Goal: Task Accomplishment & Management: Use online tool/utility

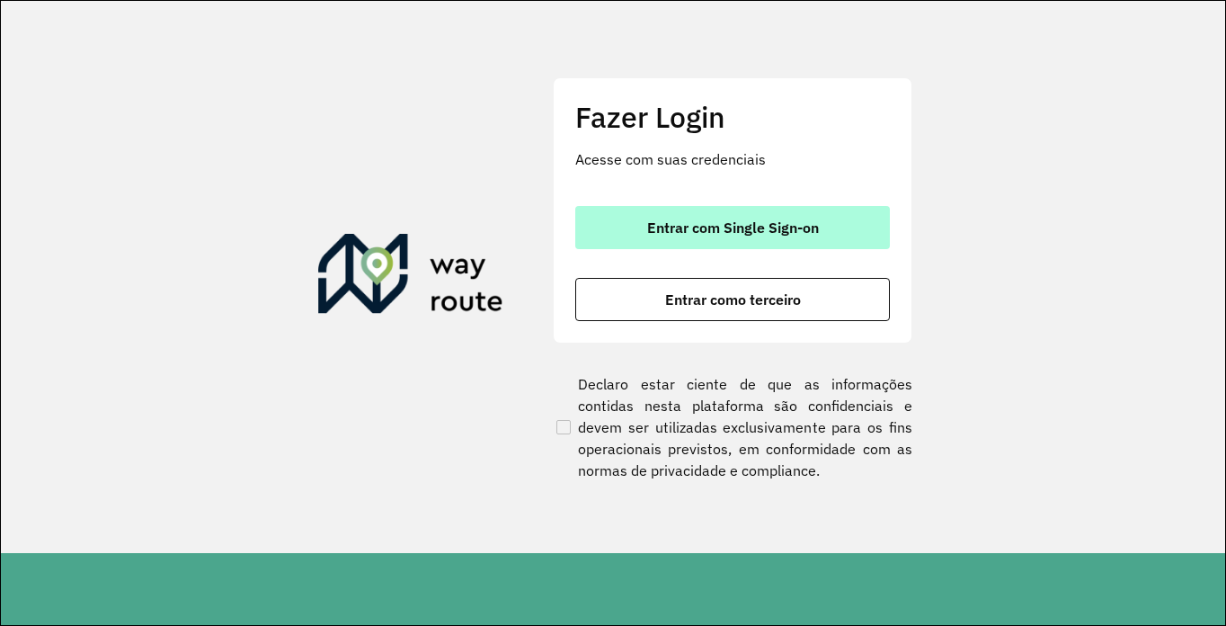
click at [702, 216] on button "Entrar com Single Sign-on" at bounding box center [732, 227] width 315 height 43
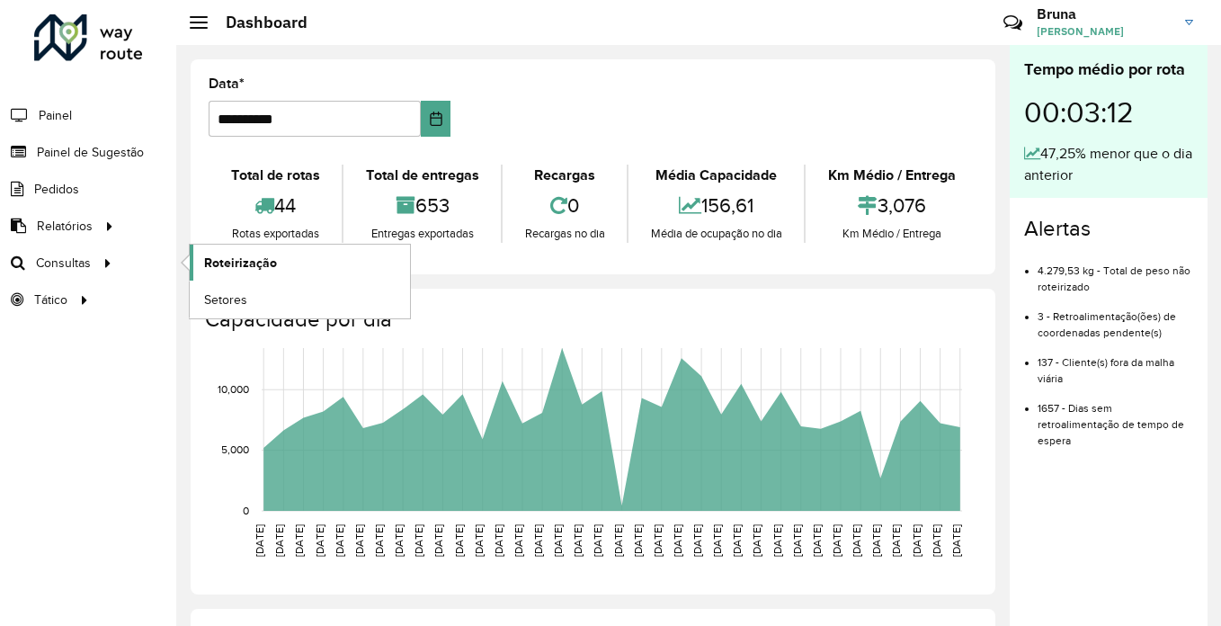
click at [234, 264] on span "Roteirização" at bounding box center [240, 262] width 73 height 19
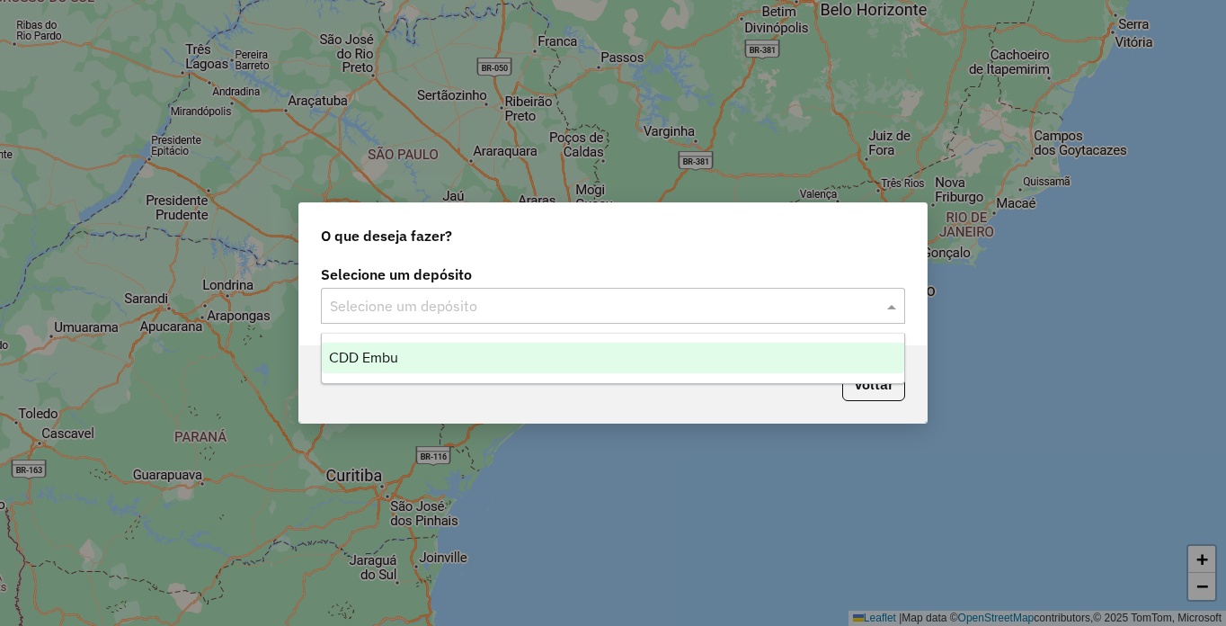
drag, startPoint x: 831, startPoint y: 313, endPoint x: 813, endPoint y: 301, distance: 22.2
click at [828, 311] on input "text" at bounding box center [595, 307] width 530 height 22
click at [496, 363] on div "CDD Embu" at bounding box center [613, 357] width 582 height 31
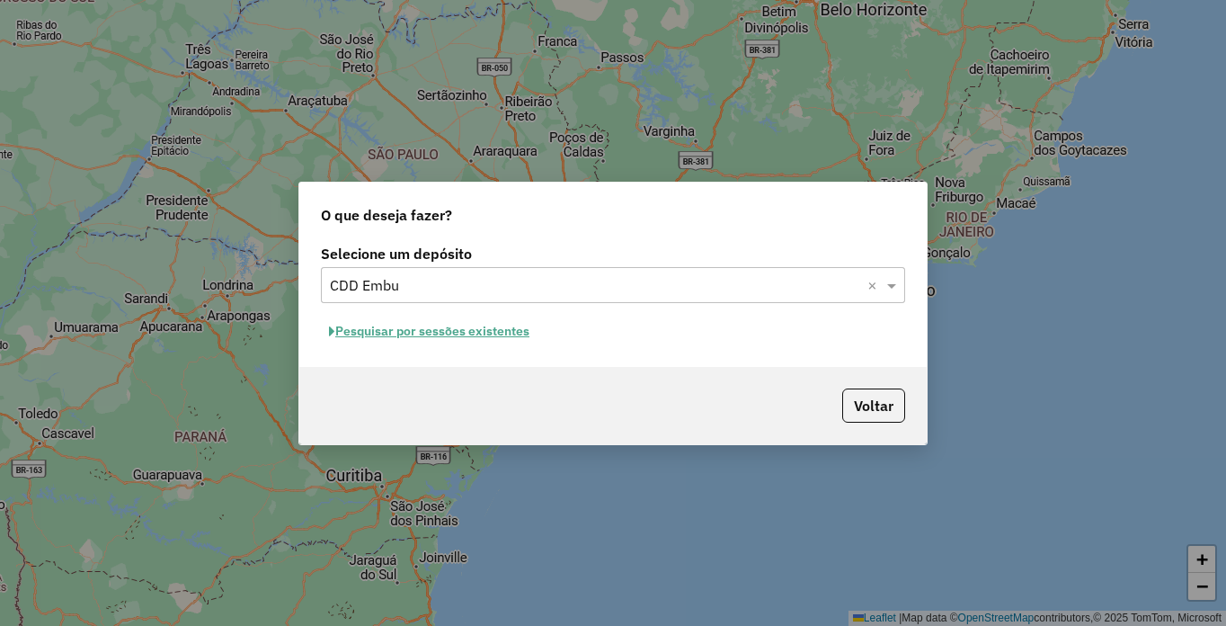
click at [479, 333] on button "Pesquisar por sessões existentes" at bounding box center [429, 331] width 217 height 28
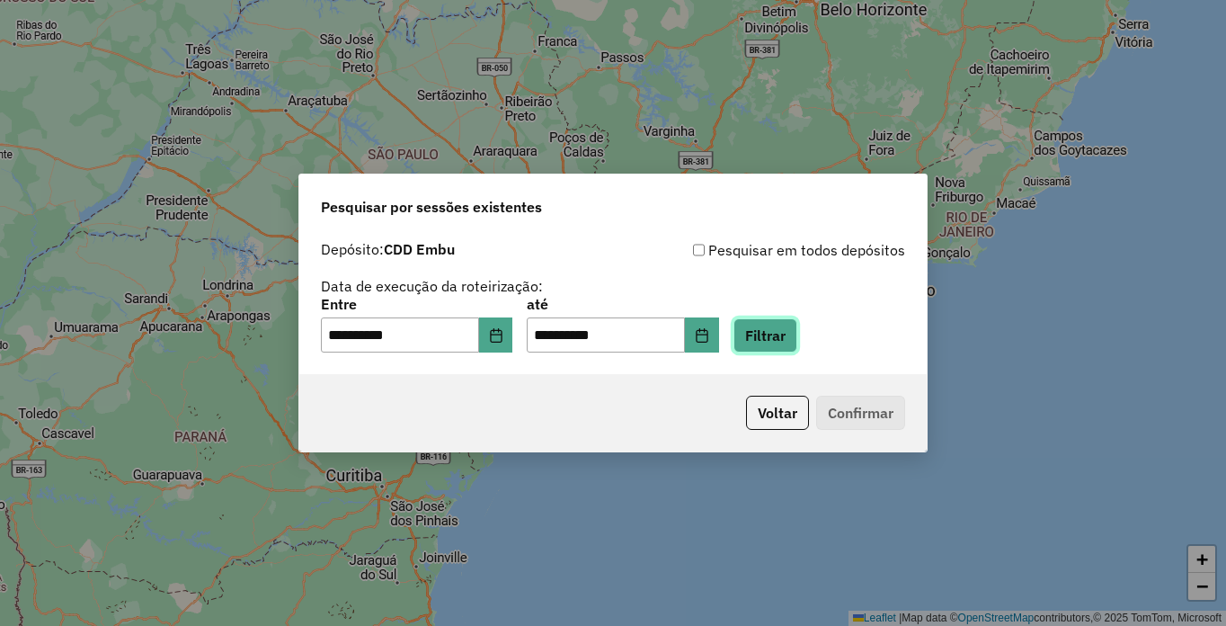
click at [797, 337] on button "Filtrar" at bounding box center [765, 335] width 64 height 34
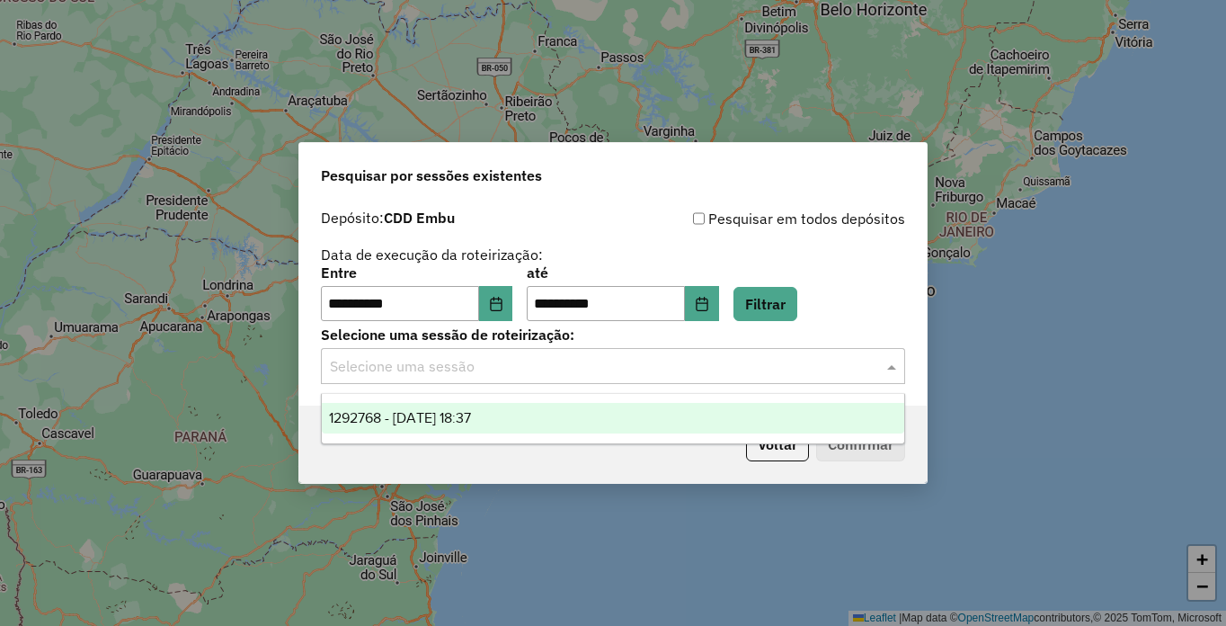
click at [679, 378] on div "Selecione uma sessão" at bounding box center [613, 366] width 584 height 36
click at [464, 421] on span "1292768 - 11/10/2025 18:37" at bounding box center [400, 417] width 142 height 15
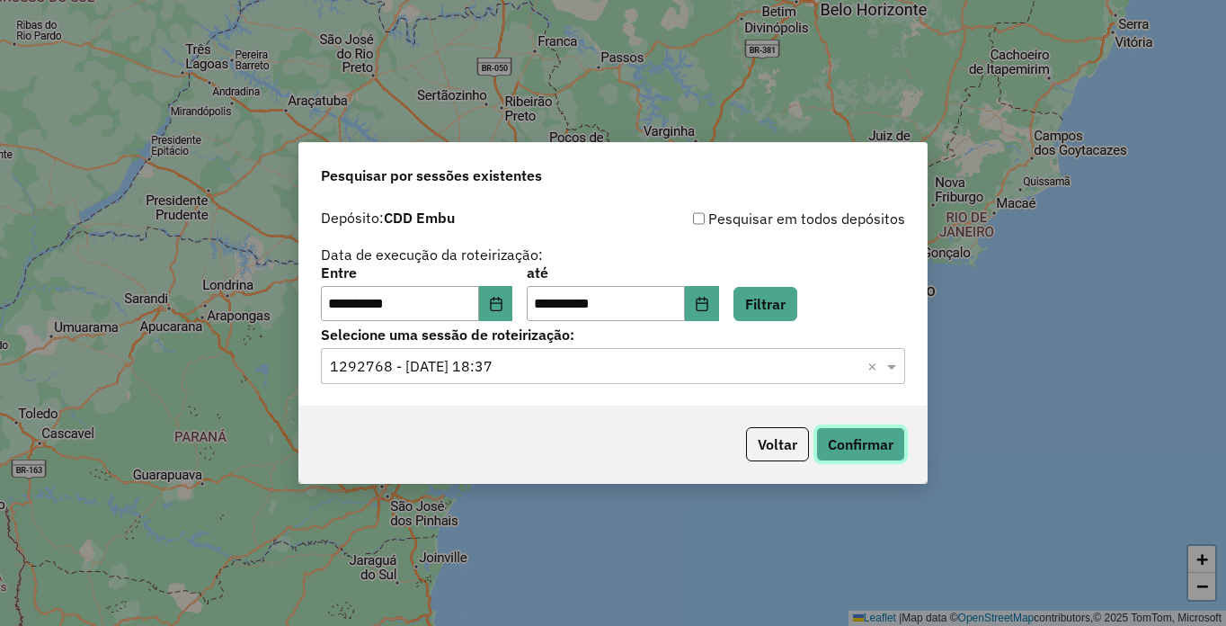
click at [869, 430] on button "Confirmar" at bounding box center [860, 444] width 89 height 34
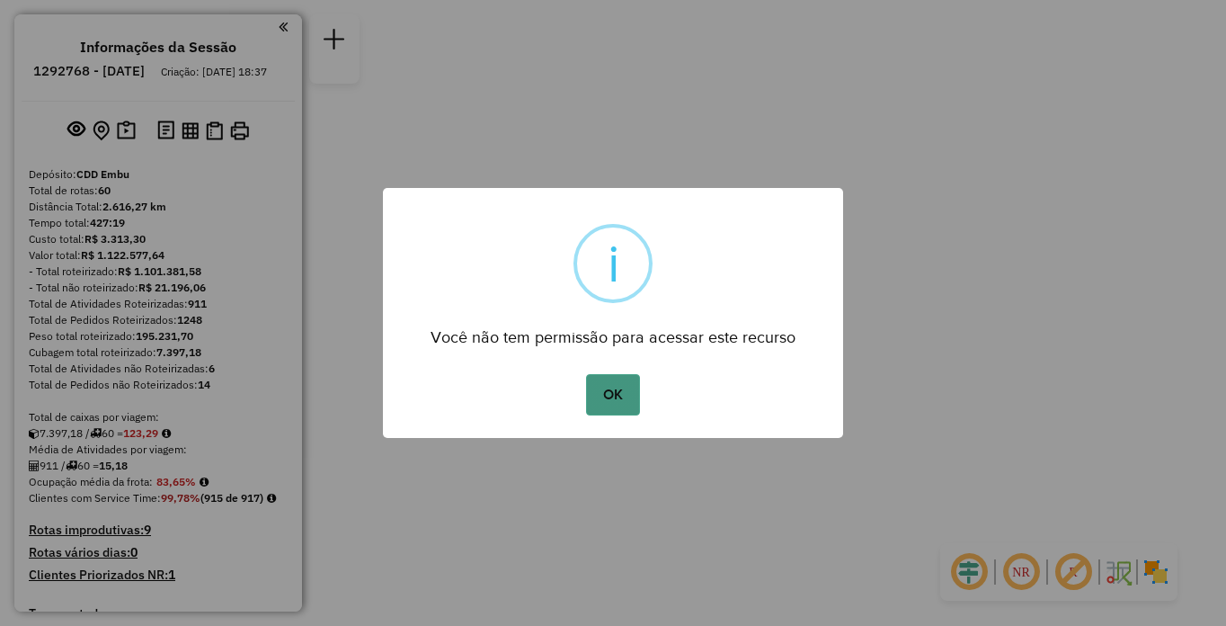
click at [627, 393] on button "OK" at bounding box center [612, 394] width 53 height 41
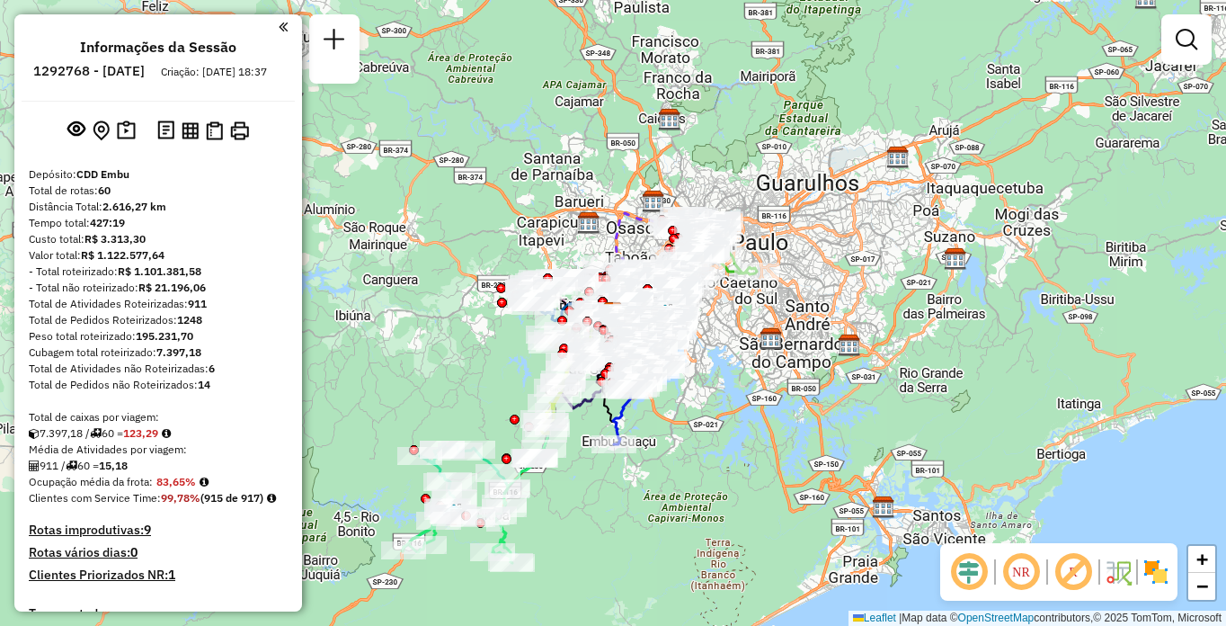
click at [1025, 572] on em at bounding box center [1021, 571] width 43 height 43
click at [1077, 574] on em at bounding box center [1073, 571] width 43 height 43
click at [1158, 575] on img at bounding box center [1156, 571] width 29 height 29
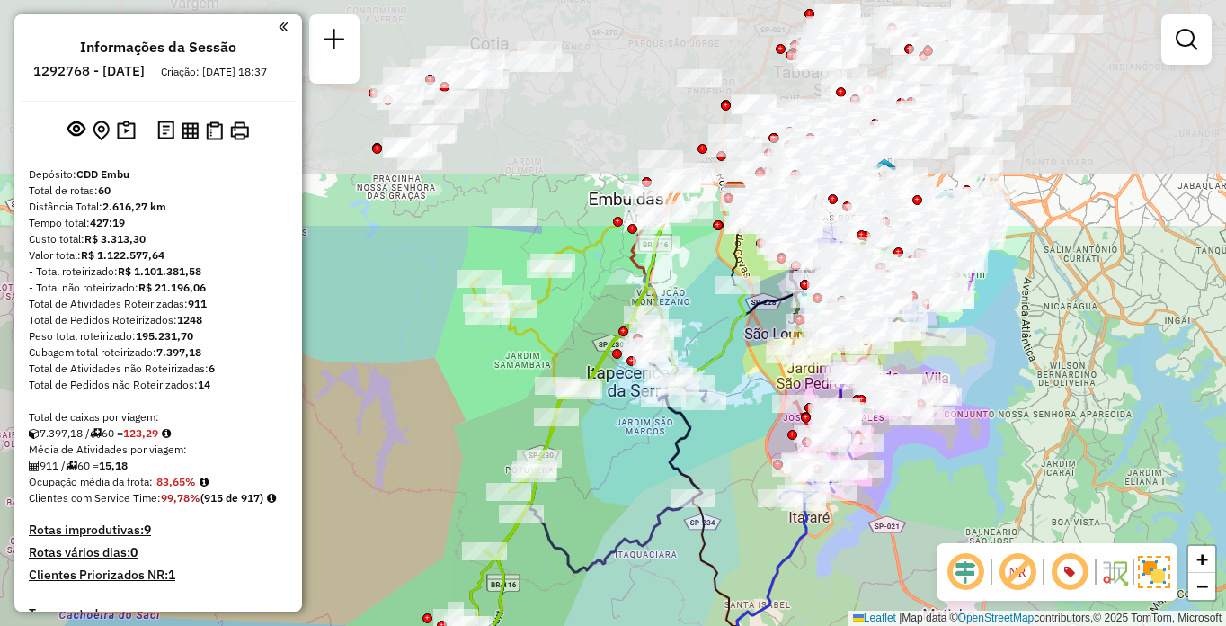
drag, startPoint x: 781, startPoint y: 201, endPoint x: 661, endPoint y: 518, distance: 338.6
click at [661, 518] on div "Janela de atendimento Grade de atendimento Capacidade Transportadoras Veículos …" at bounding box center [613, 313] width 1226 height 626
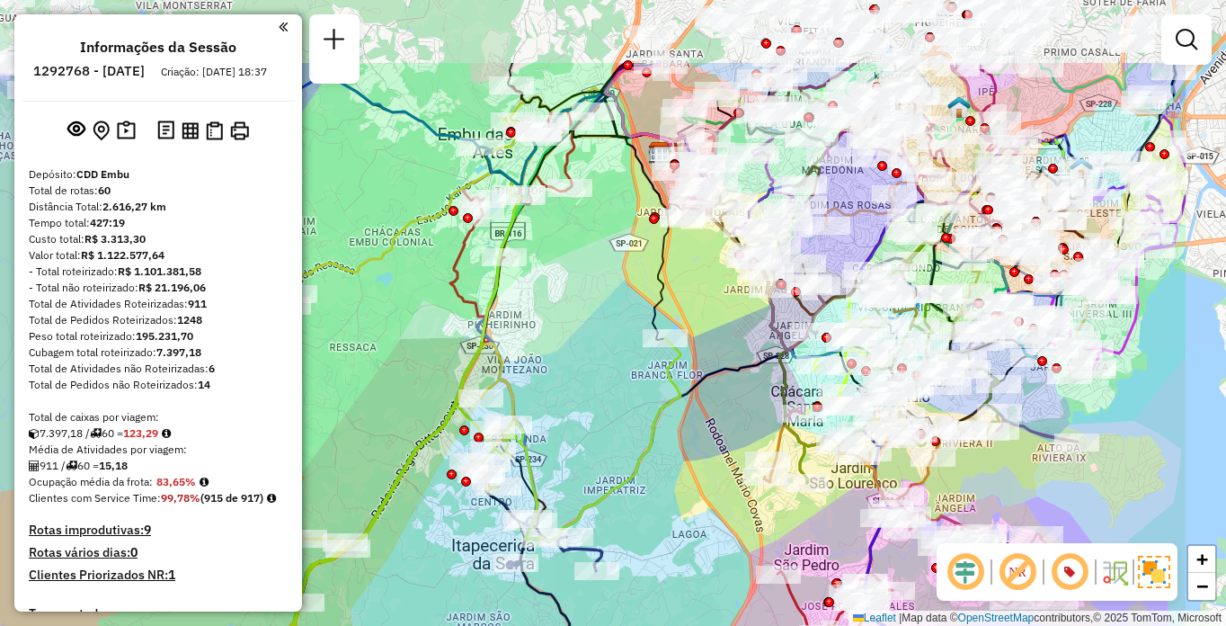
drag, startPoint x: 751, startPoint y: 250, endPoint x: 608, endPoint y: 444, distance: 241.6
click at [608, 444] on div "Janela de atendimento Grade de atendimento Capacidade Transportadoras Veículos …" at bounding box center [613, 313] width 1226 height 626
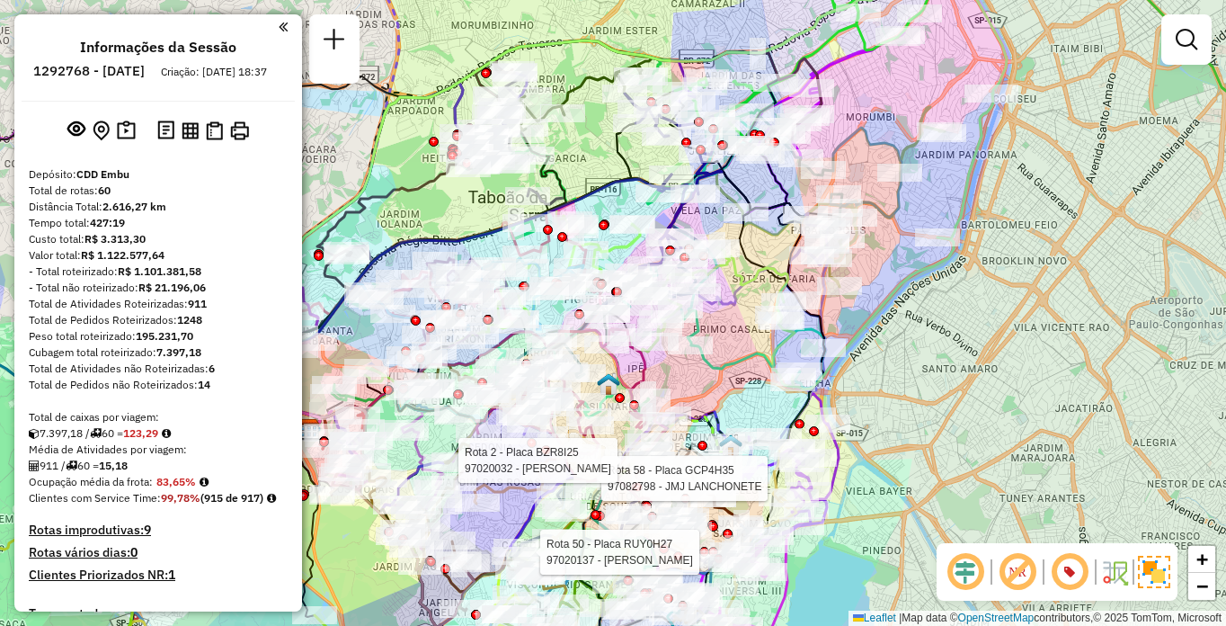
scroll to position [449, 0]
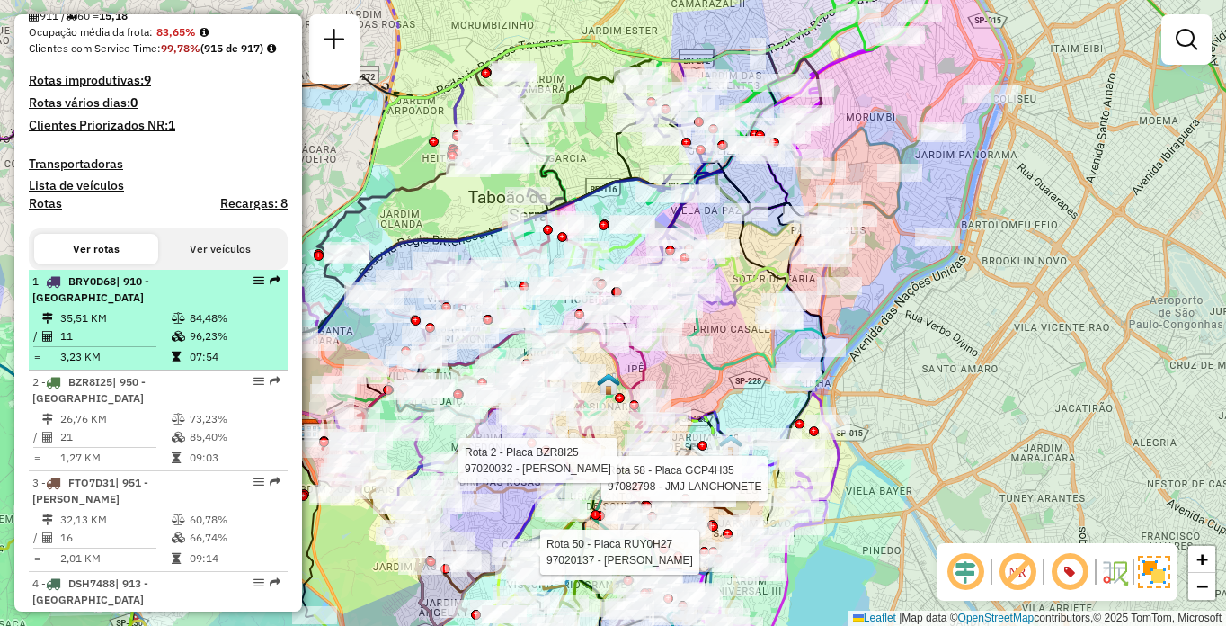
click at [189, 345] on td "96,23%" at bounding box center [234, 336] width 91 height 18
select select "**********"
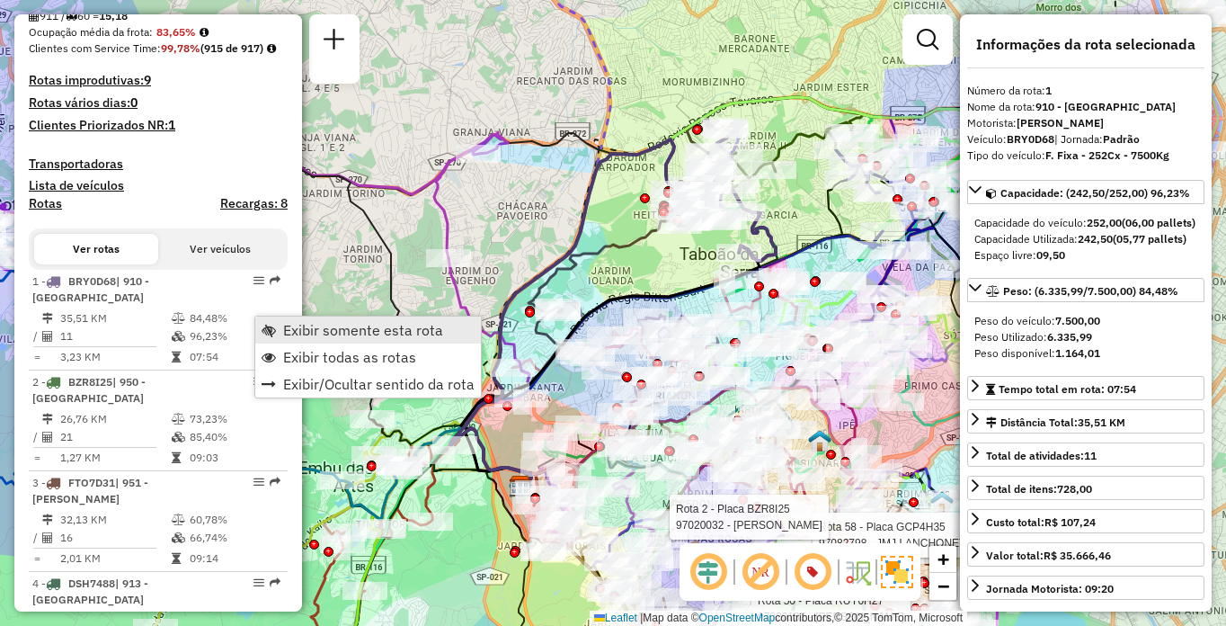
click at [344, 329] on span "Exibir somente esta rota" at bounding box center [363, 330] width 160 height 14
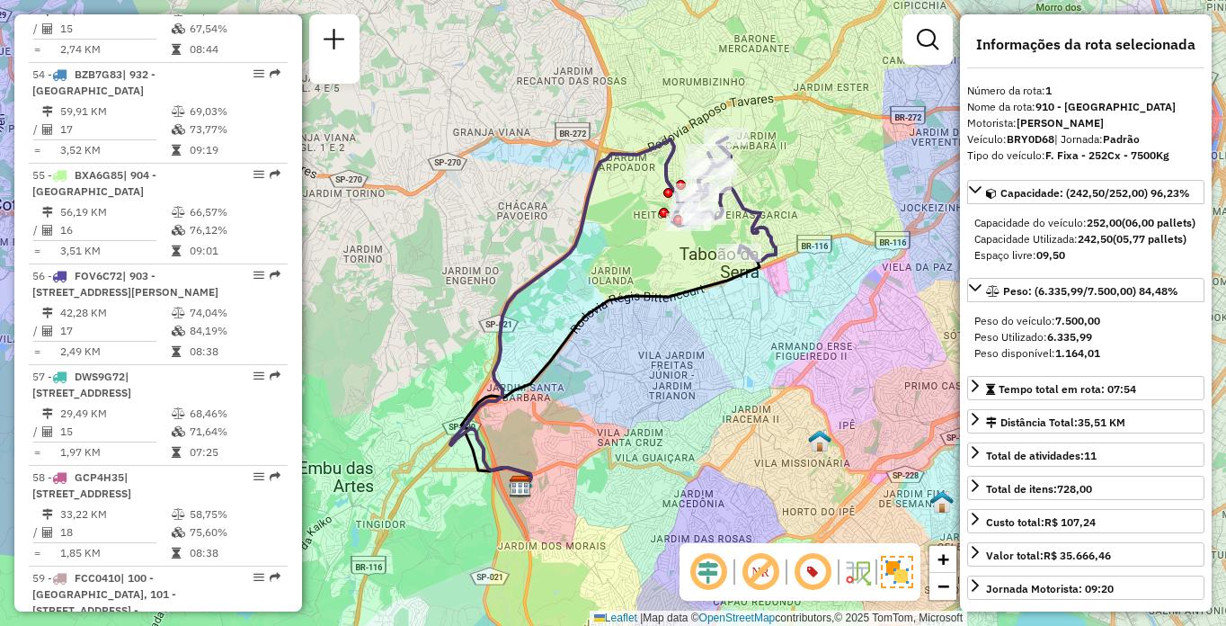
scroll to position [5661, 0]
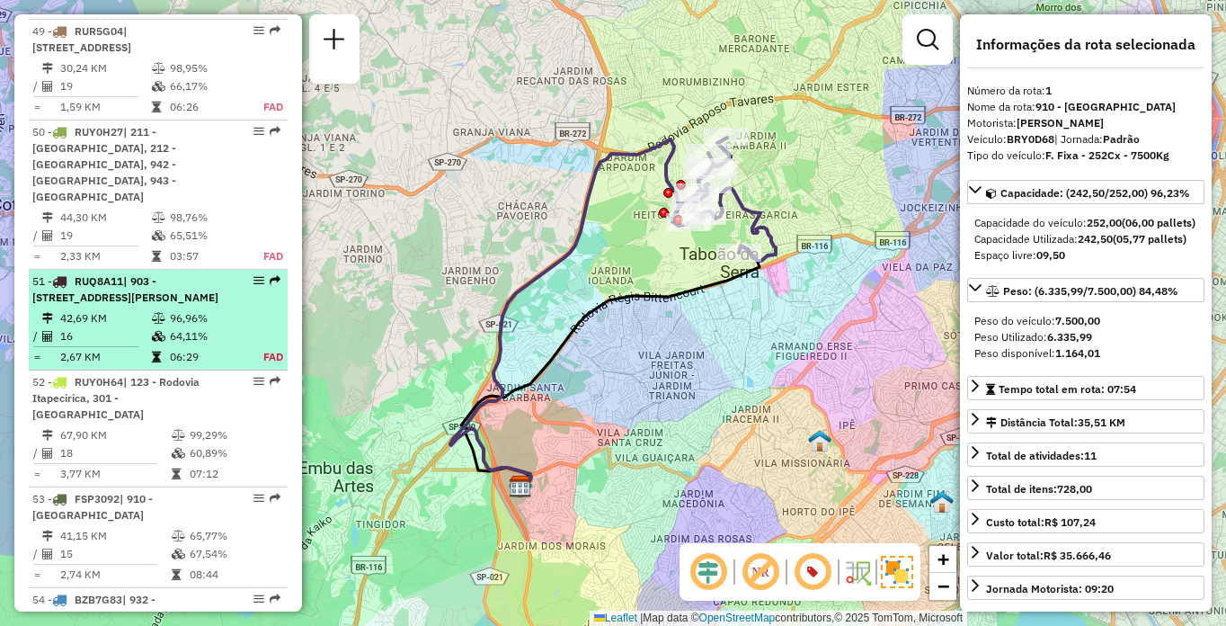
click at [118, 327] on td "42,69 KM" at bounding box center [105, 318] width 92 height 18
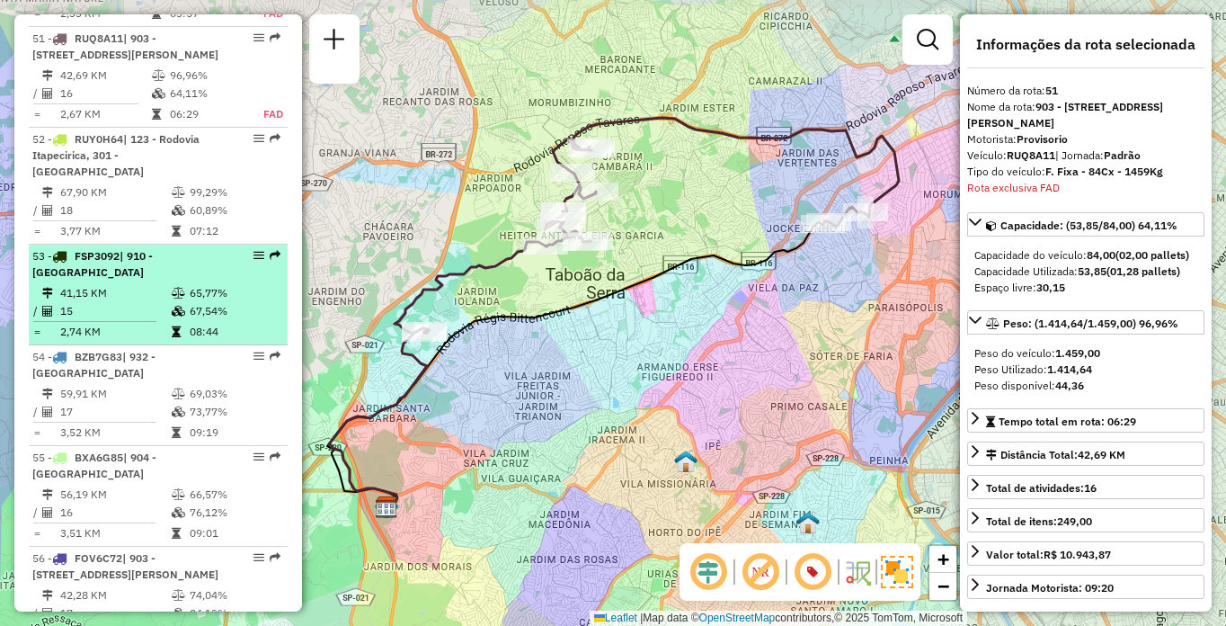
scroll to position [5933, 0]
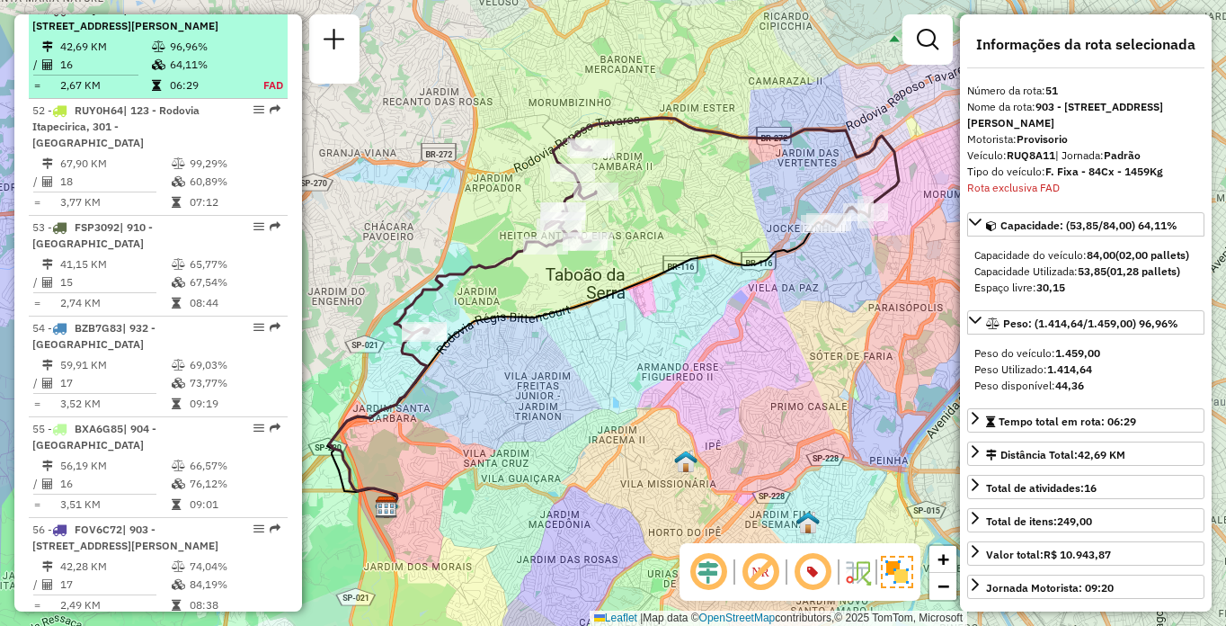
click at [164, 34] on div "51 - RUQ8A11 | 903 - [GEOGRAPHIC_DATA][PERSON_NAME], 910 - [STREET_ADDRESS]" at bounding box center [127, 18] width 191 height 32
click at [91, 76] on hr at bounding box center [85, 75] width 105 height 1
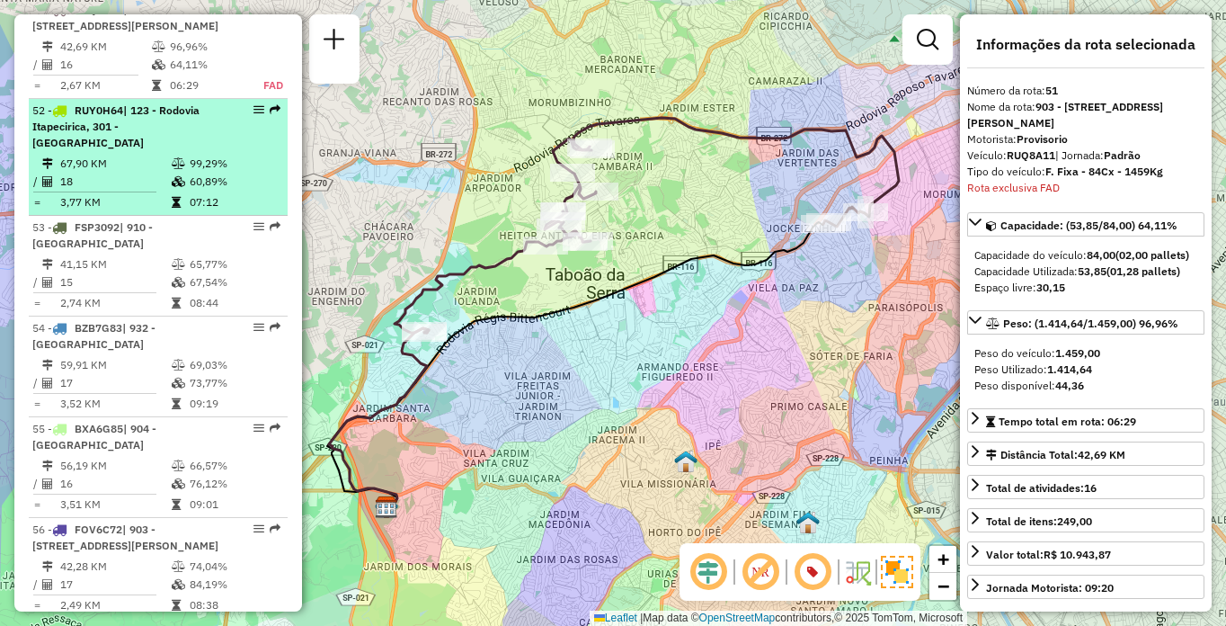
click at [155, 173] on td "67,90 KM" at bounding box center [114, 164] width 111 height 18
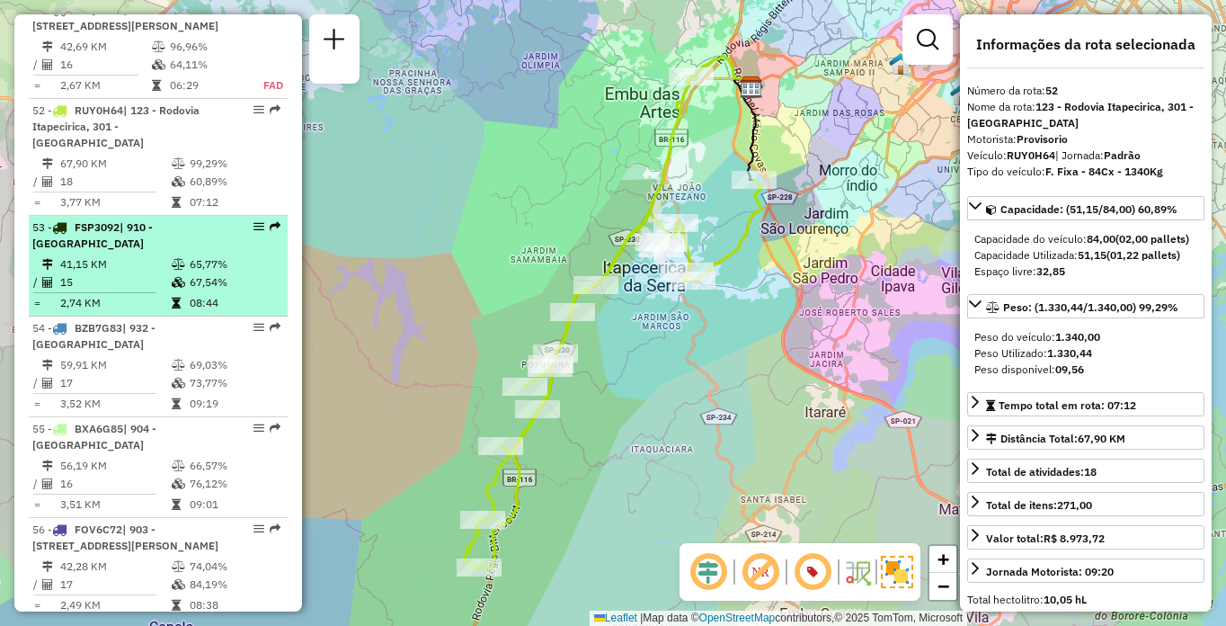
click at [164, 291] on td "15" at bounding box center [114, 282] width 111 height 18
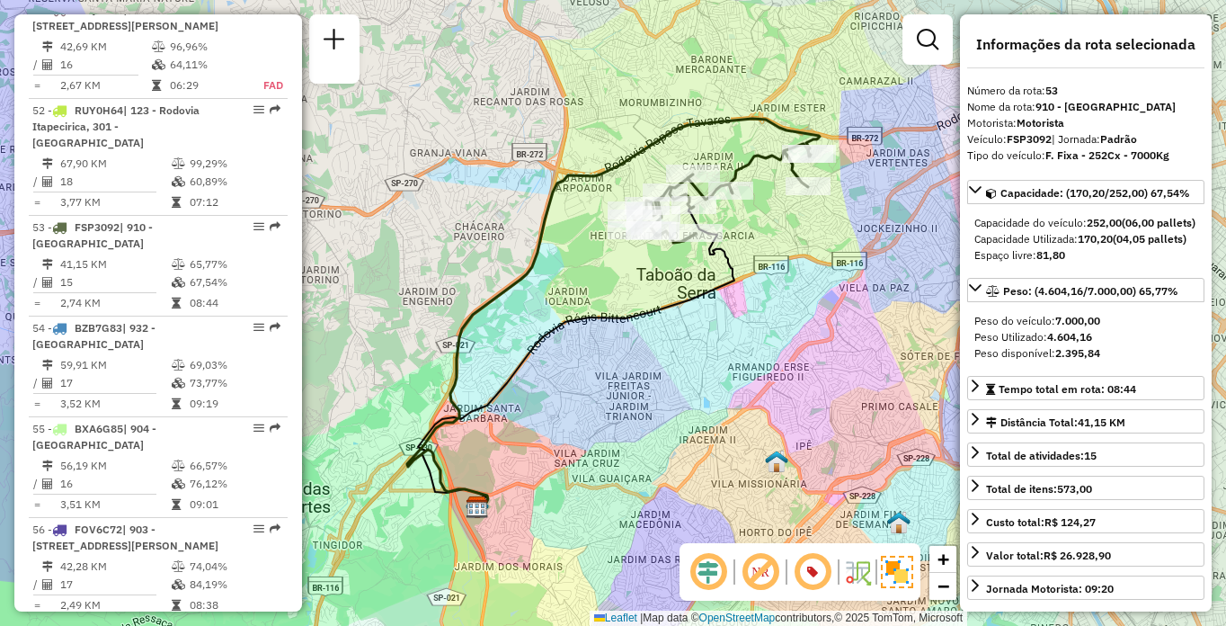
scroll to position [5045, 0]
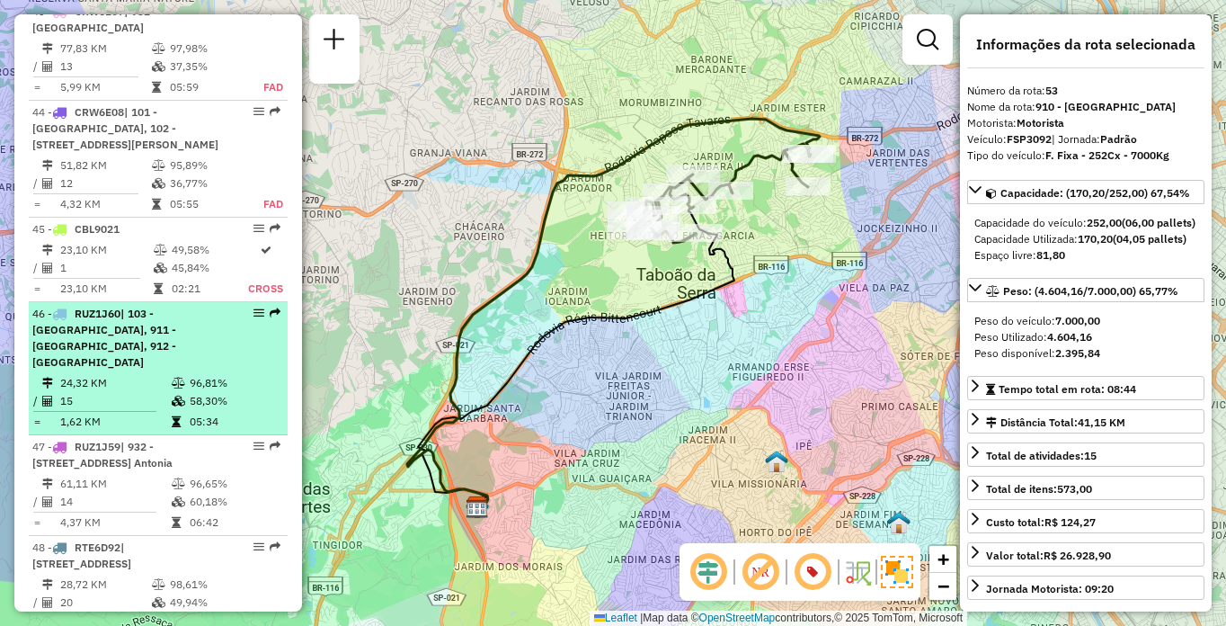
click at [182, 392] on td at bounding box center [180, 401] width 18 height 18
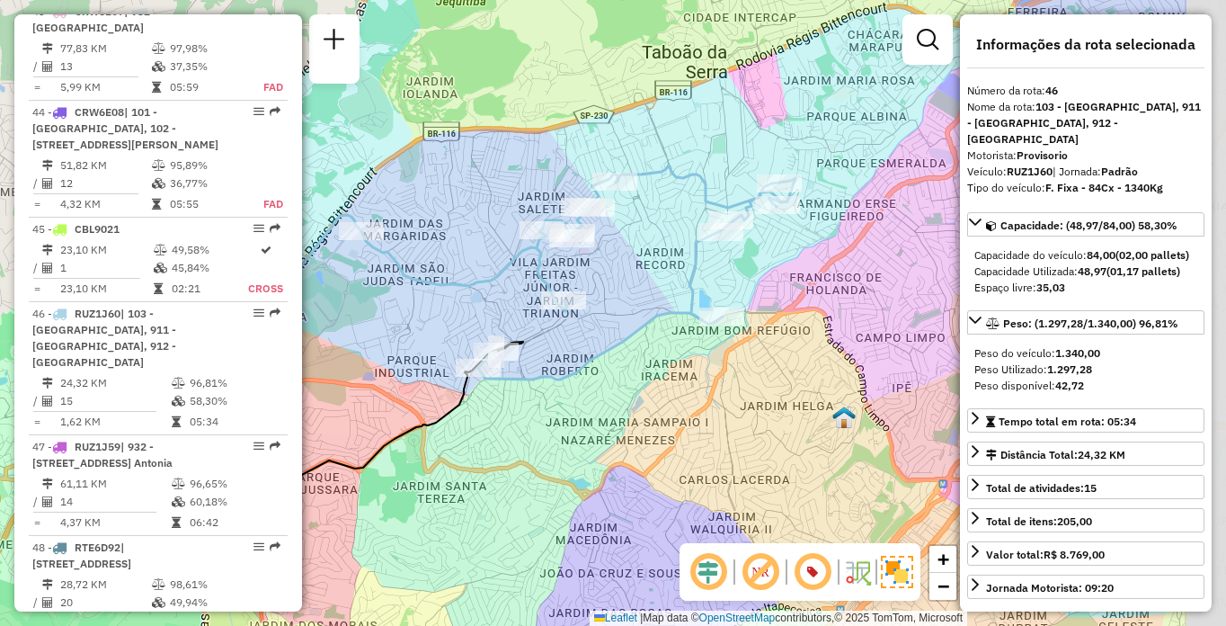
drag, startPoint x: 911, startPoint y: 357, endPoint x: 747, endPoint y: 383, distance: 165.7
click at [747, 383] on div "Janela de atendimento Grade de atendimento Capacidade Transportadoras Veículos …" at bounding box center [613, 313] width 1226 height 626
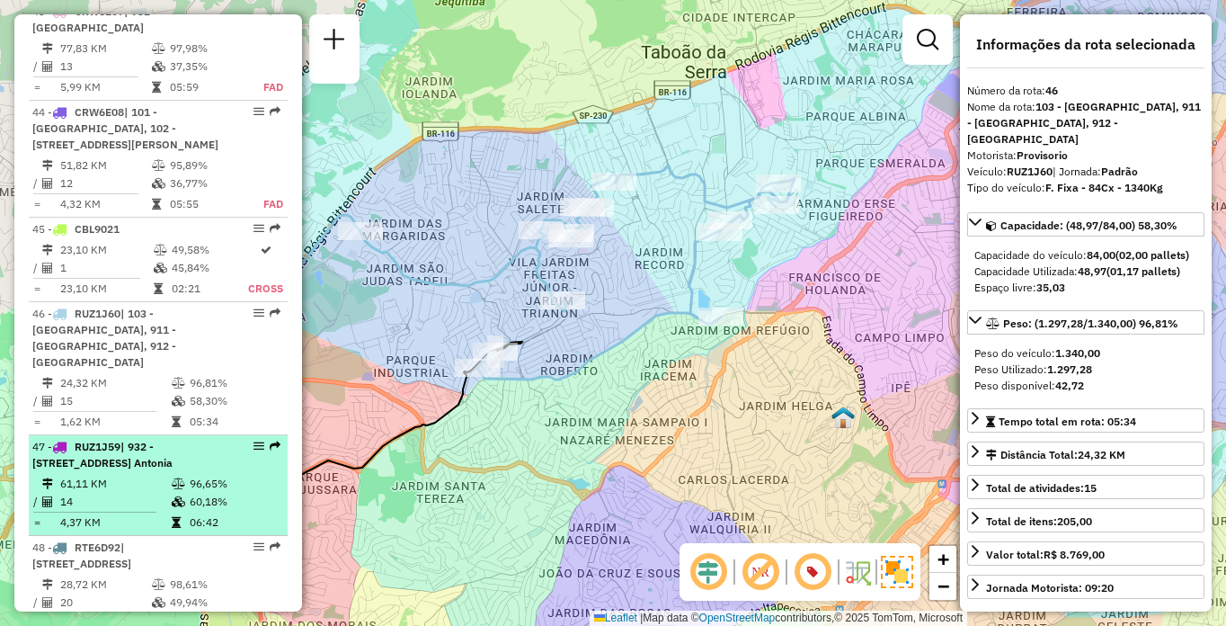
click at [150, 481] on td "61,11 KM" at bounding box center [114, 484] width 111 height 18
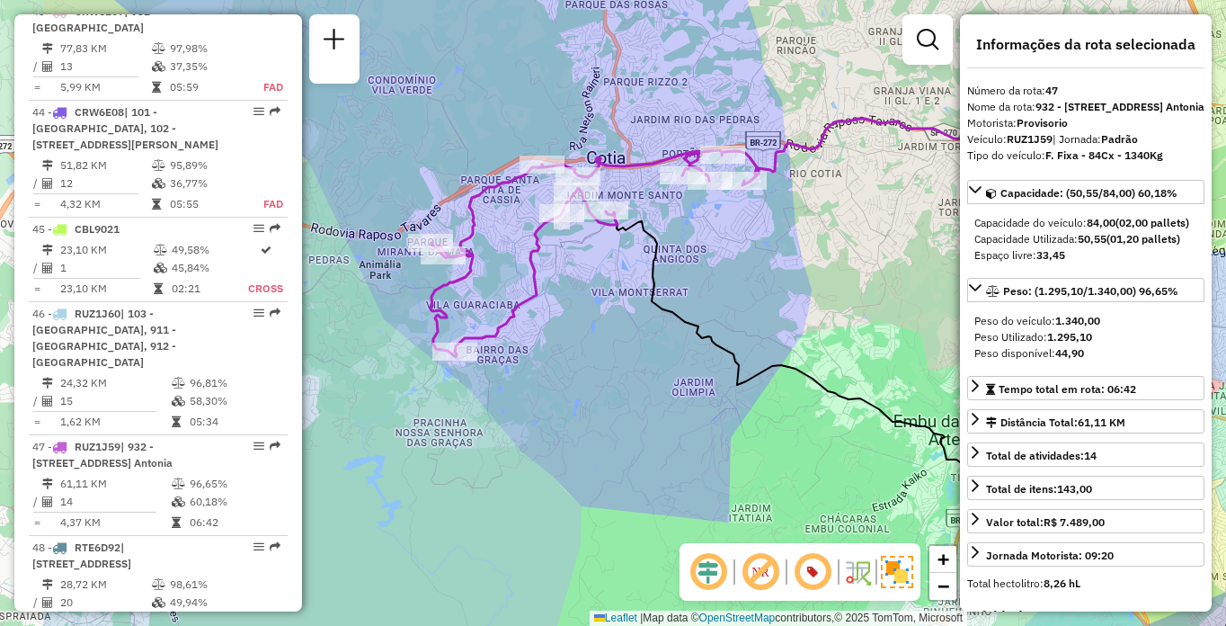
drag, startPoint x: 689, startPoint y: 361, endPoint x: 854, endPoint y: 336, distance: 167.3
click at [854, 336] on div "Janela de atendimento Grade de atendimento Capacidade Transportadoras Veículos …" at bounding box center [613, 313] width 1226 height 626
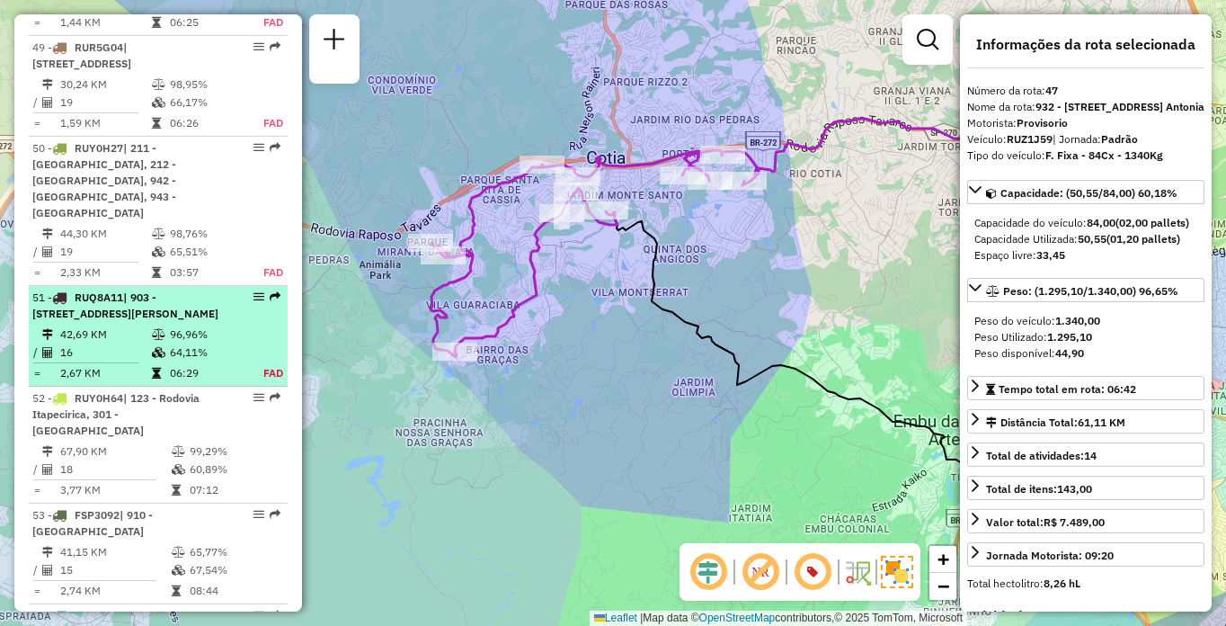
click at [146, 322] on div "51 - RUQ8A11 | 903 - [GEOGRAPHIC_DATA][PERSON_NAME], 910 - [STREET_ADDRESS]" at bounding box center [127, 305] width 191 height 32
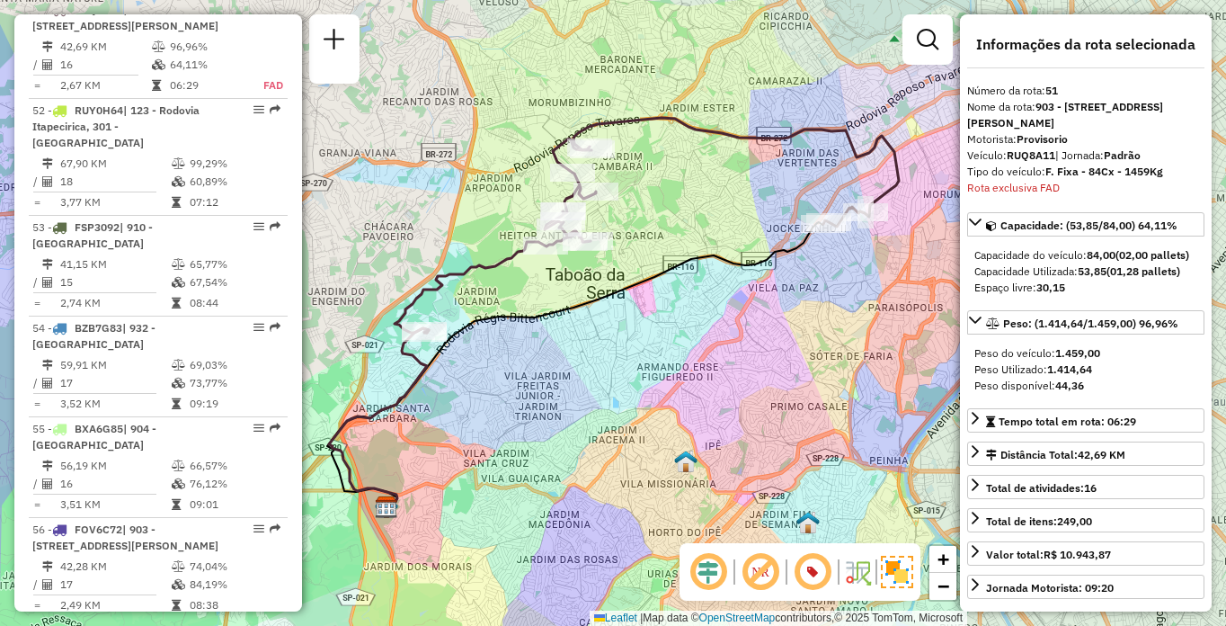
scroll to position [5278, 0]
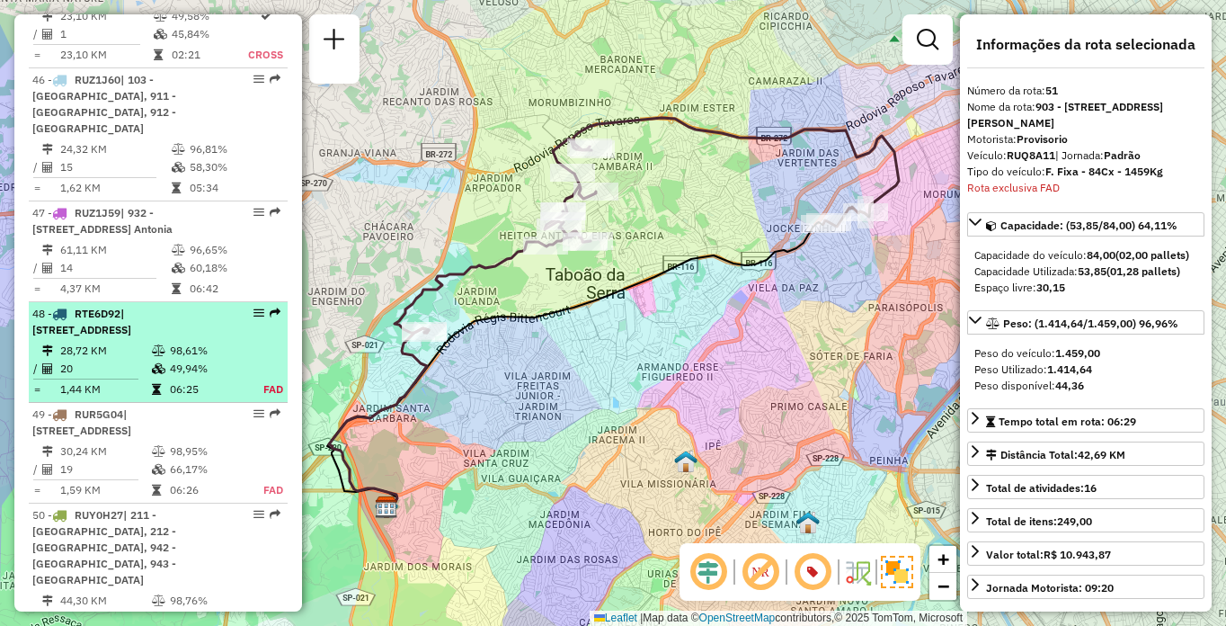
click at [107, 338] on div "48 - RTE6D92 | 103 - [STREET_ADDRESS]" at bounding box center [127, 322] width 191 height 32
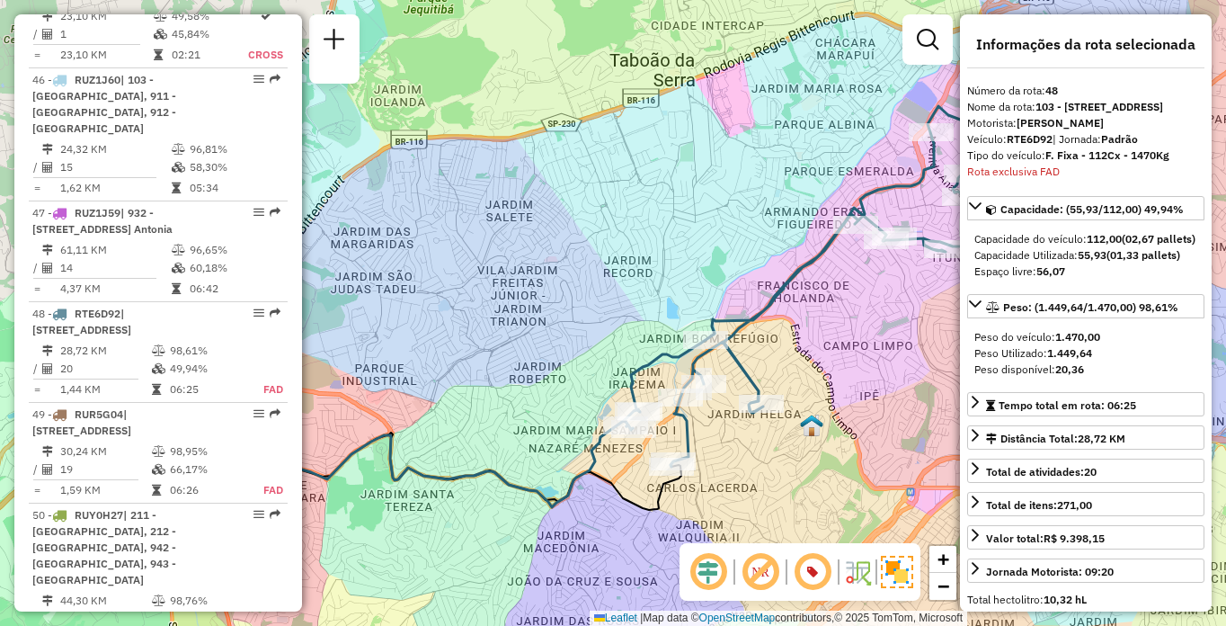
scroll to position [5566, 0]
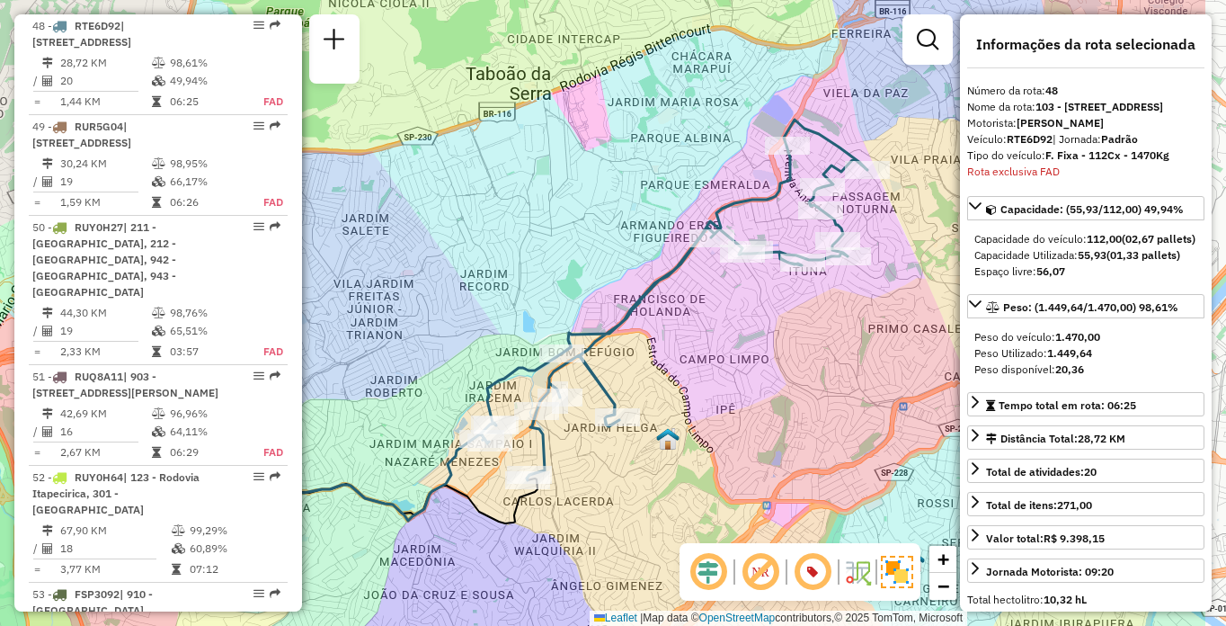
drag, startPoint x: 908, startPoint y: 381, endPoint x: 764, endPoint y: 395, distance: 144.5
click at [764, 395] on div "Janela de atendimento Grade de atendimento Capacidade Transportadoras Veículos …" at bounding box center [613, 313] width 1226 height 626
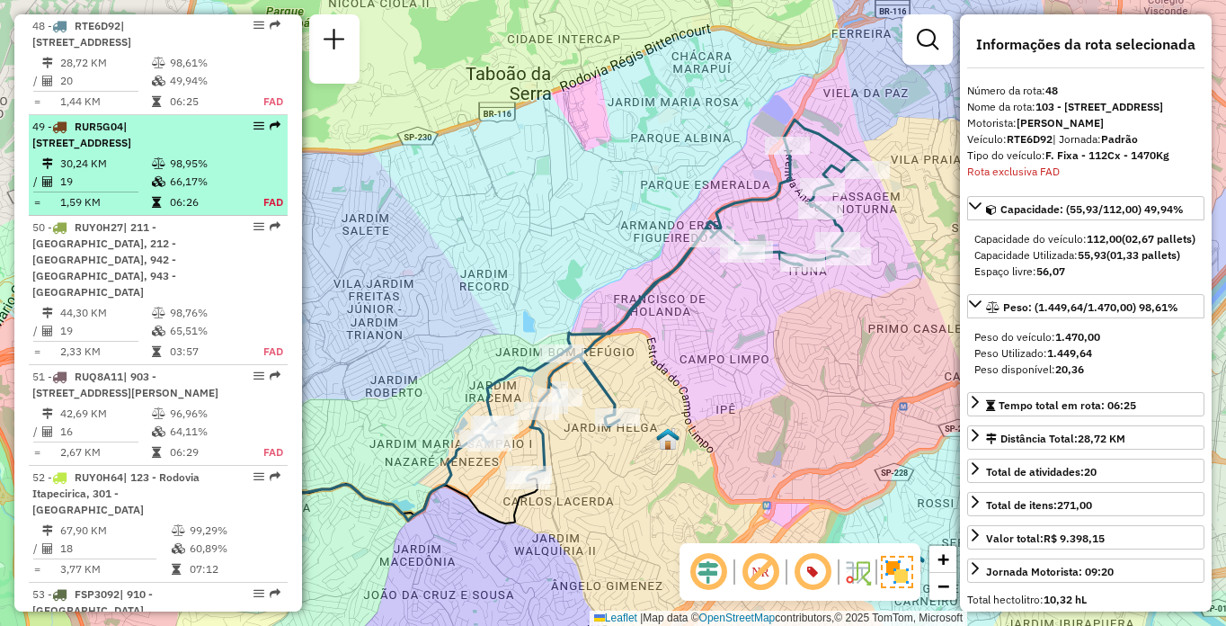
click at [96, 173] on td "30,24 KM" at bounding box center [105, 164] width 92 height 18
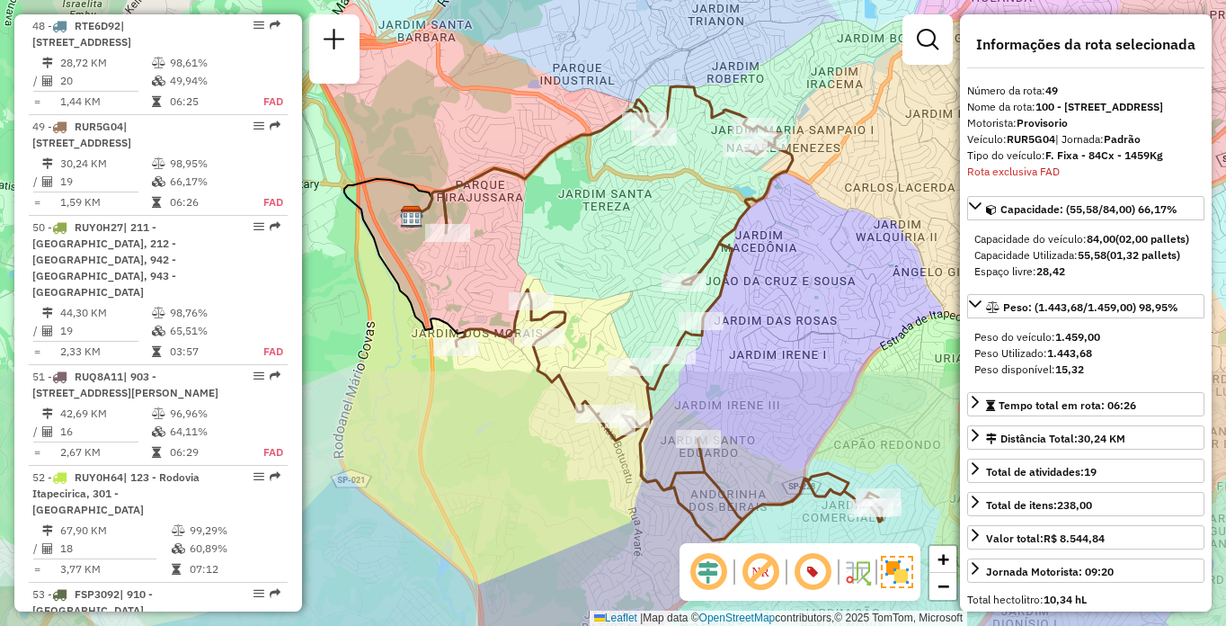
scroll to position [5683, 0]
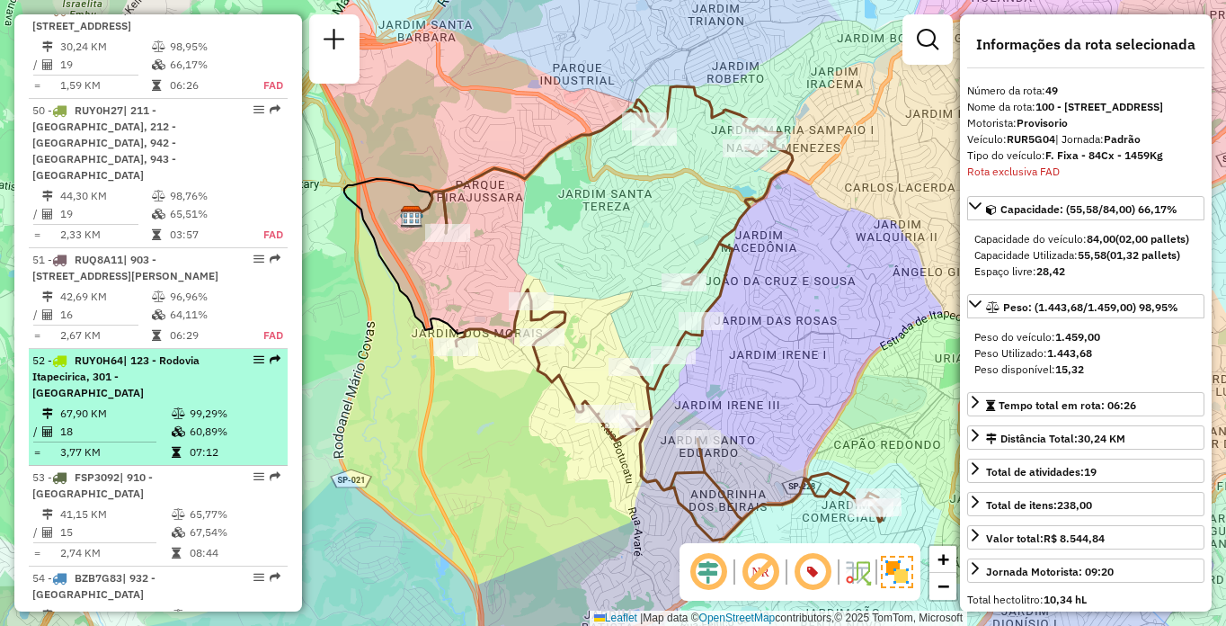
click at [158, 401] on div "52 - RUY0H64 | 123 - Rodovia Itapecirica, 301 - [GEOGRAPHIC_DATA]" at bounding box center [127, 376] width 191 height 49
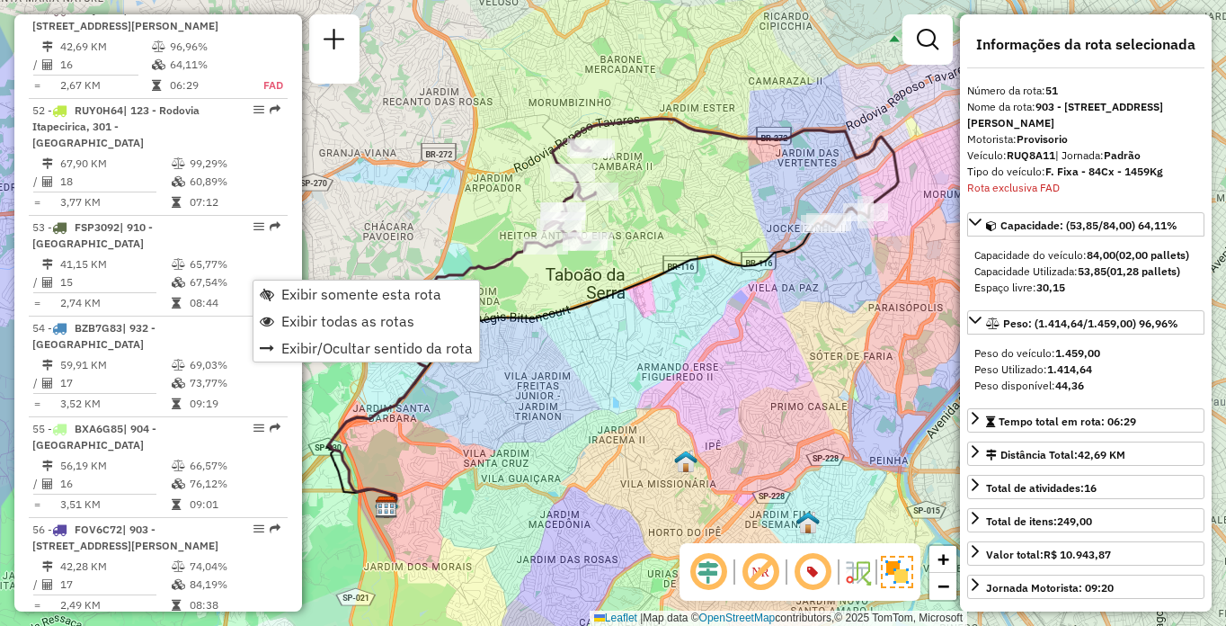
scroll to position [1875, 0]
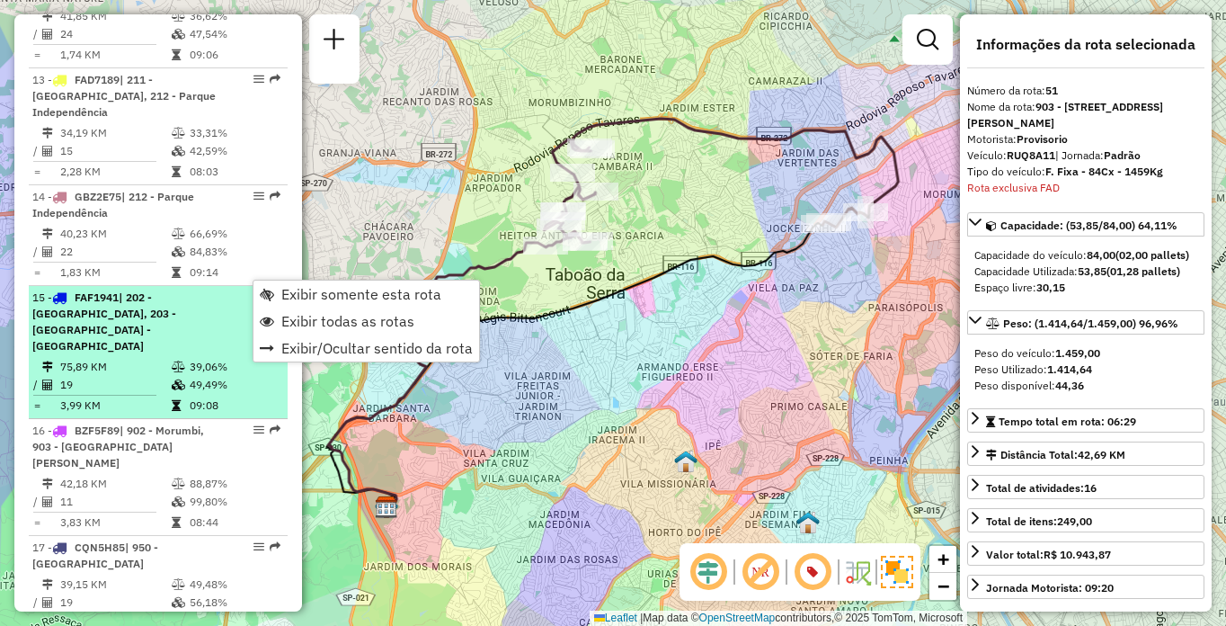
click at [173, 325] on span "| 202 - [GEOGRAPHIC_DATA], 203 - [GEOGRAPHIC_DATA] - [GEOGRAPHIC_DATA]" at bounding box center [104, 321] width 144 height 62
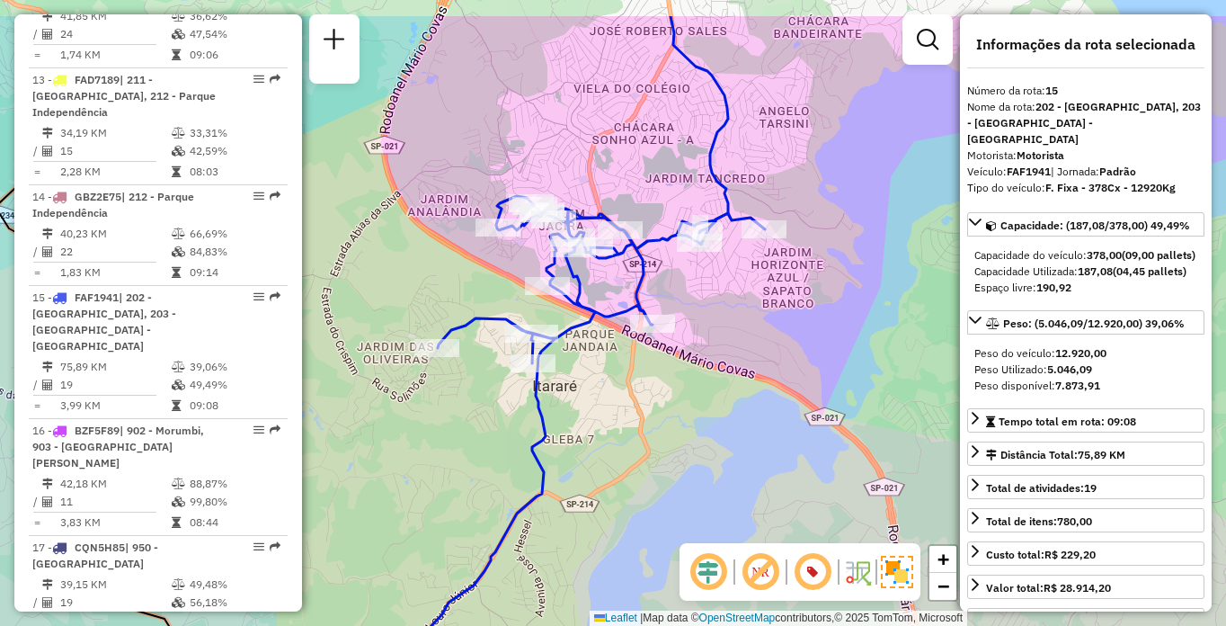
drag, startPoint x: 652, startPoint y: 279, endPoint x: 650, endPoint y: 358, distance: 79.1
click at [650, 358] on div "Janela de atendimento Grade de atendimento Capacidade Transportadoras Veículos …" at bounding box center [613, 313] width 1226 height 626
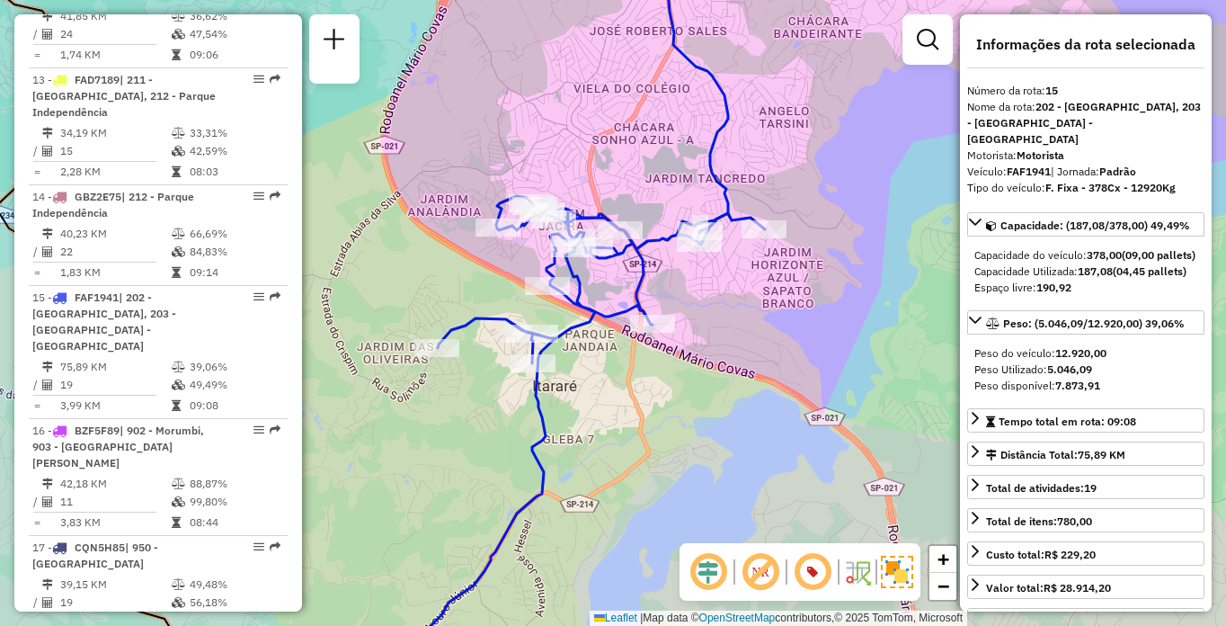
scroll to position [5512, 0]
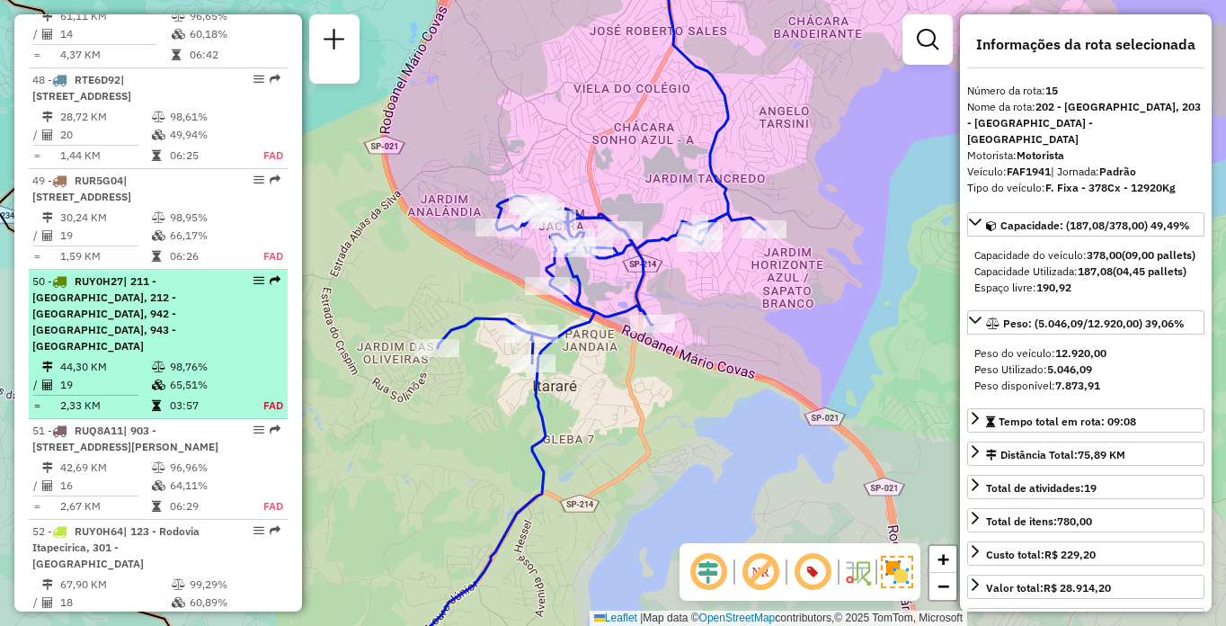
click at [89, 376] on td "44,30 KM" at bounding box center [105, 367] width 92 height 18
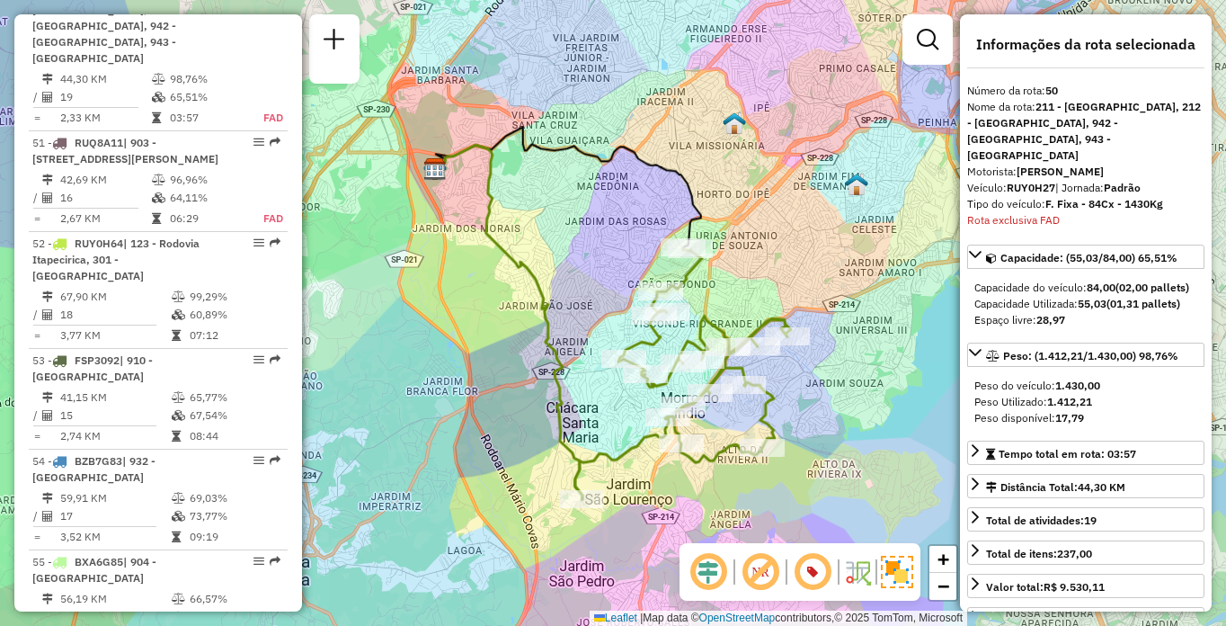
scroll to position [735, 0]
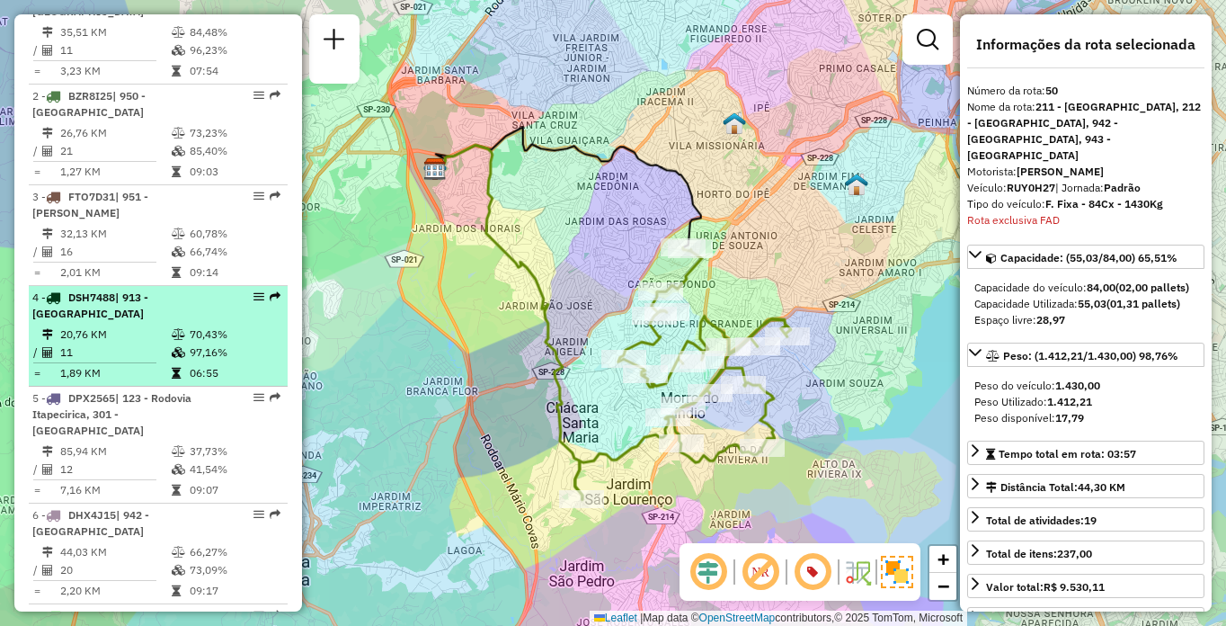
click at [149, 322] on div "4 - DSH7488 | 913 - [GEOGRAPHIC_DATA]" at bounding box center [127, 305] width 191 height 32
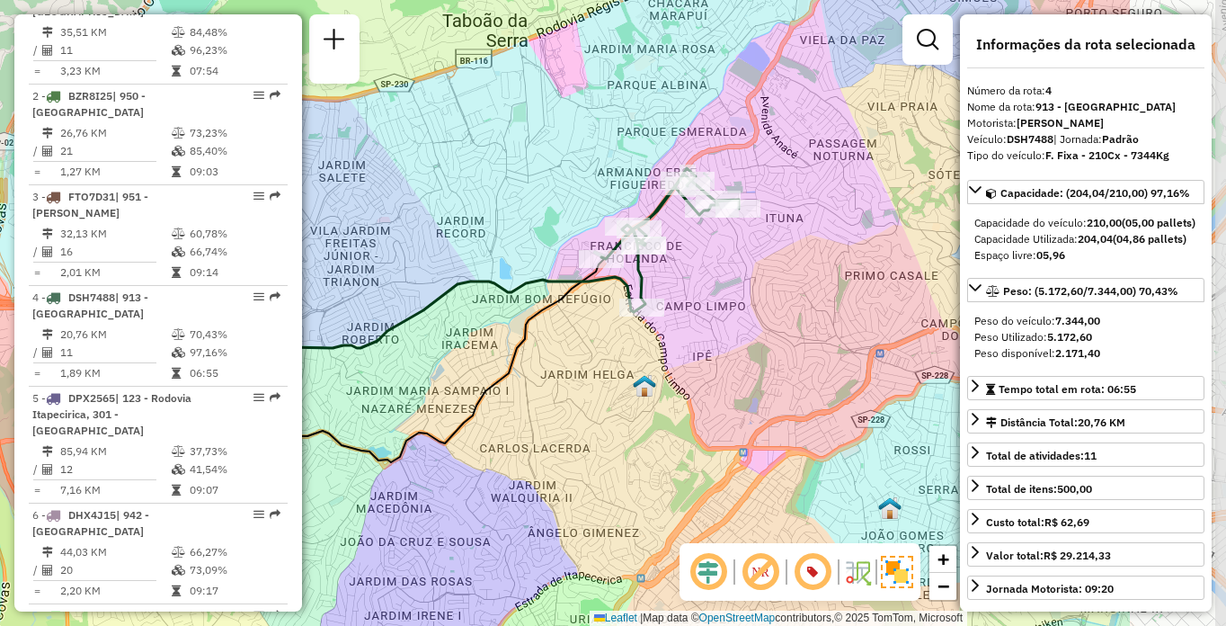
drag, startPoint x: 876, startPoint y: 405, endPoint x: 657, endPoint y: 417, distance: 219.6
click at [657, 417] on div "Janela de atendimento Grade de atendimento Capacidade Transportadoras Veículos …" at bounding box center [613, 313] width 1226 height 626
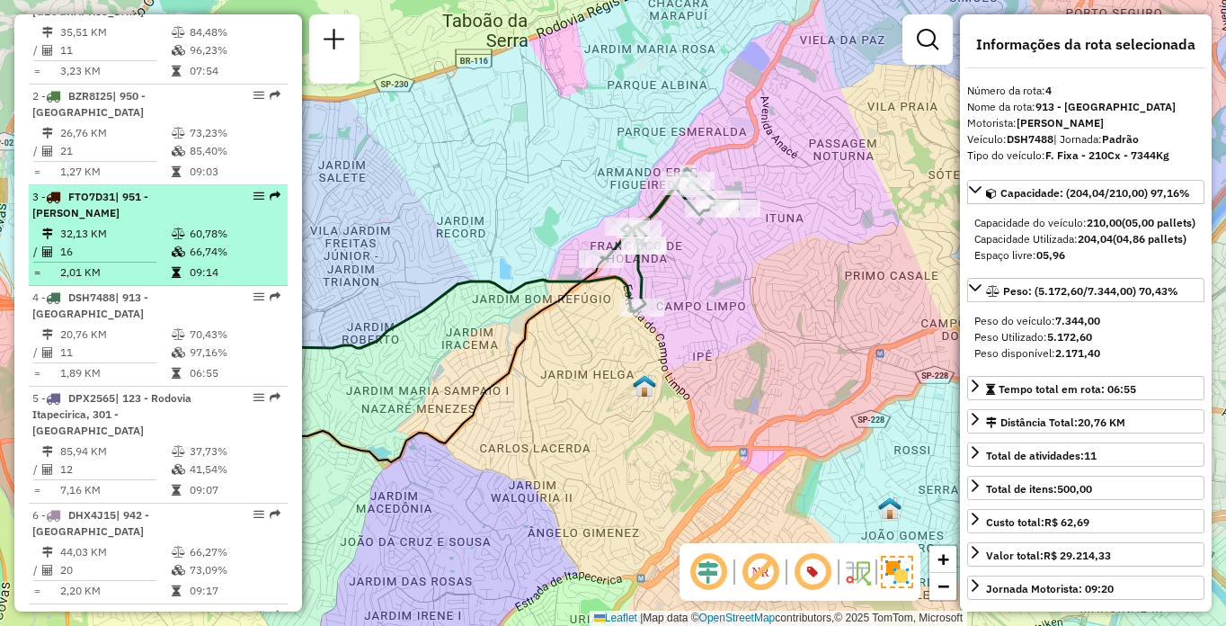
click at [191, 278] on table "32,13 KM 60,78% / 16 66,74% = 2,01 KM 09:14" at bounding box center [158, 253] width 252 height 57
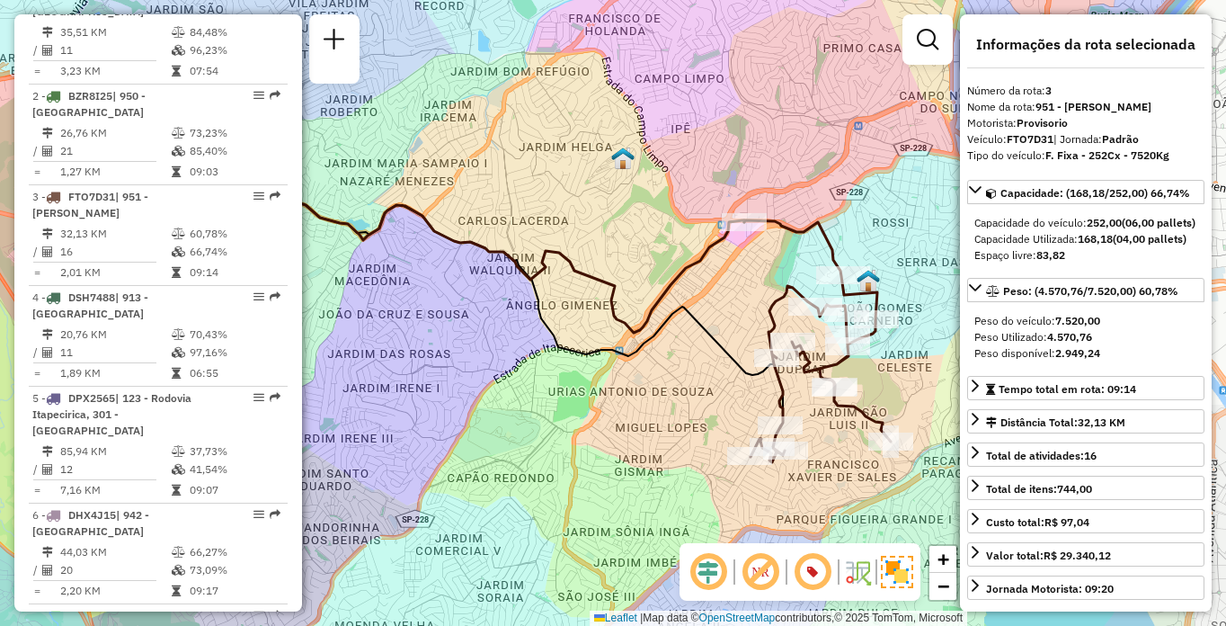
drag, startPoint x: 688, startPoint y: 395, endPoint x: 531, endPoint y: 396, distance: 156.4
click at [531, 396] on div "Janela de atendimento Grade de atendimento Capacidade Transportadoras Veículos …" at bounding box center [613, 313] width 1226 height 626
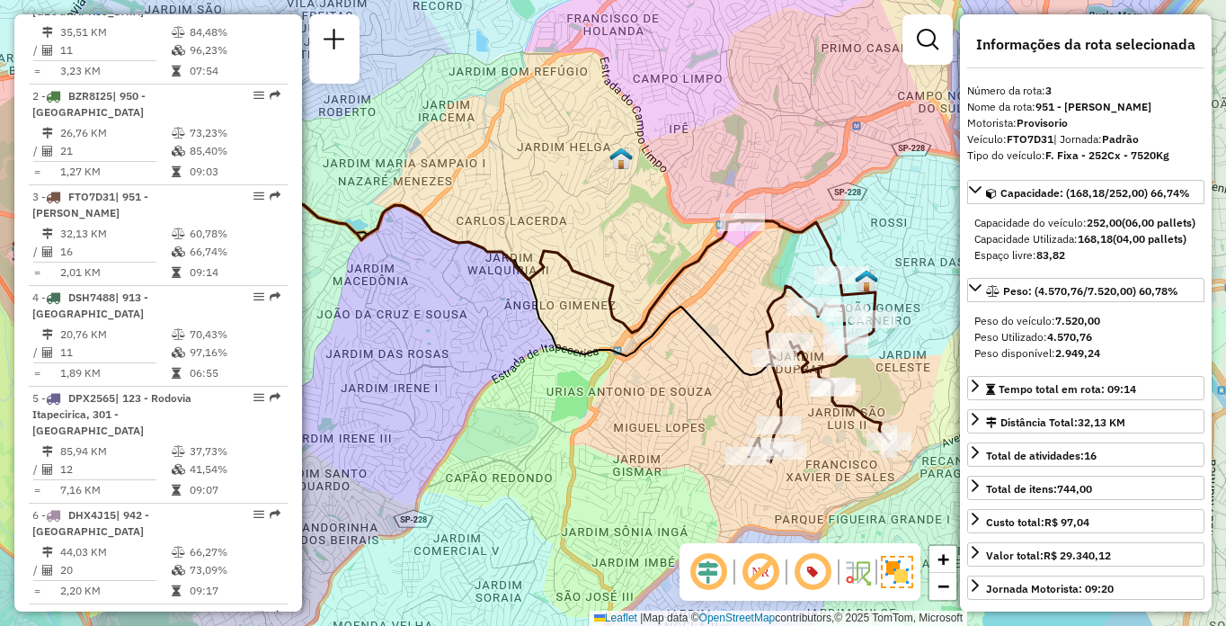
scroll to position [5045, 0]
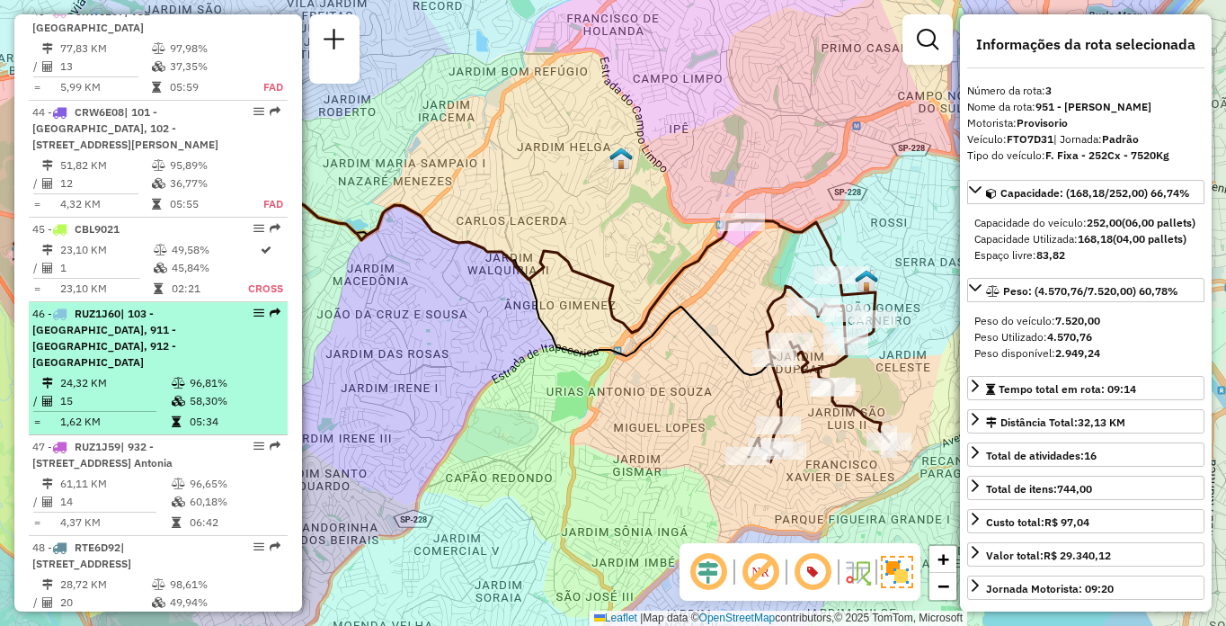
click at [92, 413] on td "1,62 KM" at bounding box center [114, 422] width 111 height 18
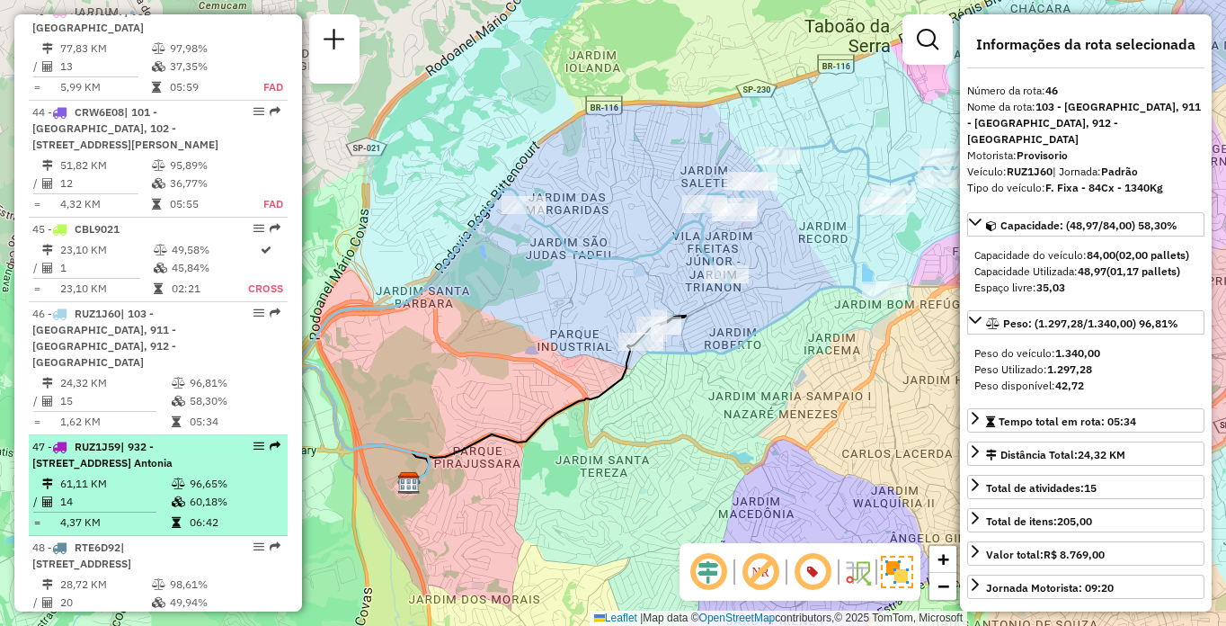
click at [173, 440] on span "| 932 - [STREET_ADDRESS] Antonia" at bounding box center [102, 455] width 140 height 30
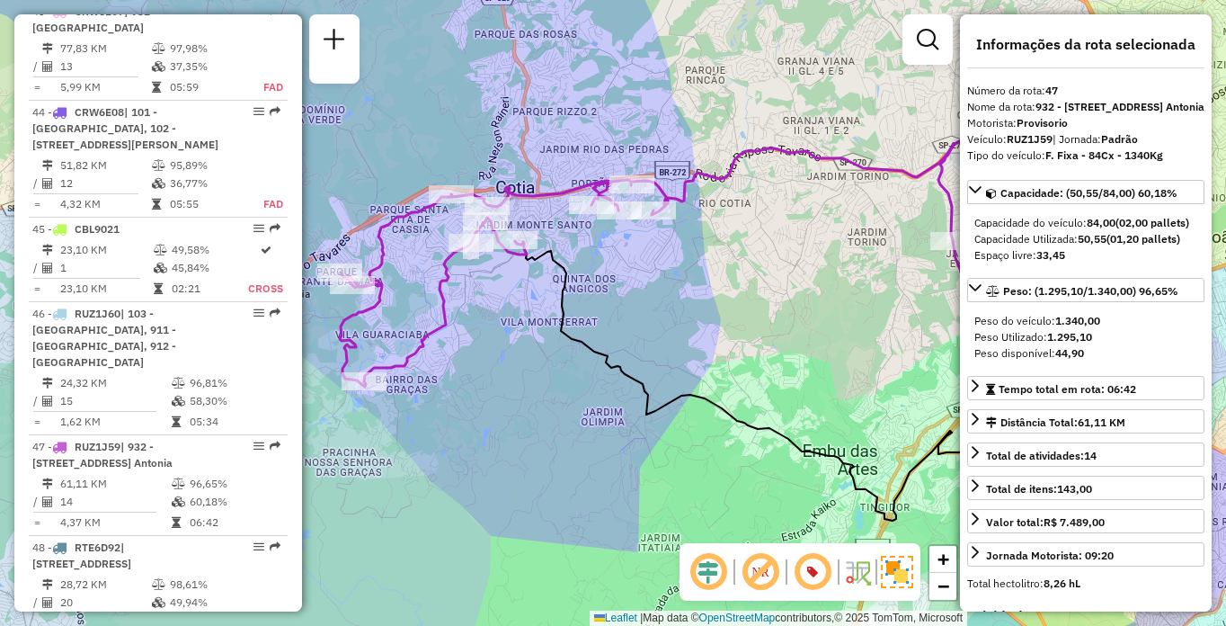
drag, startPoint x: 613, startPoint y: 294, endPoint x: 702, endPoint y: 300, distance: 89.2
click at [702, 300] on div "Janela de atendimento Grade de atendimento Capacidade Transportadoras Veículos …" at bounding box center [613, 313] width 1226 height 626
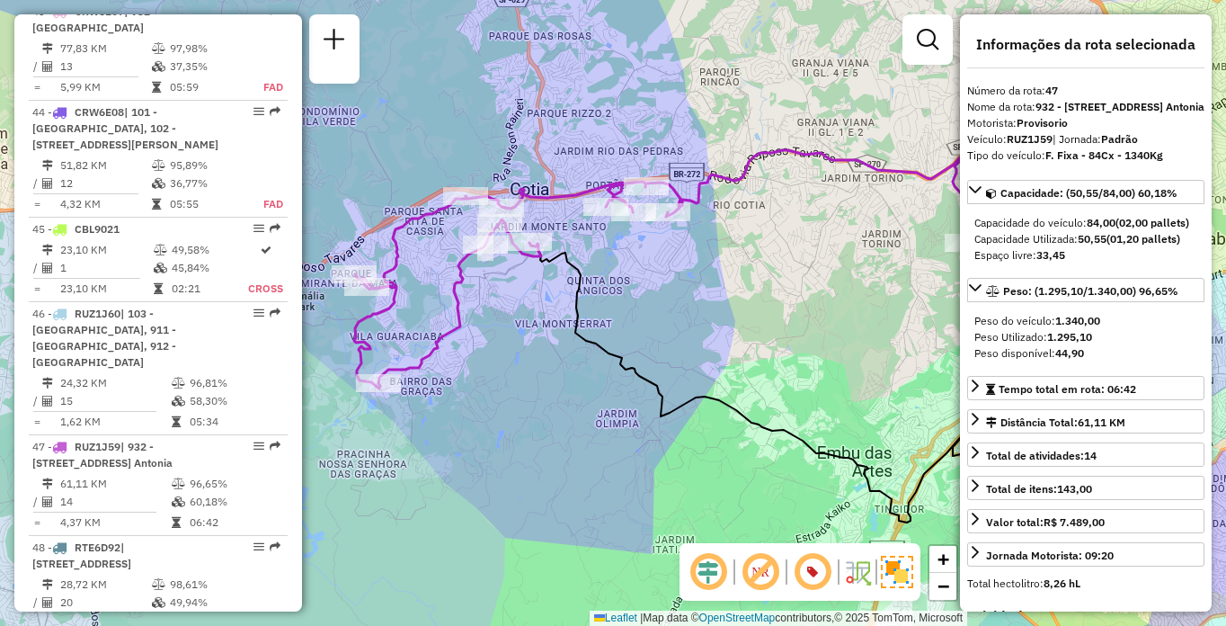
scroll to position [5645, 0]
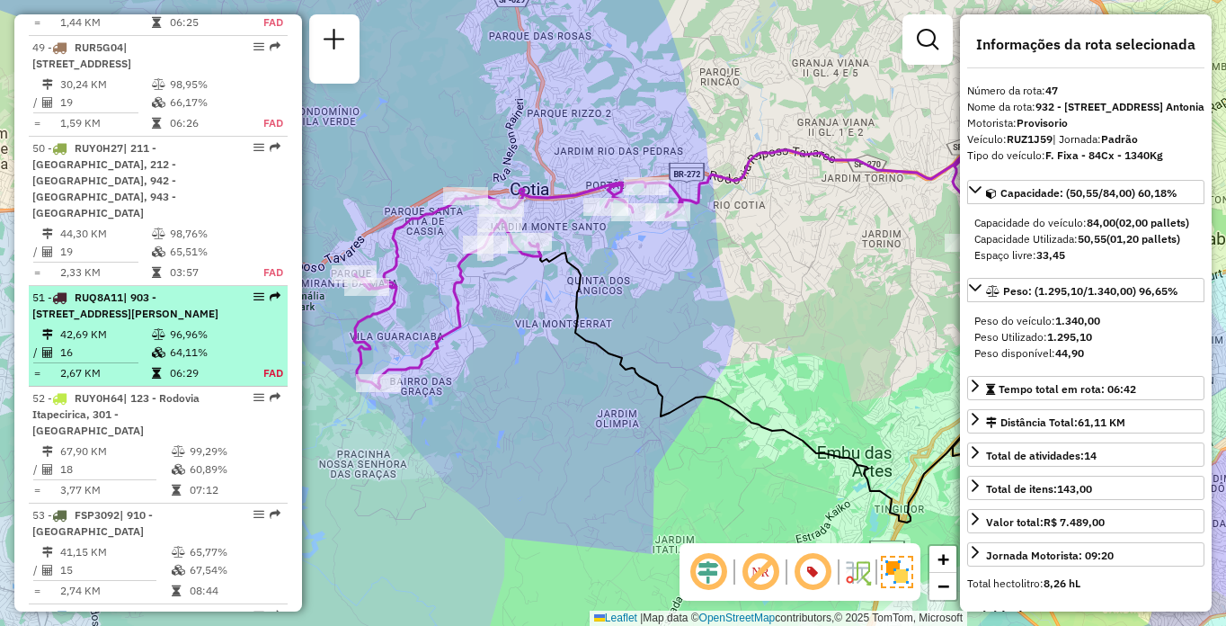
click at [143, 320] on span "| 903 - [STREET_ADDRESS][PERSON_NAME]" at bounding box center [125, 305] width 186 height 30
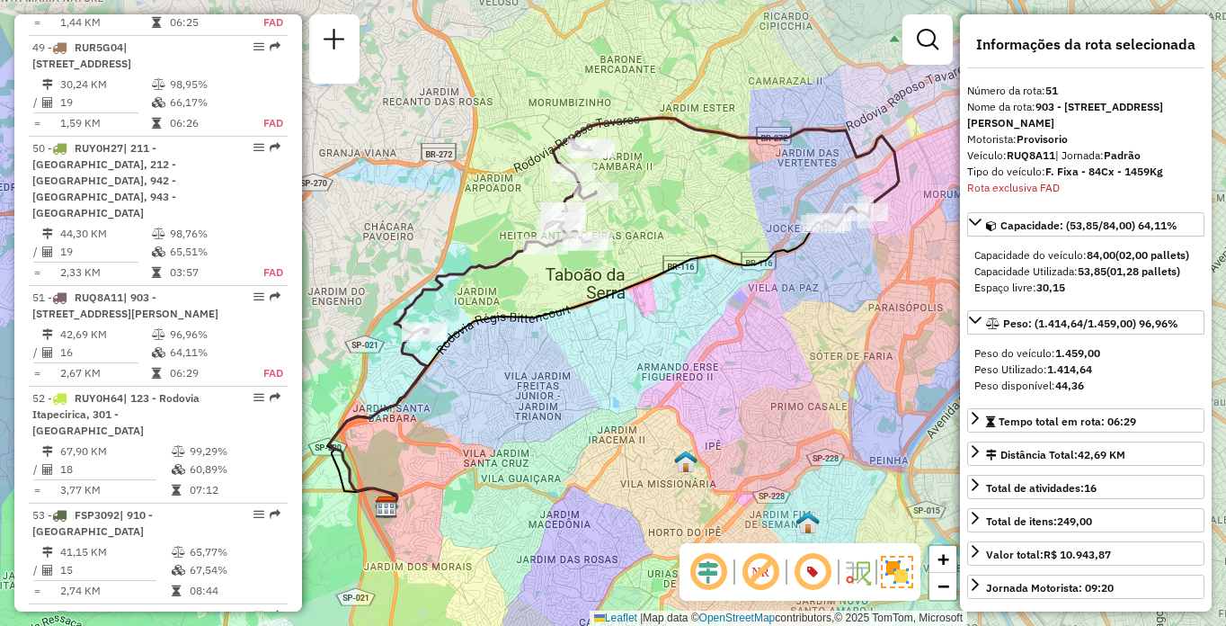
scroll to position [5933, 0]
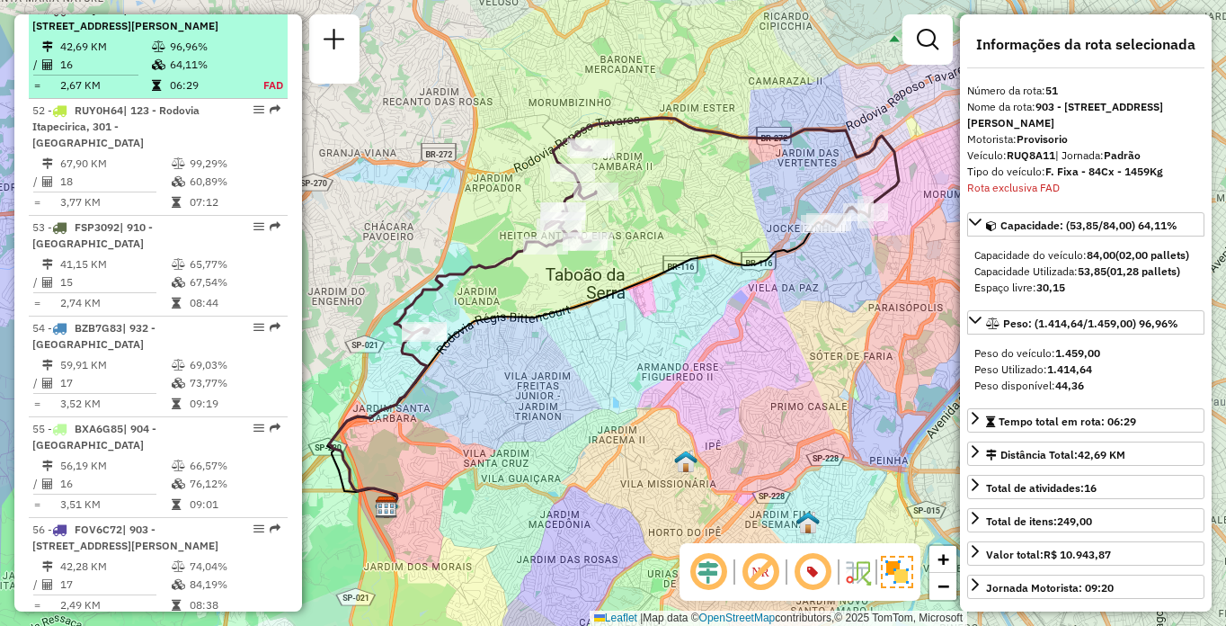
click at [154, 56] on td at bounding box center [160, 47] width 18 height 18
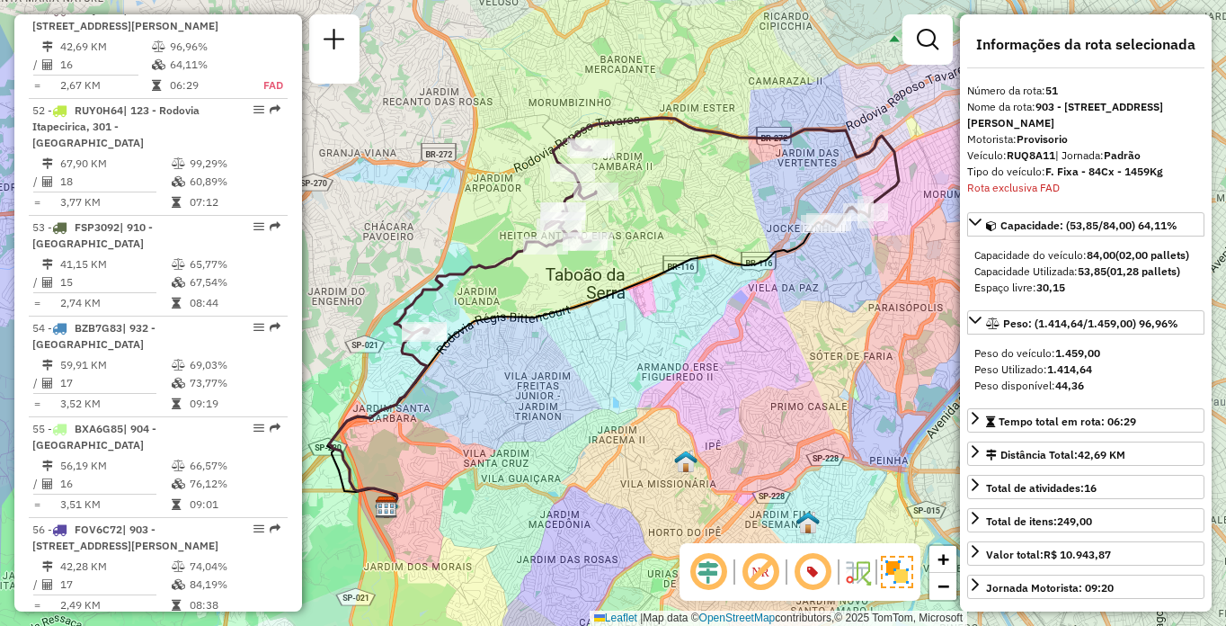
scroll to position [5278, 0]
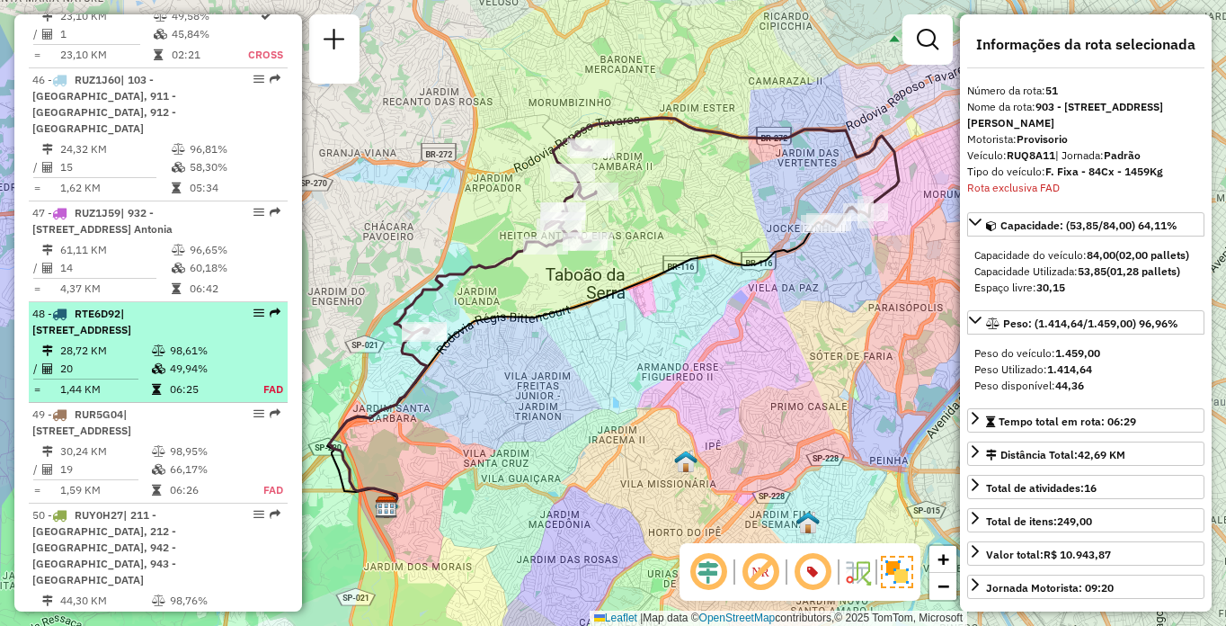
click at [151, 357] on td at bounding box center [160, 351] width 18 height 18
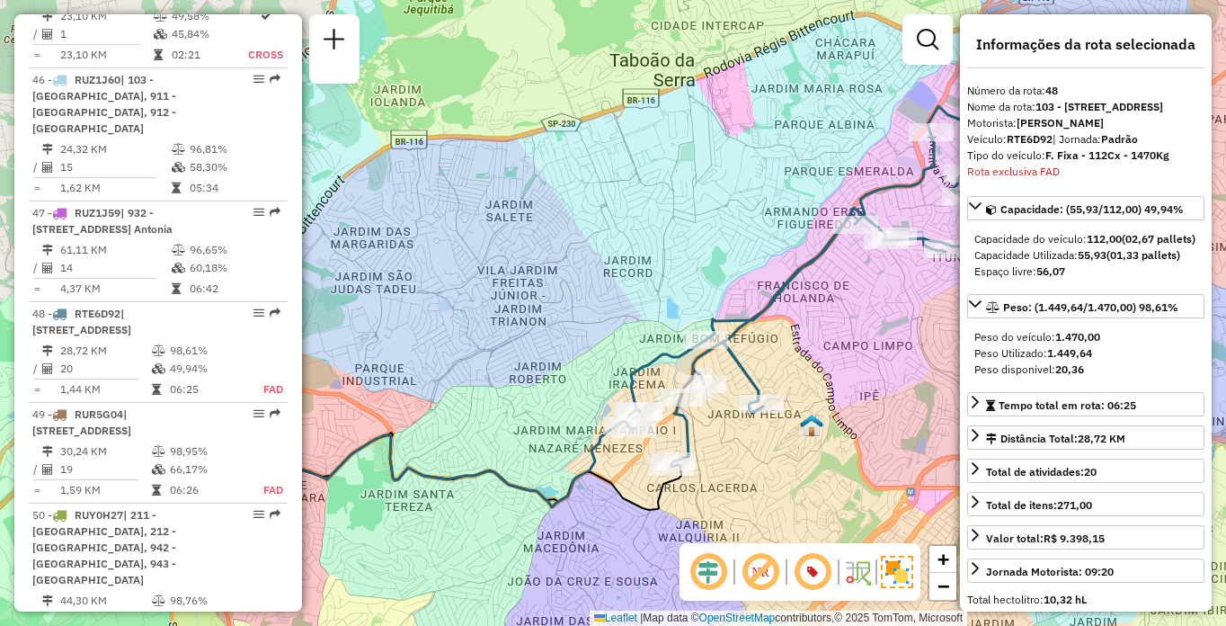
scroll to position [5566, 0]
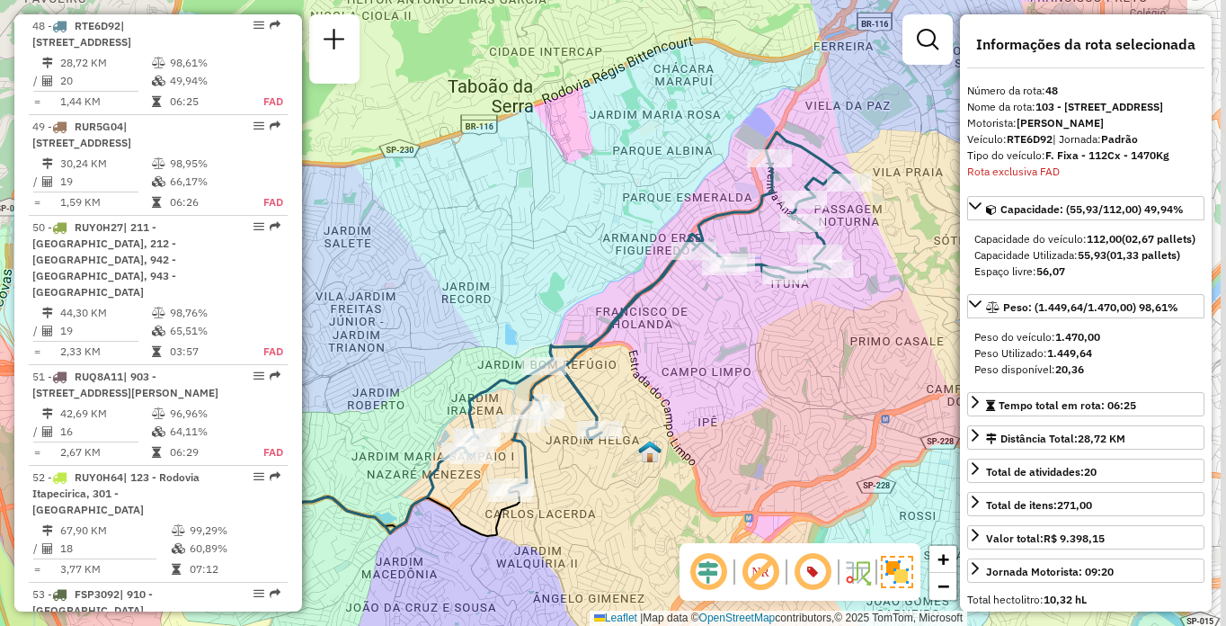
drag, startPoint x: 893, startPoint y: 380, endPoint x: 727, endPoint y: 404, distance: 168.1
click at [727, 404] on div "Janela de atendimento Grade de atendimento Capacidade Transportadoras Veículos …" at bounding box center [613, 313] width 1226 height 626
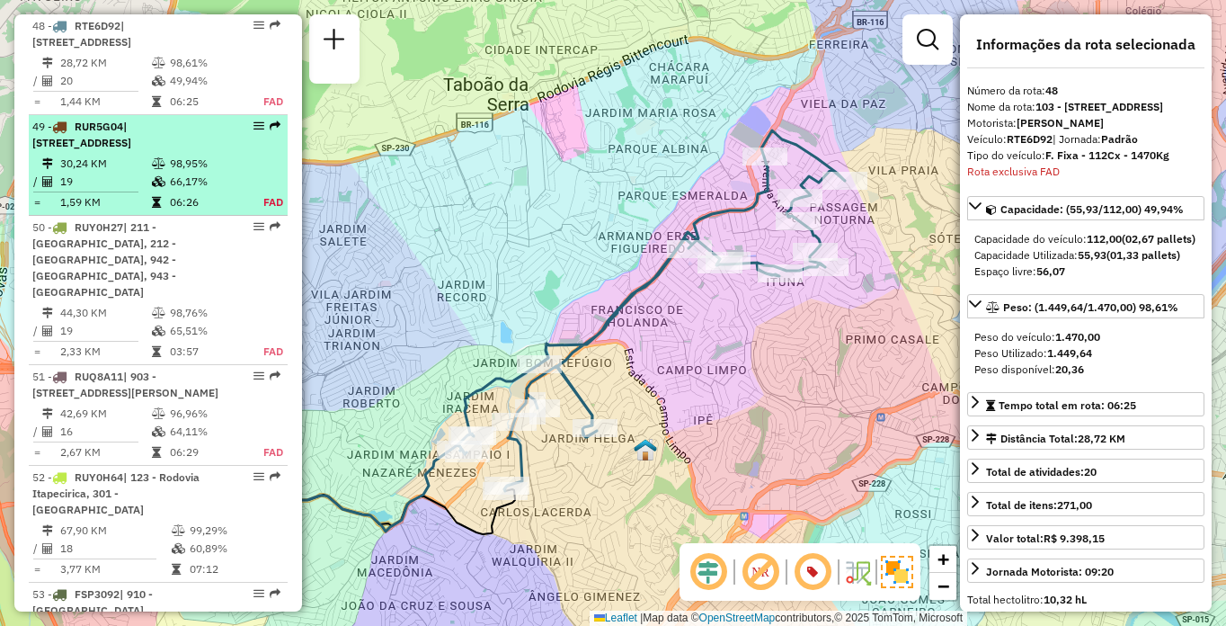
click at [114, 149] on span "| [STREET_ADDRESS]" at bounding box center [81, 135] width 99 height 30
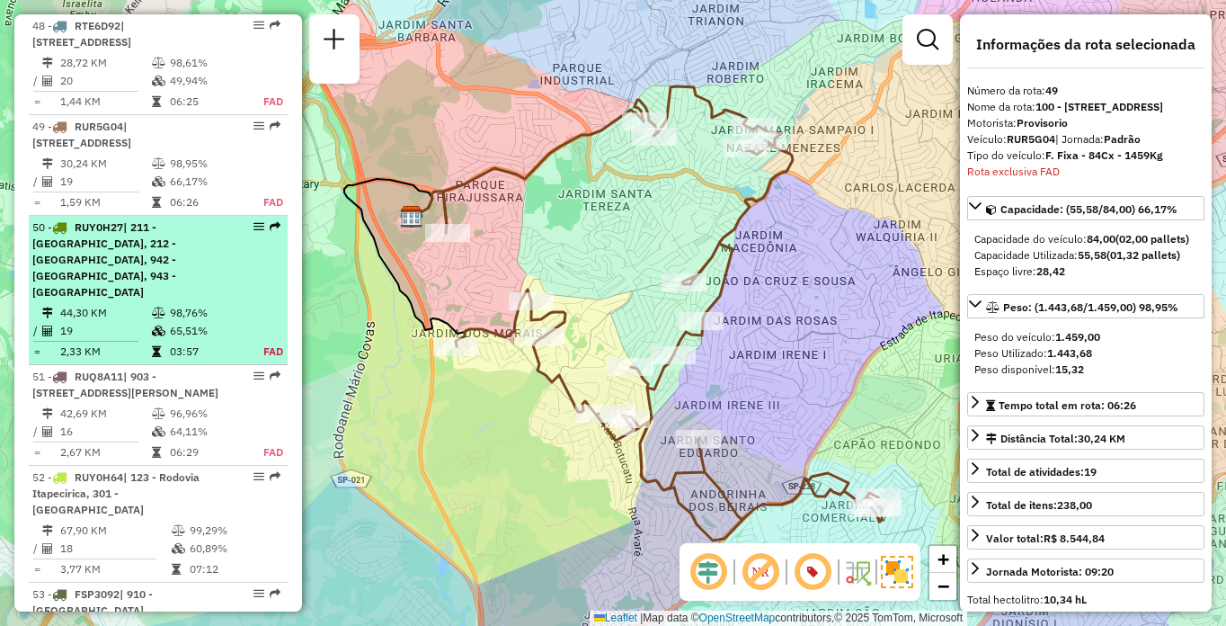
scroll to position [5683, 0]
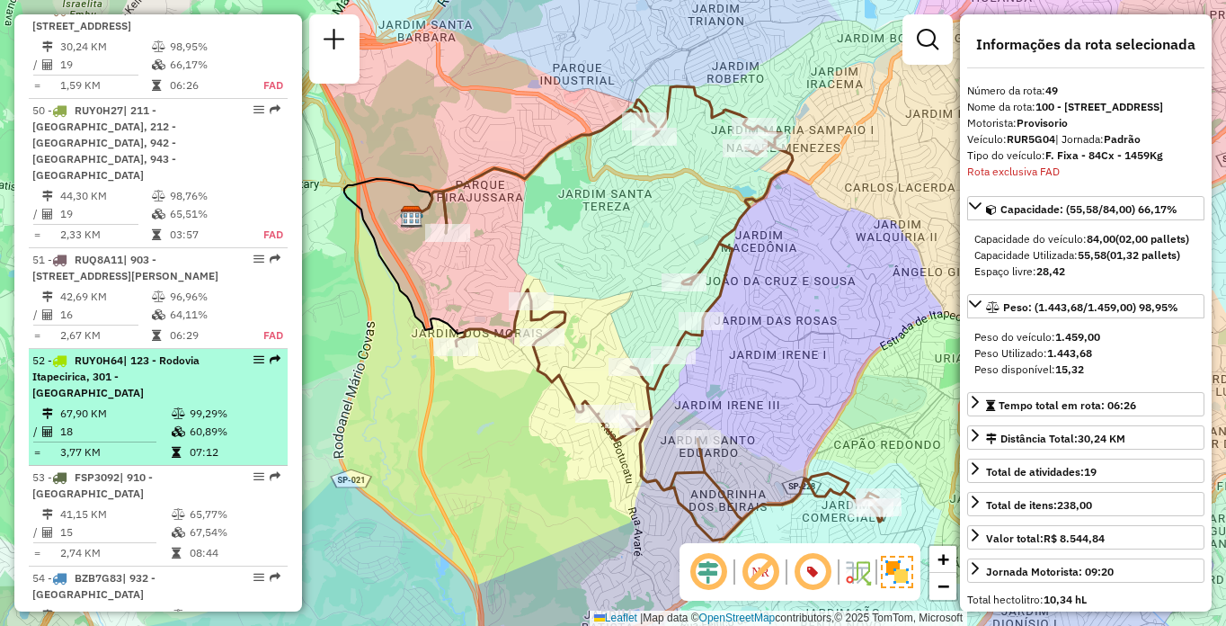
click at [84, 401] on div "52 - RUY0H64 | 123 - Rodovia Itapecirica, 301 - [GEOGRAPHIC_DATA]" at bounding box center [127, 376] width 191 height 49
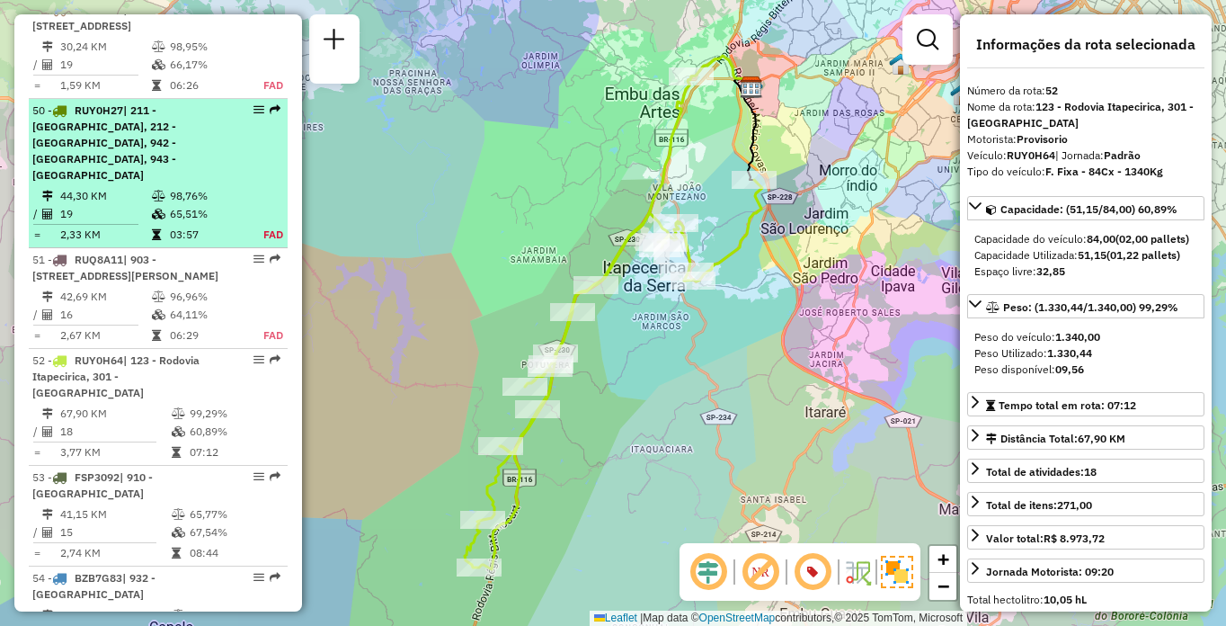
click at [169, 175] on span "| 211 - [GEOGRAPHIC_DATA], 212 - [GEOGRAPHIC_DATA], 942 - [GEOGRAPHIC_DATA], 94…" at bounding box center [104, 142] width 144 height 78
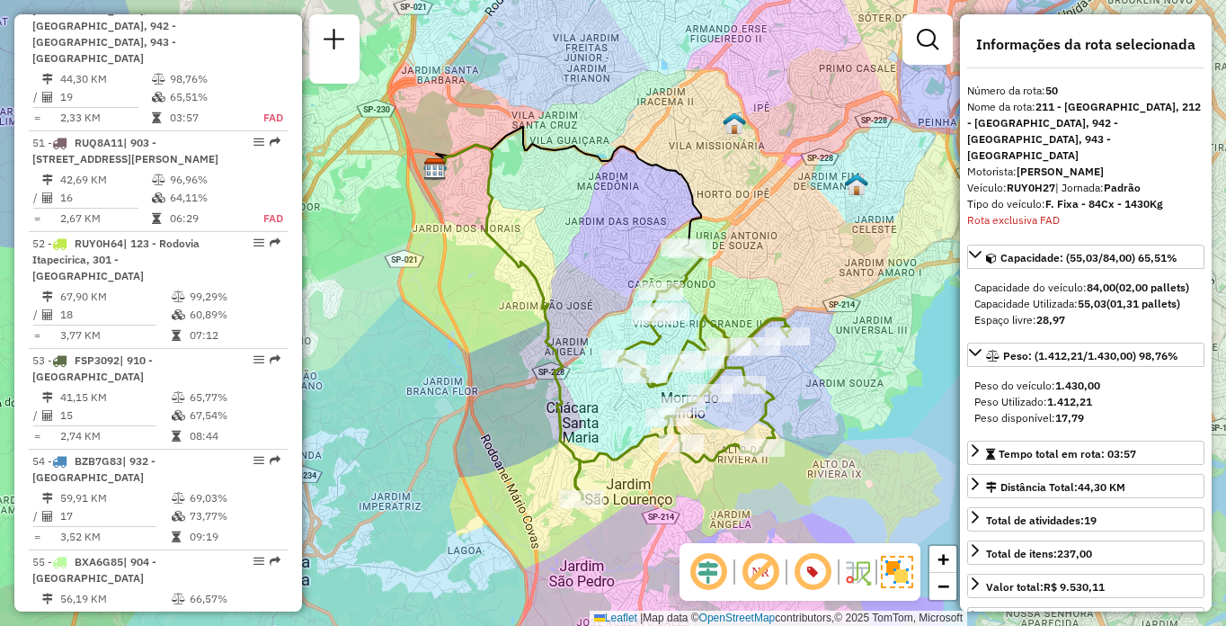
scroll to position [6181, 0]
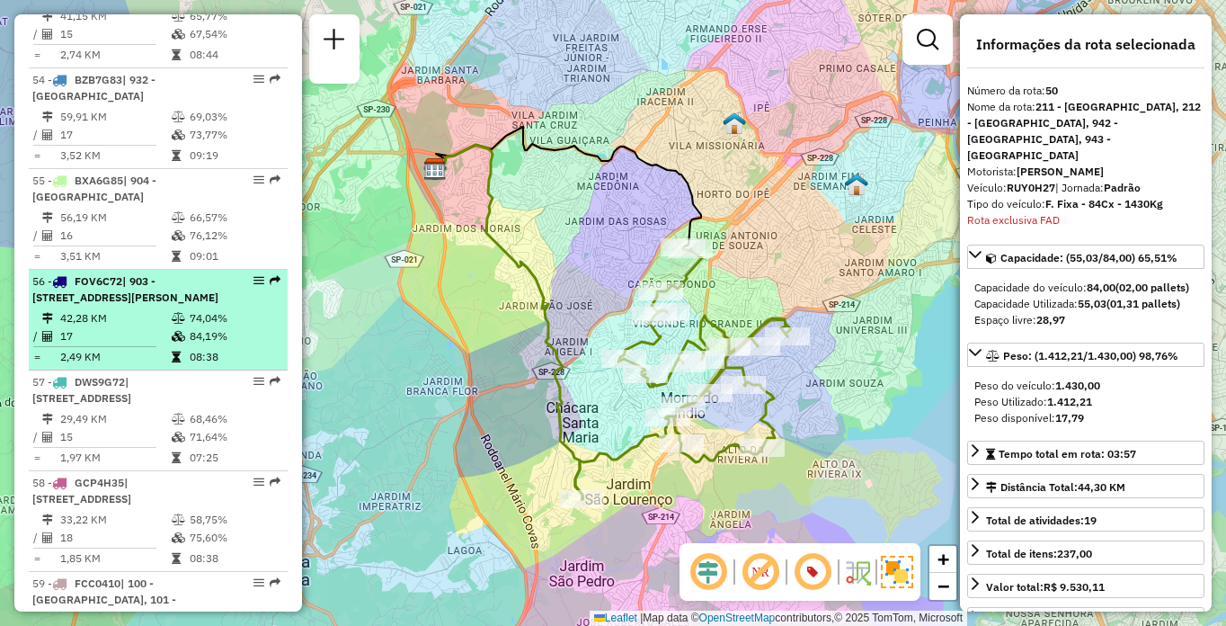
click at [92, 304] on span "| 903 - [STREET_ADDRESS][PERSON_NAME]" at bounding box center [125, 289] width 186 height 30
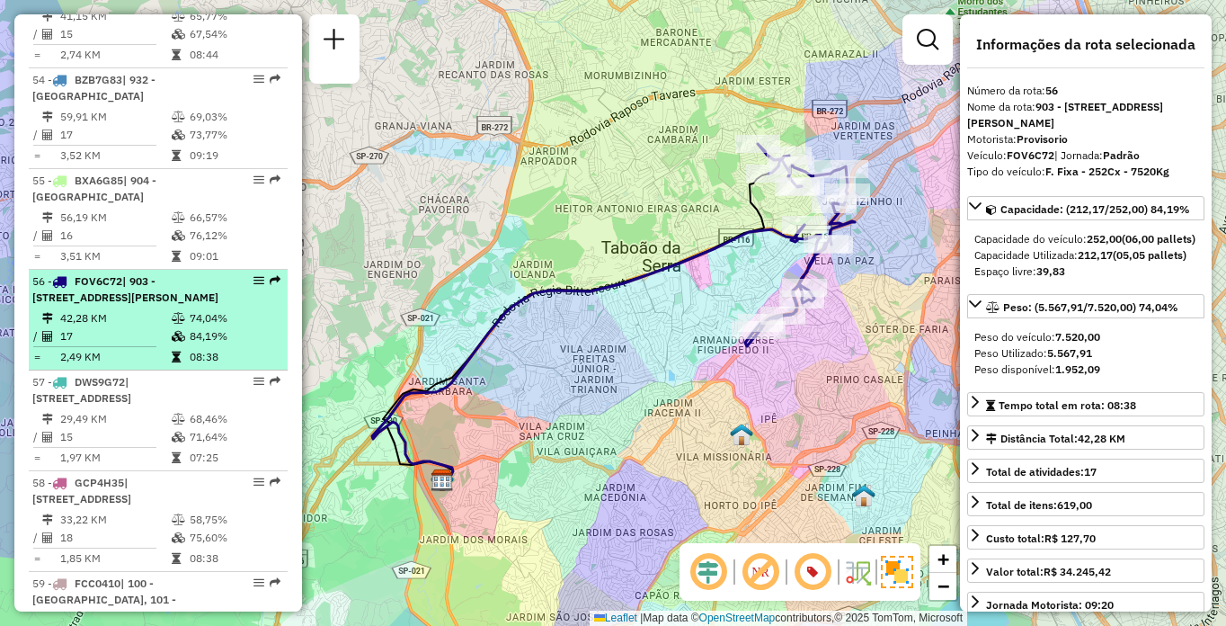
click at [222, 306] on div "56 - FOV6C72 | 903 - Parque [PERSON_NAME][STREET_ADDRESS]" at bounding box center [158, 289] width 252 height 32
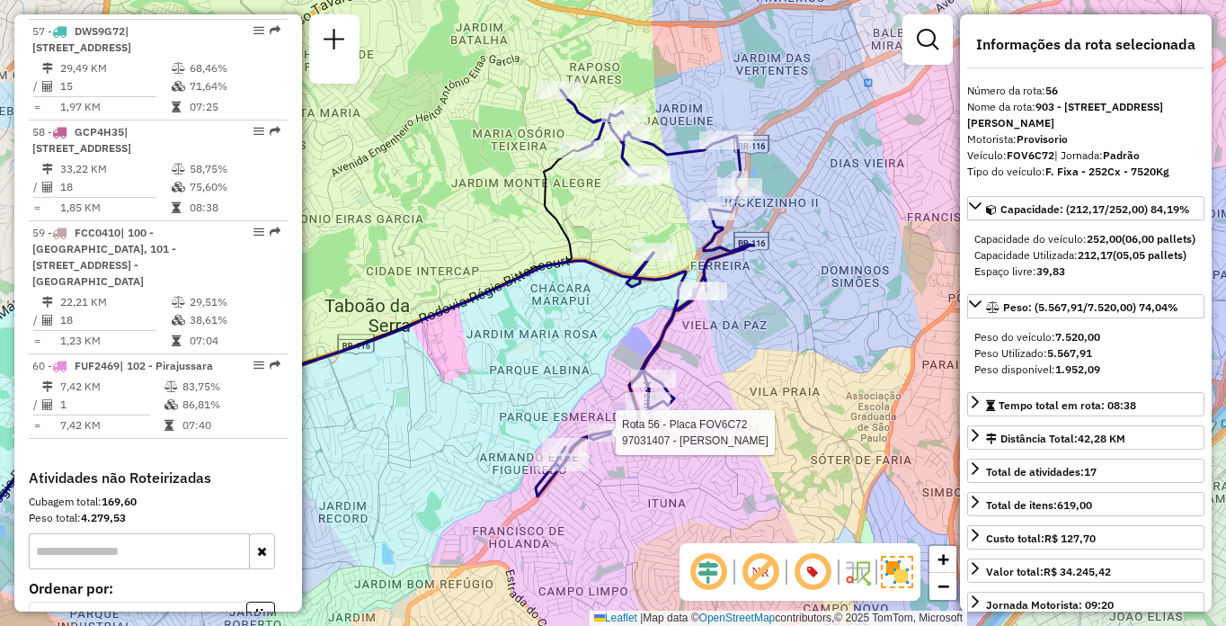
scroll to position [735, 0]
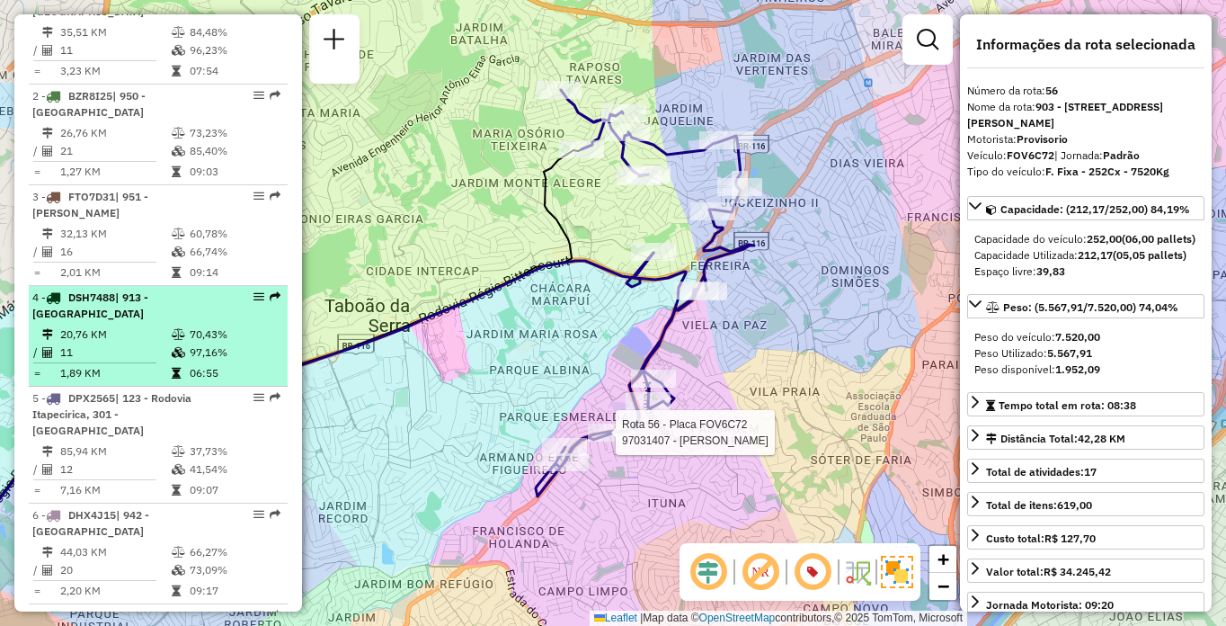
click at [209, 321] on div "4 - DSH7488 | 913 - [GEOGRAPHIC_DATA]" at bounding box center [127, 305] width 191 height 32
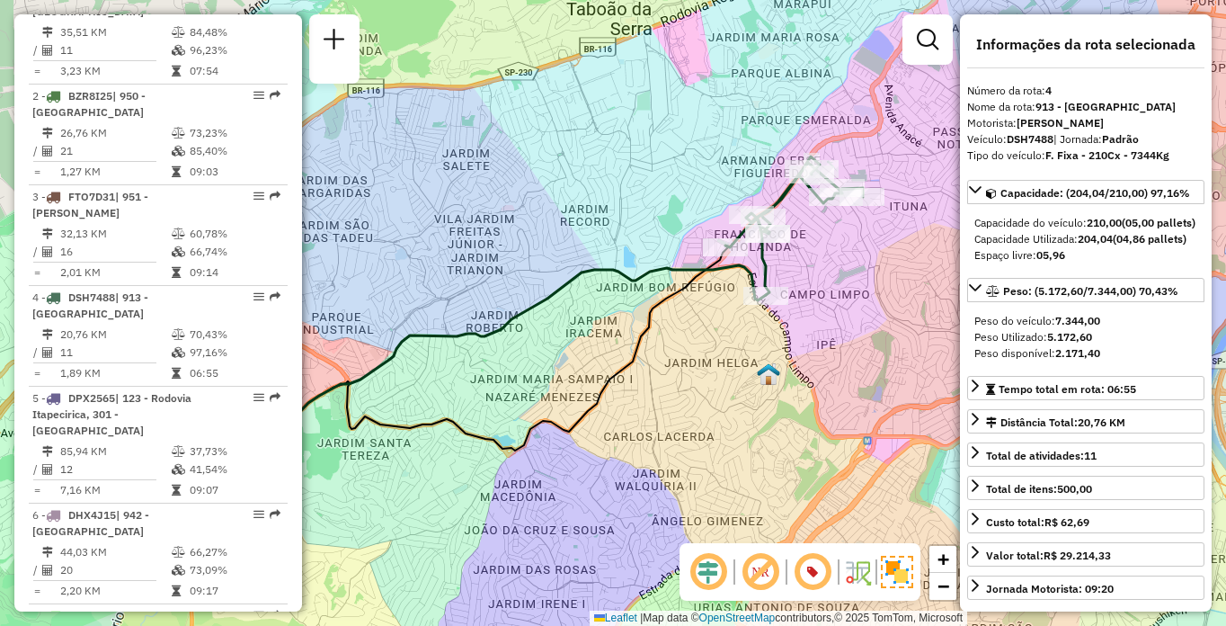
drag, startPoint x: 828, startPoint y: 322, endPoint x: 660, endPoint y: 327, distance: 168.2
click at [660, 327] on div "Janela de atendimento Grade de atendimento Capacidade Transportadoras Veículos …" at bounding box center [613, 313] width 1226 height 626
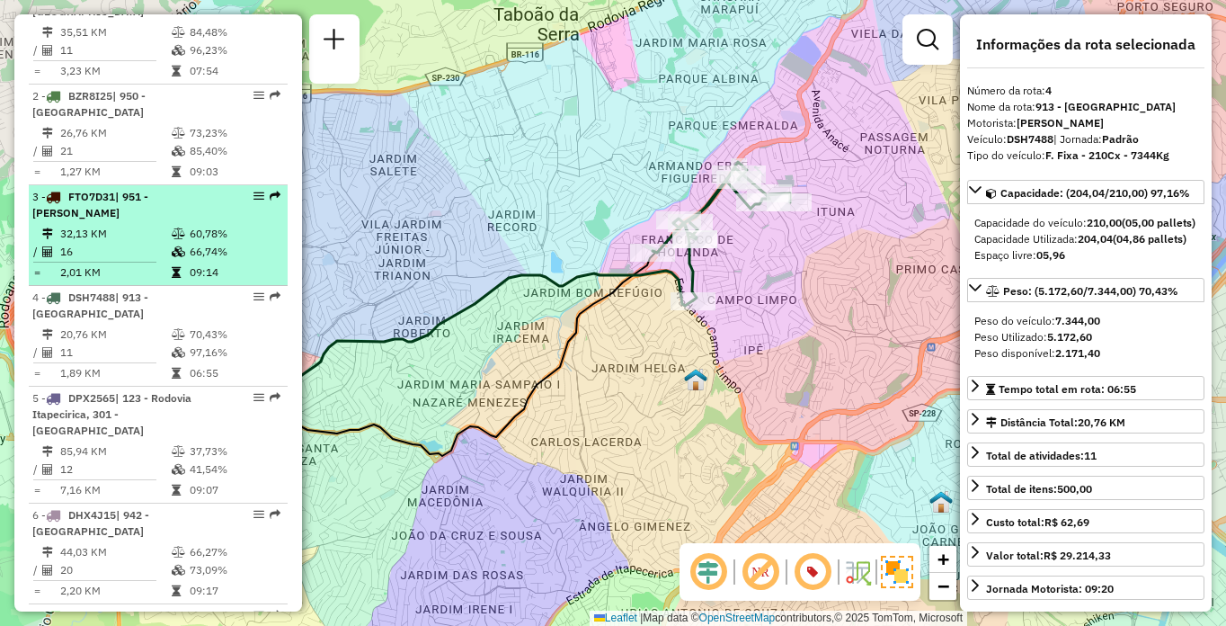
click at [91, 280] on td "2,01 KM" at bounding box center [114, 272] width 111 height 18
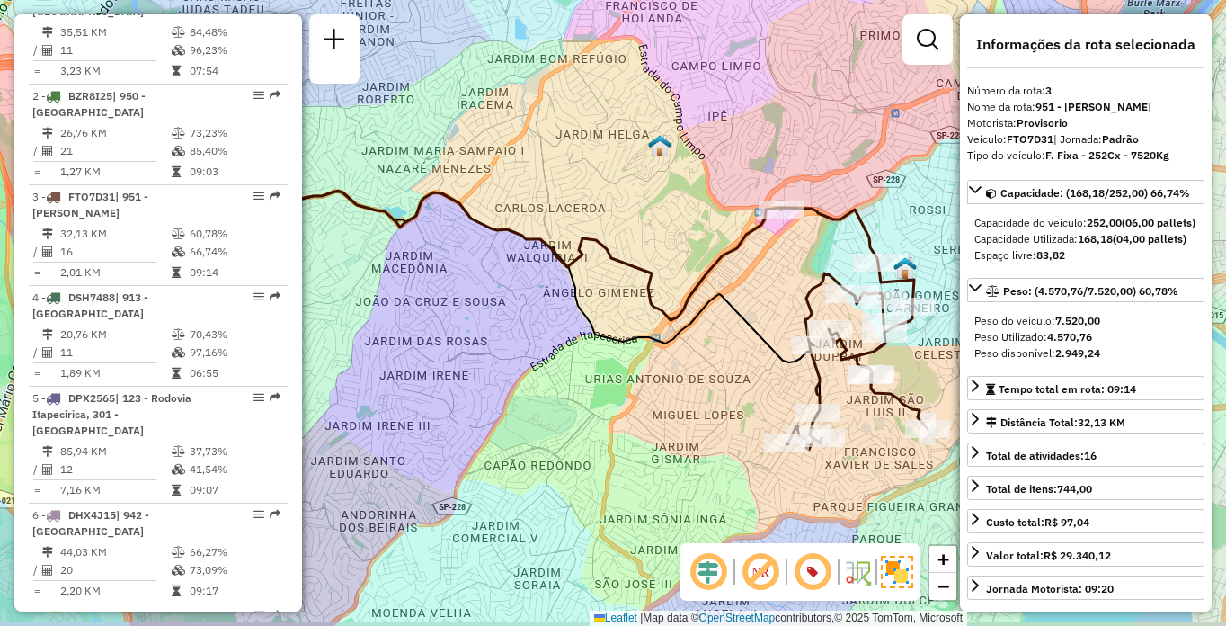
drag, startPoint x: 773, startPoint y: 445, endPoint x: 461, endPoint y: 399, distance: 315.3
click at [461, 399] on div "Janela de atendimento Grade de atendimento Capacidade Transportadoras Veículos …" at bounding box center [613, 313] width 1226 height 626
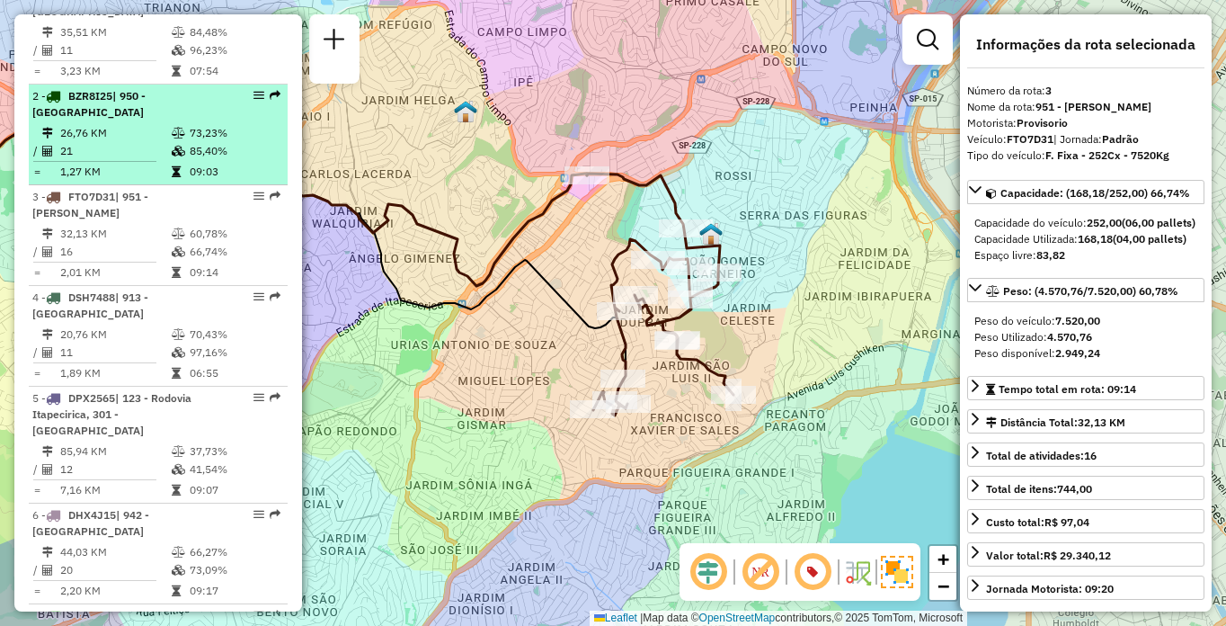
click at [127, 137] on li "2 - BZR8I25 | 950 - [GEOGRAPHIC_DATA] 26,76 KM 73,23% / 21 85,40% = 1,27 KM 09:…" at bounding box center [158, 134] width 259 height 101
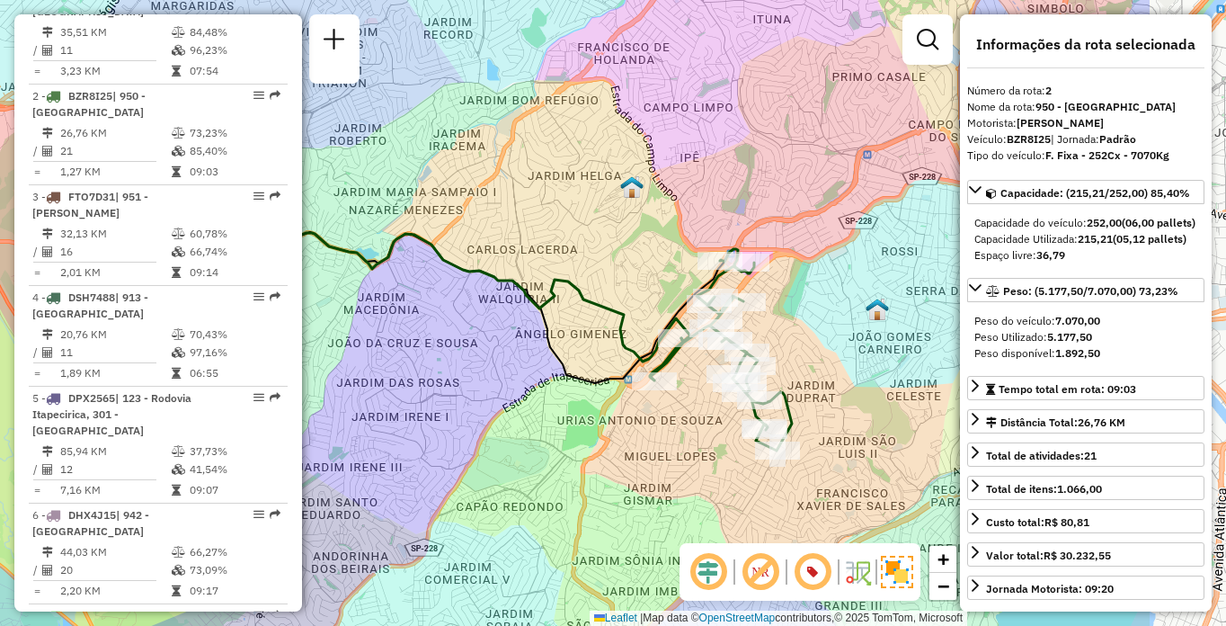
drag, startPoint x: 883, startPoint y: 415, endPoint x: 674, endPoint y: 425, distance: 208.8
click at [674, 425] on div "Janela de atendimento Grade de atendimento Capacidade Transportadoras Veículos …" at bounding box center [613, 313] width 1226 height 626
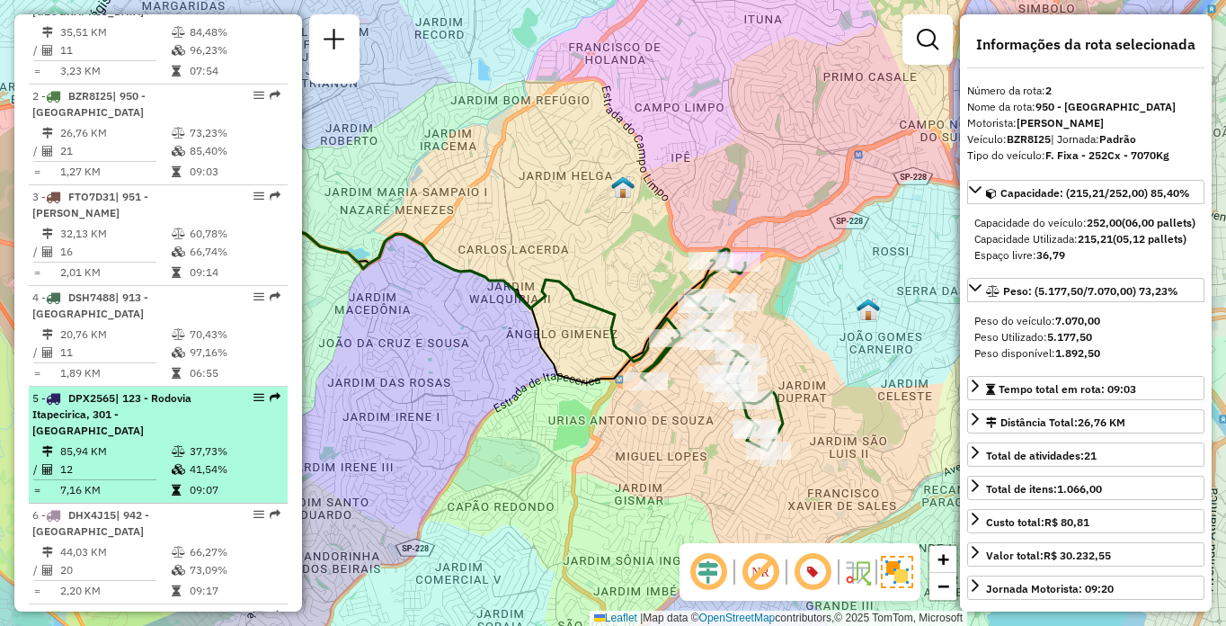
click at [191, 458] on td "37,73%" at bounding box center [234, 451] width 91 height 18
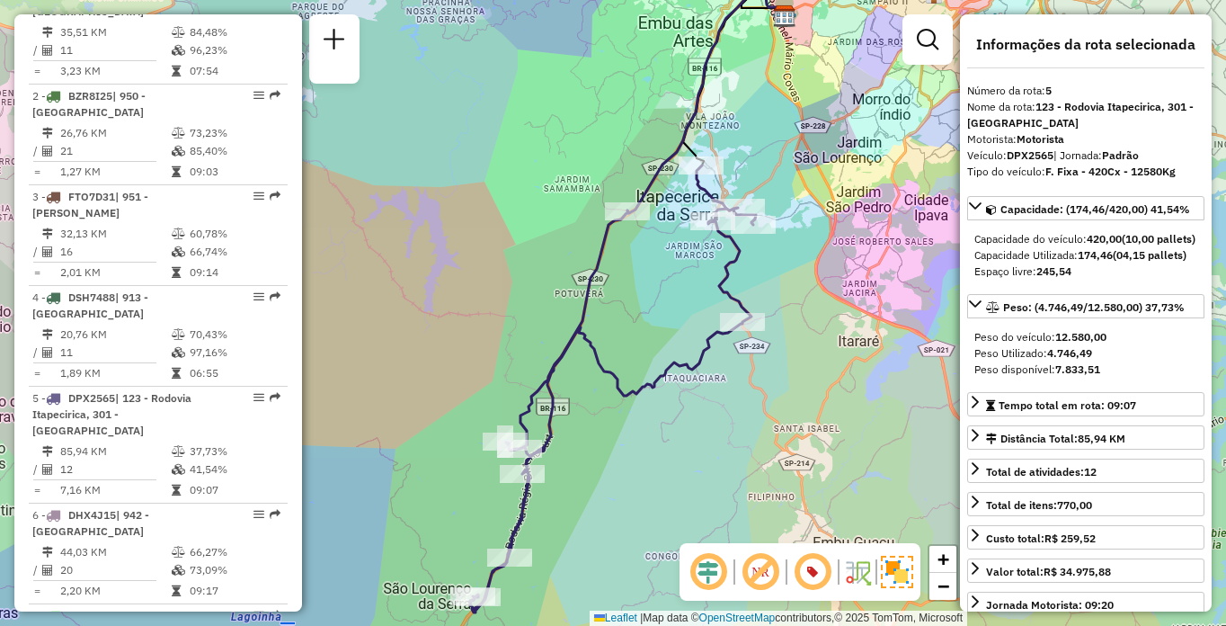
drag, startPoint x: 751, startPoint y: 420, endPoint x: 799, endPoint y: 337, distance: 95.9
click at [799, 337] on div "Janela de atendimento Grade de atendimento Capacidade Transportadoras Veículos …" at bounding box center [613, 313] width 1226 height 626
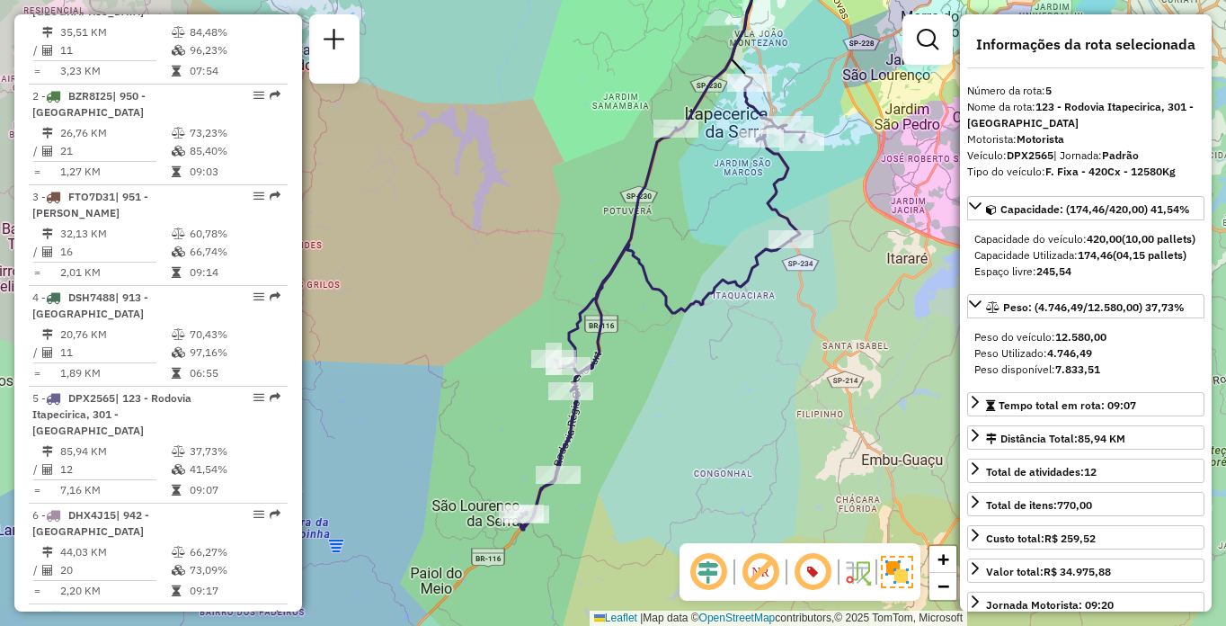
scroll to position [1255, 0]
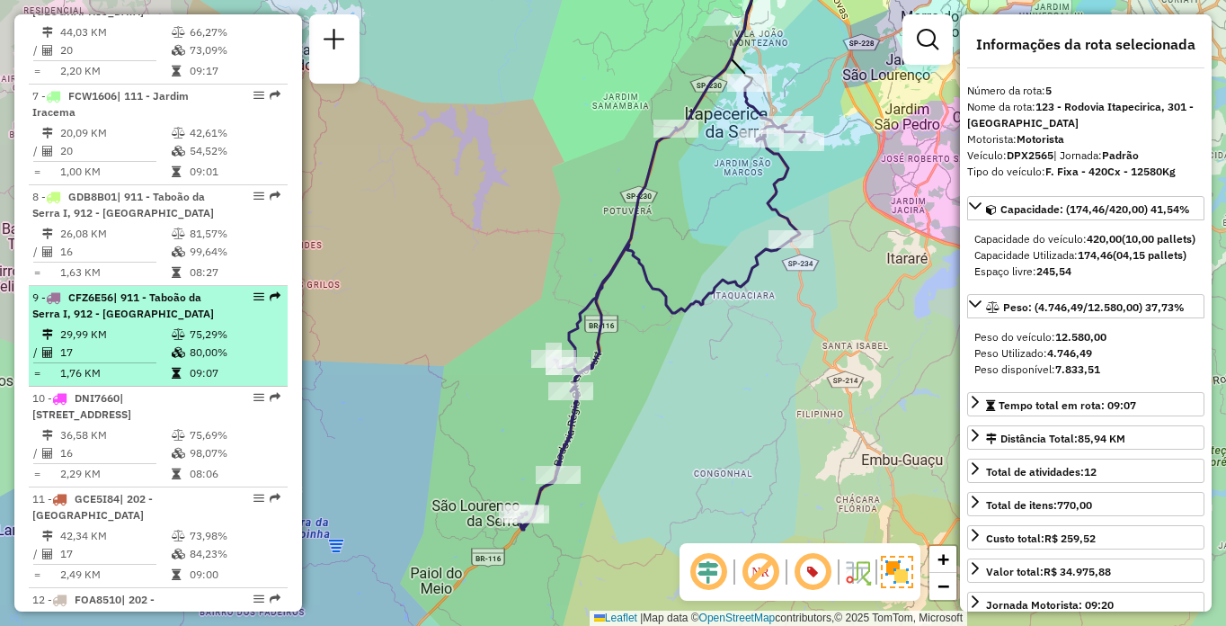
click at [140, 339] on li "9 - CFZ6E56 | 911 - [GEOGRAPHIC_DATA], 912 - [GEOGRAPHIC_DATA] 29,99 KM 75,29% …" at bounding box center [158, 336] width 259 height 101
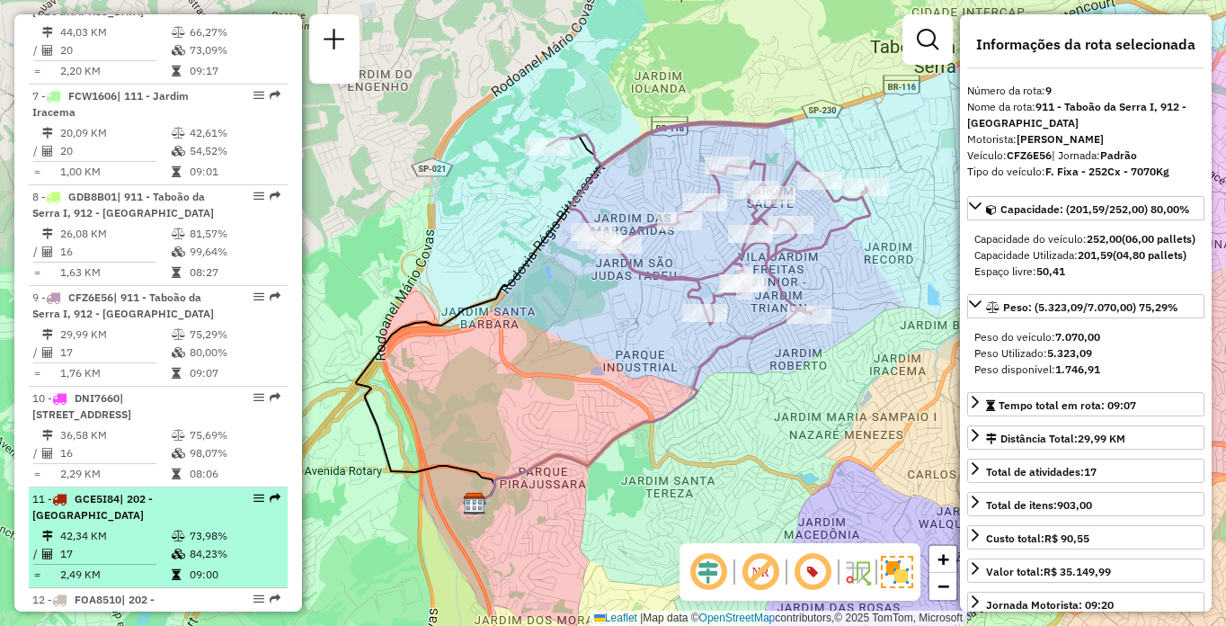
click at [195, 523] on div "11 - GCE5I84 | 202 - [GEOGRAPHIC_DATA]" at bounding box center [127, 507] width 191 height 32
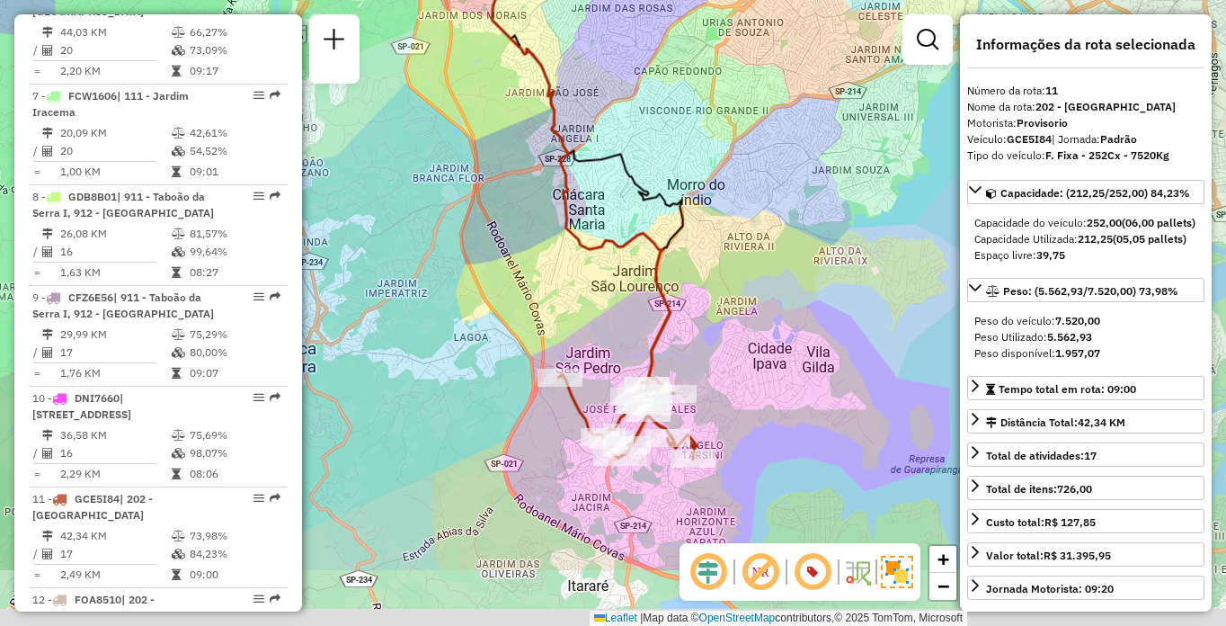
drag, startPoint x: 775, startPoint y: 477, endPoint x: 732, endPoint y: 351, distance: 133.0
click at [732, 351] on div "Janela de atendimento Grade de atendimento Capacidade Transportadoras Veículos …" at bounding box center [613, 313] width 1226 height 626
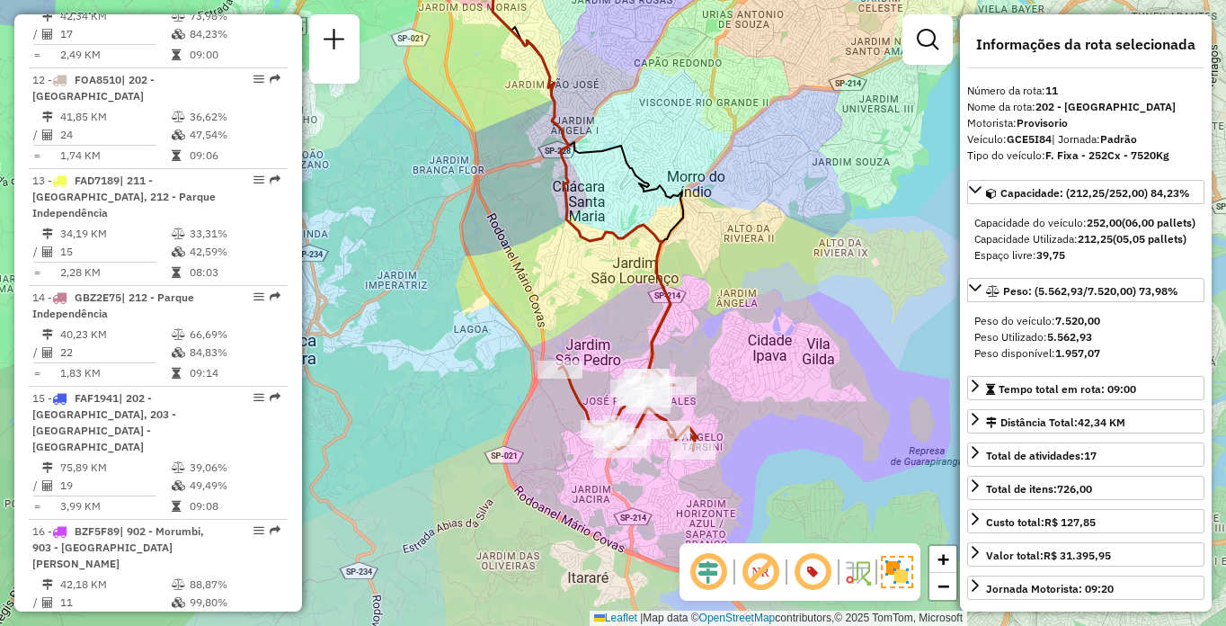
scroll to position [6080, 0]
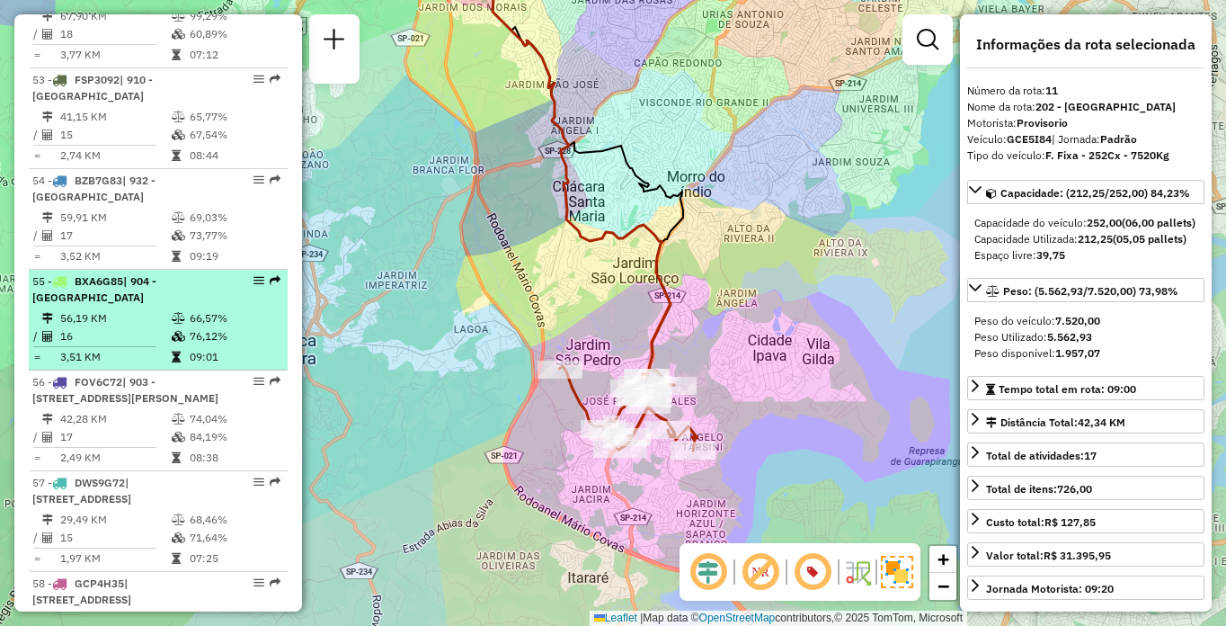
click at [167, 338] on li "55 - BXA6G85 | 904 - [GEOGRAPHIC_DATA] 56,19 KM 66,57% / 16 76,12% = 3,51 KM 09…" at bounding box center [158, 320] width 259 height 101
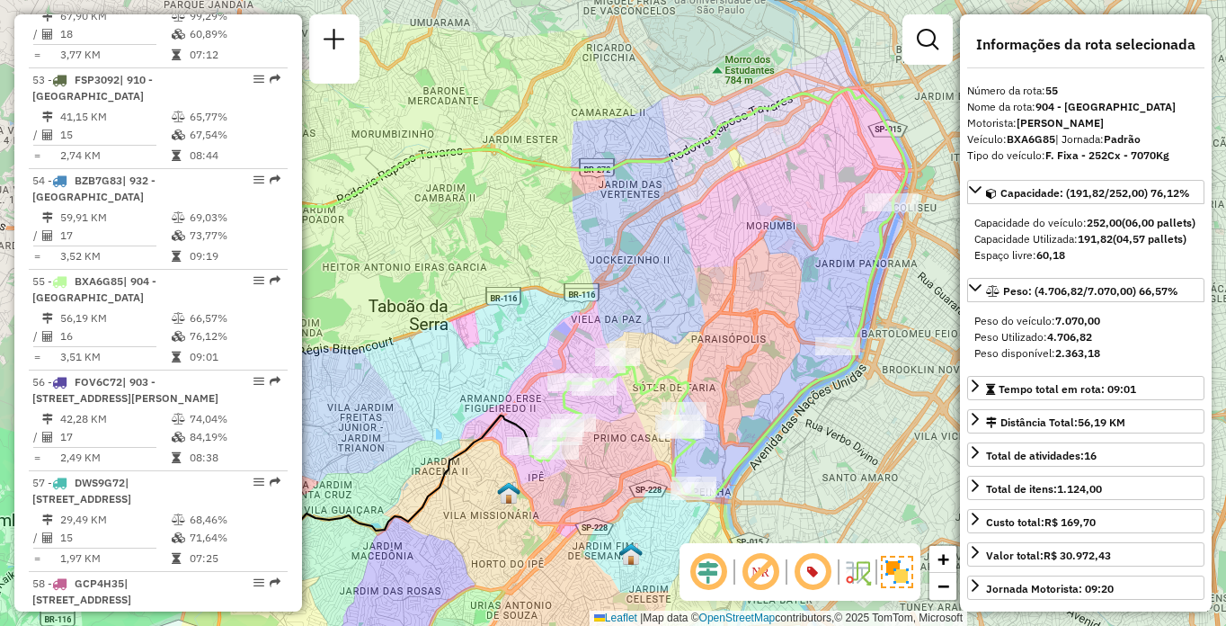
drag, startPoint x: 897, startPoint y: 433, endPoint x: 796, endPoint y: 435, distance: 100.7
click at [796, 435] on div "Janela de atendimento Grade de atendimento Capacidade Transportadoras Veículos …" at bounding box center [613, 313] width 1226 height 626
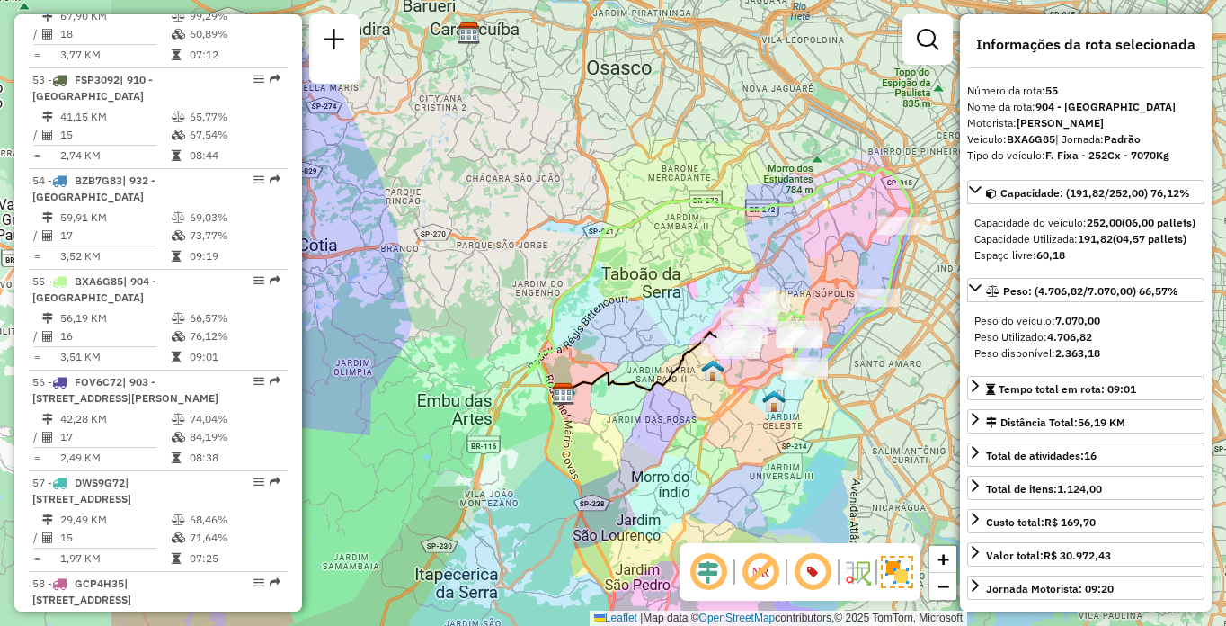
drag, startPoint x: 586, startPoint y: 359, endPoint x: 820, endPoint y: 312, distance: 238.3
click at [820, 312] on div "Janela de atendimento Grade de atendimento Capacidade Transportadoras Veículos …" at bounding box center [613, 313] width 1226 height 626
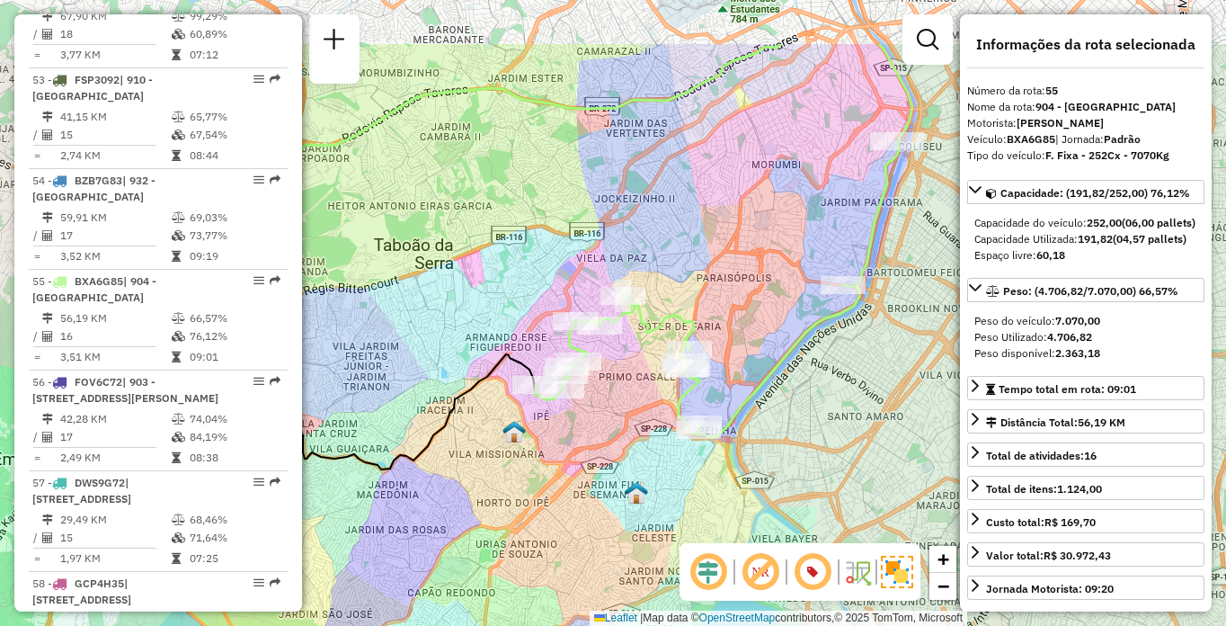
drag, startPoint x: 882, startPoint y: 314, endPoint x: 849, endPoint y: 425, distance: 116.1
click at [849, 425] on div "Janela de atendimento Grade de atendimento Capacidade Transportadoras Veículos …" at bounding box center [613, 313] width 1226 height 626
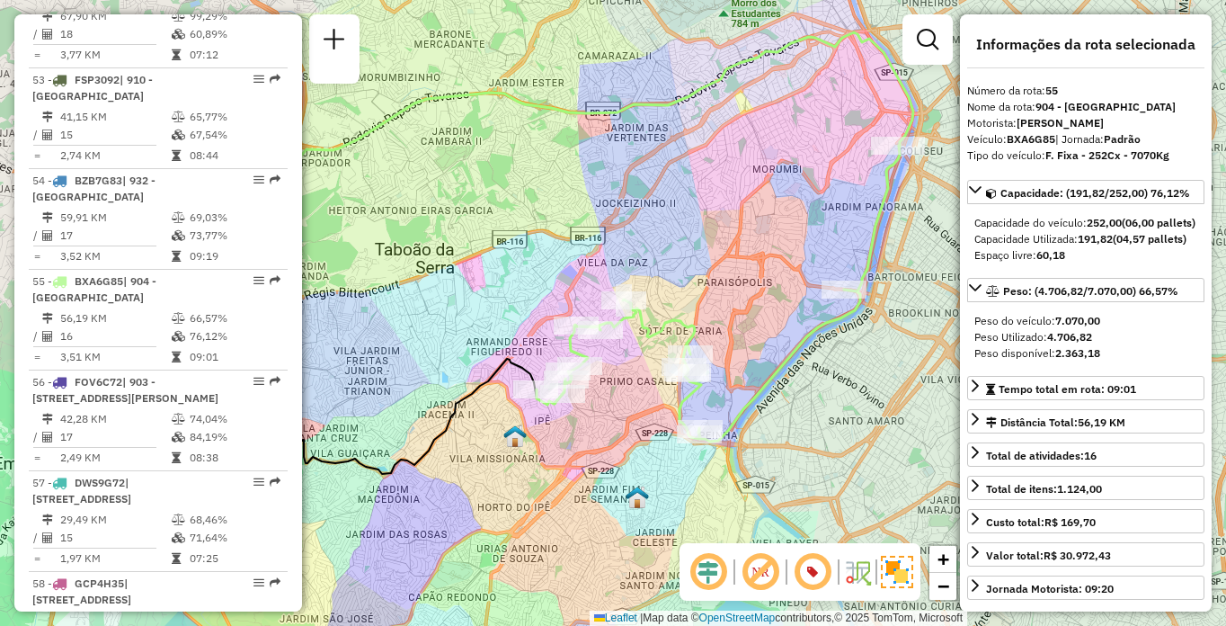
scroll to position [1356, 0]
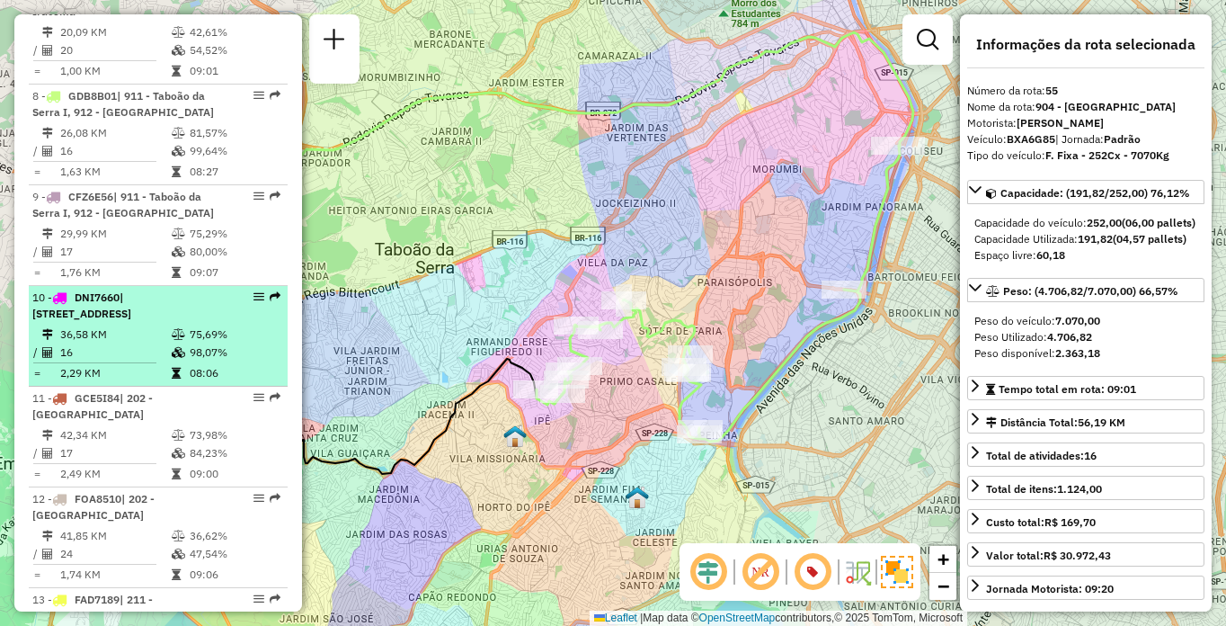
click at [159, 361] on td "16" at bounding box center [114, 352] width 111 height 18
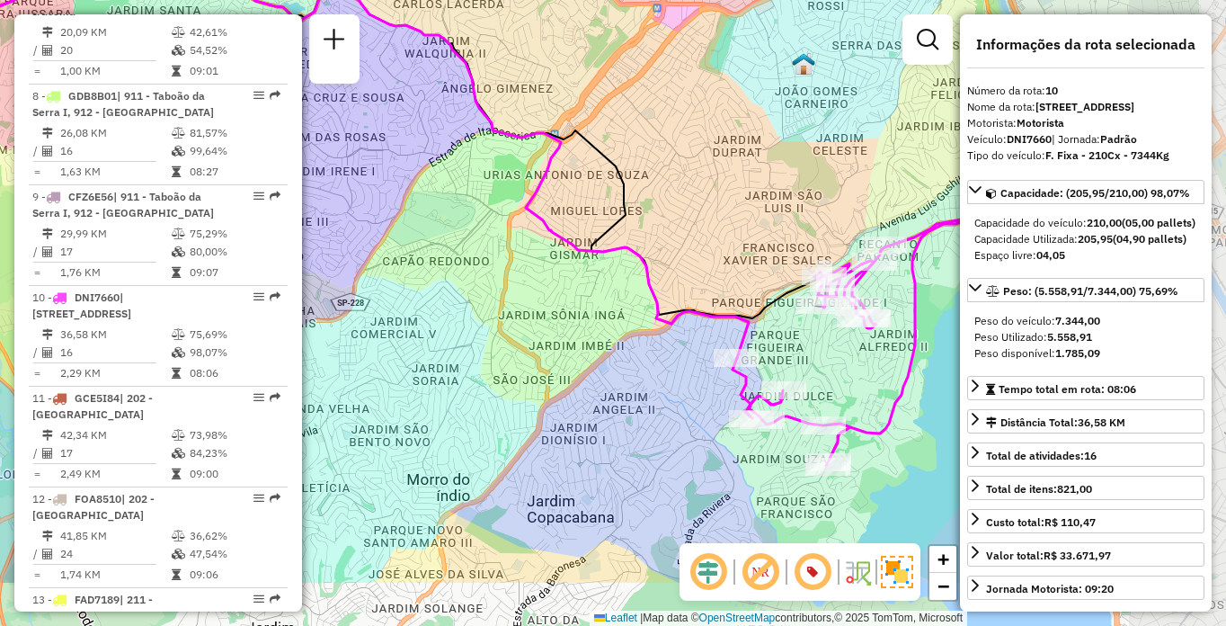
drag, startPoint x: 876, startPoint y: 411, endPoint x: 618, endPoint y: 198, distance: 334.6
click at [618, 198] on icon at bounding box center [354, 154] width 787 height 406
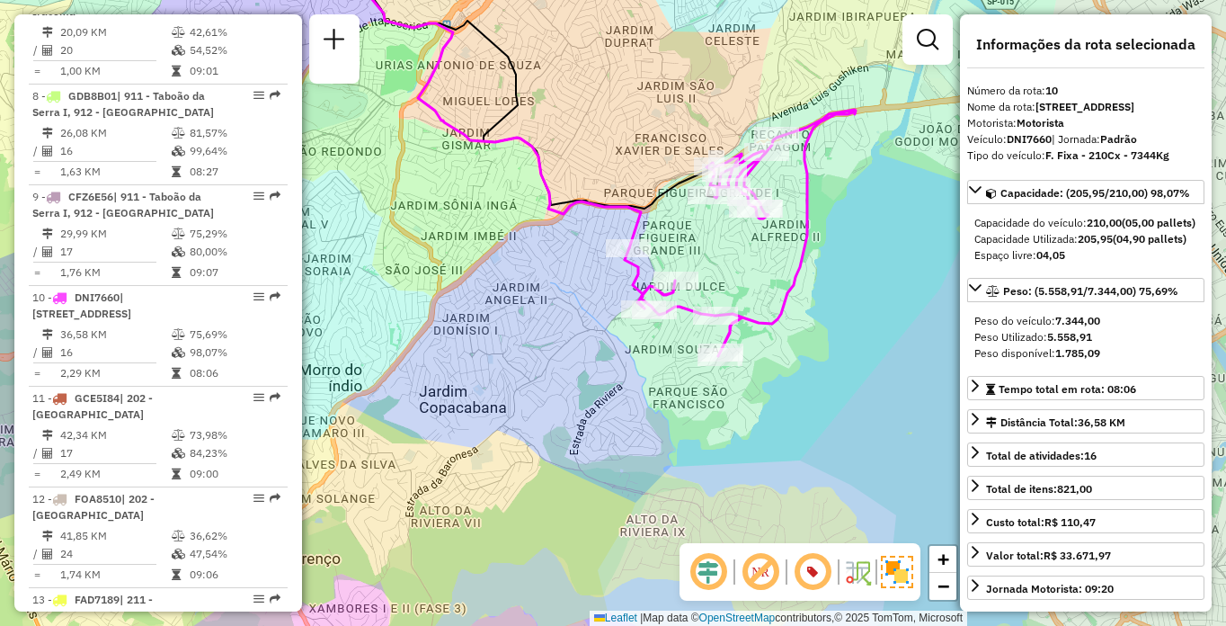
scroll to position [2076, 0]
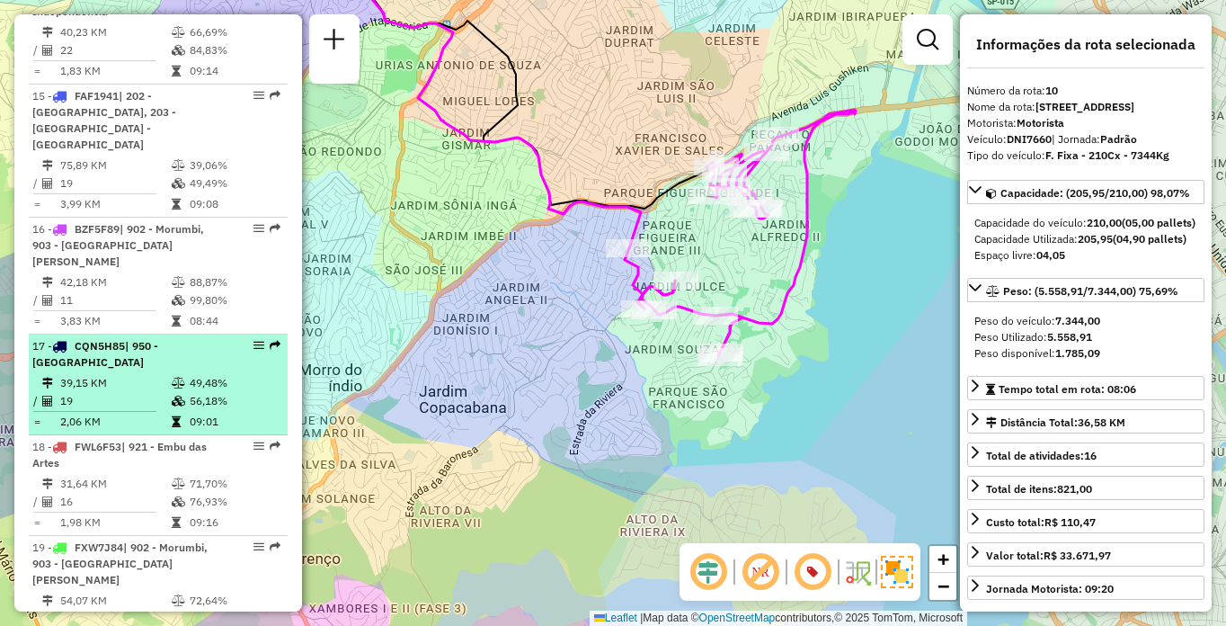
click at [162, 338] on div "17 - CQN5H85 | 950 - [GEOGRAPHIC_DATA]" at bounding box center [127, 354] width 191 height 32
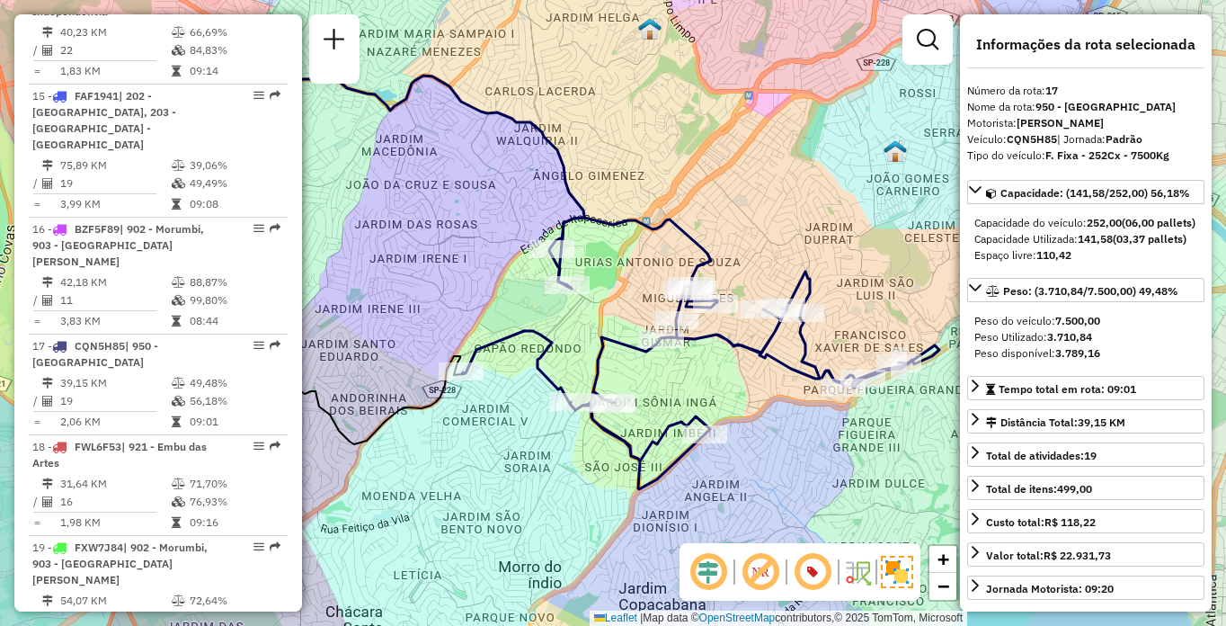
drag, startPoint x: 862, startPoint y: 431, endPoint x: 745, endPoint y: 380, distance: 127.2
click at [745, 380] on div "Janela de atendimento Grade de atendimento Capacidade Transportadoras Veículos …" at bounding box center [613, 313] width 1226 height 626
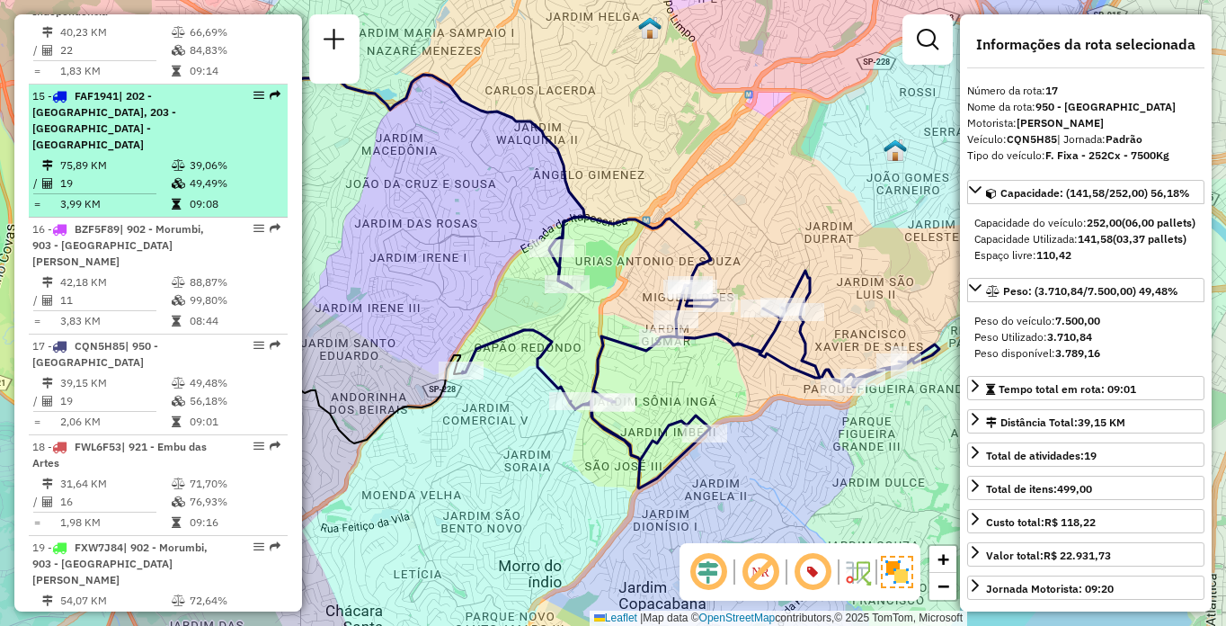
click at [114, 131] on span "| 202 - [GEOGRAPHIC_DATA], 203 - [GEOGRAPHIC_DATA] - [GEOGRAPHIC_DATA]" at bounding box center [104, 120] width 144 height 62
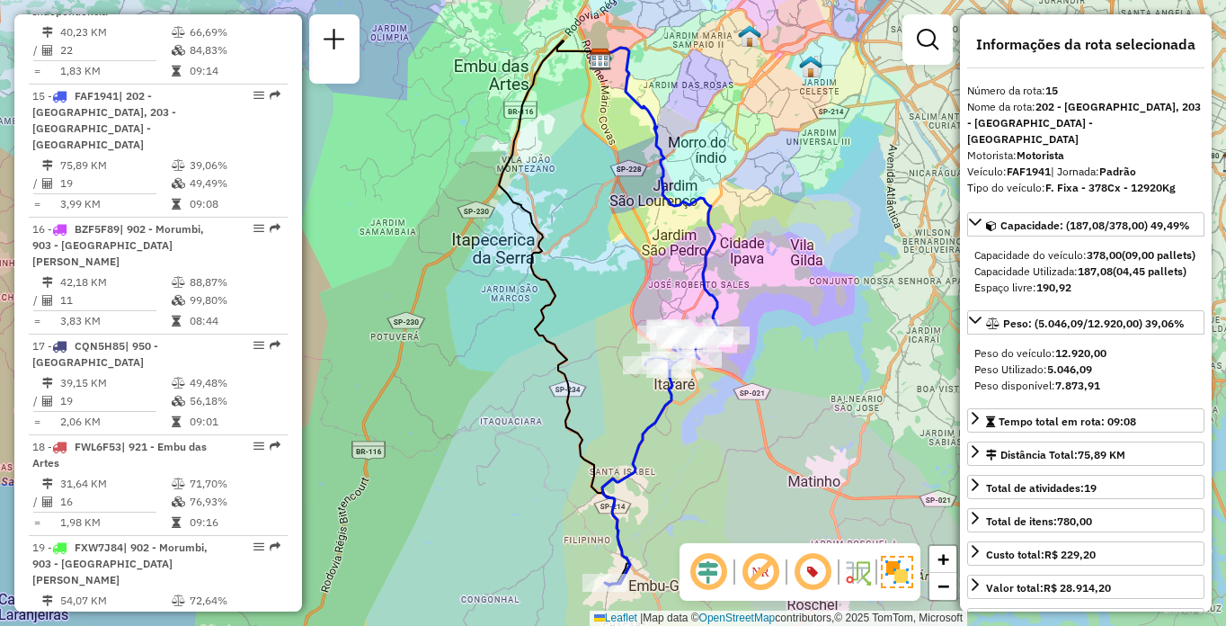
scroll to position [1557, 0]
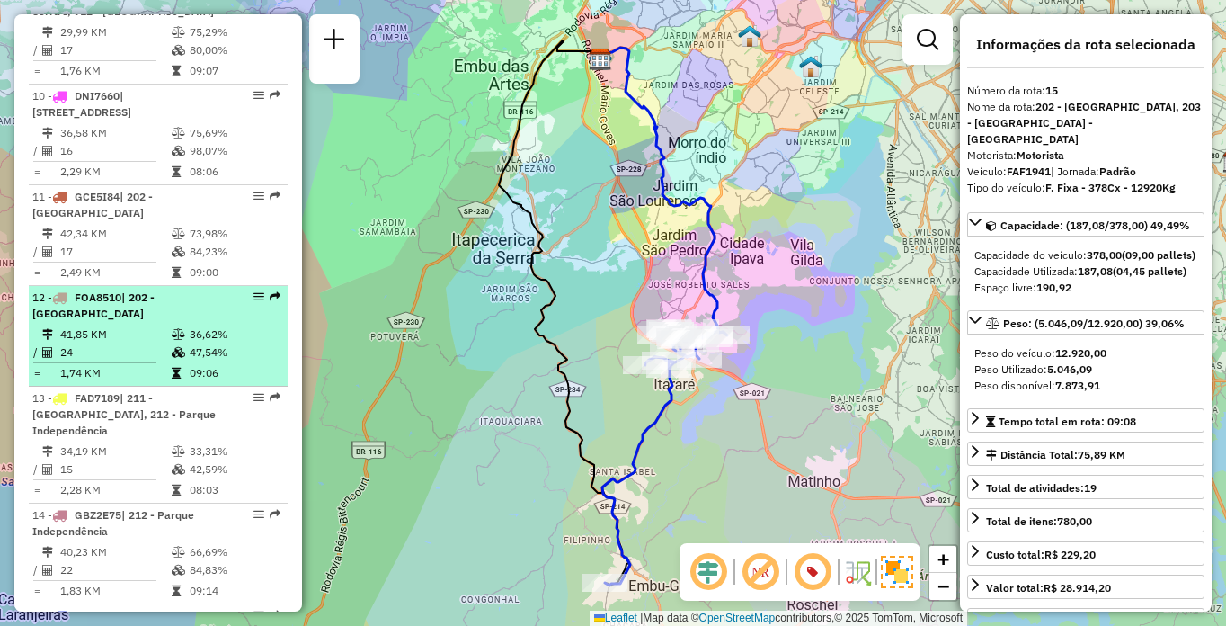
click at [102, 343] on td "41,85 KM" at bounding box center [114, 334] width 111 height 18
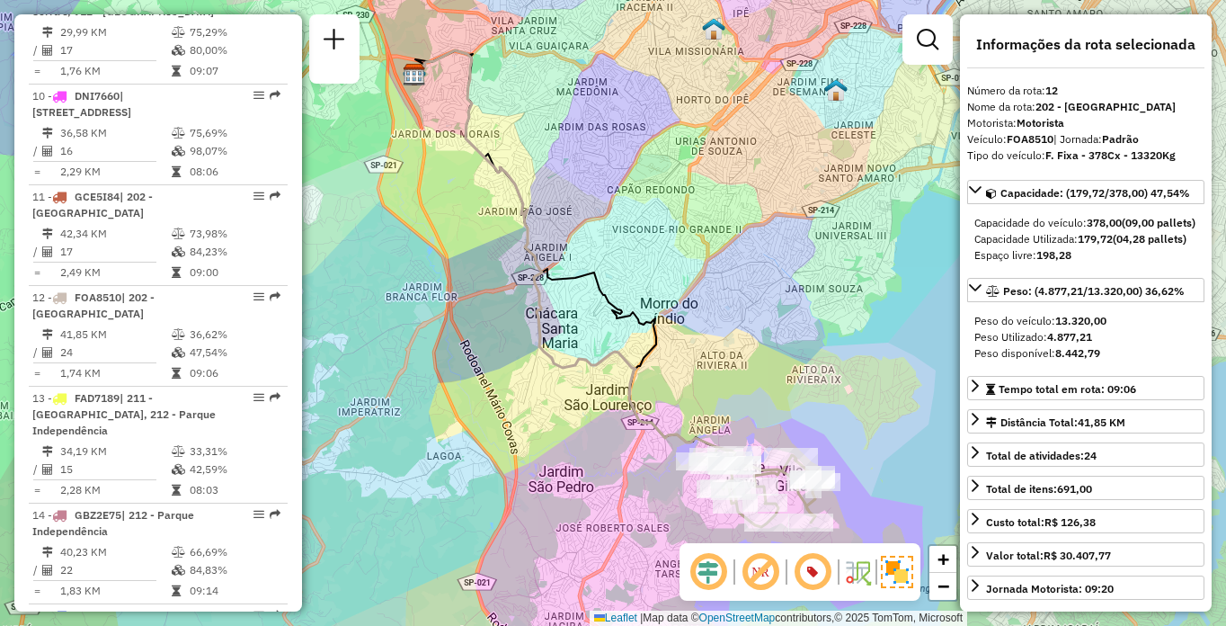
drag, startPoint x: 617, startPoint y: 418, endPoint x: 617, endPoint y: 181, distance: 237.3
click at [617, 181] on icon at bounding box center [575, 252] width 320 height 405
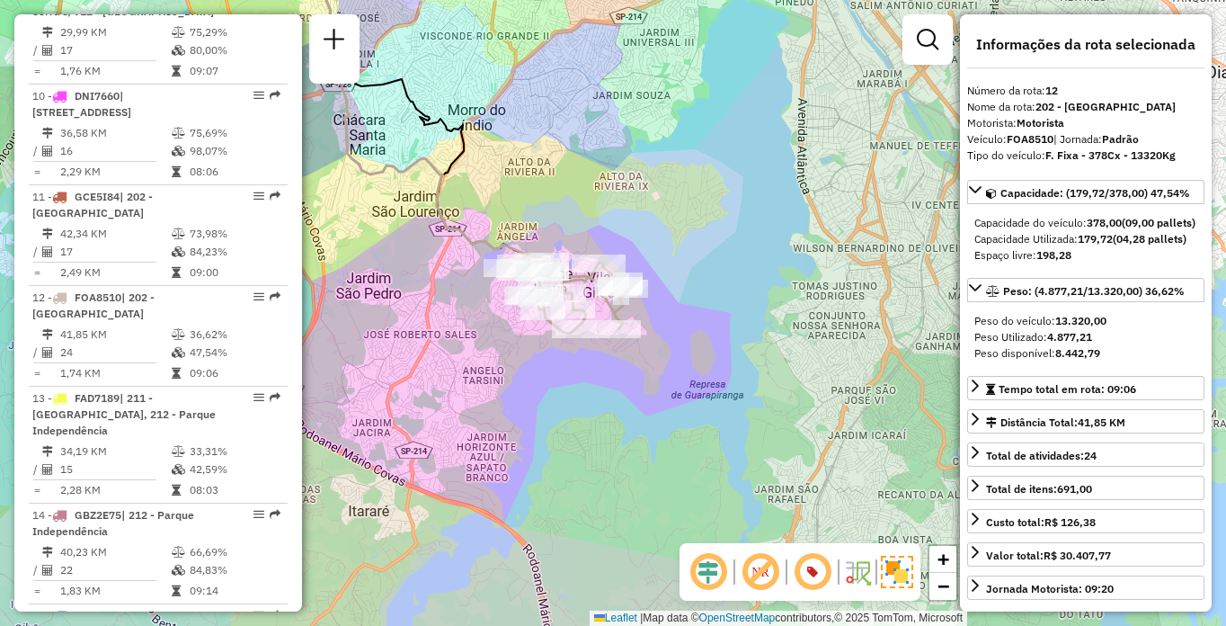
drag, startPoint x: 707, startPoint y: 444, endPoint x: 641, endPoint y: 445, distance: 66.5
click at [641, 445] on div "Janela de atendimento Grade de atendimento Capacidade Transportadoras Veículos …" at bounding box center [613, 313] width 1226 height 626
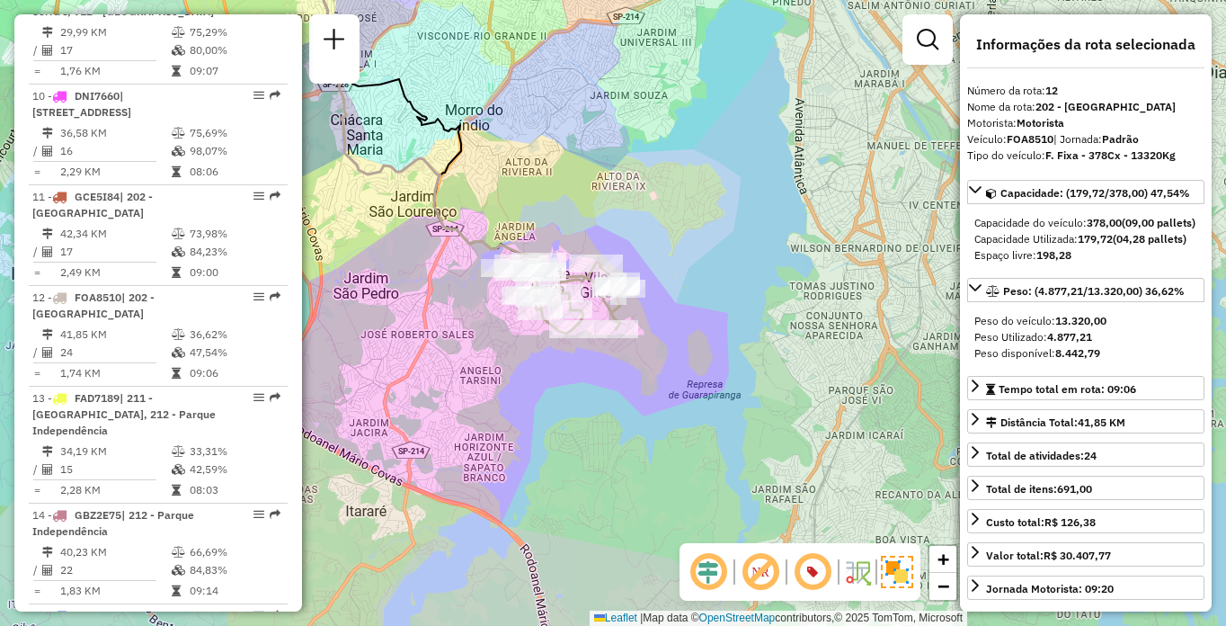
scroll to position [735, 0]
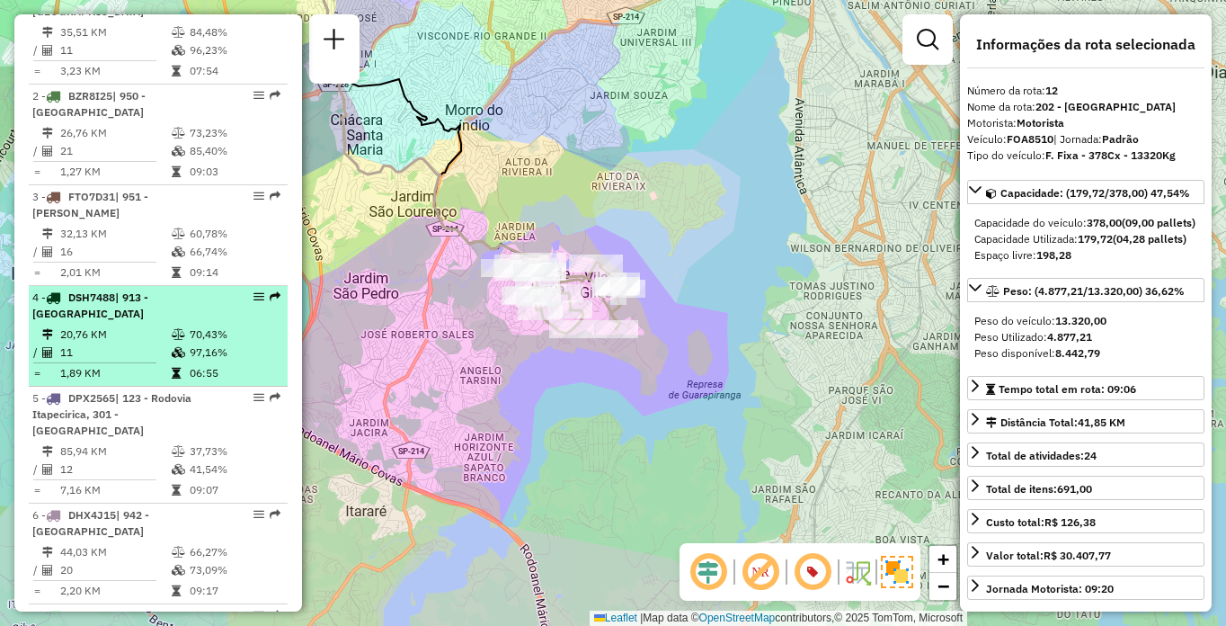
click at [68, 361] on td "11" at bounding box center [114, 352] width 111 height 18
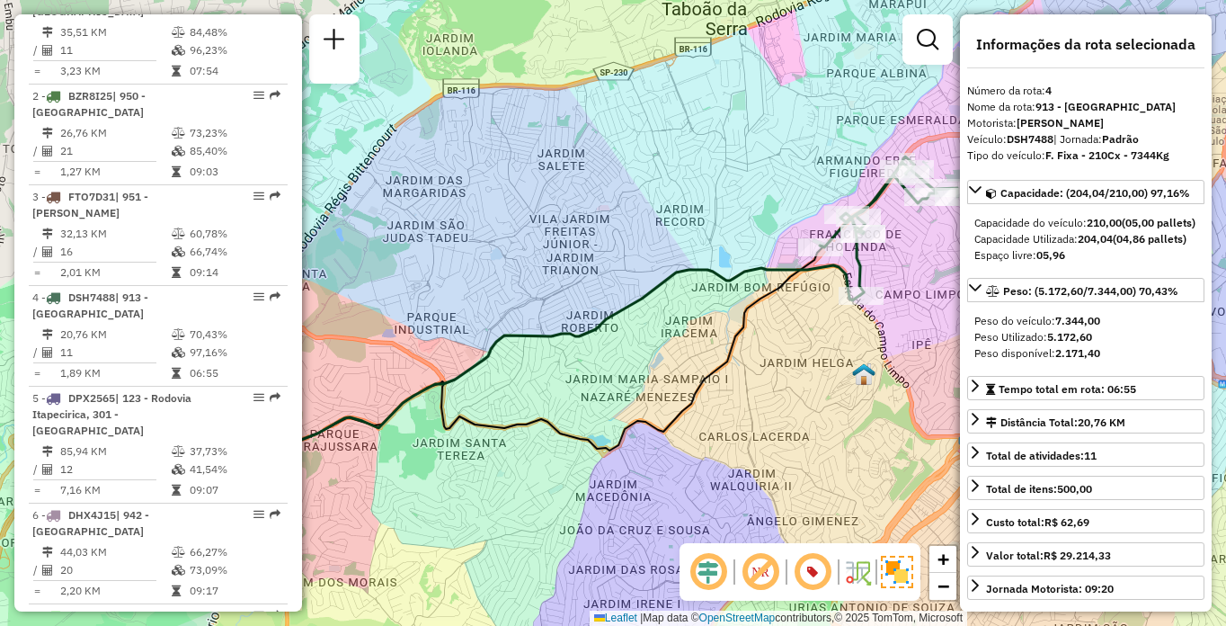
scroll to position [1557, 0]
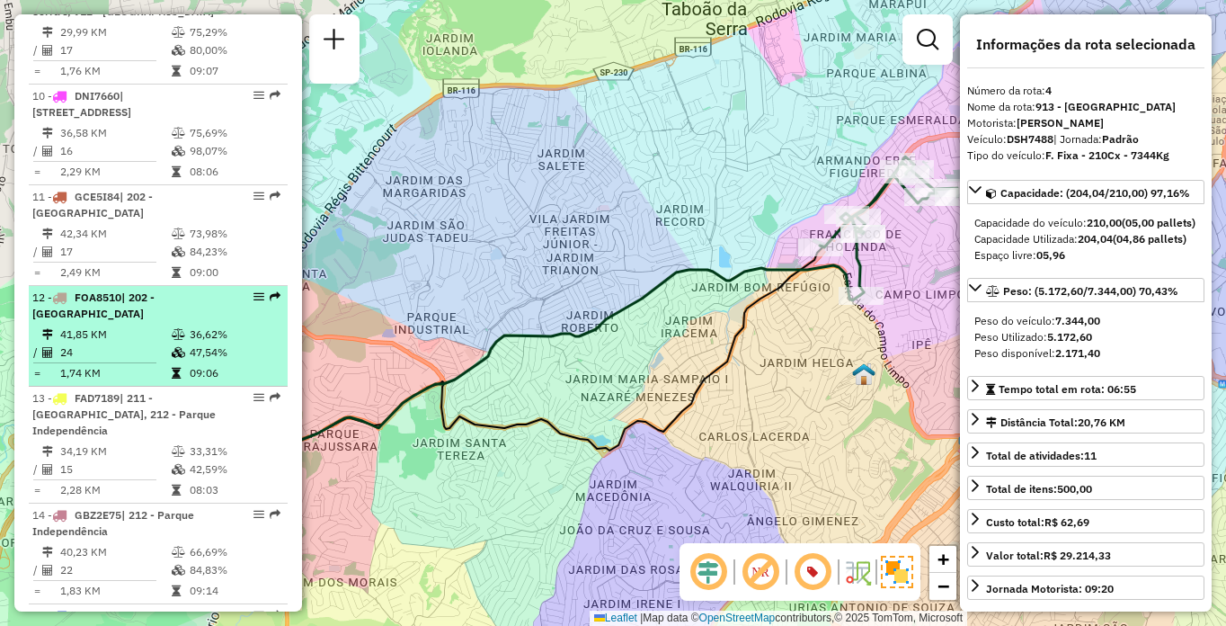
click at [184, 343] on td at bounding box center [180, 334] width 18 height 18
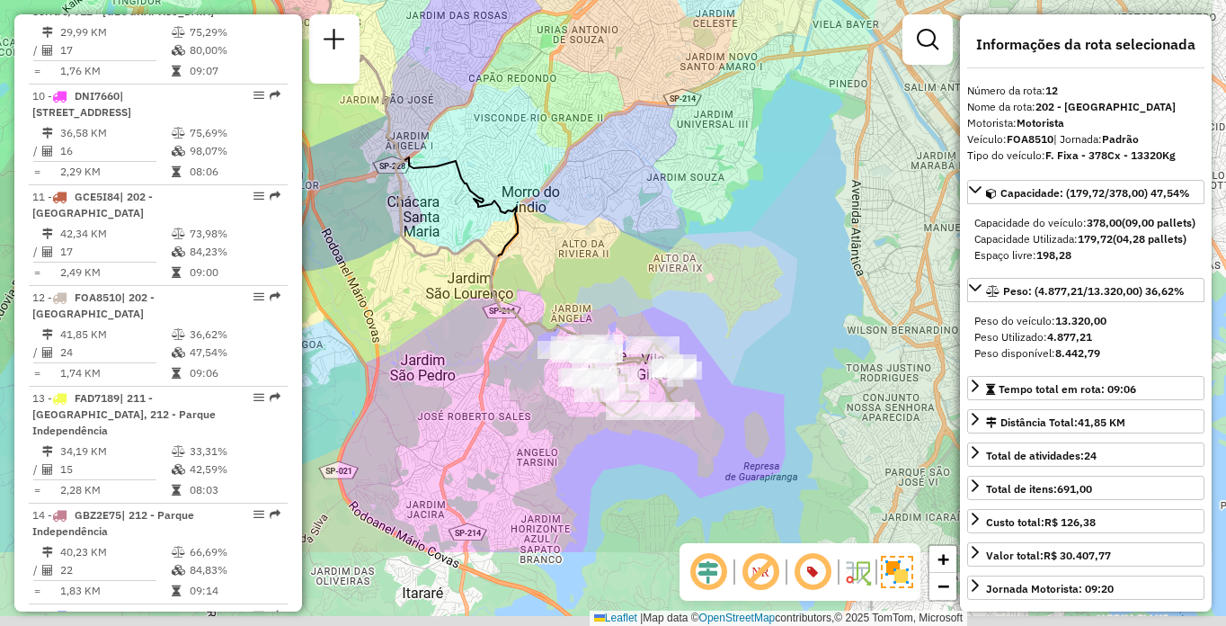
drag, startPoint x: 819, startPoint y: 397, endPoint x: 685, endPoint y: 254, distance: 195.9
click at [685, 254] on div "Janela de atendimento Grade de atendimento Capacidade Transportadoras Veículos …" at bounding box center [613, 313] width 1226 height 626
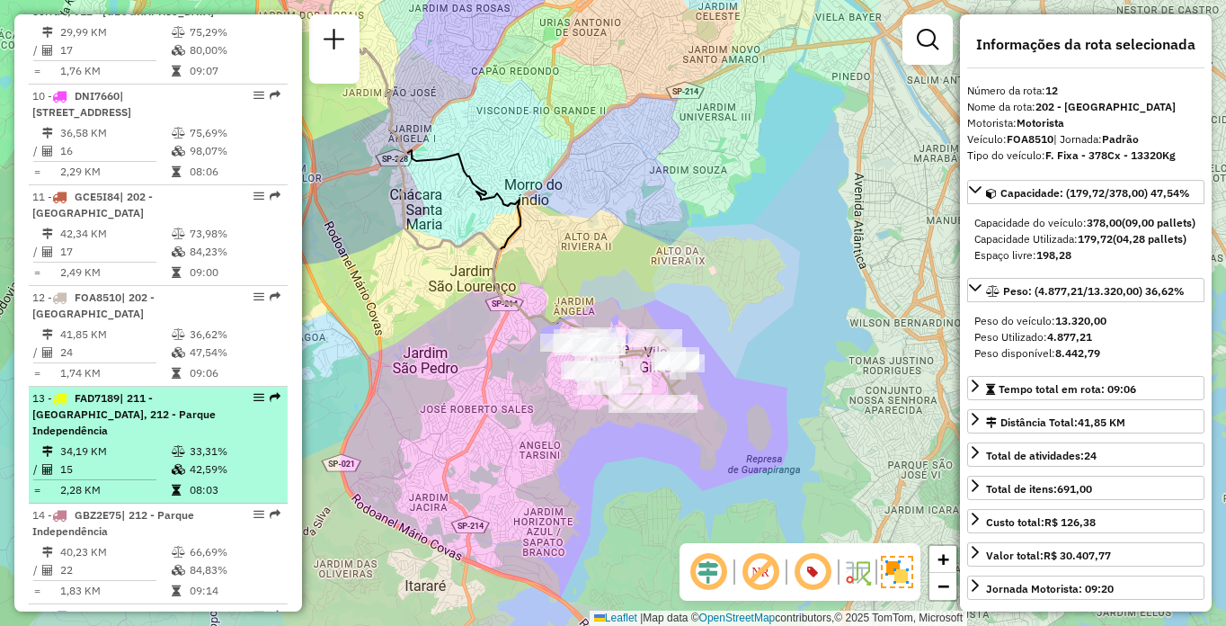
click at [106, 478] on td "15" at bounding box center [114, 469] width 111 height 18
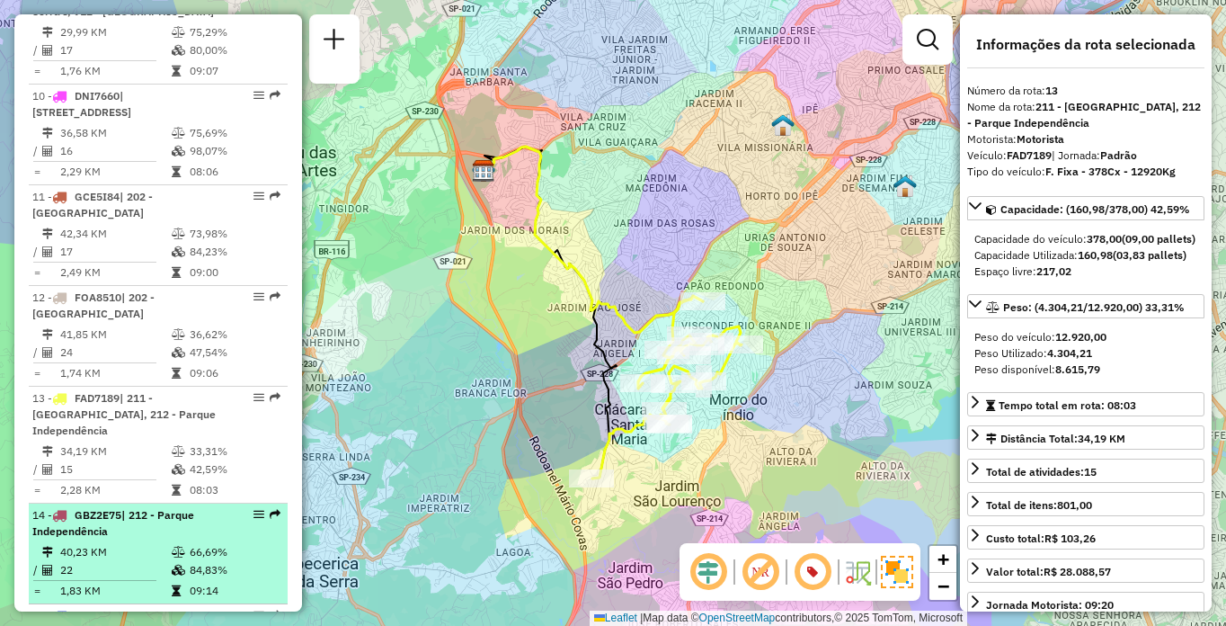
click at [147, 556] on li "14 - GBZ2E75 | 212 - Parque Independência 40,23 KM 66,69% / 22 84,83% = 1,83 KM…" at bounding box center [158, 553] width 259 height 101
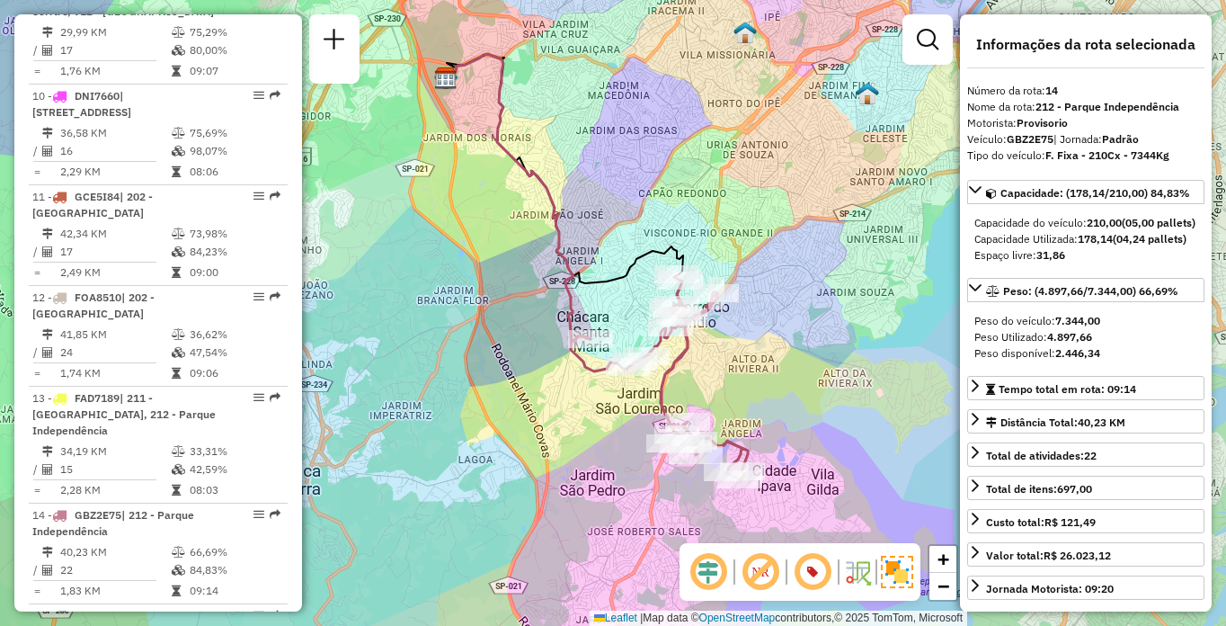
drag, startPoint x: 805, startPoint y: 426, endPoint x: 795, endPoint y: 384, distance: 43.4
click at [795, 384] on div "Janela de atendimento Grade de atendimento Capacidade Transportadoras Veículos …" at bounding box center [613, 313] width 1226 height 626
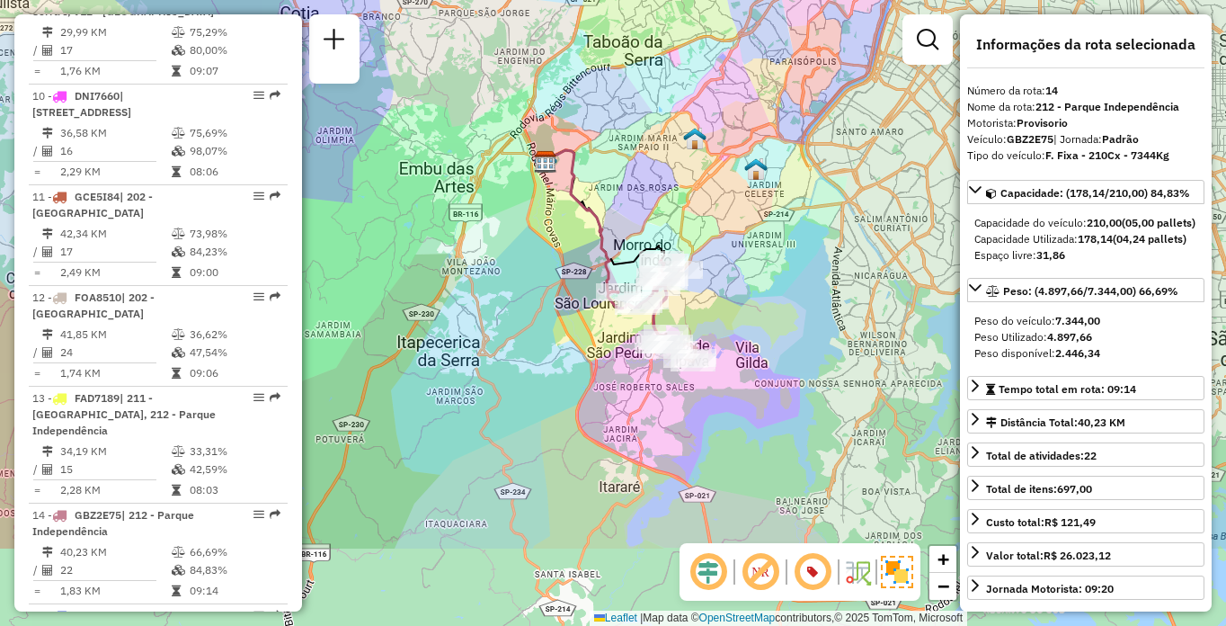
drag, startPoint x: 856, startPoint y: 414, endPoint x: 786, endPoint y: 316, distance: 120.5
click at [785, 316] on div "Janela de atendimento Grade de atendimento Capacidade Transportadoras Veículos …" at bounding box center [613, 313] width 1226 height 626
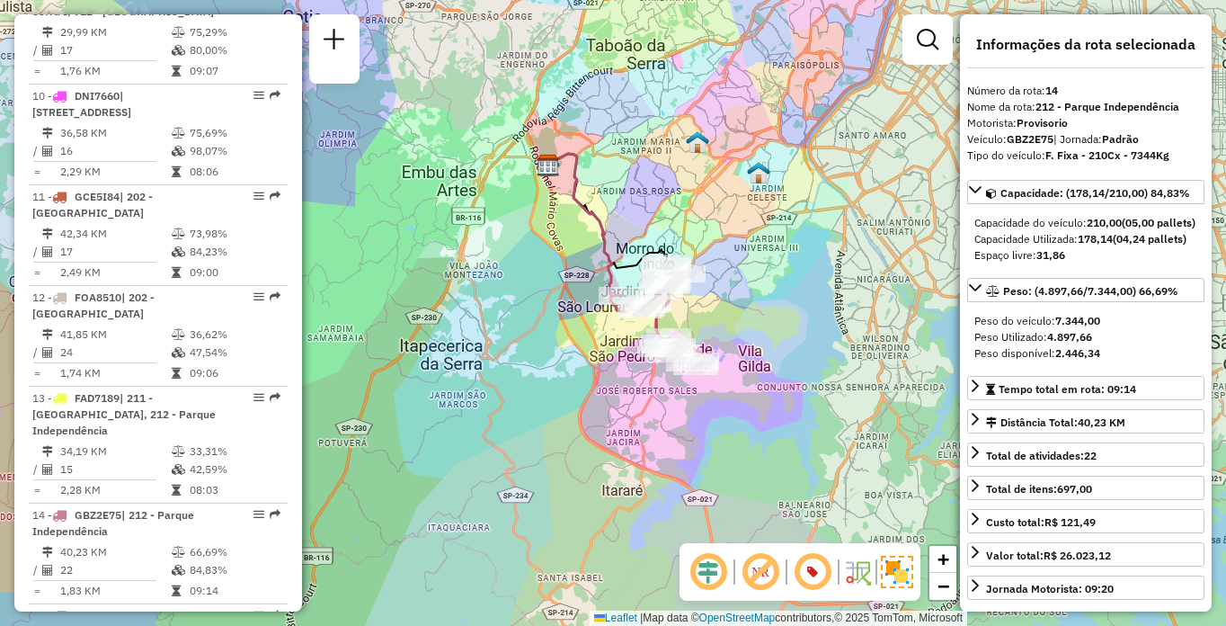
scroll to position [1053, 0]
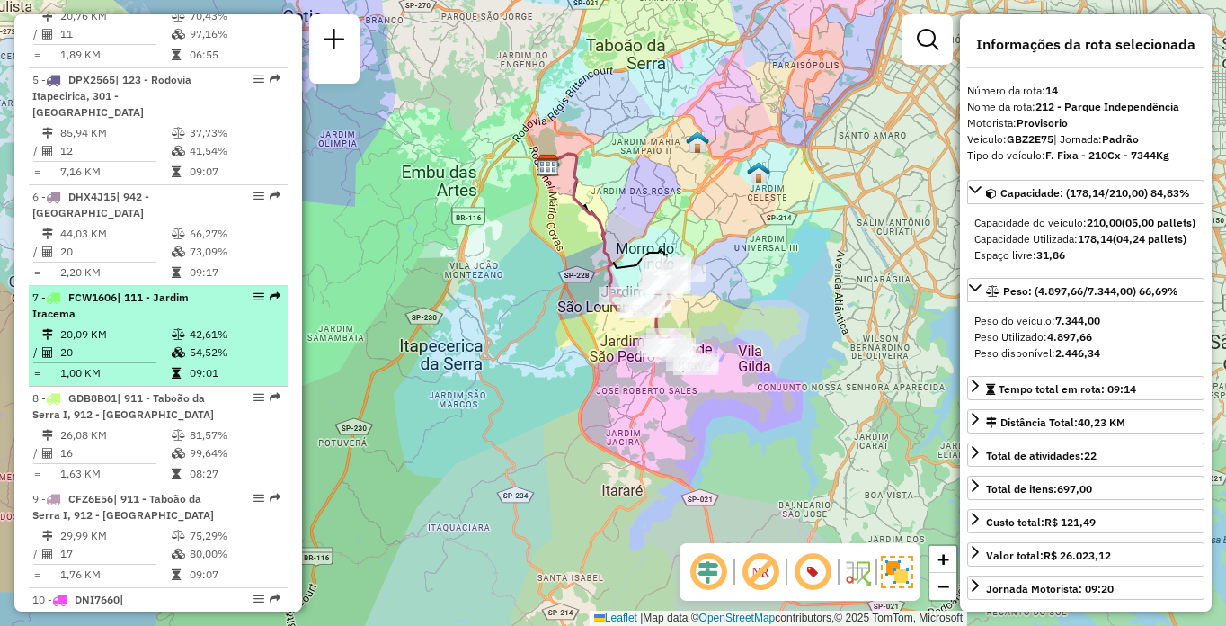
click at [131, 343] on td "20,09 KM" at bounding box center [114, 334] width 111 height 18
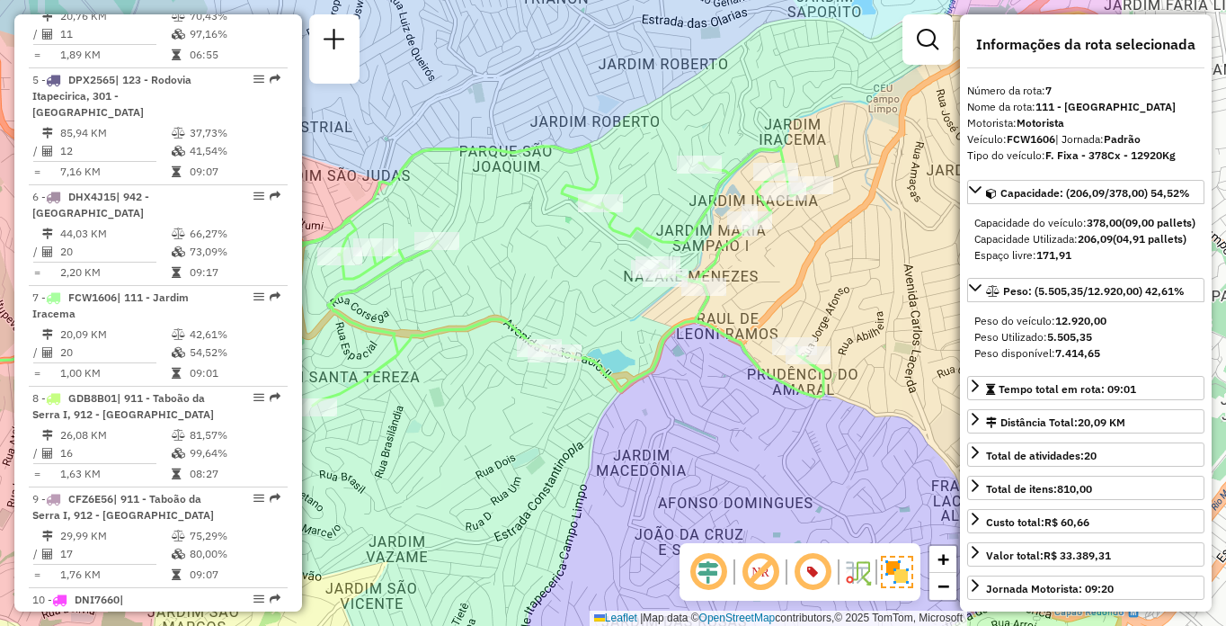
drag, startPoint x: 815, startPoint y: 413, endPoint x: 588, endPoint y: 382, distance: 229.6
click at [588, 382] on div "Janela de atendimento Grade de atendimento Capacidade Transportadoras Veículos …" at bounding box center [613, 313] width 1226 height 626
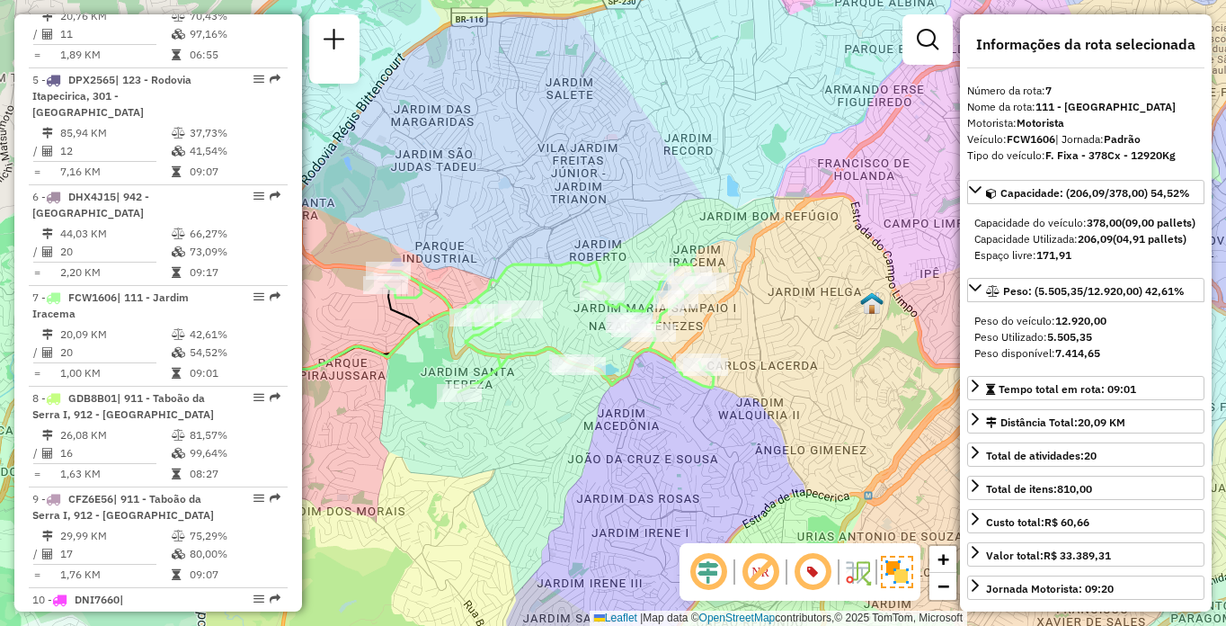
scroll to position [6664, 0]
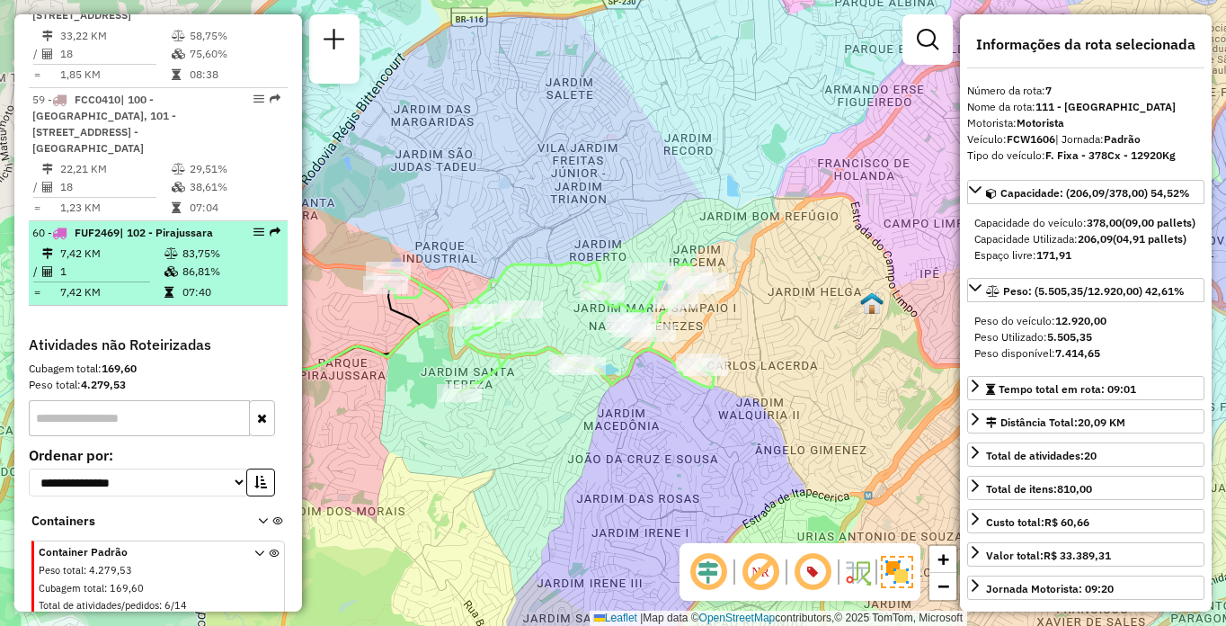
click at [129, 306] on li "60 - FUF2469 | 102 - Pirajussara 7,42 KM 83,75% / 1 86,81% = 7,42 KM 07:40" at bounding box center [158, 263] width 259 height 84
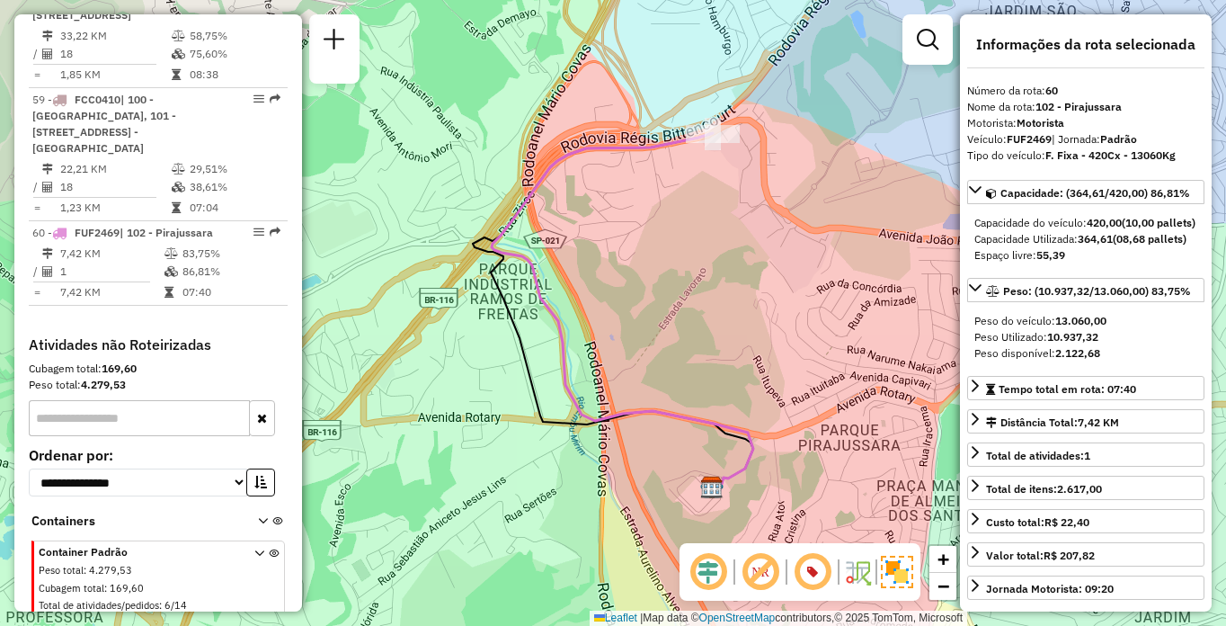
scroll to position [953, 0]
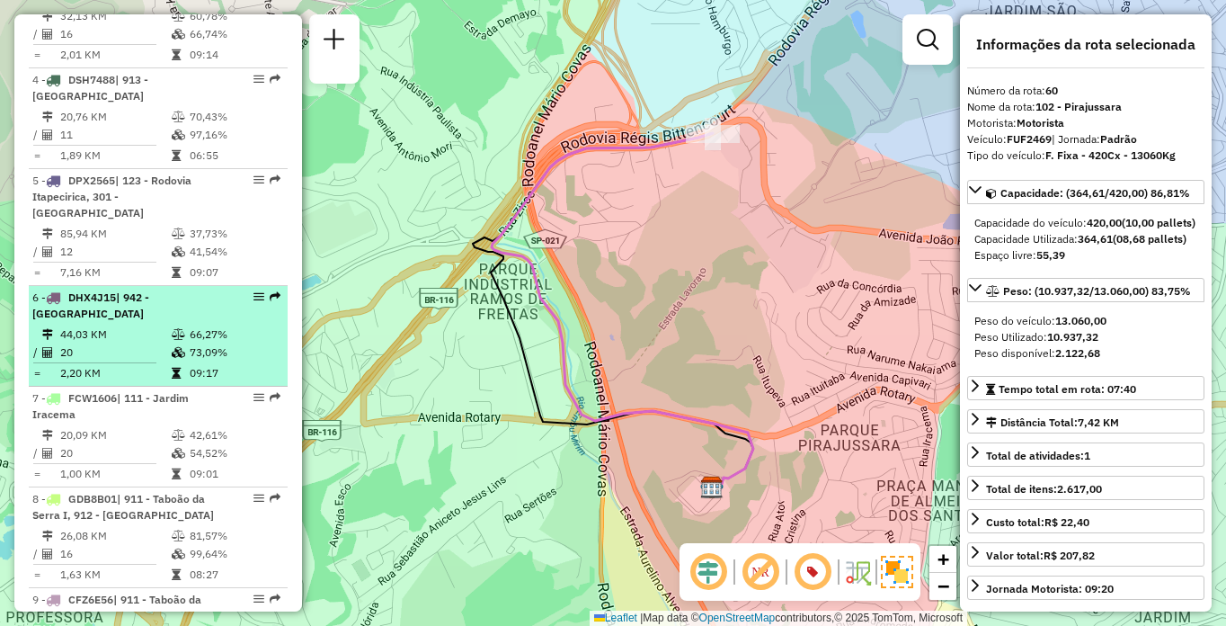
click at [162, 361] on td "20" at bounding box center [114, 352] width 111 height 18
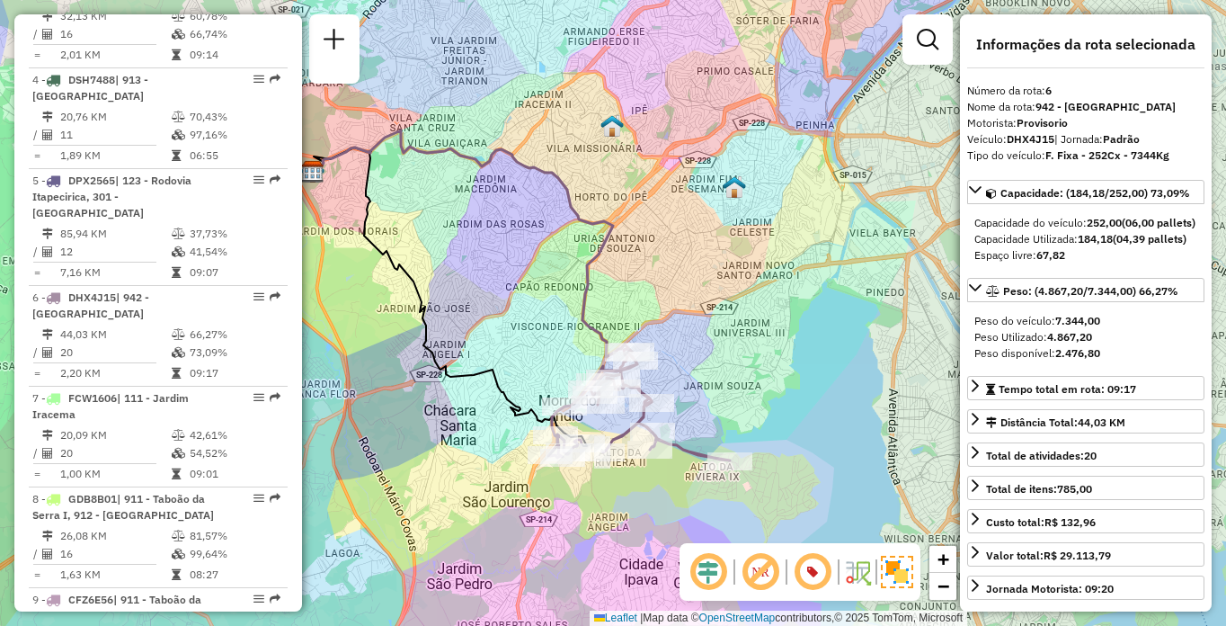
drag, startPoint x: 806, startPoint y: 417, endPoint x: 746, endPoint y: 395, distance: 64.3
click at [746, 395] on div "Janela de atendimento Grade de atendimento Capacidade Transportadoras Veículos …" at bounding box center [613, 313] width 1226 height 626
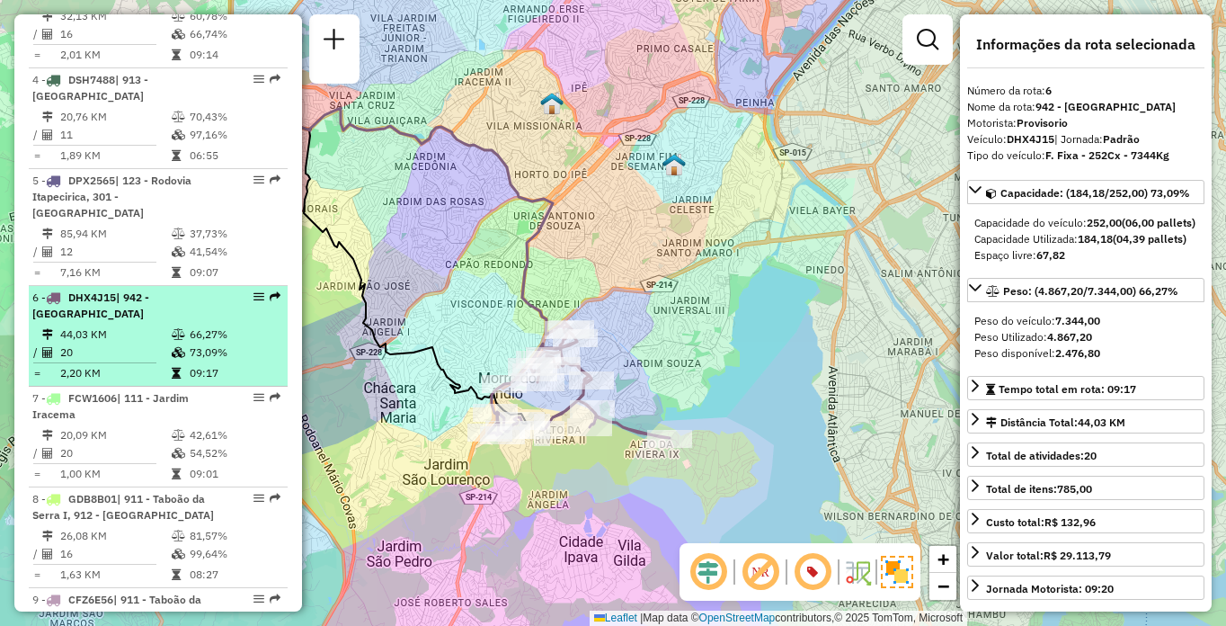
click at [175, 322] on div "6 - DHX4J15 | 942 - [GEOGRAPHIC_DATA]" at bounding box center [127, 305] width 191 height 32
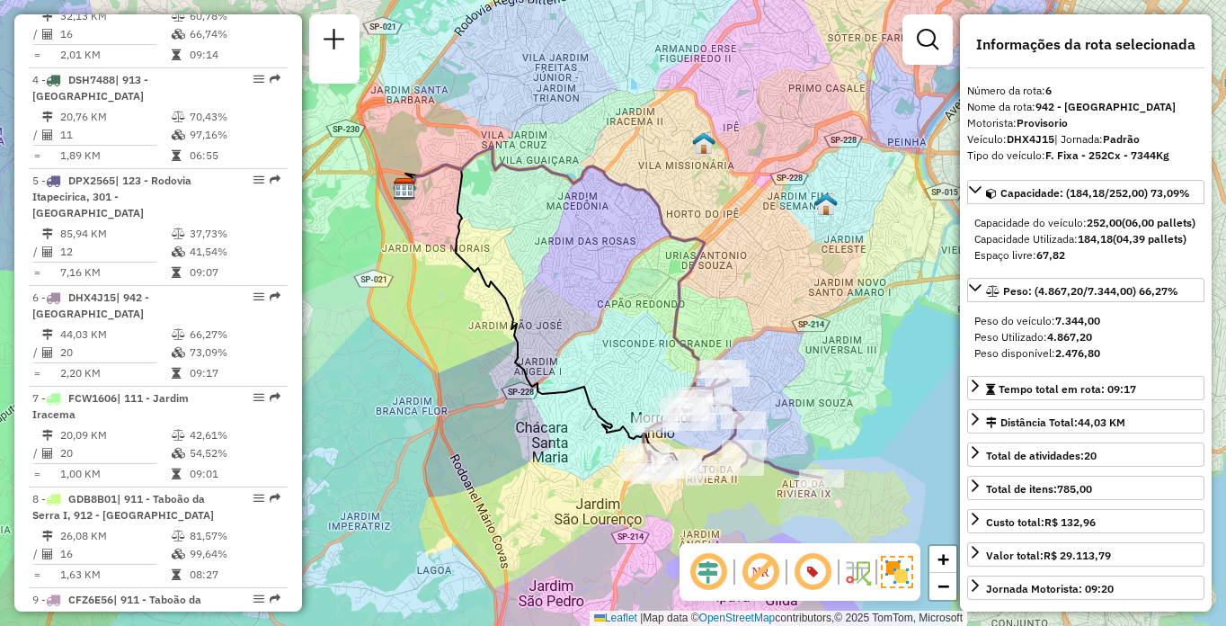
scroll to position [6314, 0]
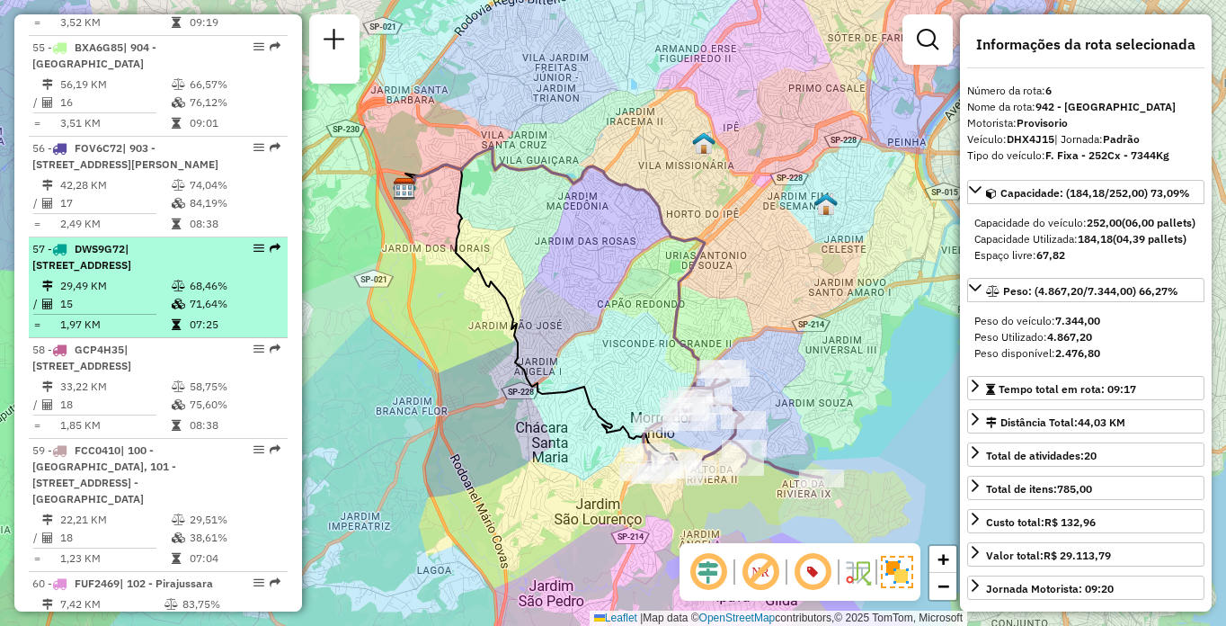
click at [66, 271] on span "| [STREET_ADDRESS]" at bounding box center [81, 257] width 99 height 30
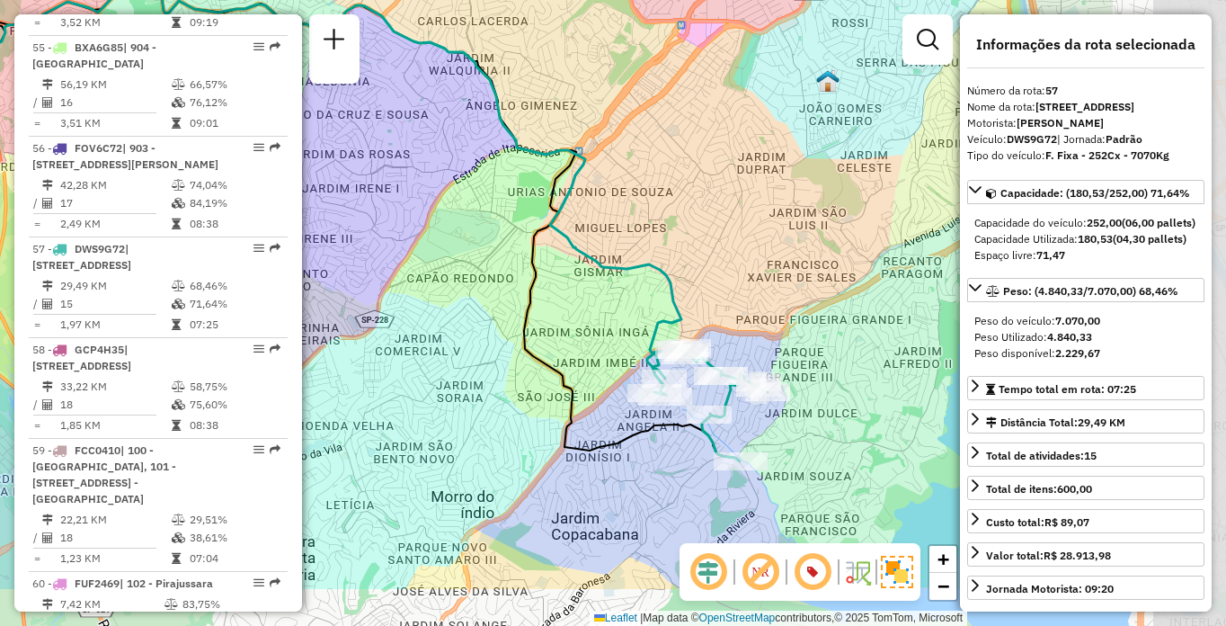
drag, startPoint x: 746, startPoint y: 396, endPoint x: 592, endPoint y: 327, distance: 168.2
click at [592, 327] on div "Janela de atendimento Grade de atendimento Capacidade Transportadoras Veículos …" at bounding box center [613, 313] width 1226 height 626
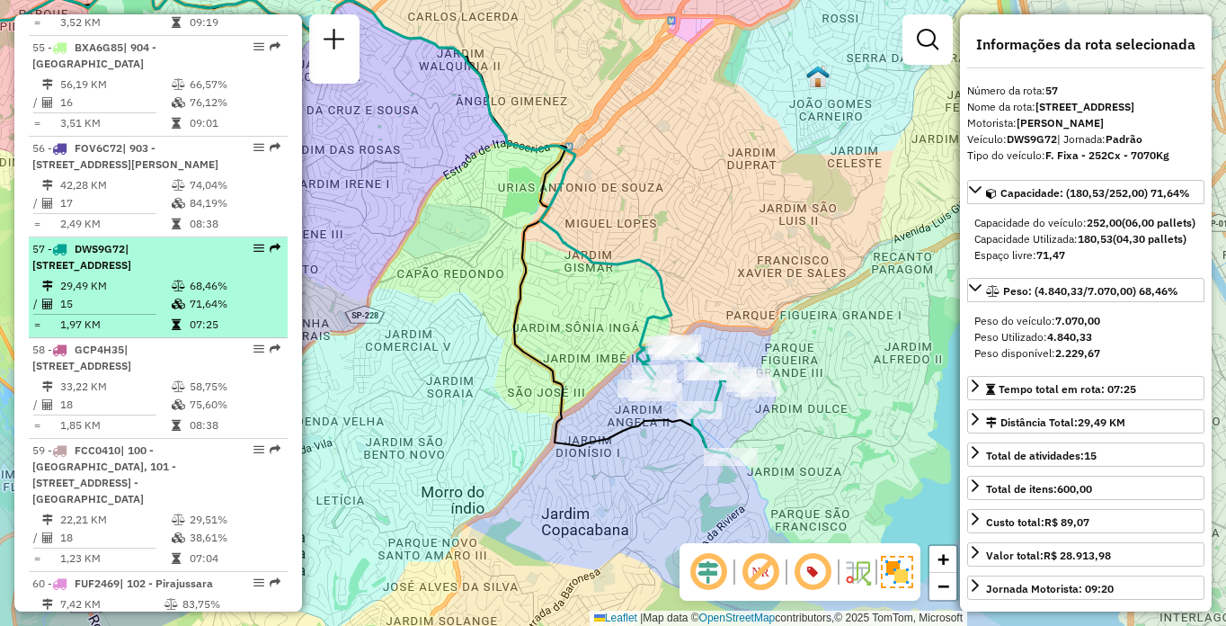
click at [114, 313] on td "15" at bounding box center [114, 304] width 111 height 18
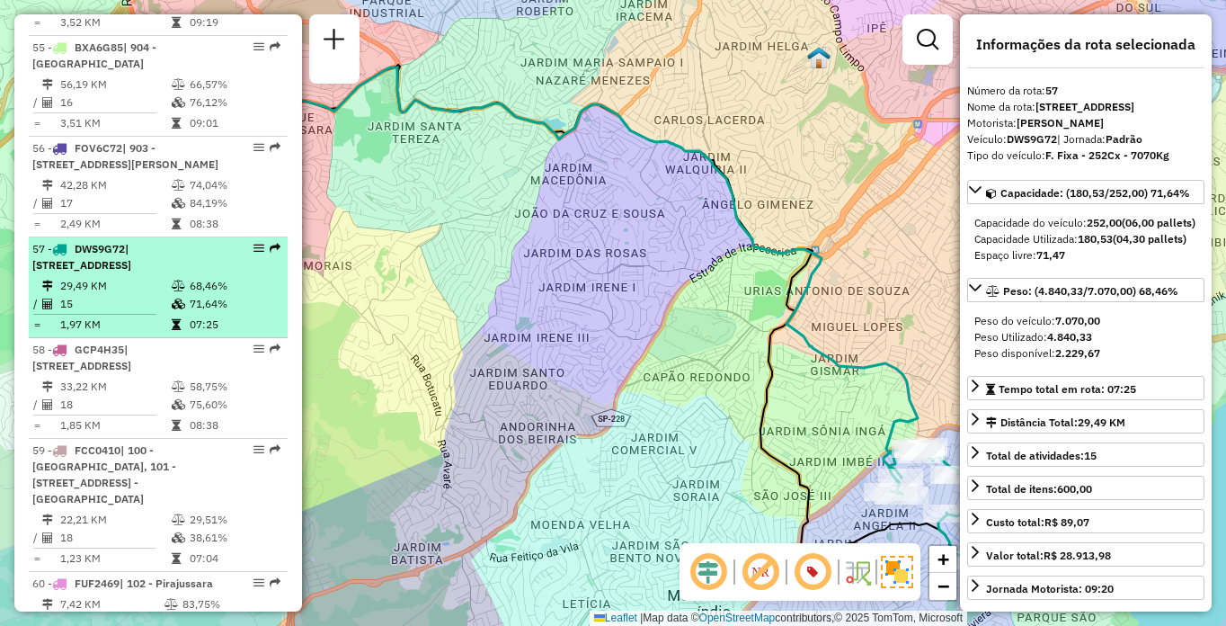
scroll to position [735, 0]
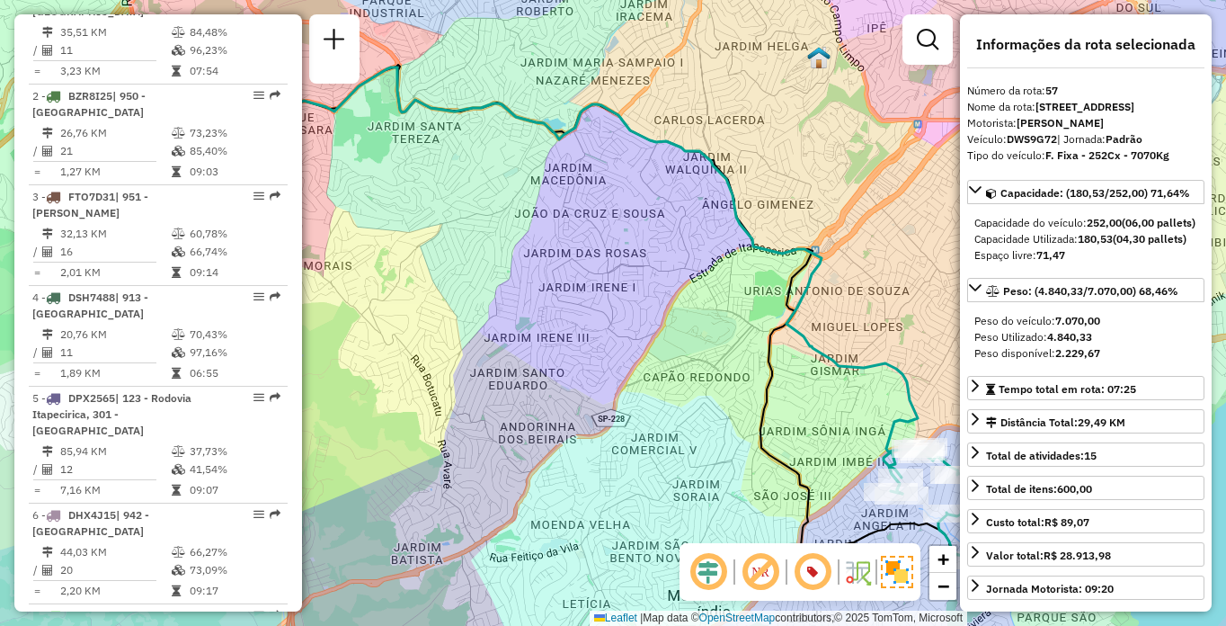
click at [227, 302] on div at bounding box center [254, 296] width 54 height 11
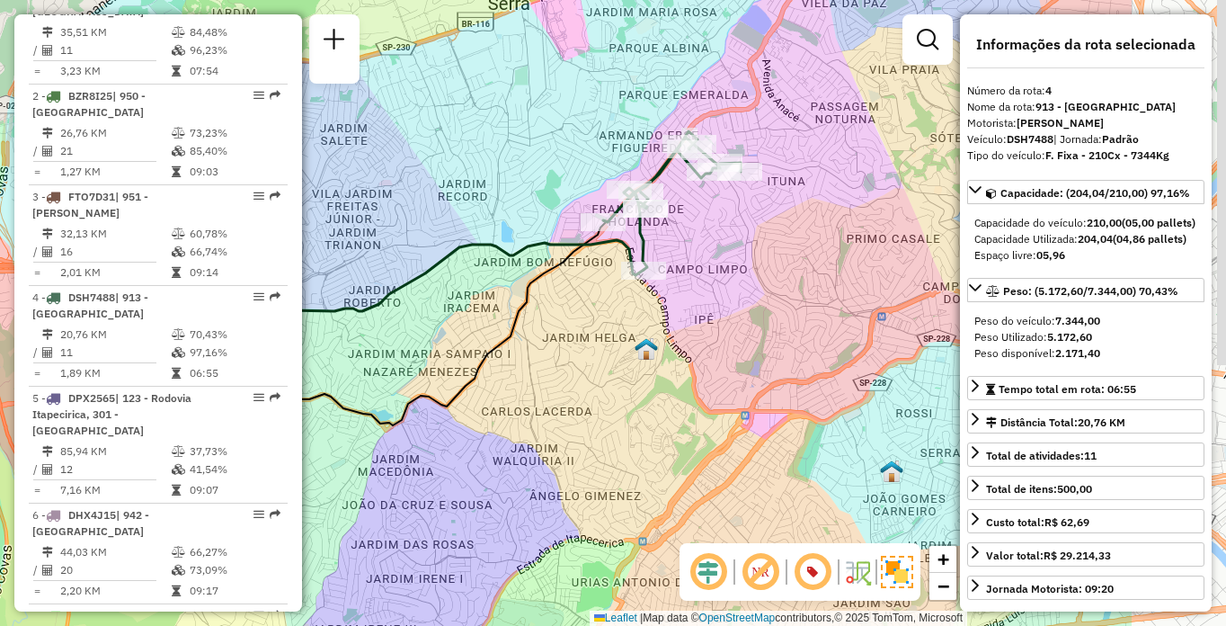
drag, startPoint x: 759, startPoint y: 431, endPoint x: 693, endPoint y: 422, distance: 66.2
click at [693, 422] on div "Janela de atendimento Grade de atendimento Capacidade Transportadoras Veículos …" at bounding box center [613, 313] width 1226 height 626
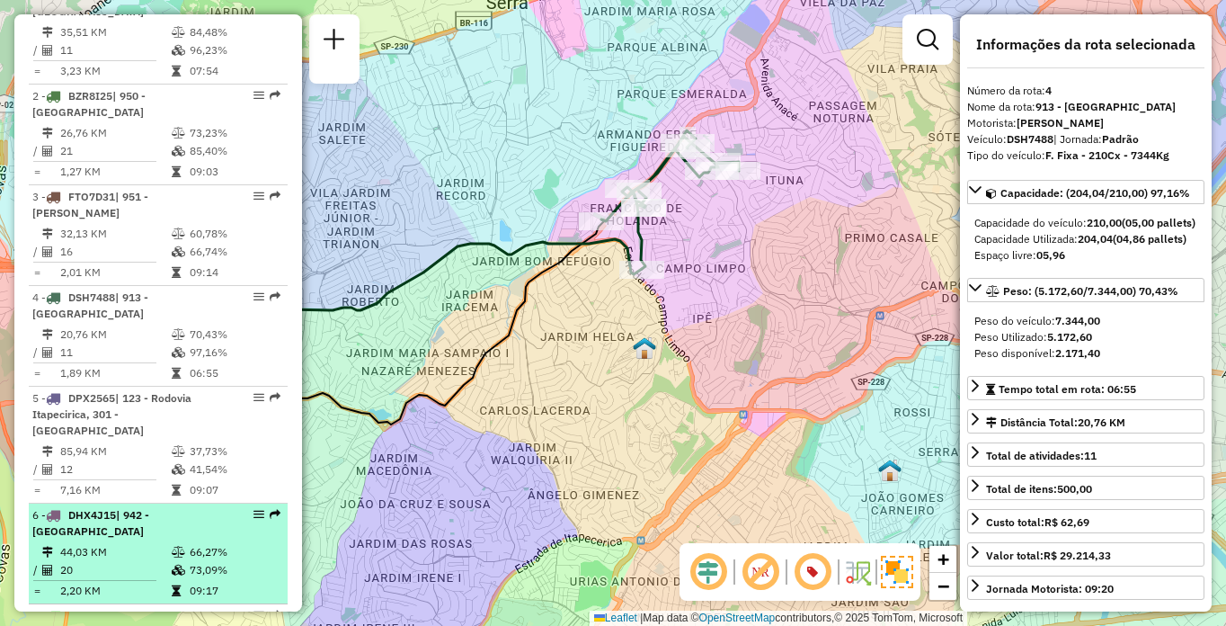
click at [180, 539] on div "6 - DHX4J15 | 942 - [GEOGRAPHIC_DATA]" at bounding box center [127, 523] width 191 height 32
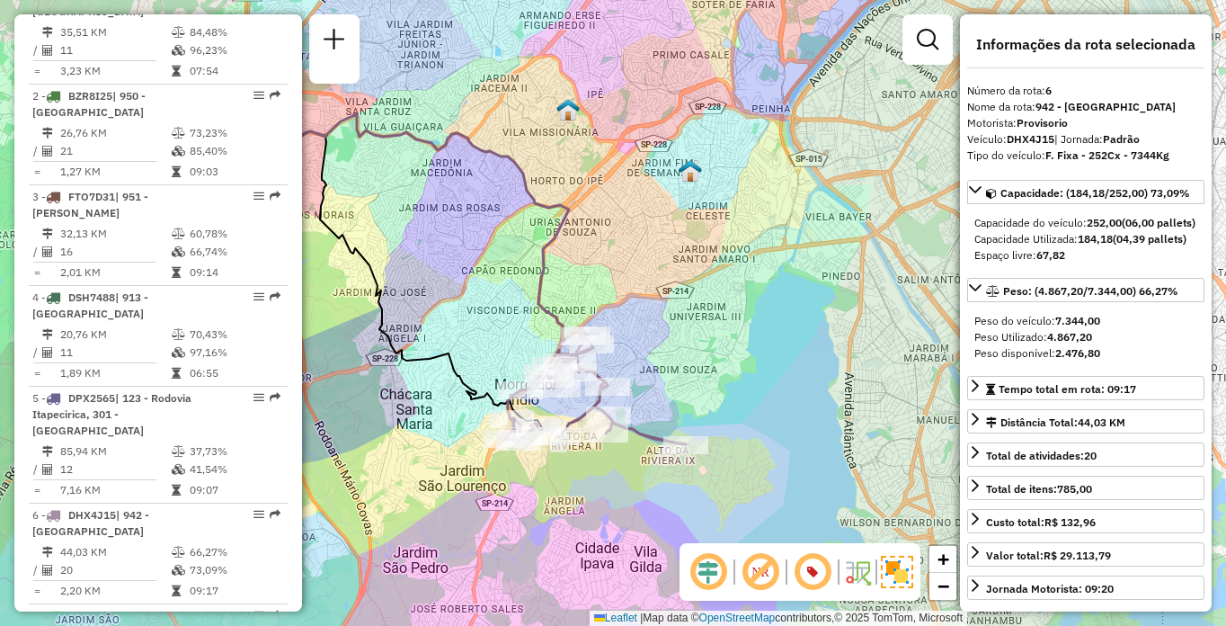
drag, startPoint x: 800, startPoint y: 361, endPoint x: 725, endPoint y: 343, distance: 77.6
click at [725, 343] on div "Janela de atendimento Grade de atendimento Capacidade Transportadoras Veículos …" at bounding box center [613, 313] width 1226 height 626
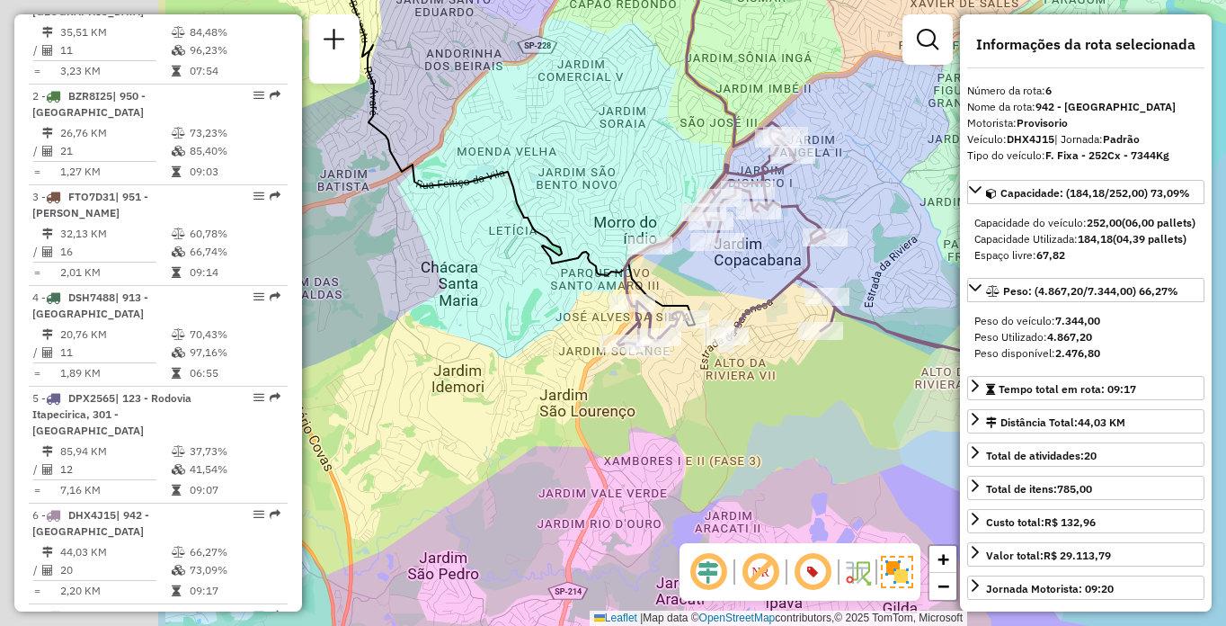
drag, startPoint x: 473, startPoint y: 424, endPoint x: 763, endPoint y: 424, distance: 290.3
click at [763, 424] on div "Janela de atendimento Grade de atendimento Capacidade Transportadoras Veículos …" at bounding box center [613, 313] width 1226 height 626
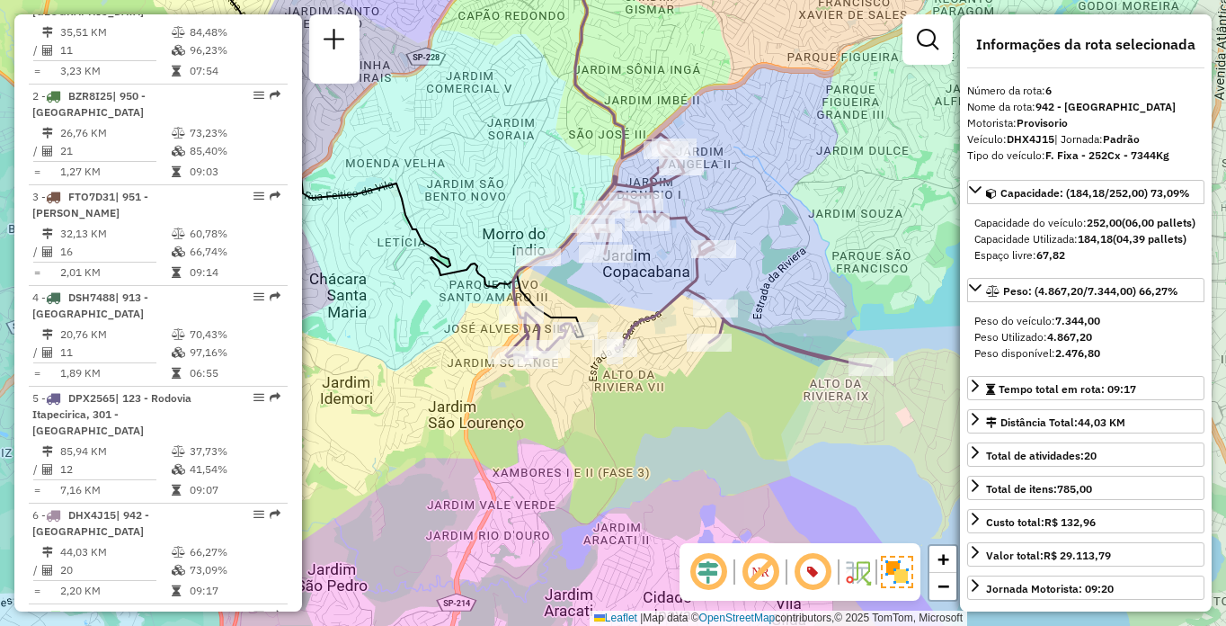
drag, startPoint x: 794, startPoint y: 426, endPoint x: 742, endPoint y: 435, distance: 52.0
click at [742, 435] on div "Janela de atendimento Grade de atendimento Capacidade Transportadoras Veículos …" at bounding box center [613, 313] width 1226 height 626
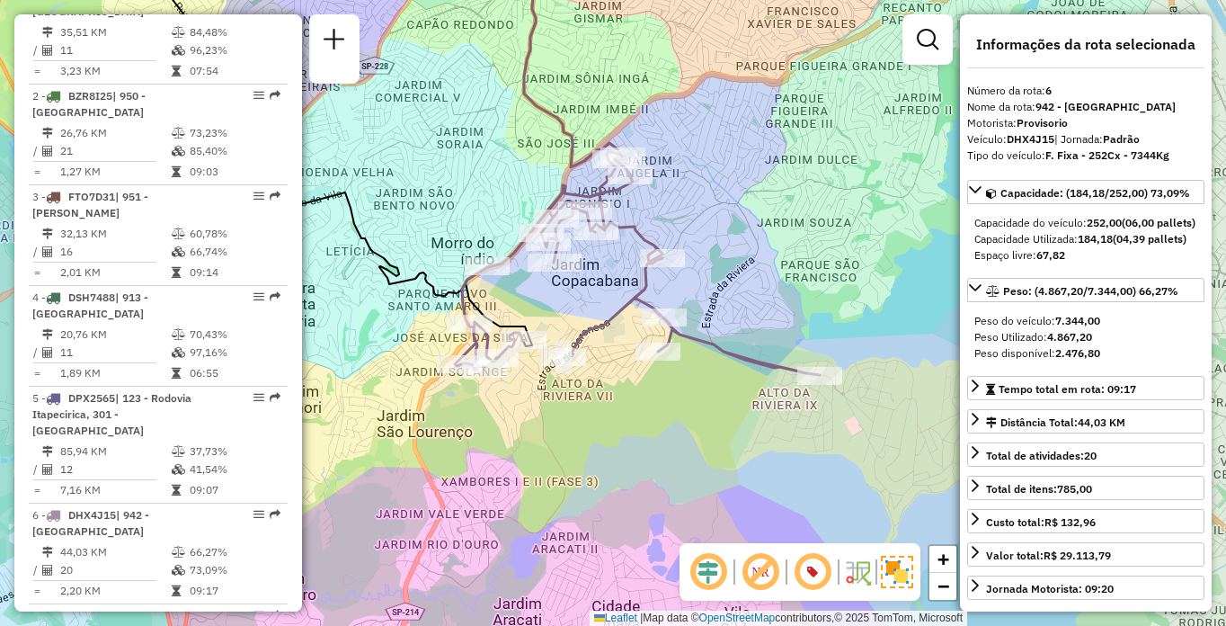
click at [787, 348] on div "Janela de atendimento Grade de atendimento Capacidade Transportadoras Veículos …" at bounding box center [613, 313] width 1226 height 626
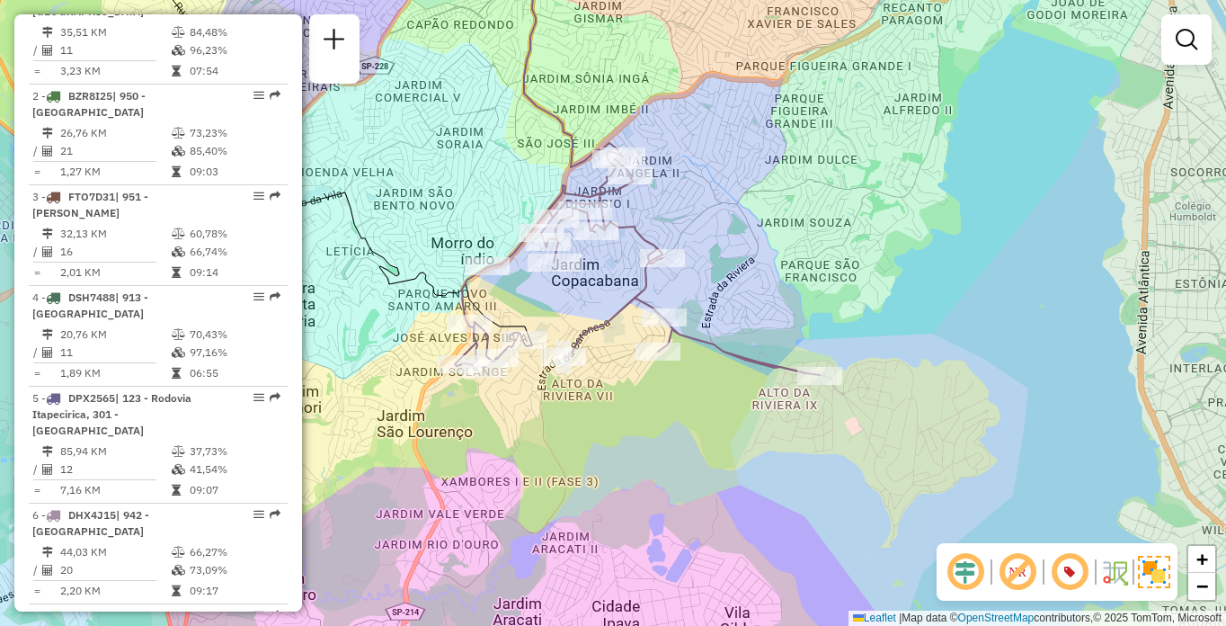
scroll to position [2076, 0]
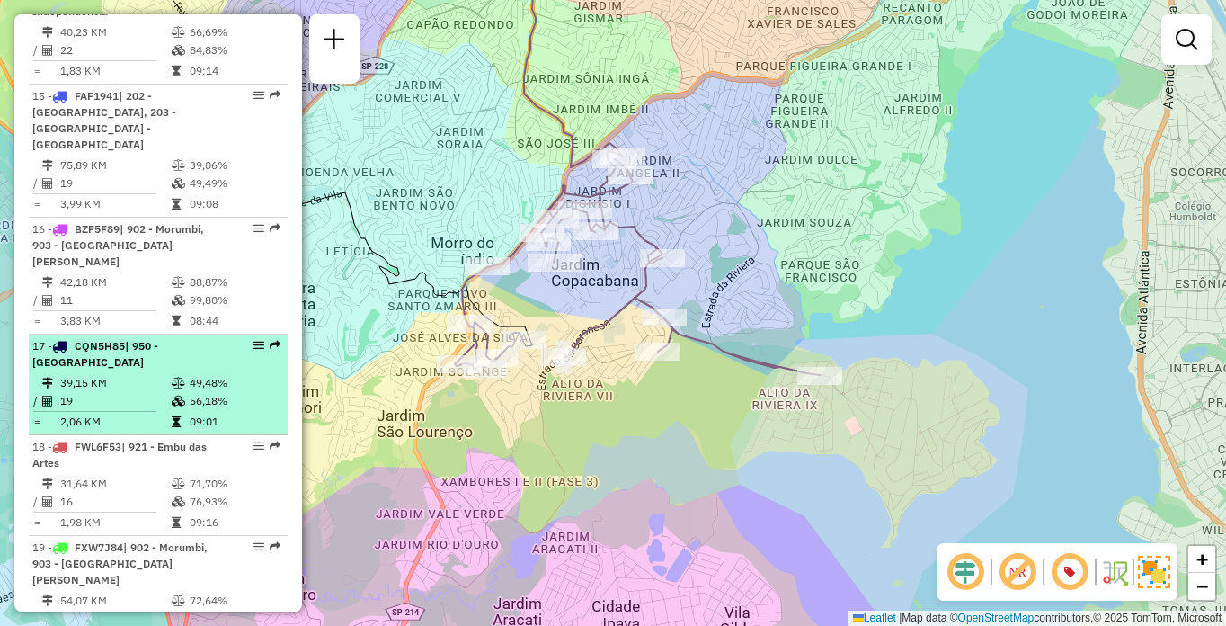
click at [174, 378] on icon at bounding box center [178, 383] width 13 height 11
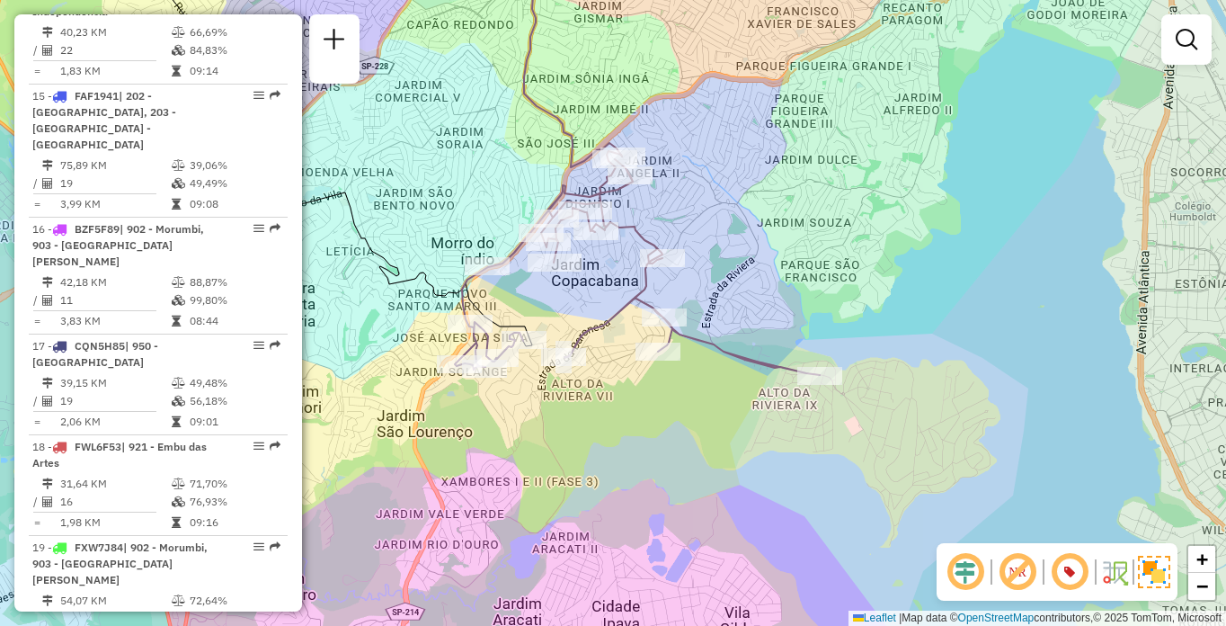
select select "**********"
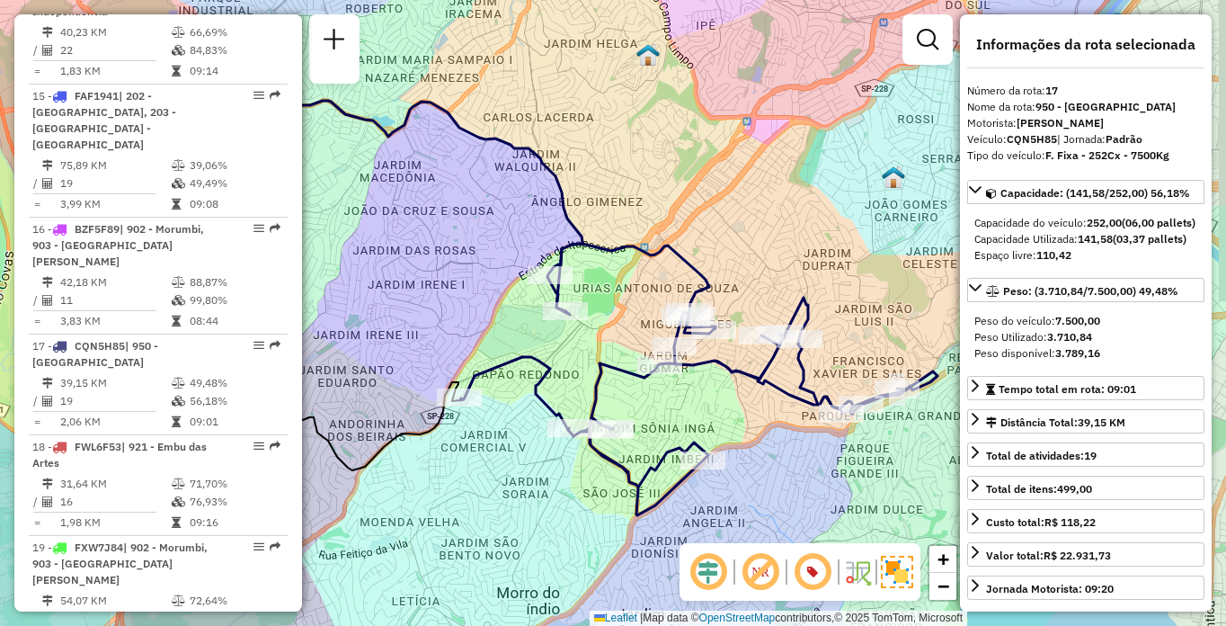
drag, startPoint x: 900, startPoint y: 443, endPoint x: 803, endPoint y: 422, distance: 99.4
click at [803, 422] on div "Janela de atendimento Grade de atendimento Capacidade Transportadoras Veículos …" at bounding box center [613, 313] width 1226 height 626
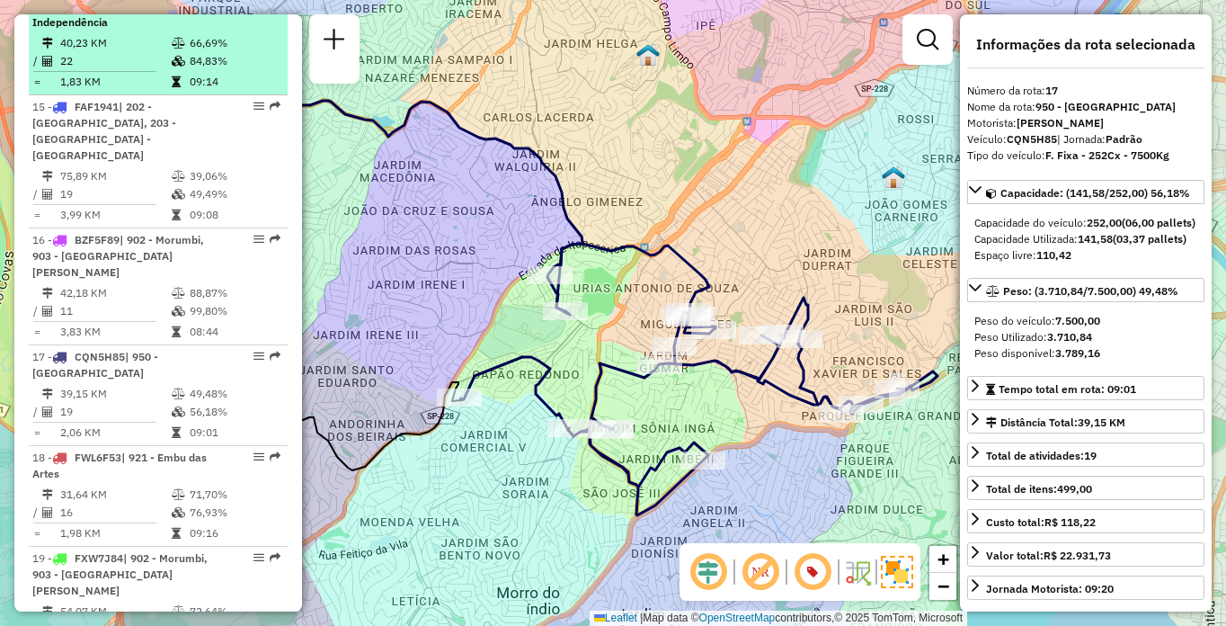
click at [205, 70] on td "84,83%" at bounding box center [234, 61] width 91 height 18
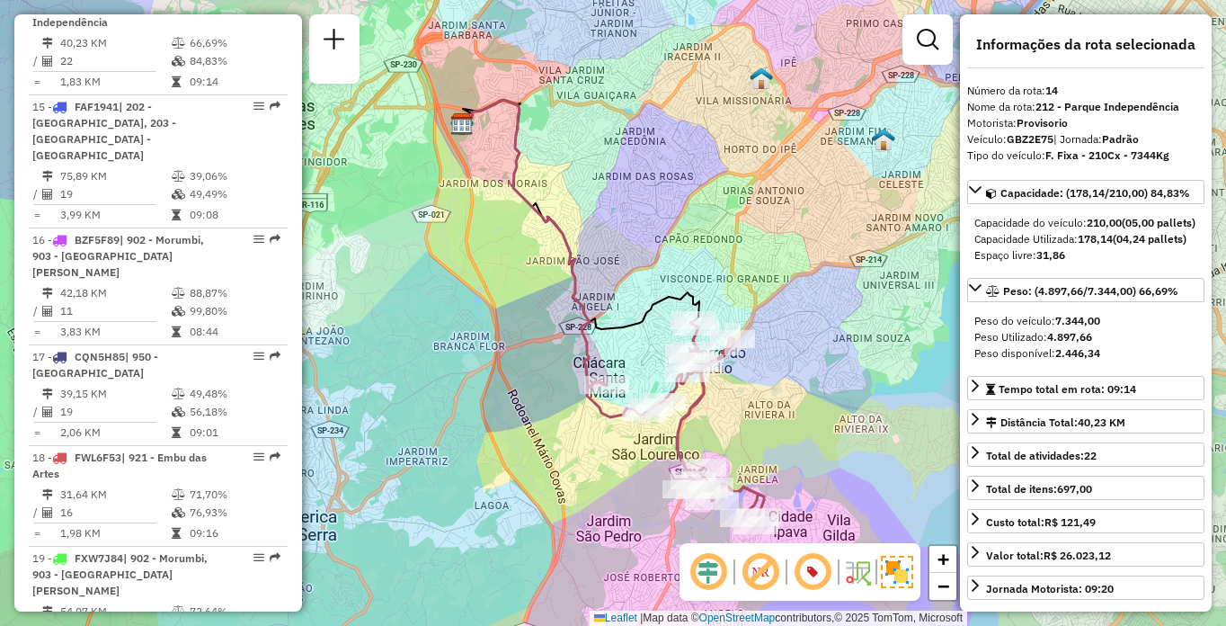
scroll to position [2378, 0]
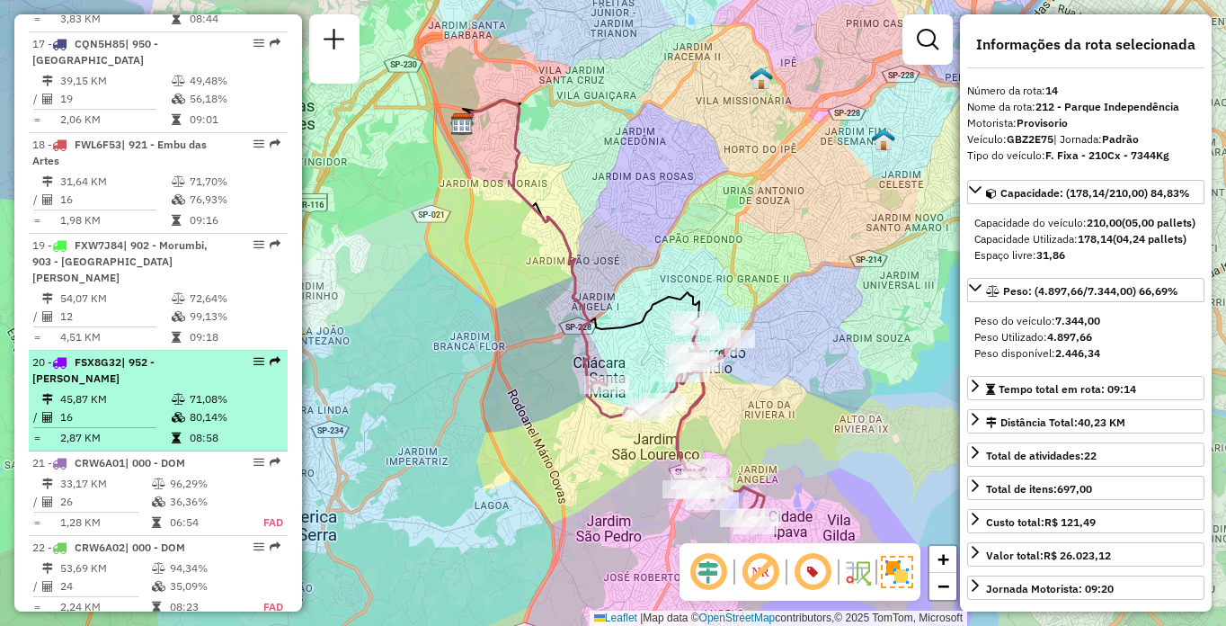
click at [175, 394] on icon at bounding box center [178, 399] width 13 height 11
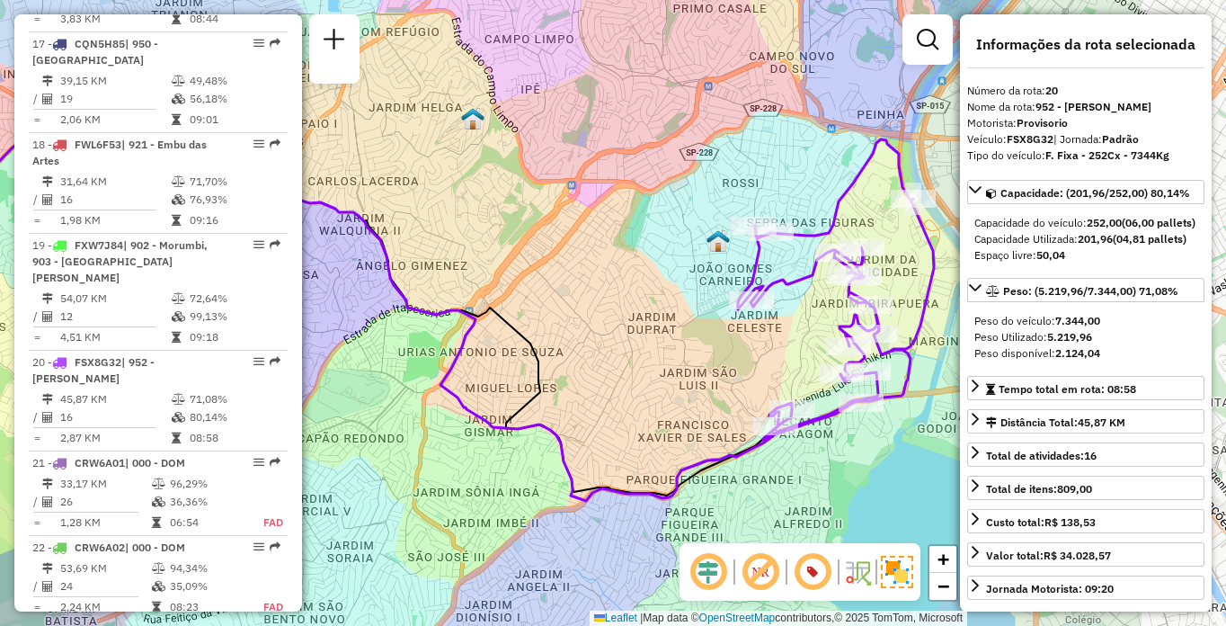
drag, startPoint x: 831, startPoint y: 404, endPoint x: 607, endPoint y: 404, distance: 223.8
click at [607, 404] on div "Janela de atendimento Grade de atendimento Capacidade Transportadoras Veículos …" at bounding box center [613, 313] width 1226 height 626
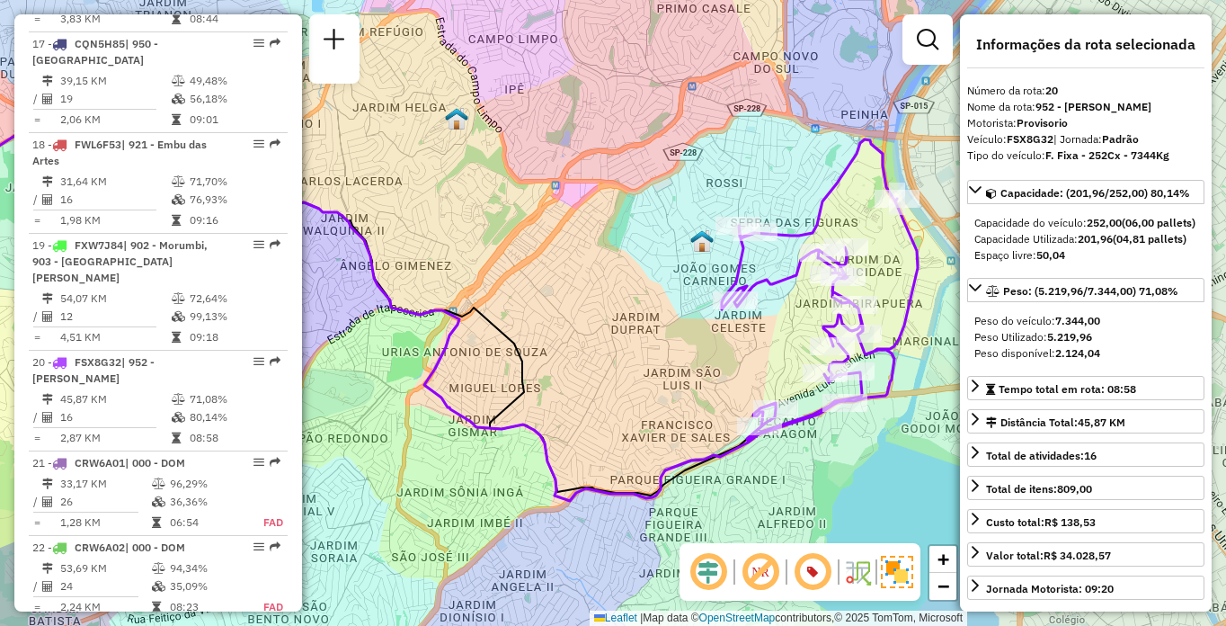
scroll to position [5895, 0]
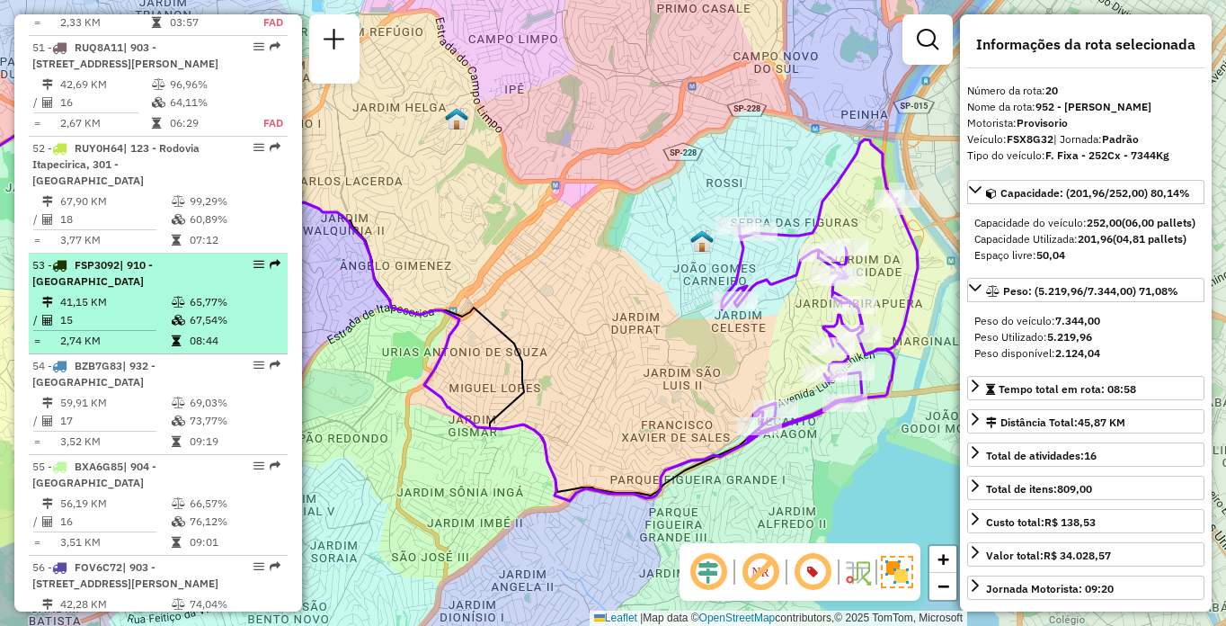
click at [205, 323] on li "53 - FSP3092 | 910 - Parque Ipê 41,15 KM 65,77% / 15 67,54% = 2,74 KM 08:44" at bounding box center [158, 303] width 259 height 101
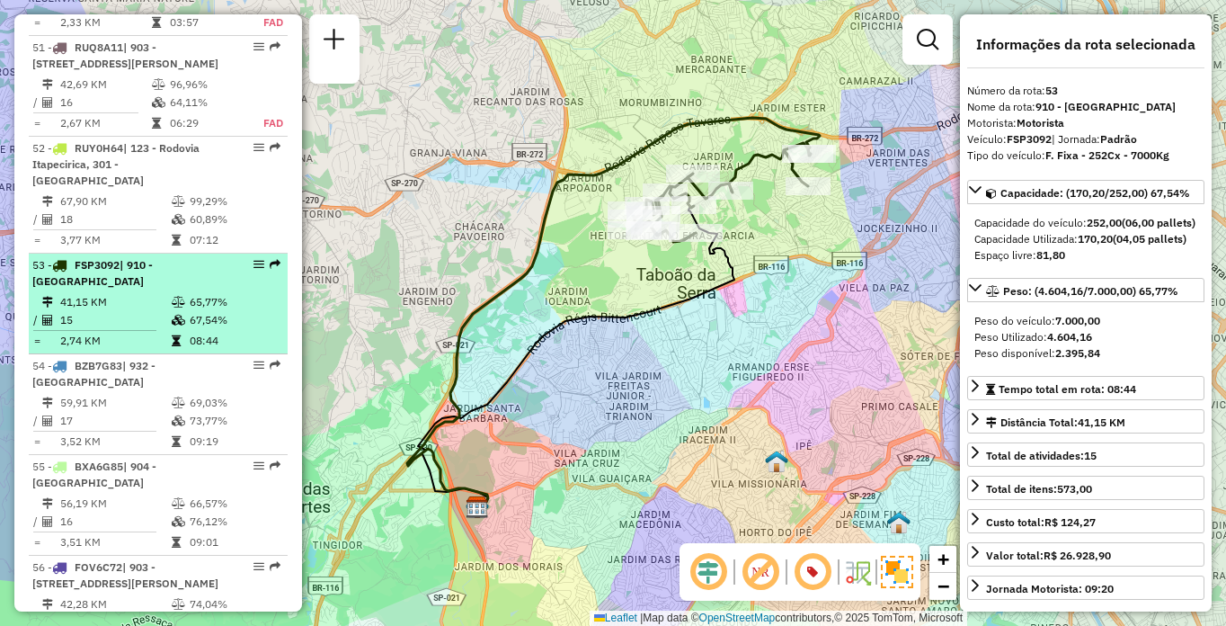
click at [102, 350] on td "2,74 KM" at bounding box center [114, 341] width 111 height 18
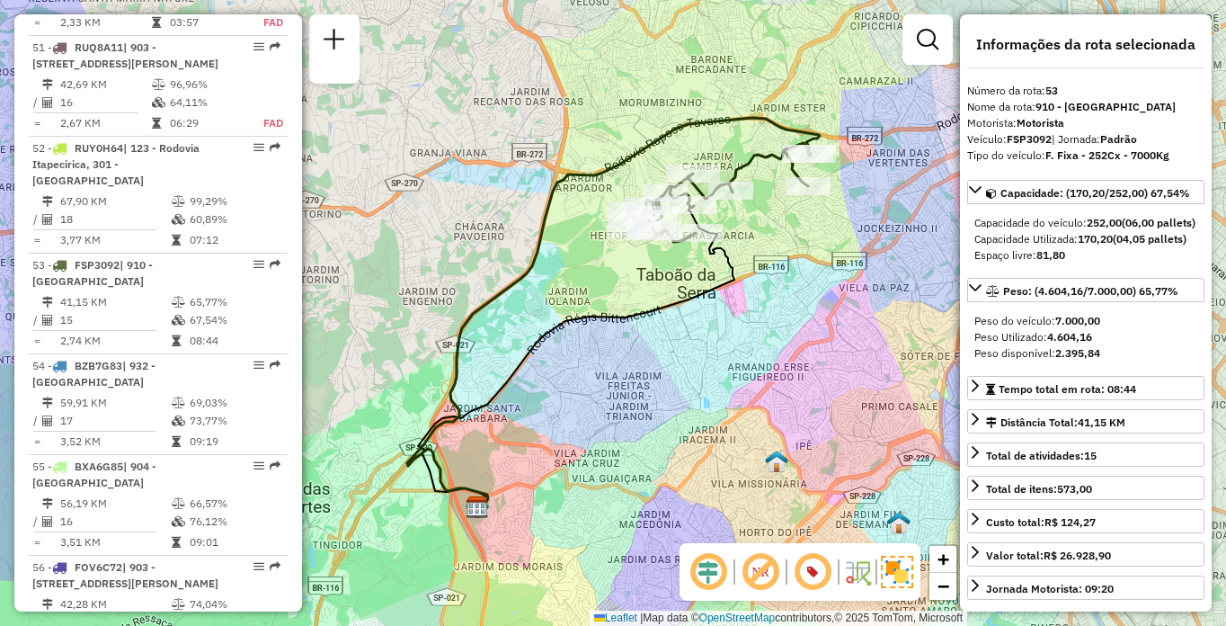
scroll to position [6531, 0]
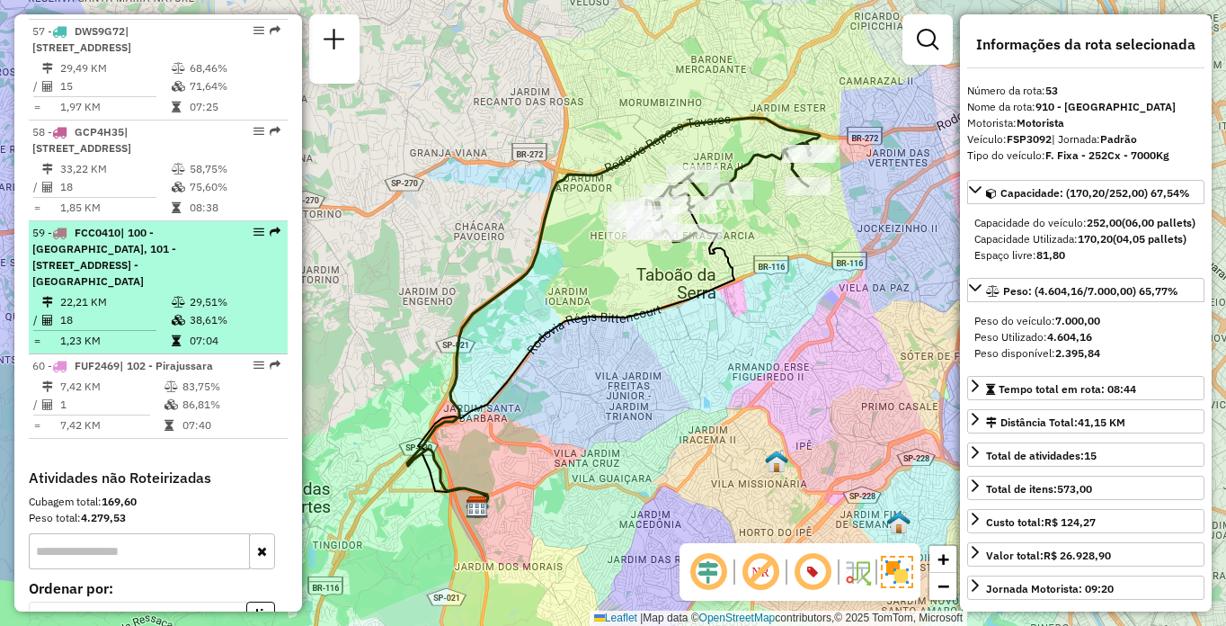
click at [125, 311] on td "22,21 KM" at bounding box center [114, 302] width 111 height 18
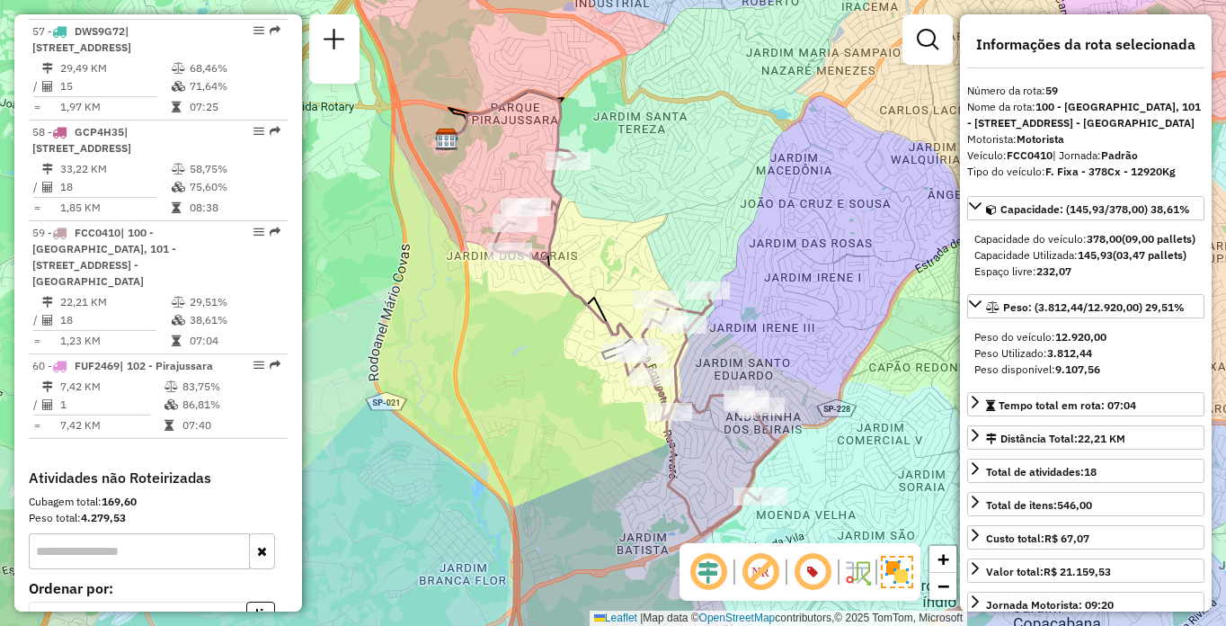
scroll to position [2378, 0]
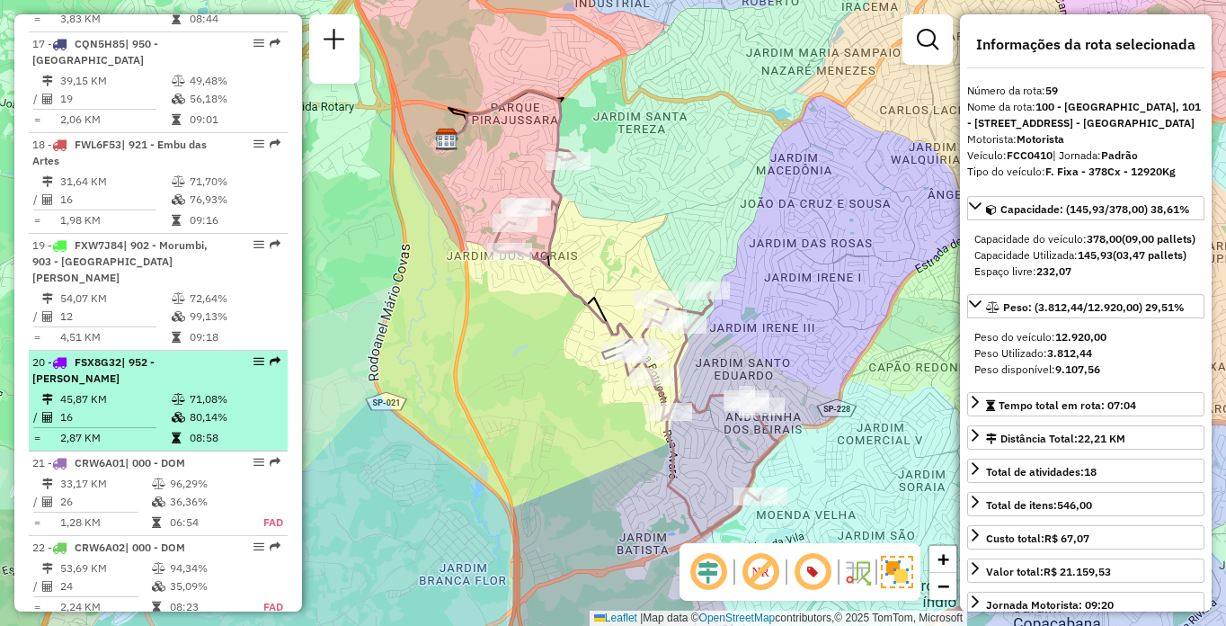
click at [208, 354] on div "20 - FSX8G32 | 952 - Patio Guida Caio" at bounding box center [127, 370] width 191 height 32
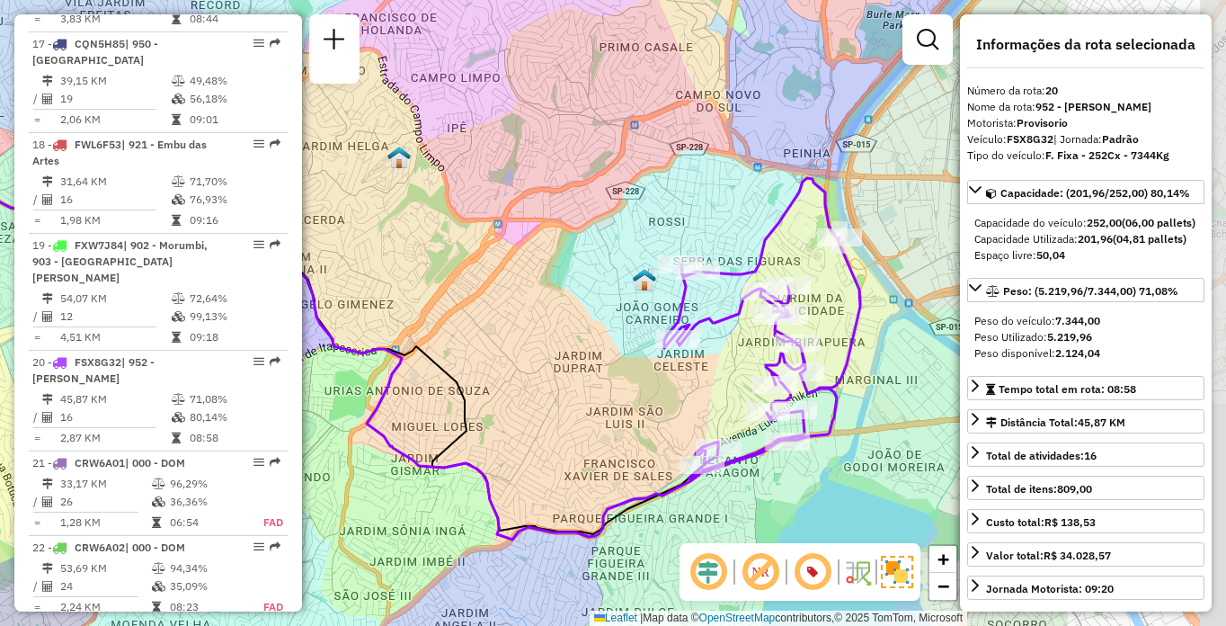
drag, startPoint x: 900, startPoint y: 418, endPoint x: 618, endPoint y: 457, distance: 284.0
click at [618, 457] on div "Janela de atendimento Grade de atendimento Capacidade Transportadoras Veículos …" at bounding box center [613, 313] width 1226 height 626
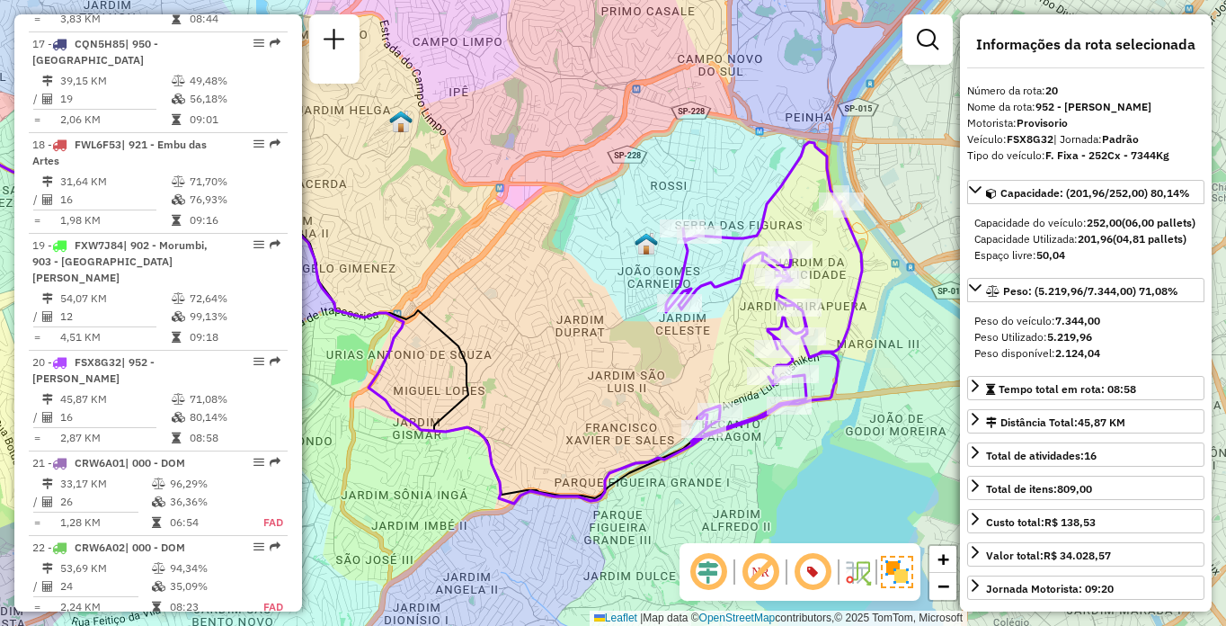
scroll to position [5895, 0]
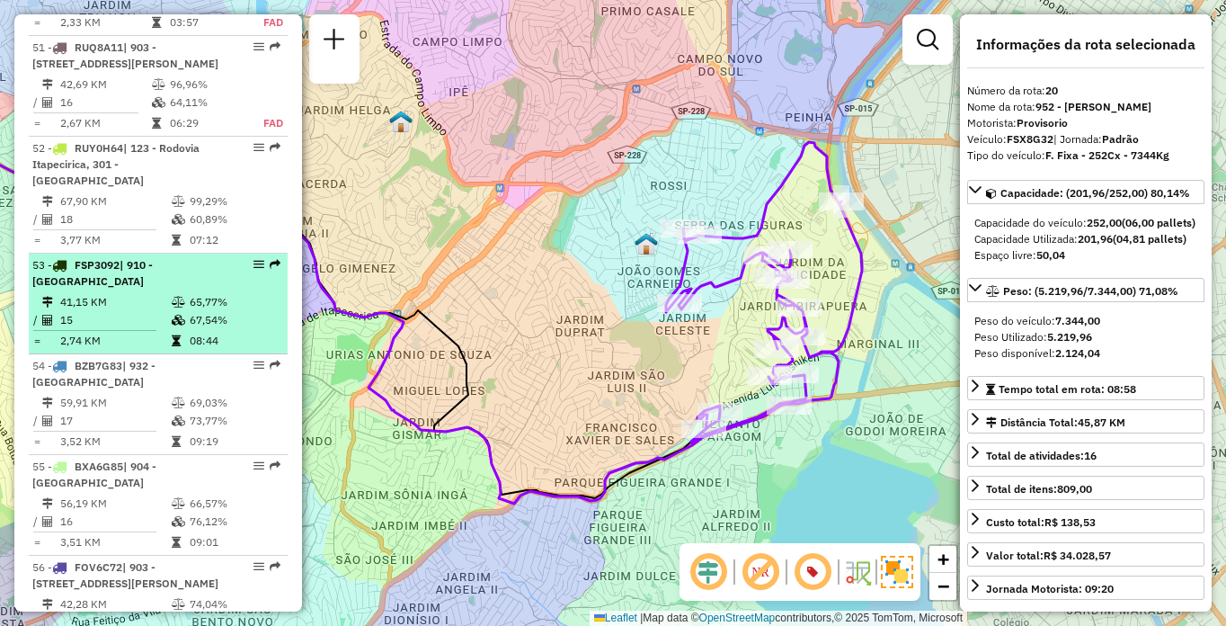
click at [147, 329] on td "15" at bounding box center [114, 320] width 111 height 18
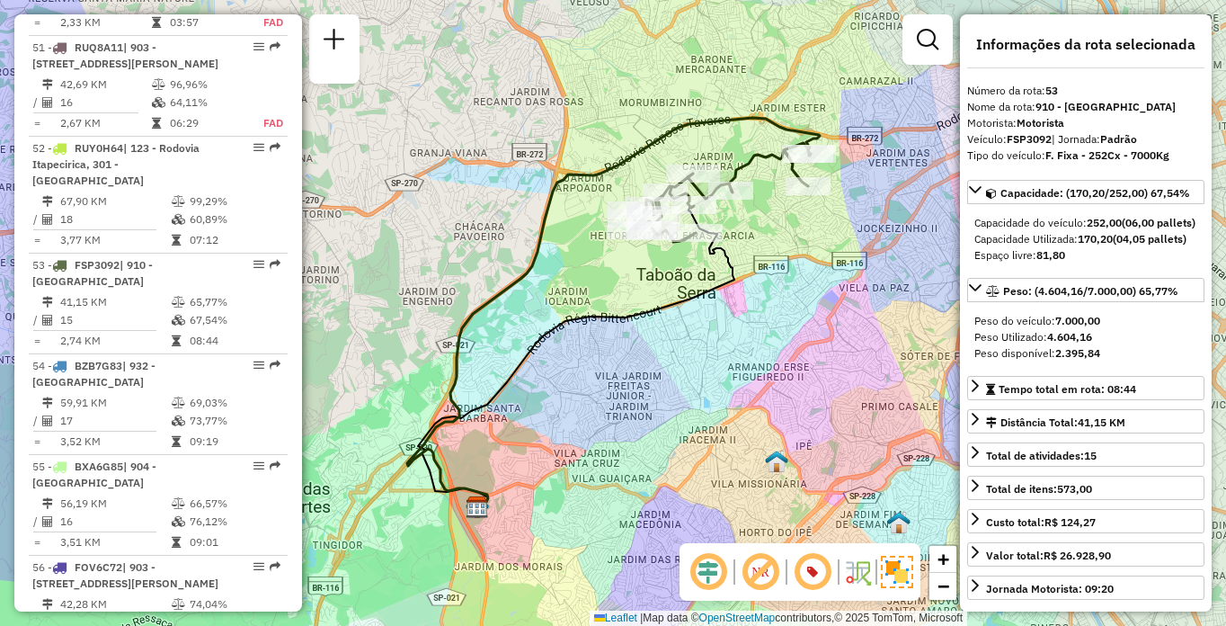
scroll to position [1875, 0]
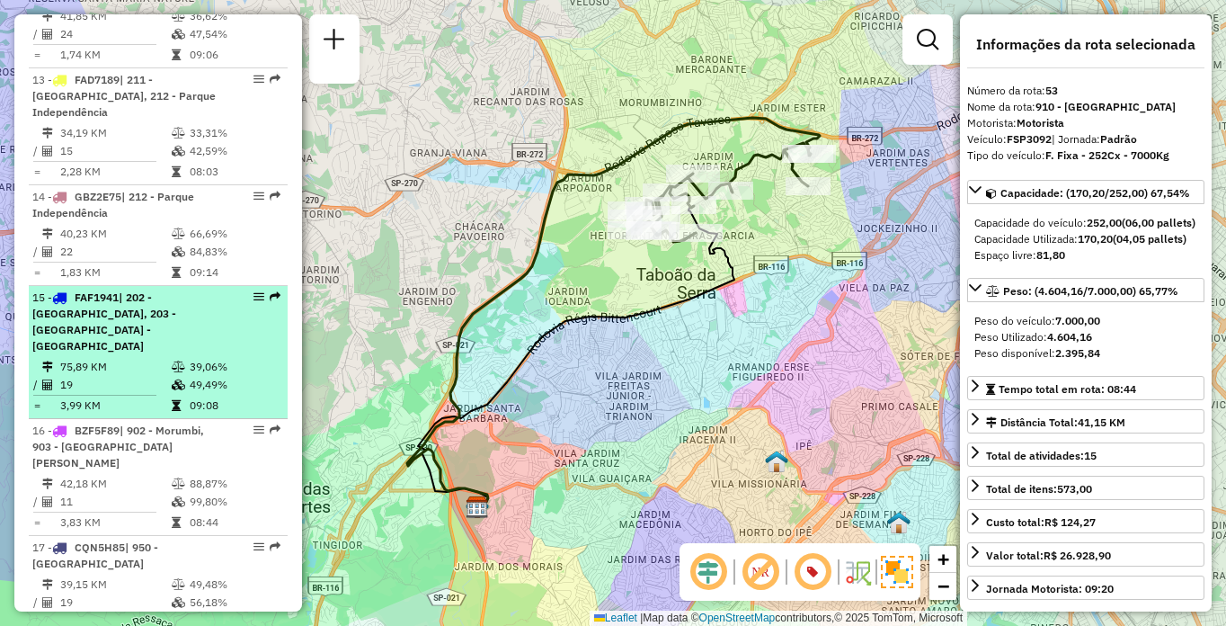
click at [111, 358] on td "75,89 KM" at bounding box center [114, 367] width 111 height 18
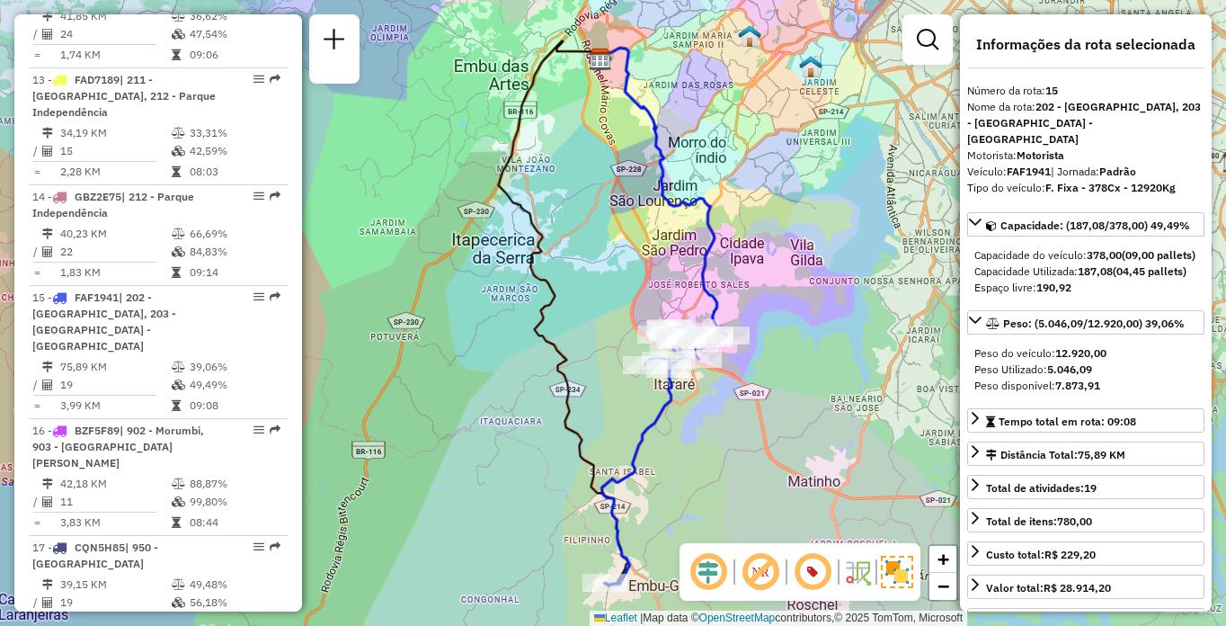
scroll to position [6414, 0]
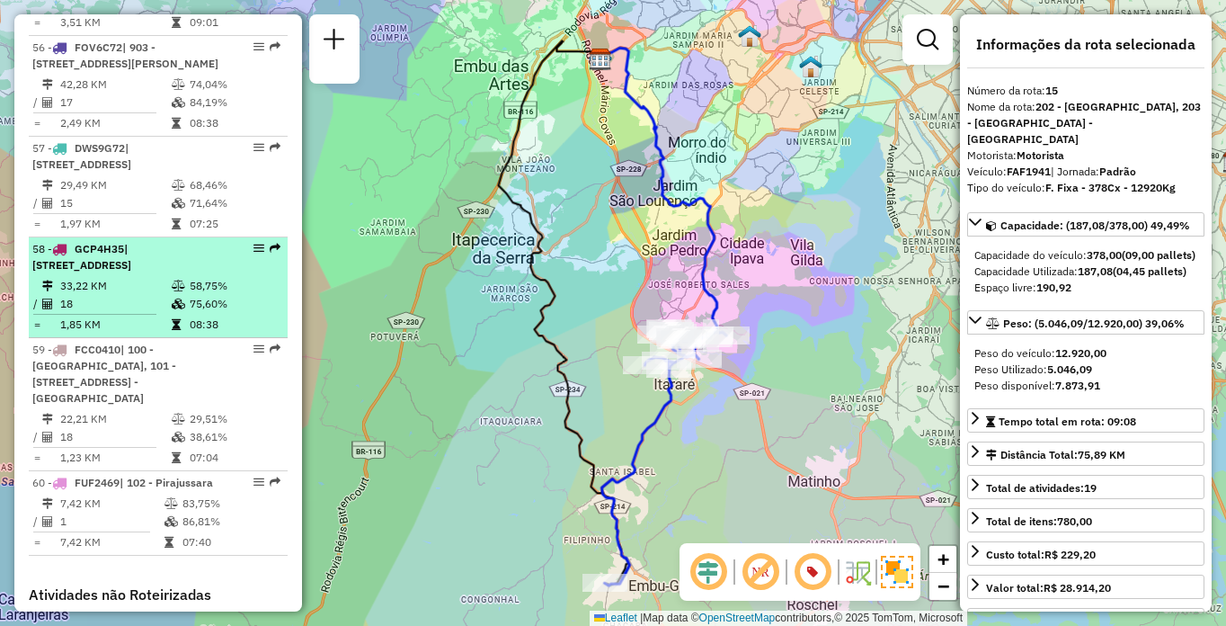
click at [120, 295] on td "33,22 KM" at bounding box center [114, 286] width 111 height 18
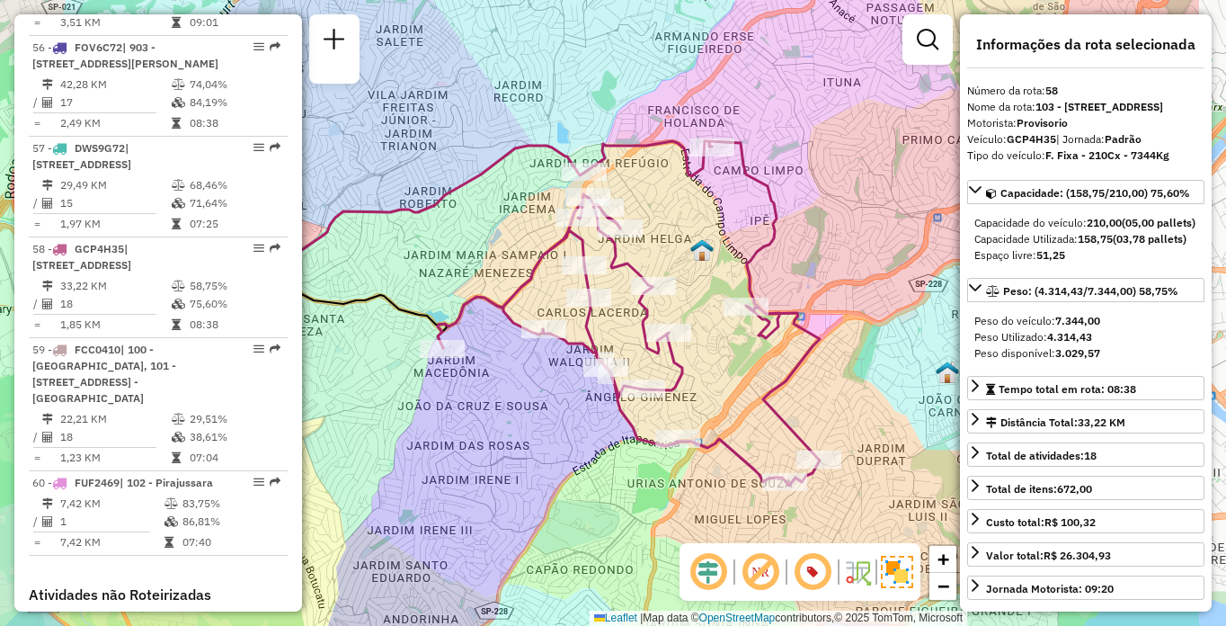
drag, startPoint x: 859, startPoint y: 427, endPoint x: 693, endPoint y: 426, distance: 166.3
click at [693, 426] on div "Janela de atendimento Grade de atendimento Capacidade Transportadoras Veículos …" at bounding box center [613, 313] width 1226 height 626
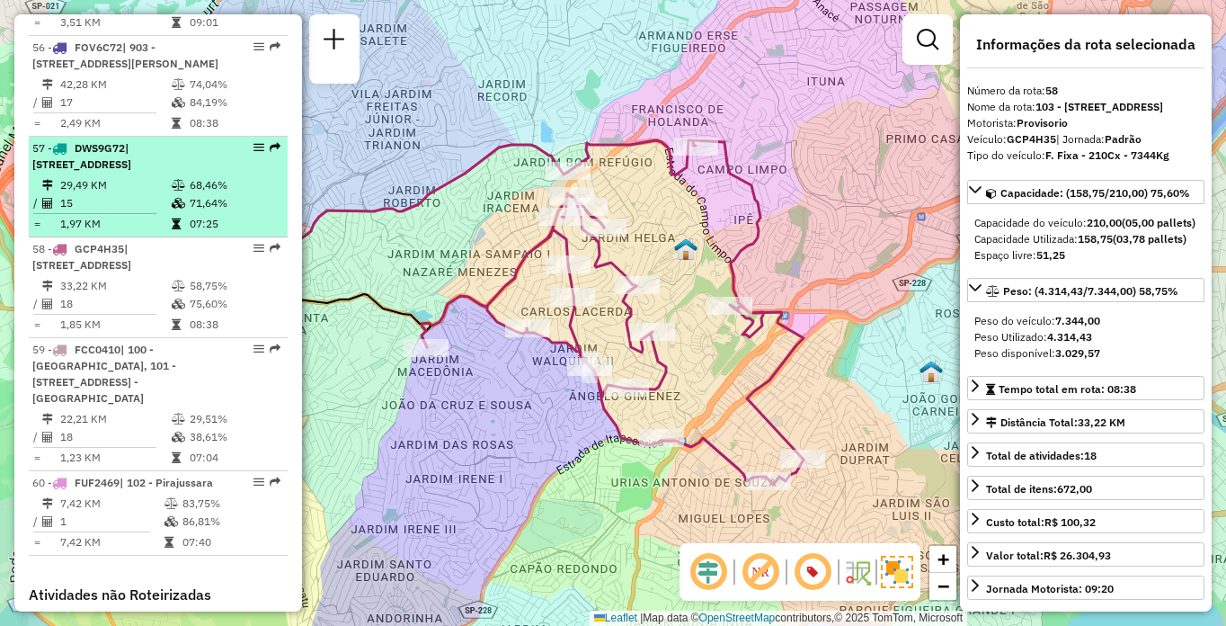
click at [223, 237] on li "57 - DWS9G72 | 941 - [GEOGRAPHIC_DATA], 942 - [GEOGRAPHIC_DATA] 29,49 KM 68,46%…" at bounding box center [158, 187] width 259 height 101
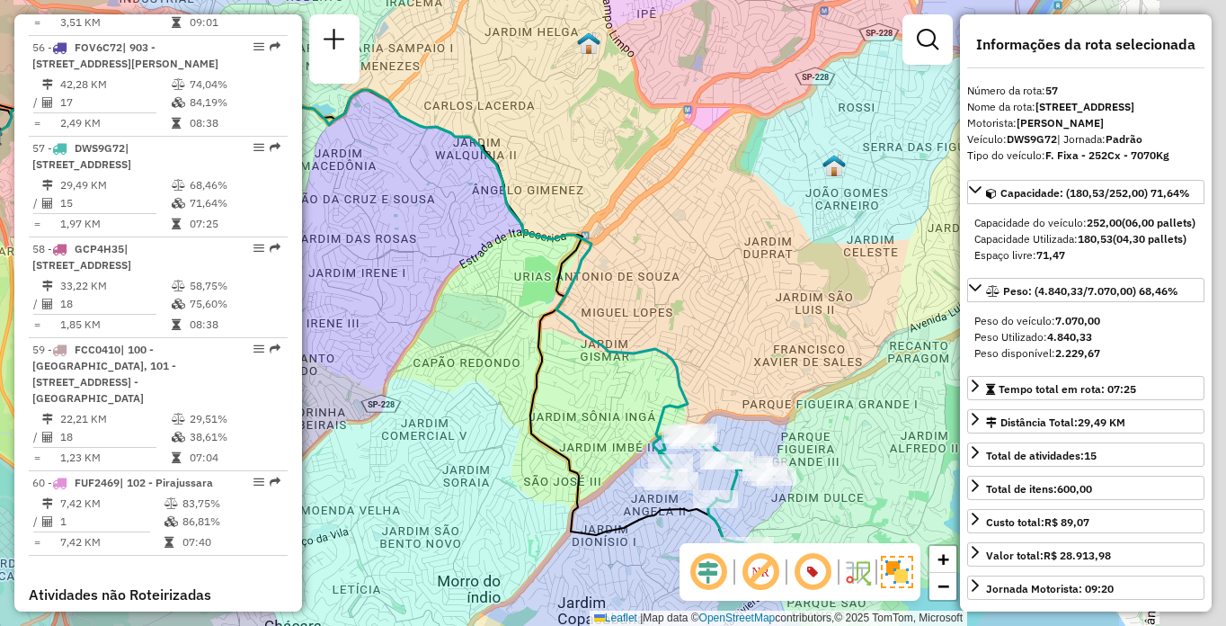
drag, startPoint x: 817, startPoint y: 471, endPoint x: 582, endPoint y: 456, distance: 235.1
click at [582, 456] on div "Janela de atendimento Grade de atendimento Capacidade Transportadoras Veículos …" at bounding box center [613, 313] width 1226 height 626
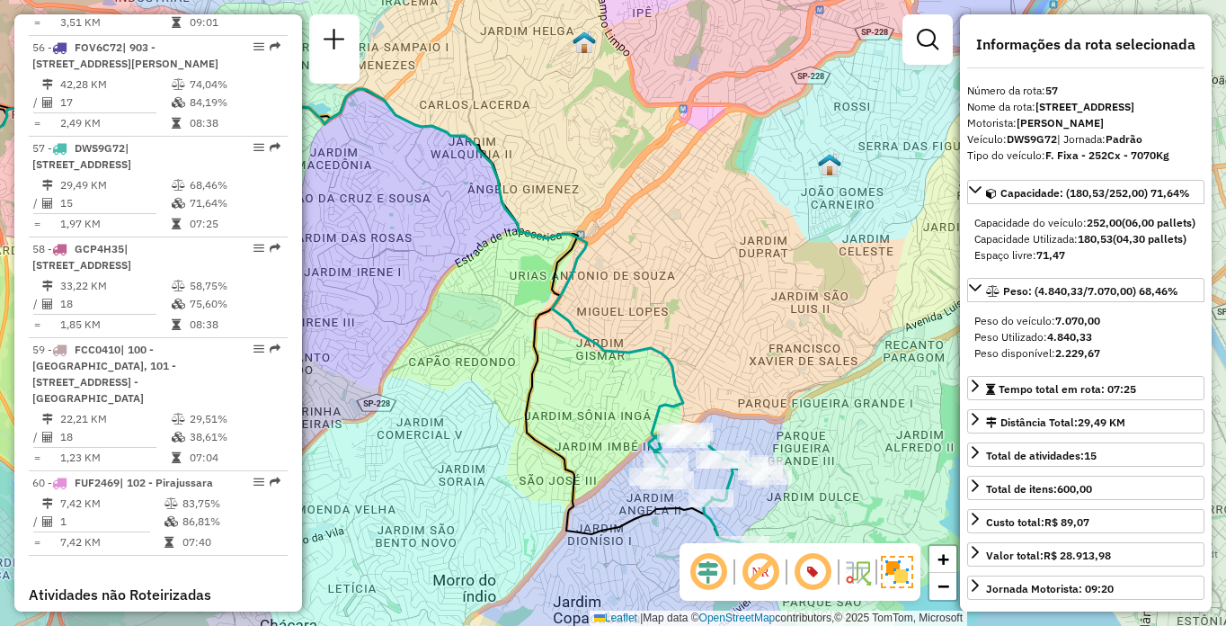
scroll to position [735, 0]
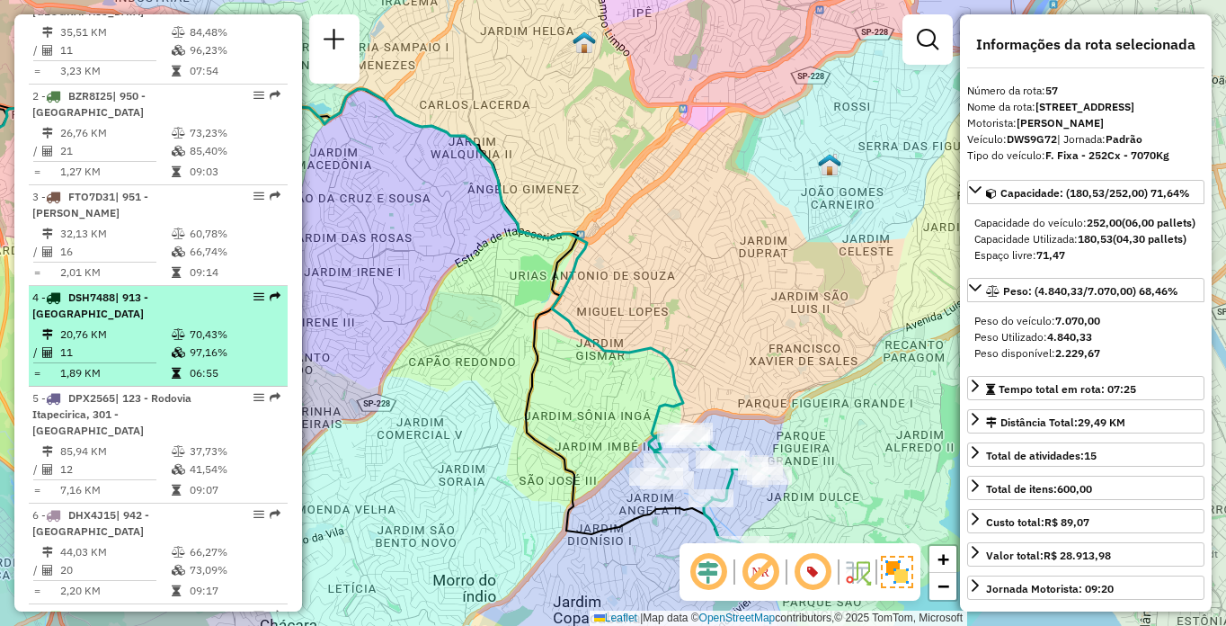
click at [128, 343] on td "20,76 KM" at bounding box center [114, 334] width 111 height 18
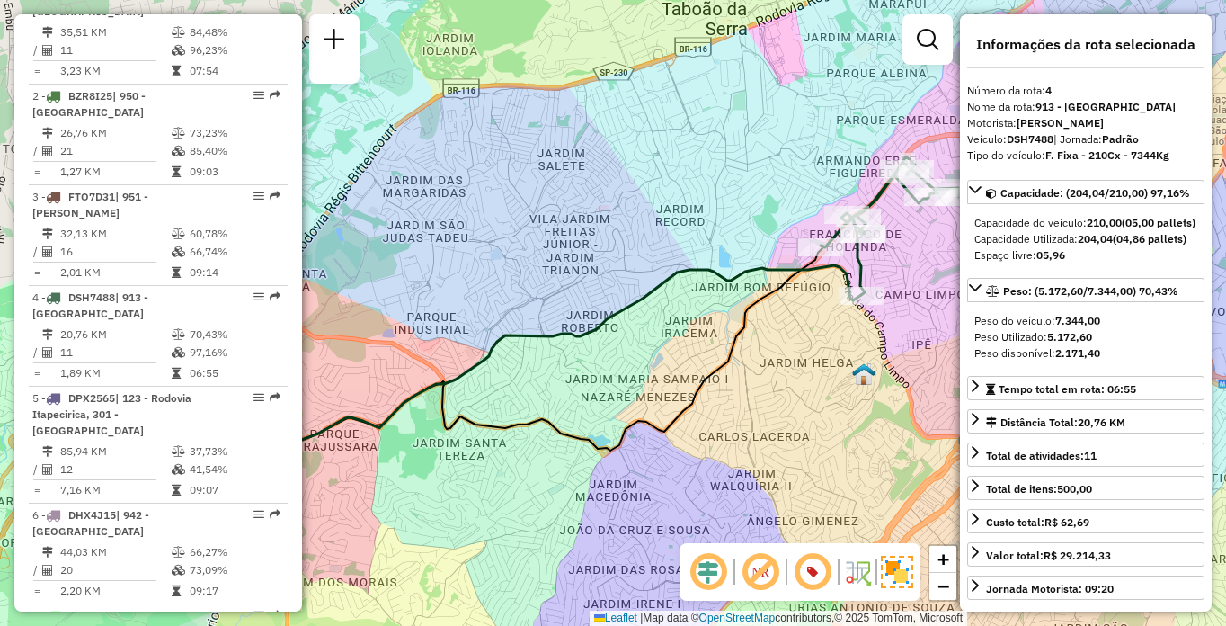
scroll to position [5895, 0]
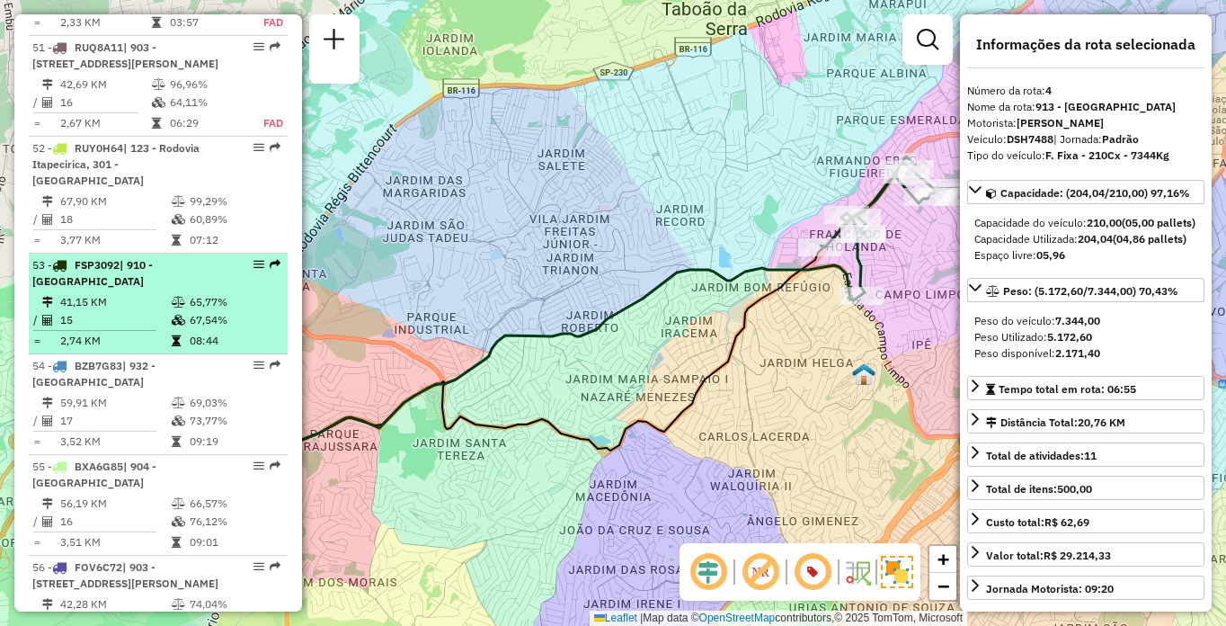
click at [135, 311] on td "41,15 KM" at bounding box center [114, 302] width 111 height 18
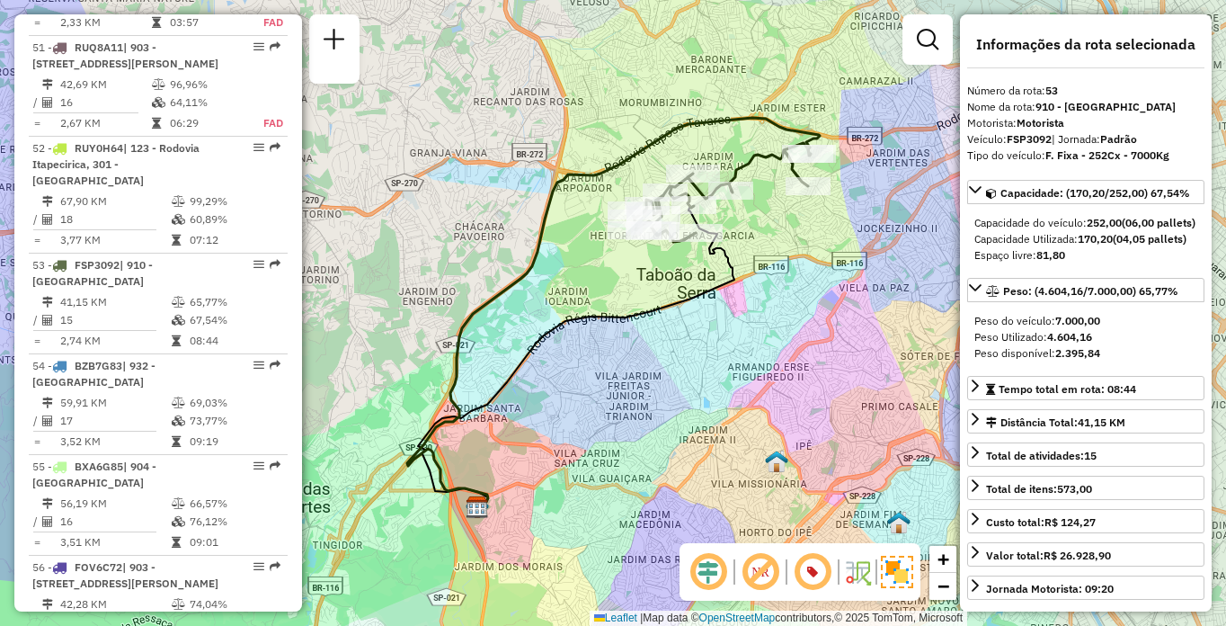
scroll to position [1154, 0]
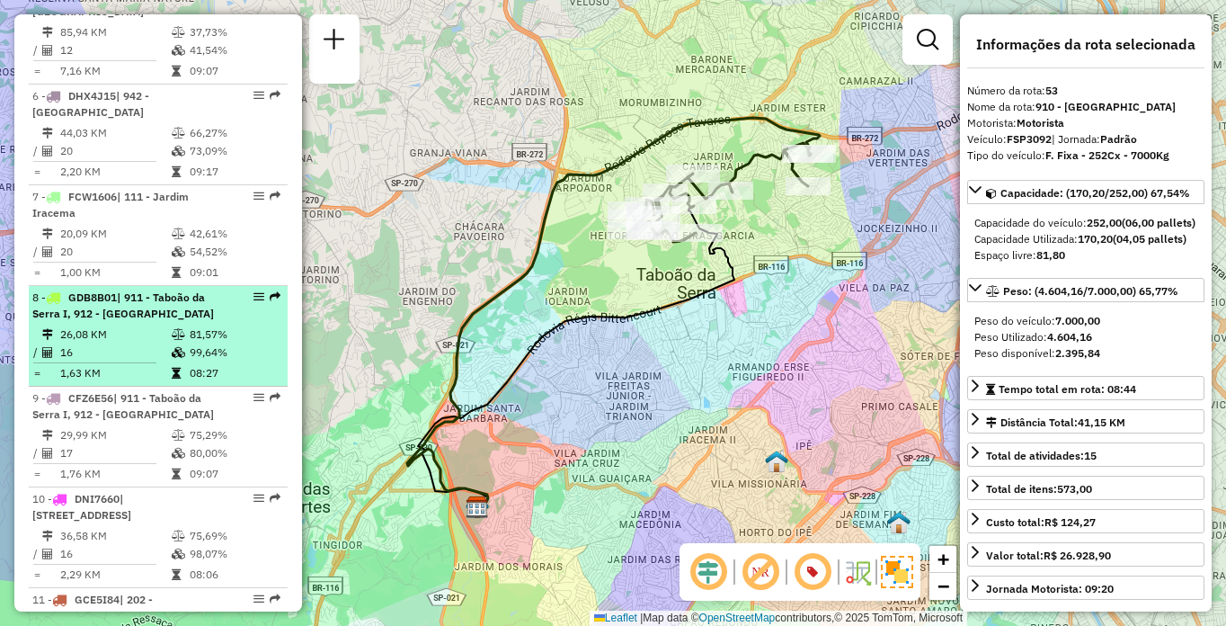
click at [130, 360] on td "16" at bounding box center [114, 352] width 111 height 18
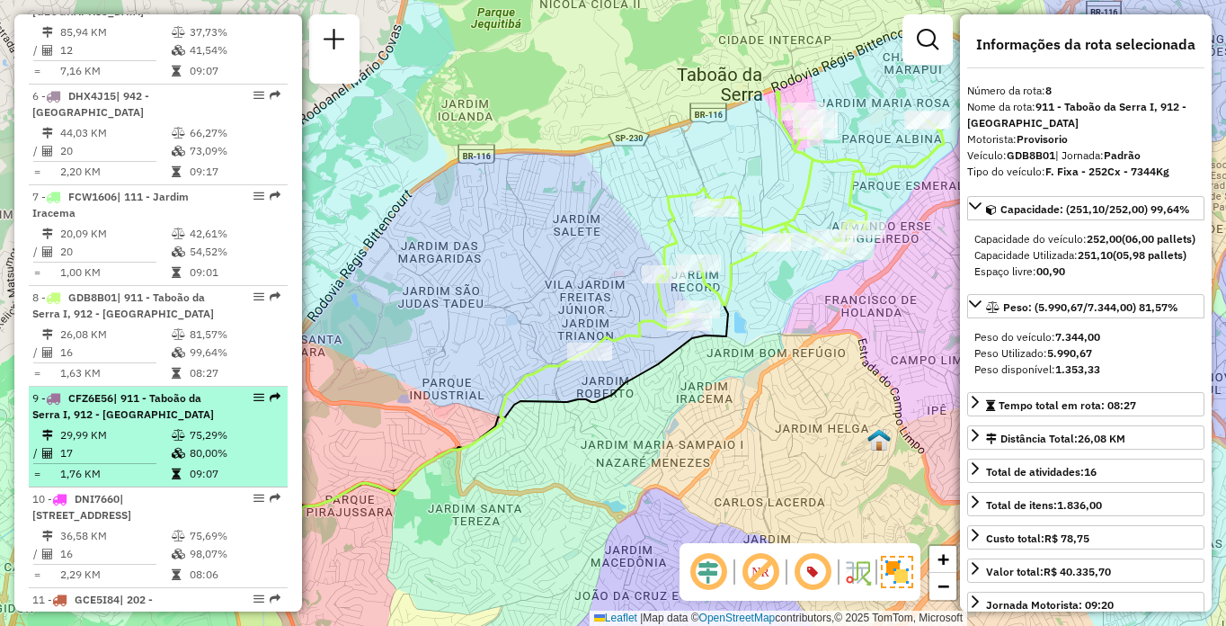
scroll to position [449, 0]
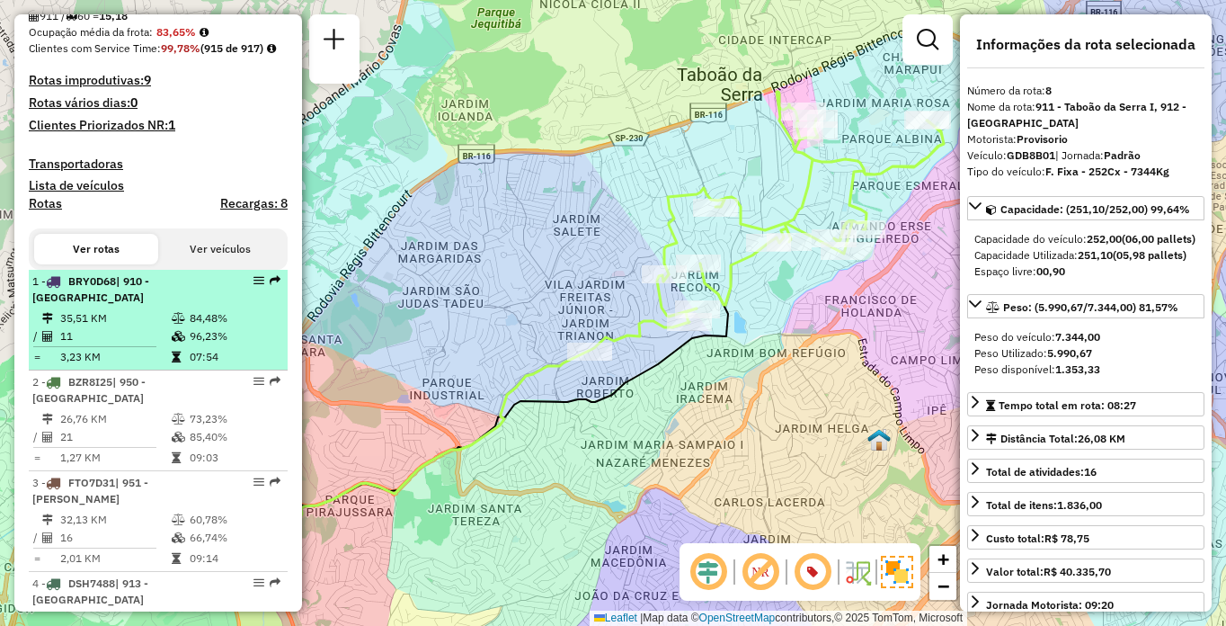
click at [141, 327] on td "35,51 KM" at bounding box center [114, 318] width 111 height 18
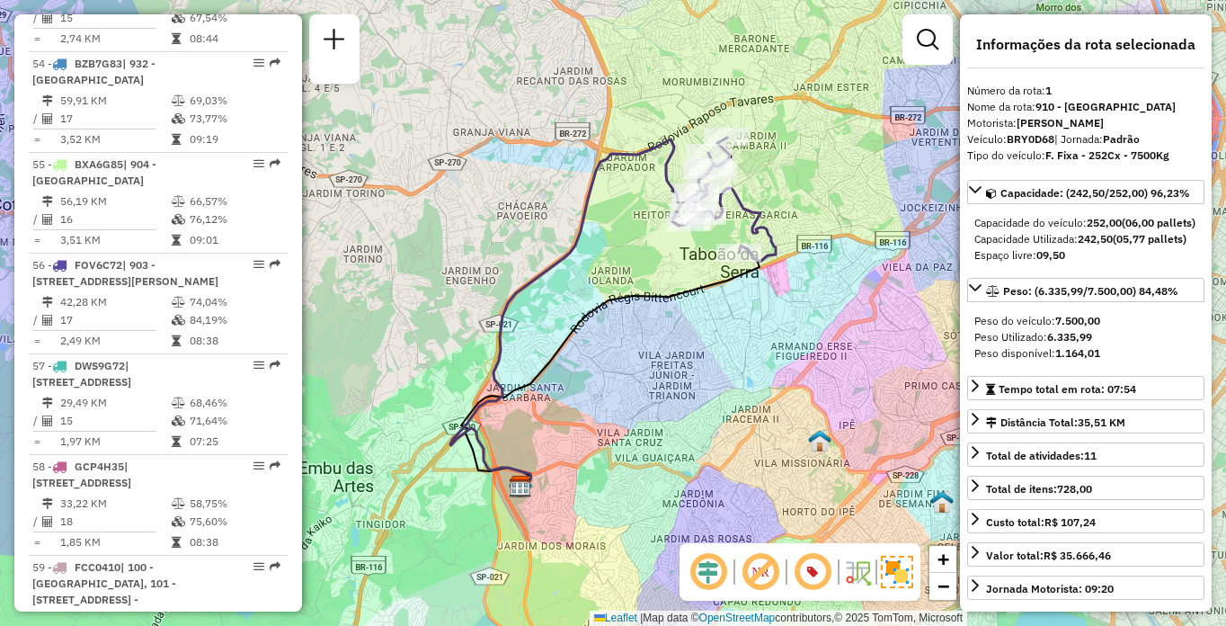
scroll to position [1154, 0]
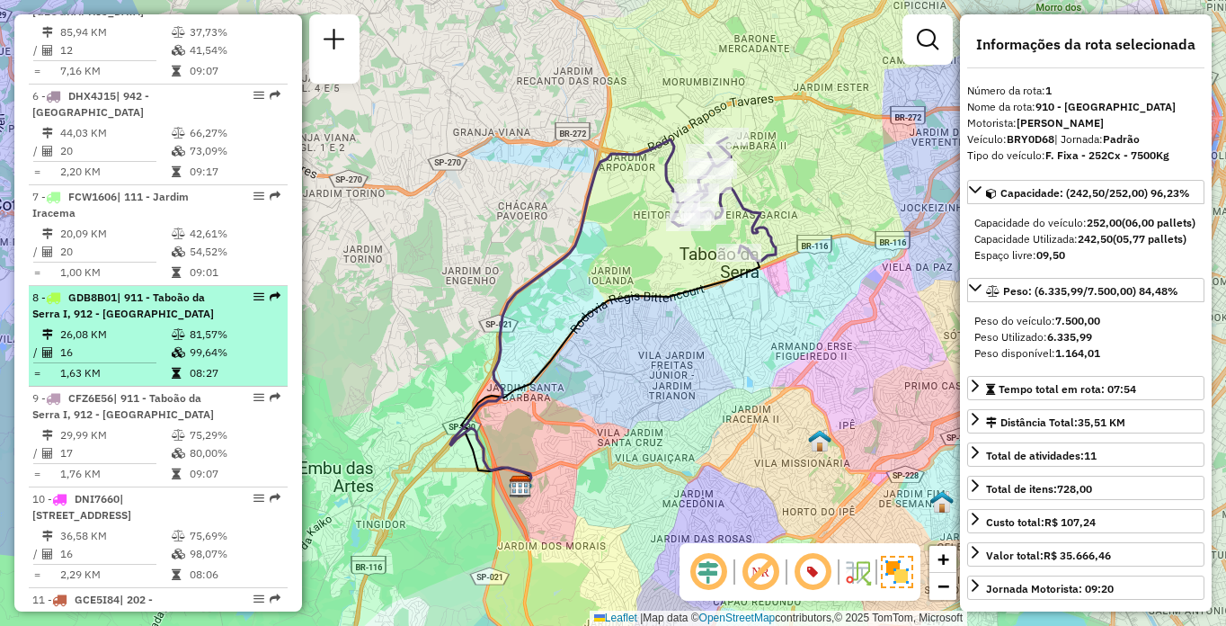
click at [241, 322] on div "8 - GDB8B01 | 911 - [GEOGRAPHIC_DATA], 912 - [GEOGRAPHIC_DATA]" at bounding box center [158, 305] width 252 height 32
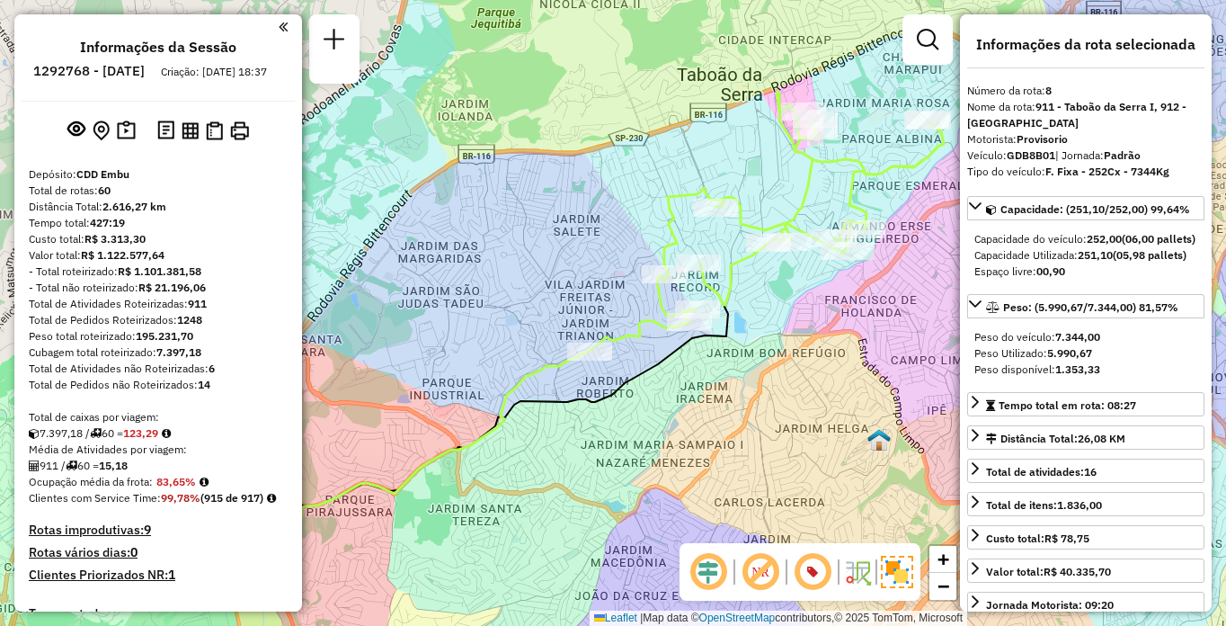
scroll to position [534, 0]
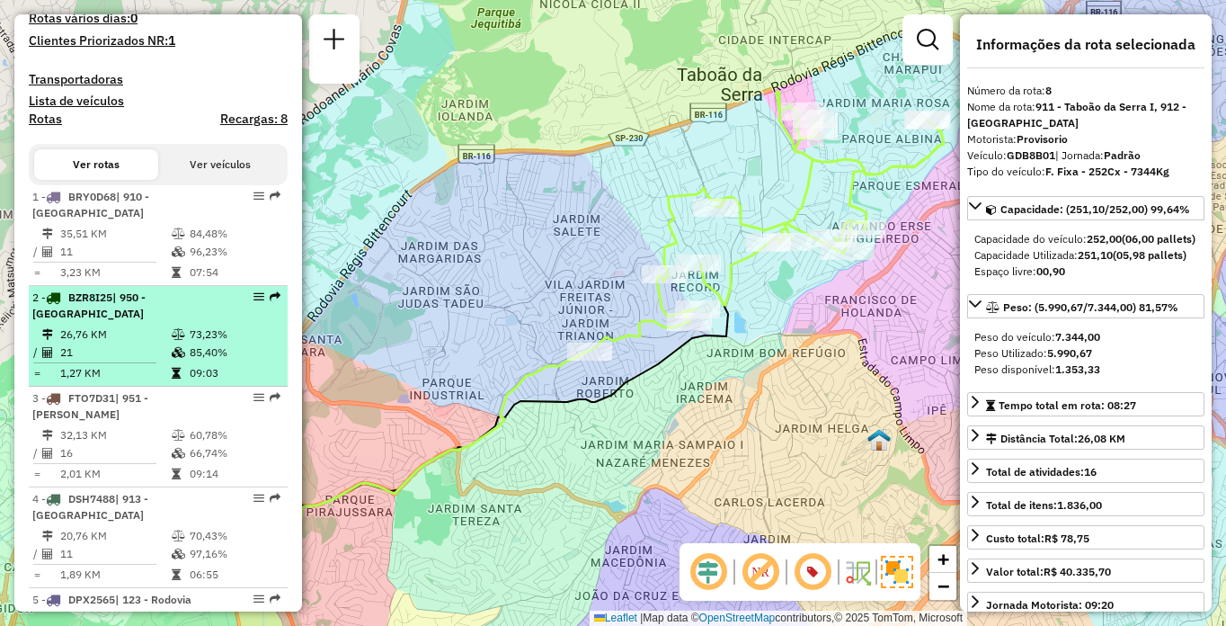
click at [173, 342] on td at bounding box center [180, 334] width 18 height 18
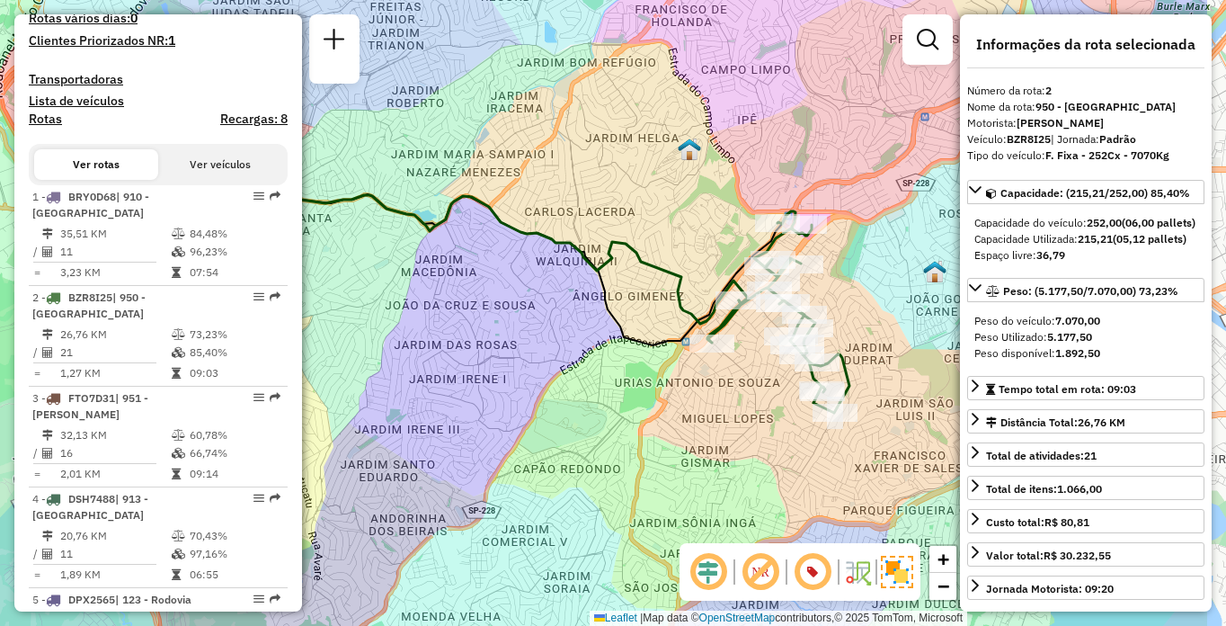
drag, startPoint x: 819, startPoint y: 434, endPoint x: 669, endPoint y: 403, distance: 153.4
click at [669, 403] on div "Janela de atendimento Grade de atendimento Capacidade Transportadoras Veículos …" at bounding box center [613, 313] width 1226 height 626
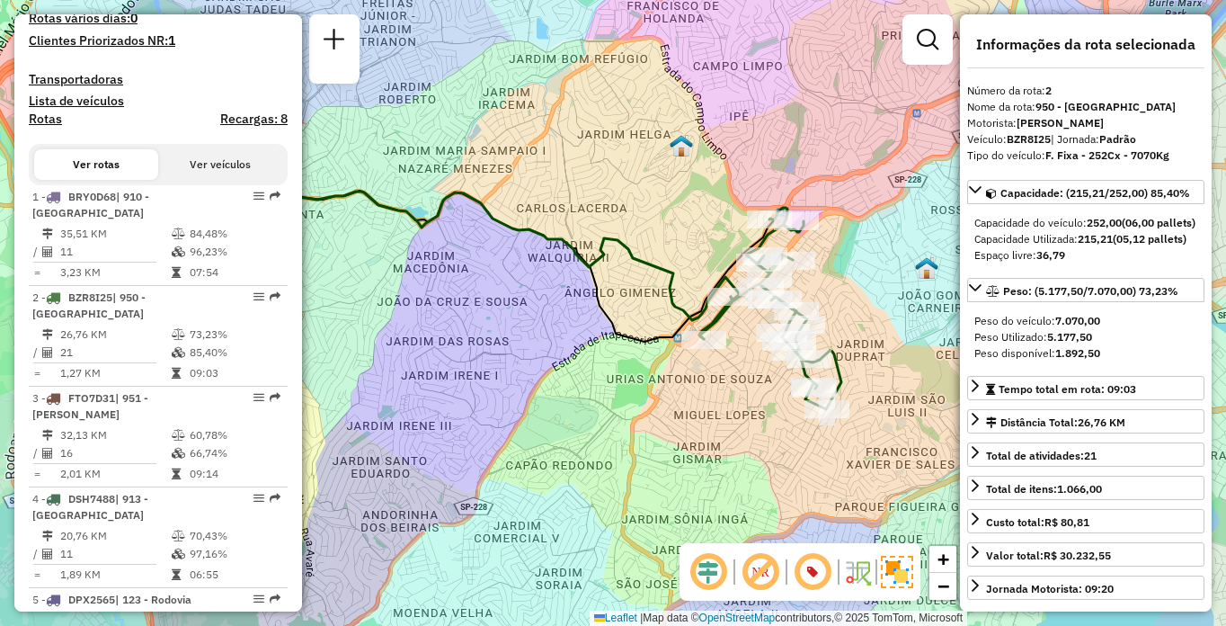
scroll to position [5278, 0]
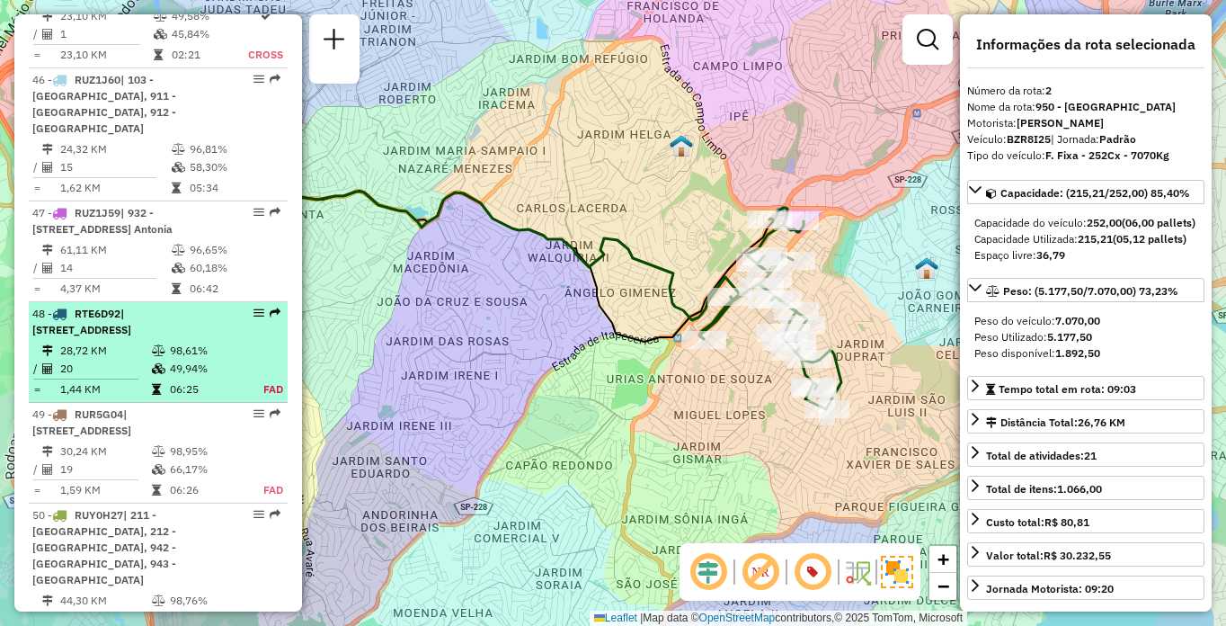
click at [164, 338] on div "48 - RTE6D92 | 103 - [STREET_ADDRESS]" at bounding box center [127, 322] width 191 height 32
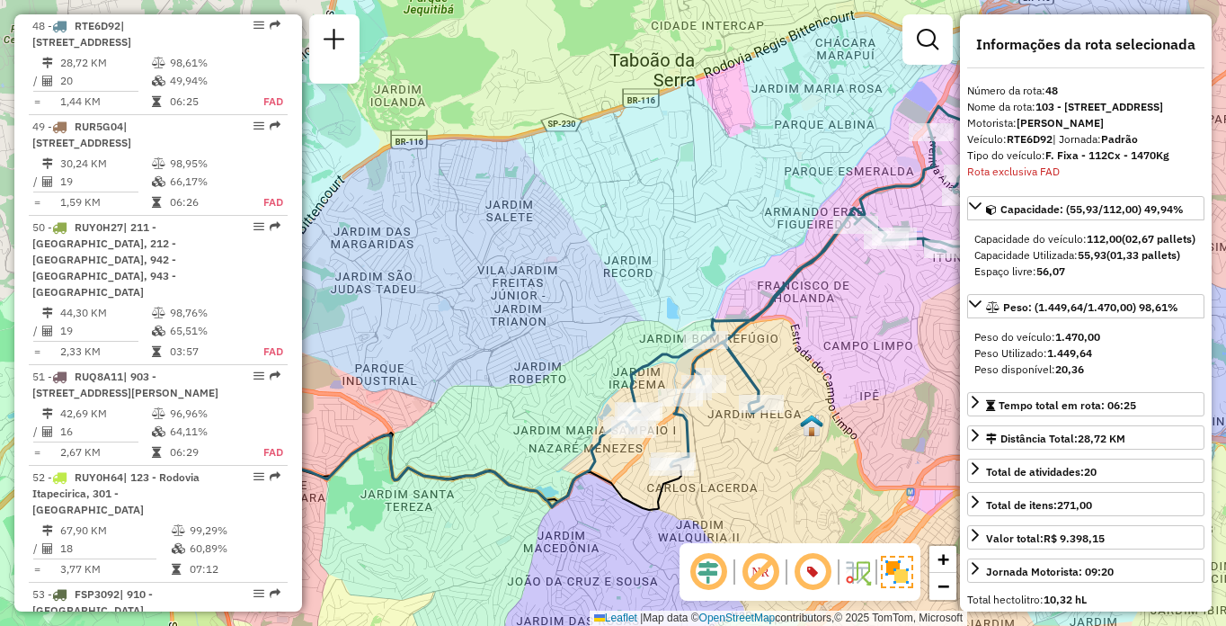
scroll to position [5566, 0]
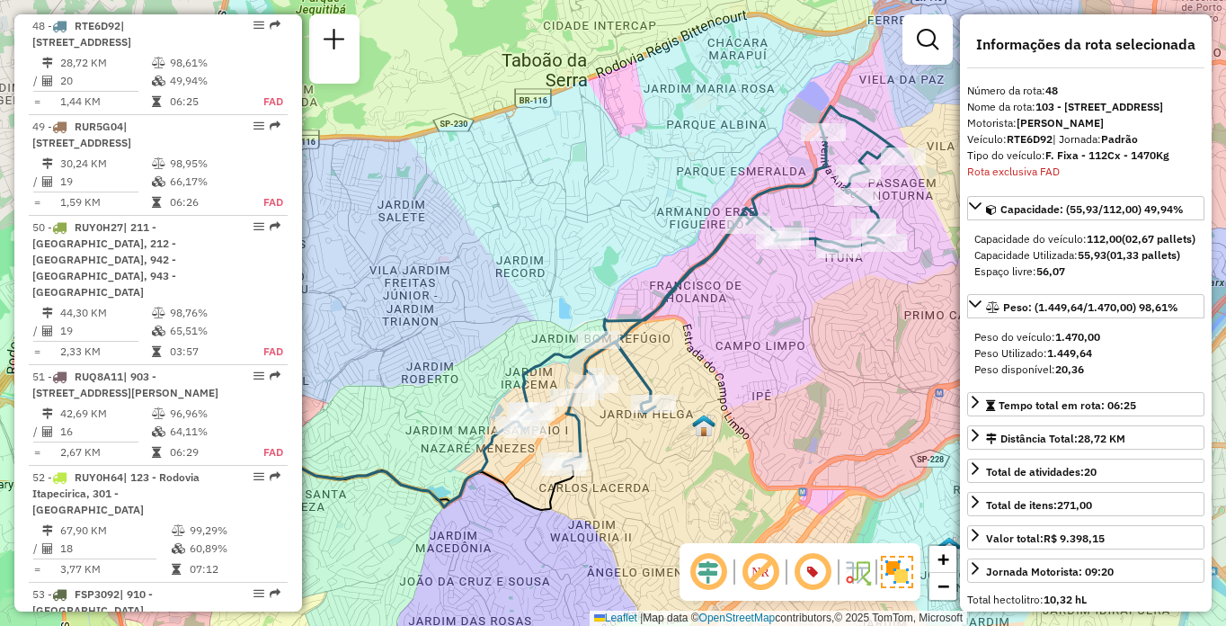
drag, startPoint x: 830, startPoint y: 347, endPoint x: 647, endPoint y: 347, distance: 182.5
click at [647, 347] on div "Rota 48 - Placa RTE6D92 97080551 - BEIRA RIO BAR E EMPO Janela de atendimento G…" at bounding box center [613, 313] width 1226 height 626
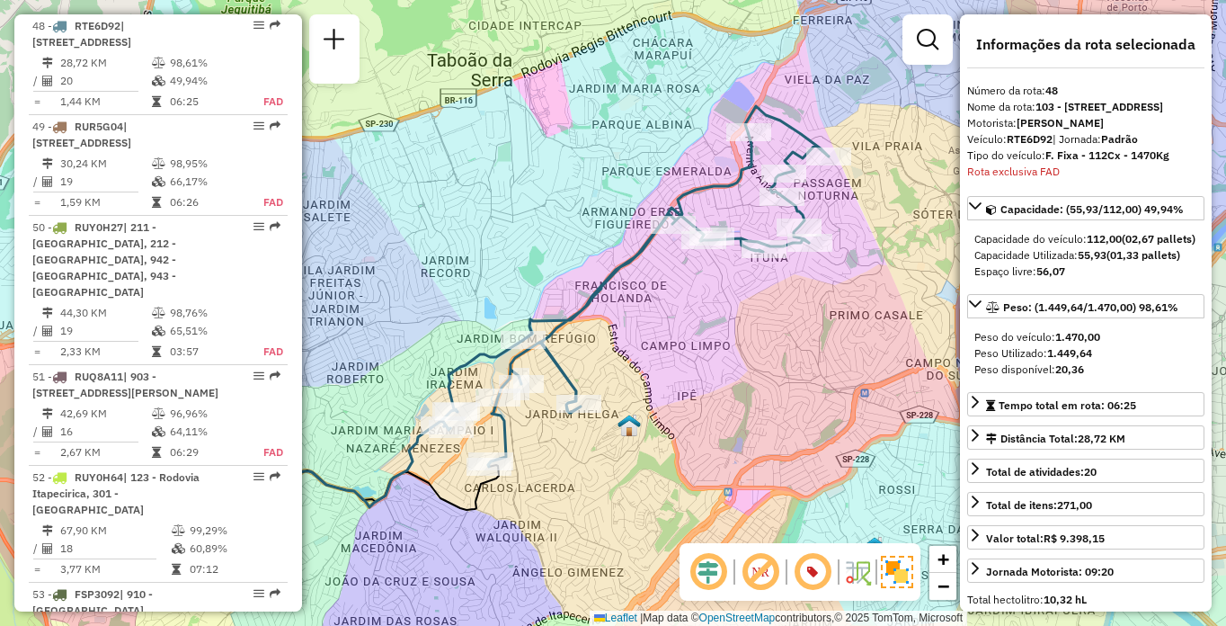
scroll to position [1053, 0]
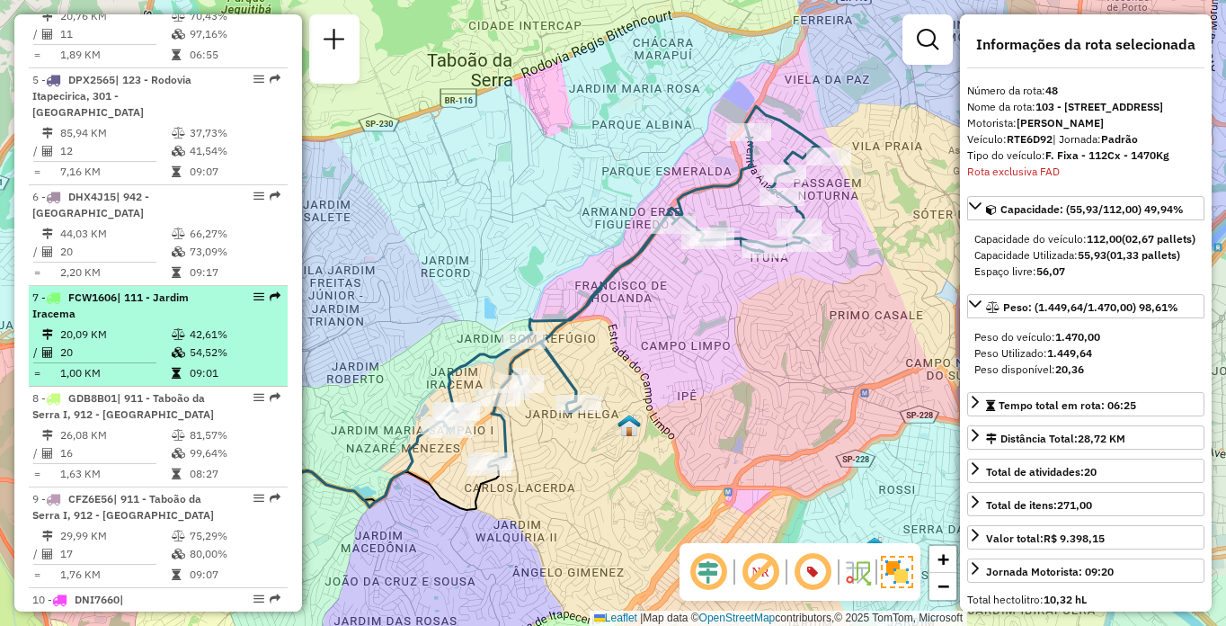
click at [218, 340] on li "7 - FCW1606 | 111 - [GEOGRAPHIC_DATA] 20,09 KM 42,61% / 20 54,52% = 1,00 KM 09:…" at bounding box center [158, 336] width 259 height 101
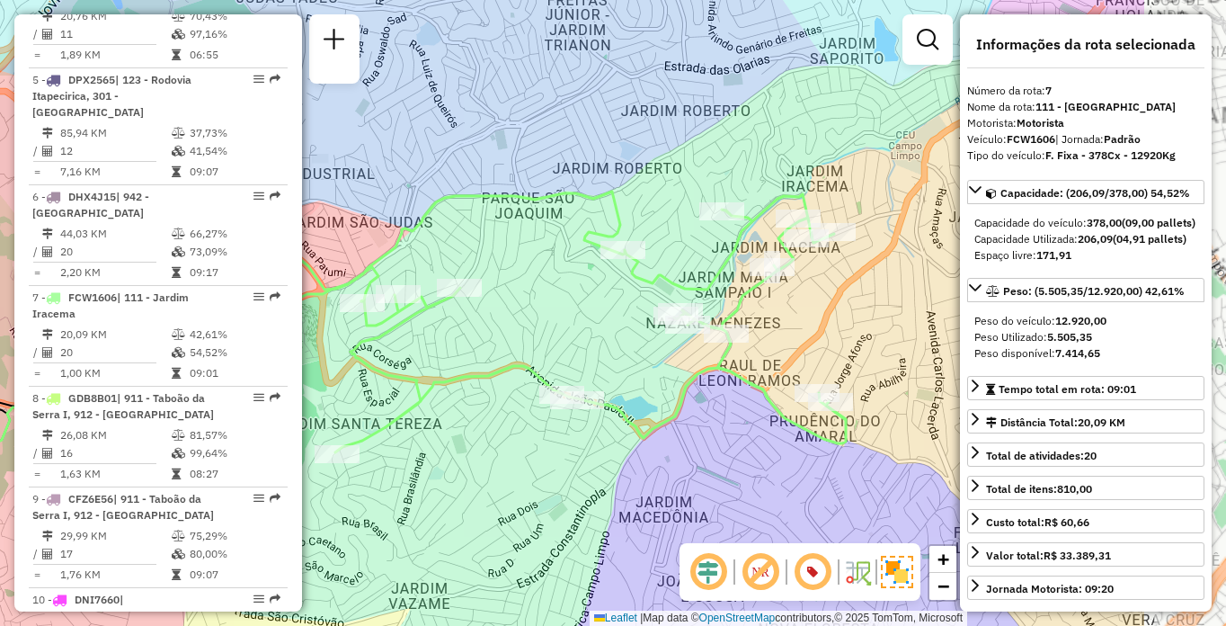
drag, startPoint x: 790, startPoint y: 368, endPoint x: 676, endPoint y: 371, distance: 114.2
click at [676, 371] on div "Janela de atendimento Grade de atendimento Capacidade Transportadoras Veículos …" at bounding box center [613, 313] width 1226 height 626
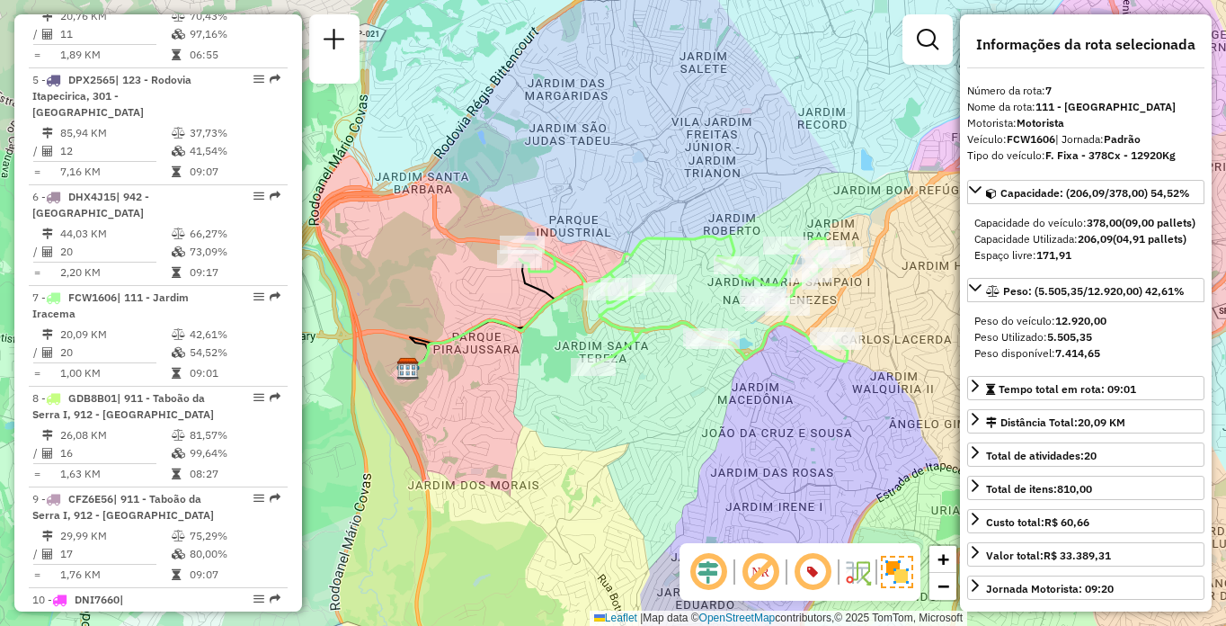
drag, startPoint x: 622, startPoint y: 433, endPoint x: 723, endPoint y: 373, distance: 117.3
click at [723, 373] on div "Janela de atendimento Grade de atendimento Capacidade Transportadoras Veículos …" at bounding box center [613, 313] width 1226 height 626
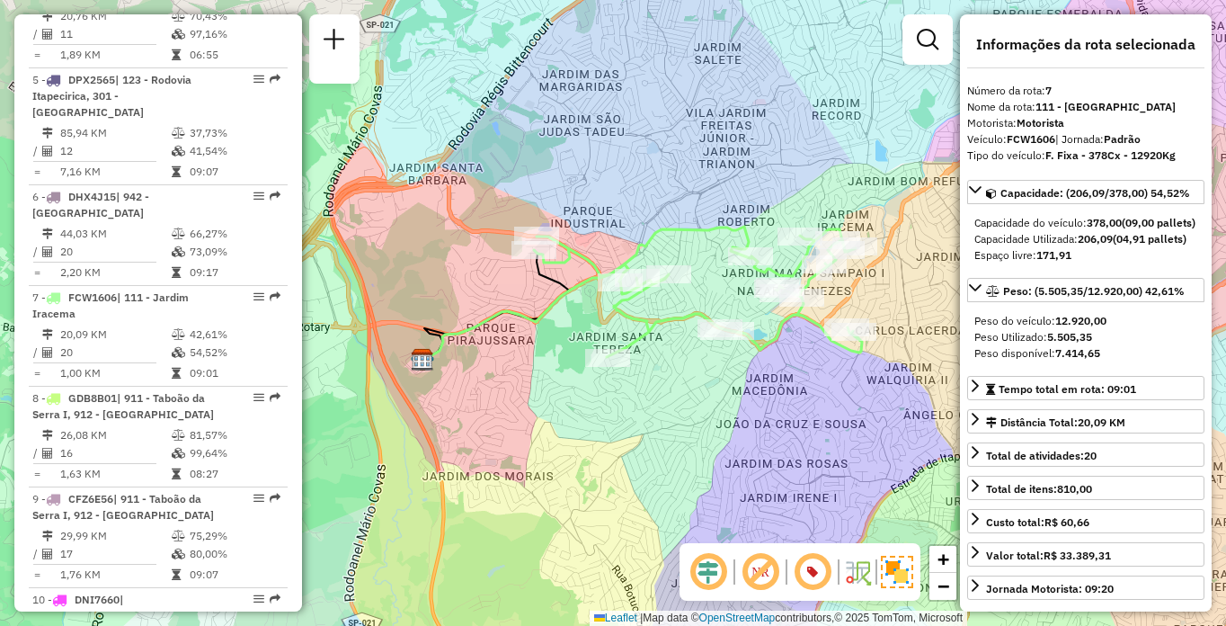
scroll to position [2076, 0]
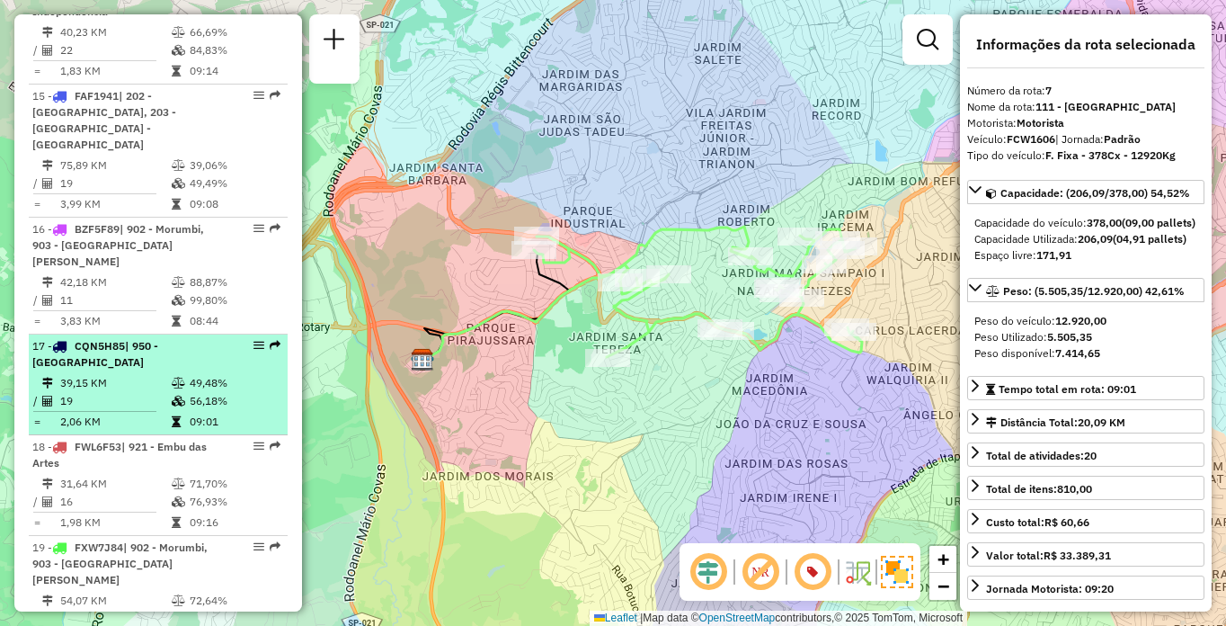
click at [145, 374] on td "39,15 KM" at bounding box center [114, 383] width 111 height 18
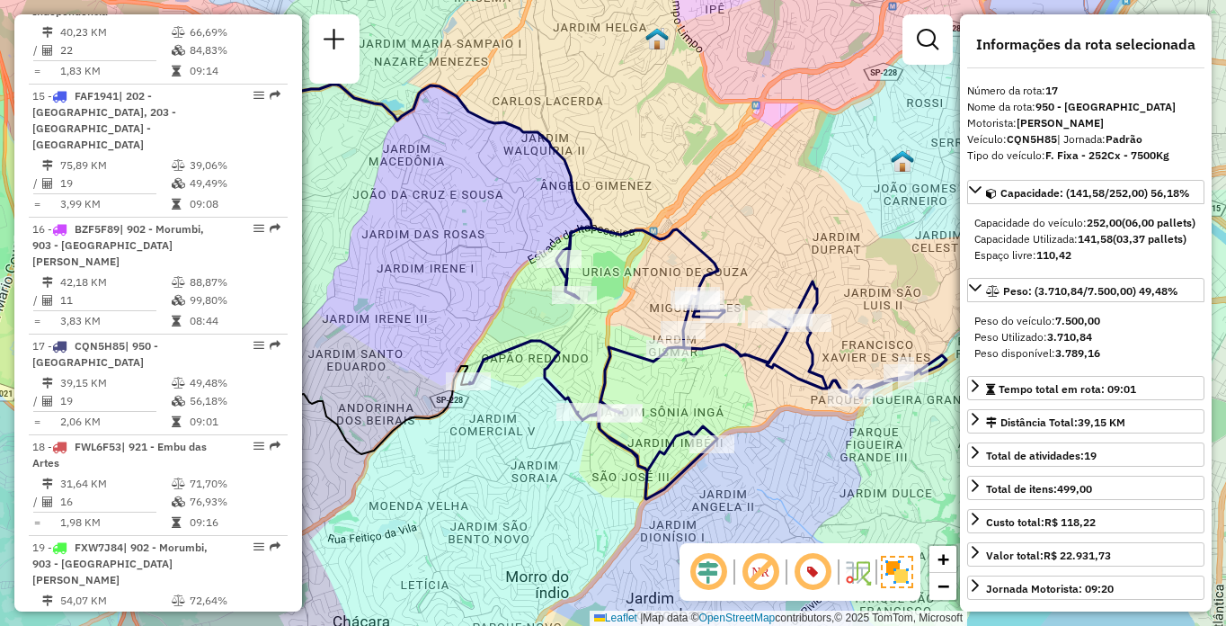
drag, startPoint x: 881, startPoint y: 442, endPoint x: 765, endPoint y: 400, distance: 123.4
click at [765, 400] on div "Janela de atendimento Grade de atendimento Capacidade Transportadoras Veículos …" at bounding box center [613, 313] width 1226 height 626
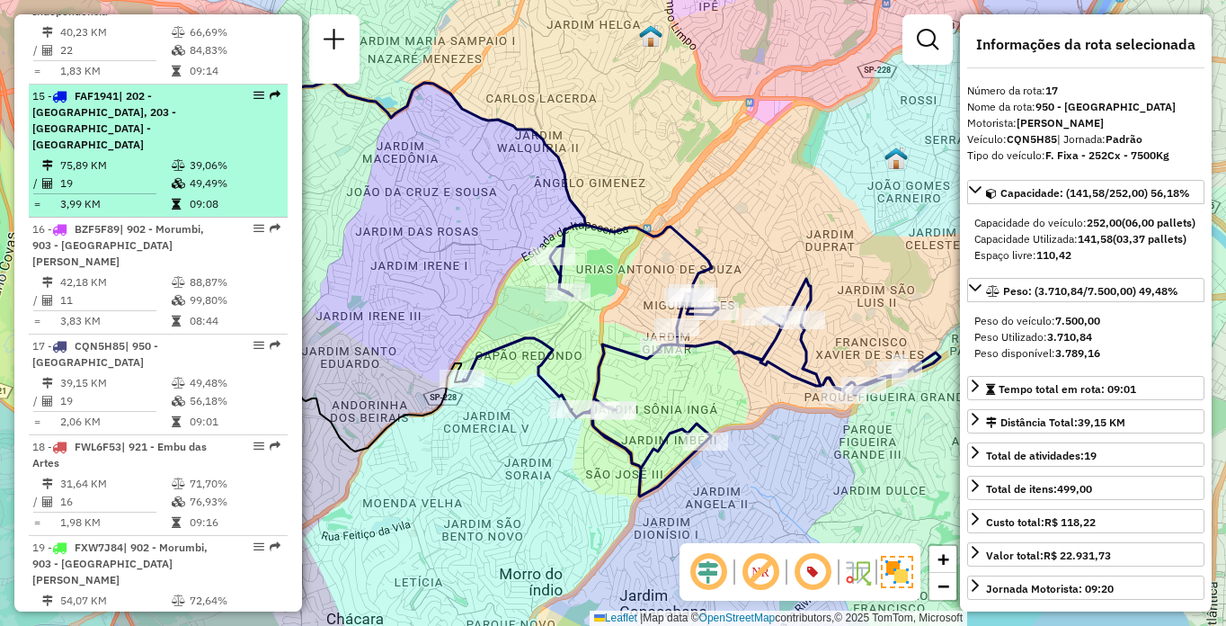
click at [176, 133] on span "| 202 - [GEOGRAPHIC_DATA], 203 - [GEOGRAPHIC_DATA] - [GEOGRAPHIC_DATA]" at bounding box center [104, 120] width 144 height 62
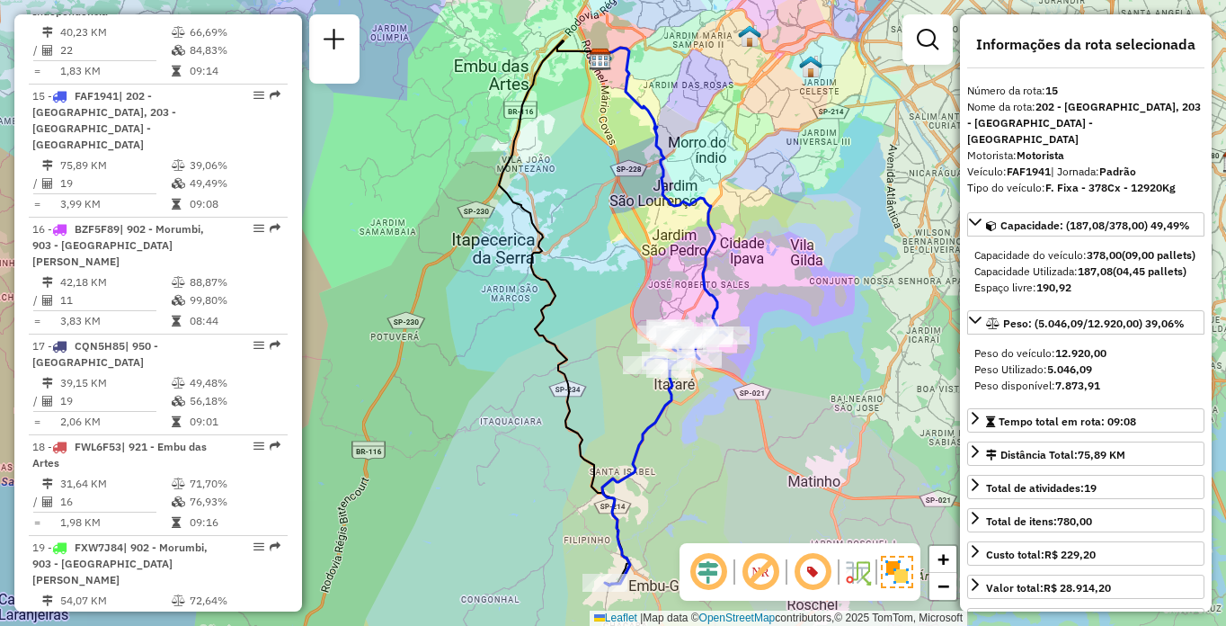
scroll to position [5395, 0]
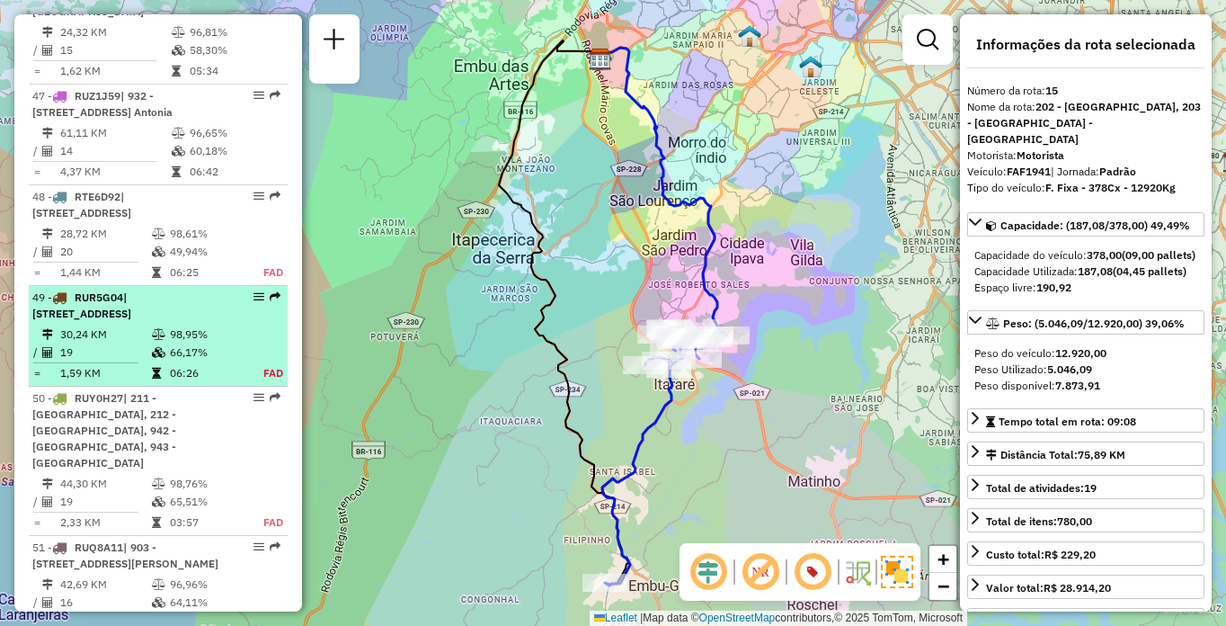
click at [104, 320] on span "| [STREET_ADDRESS]" at bounding box center [81, 305] width 99 height 30
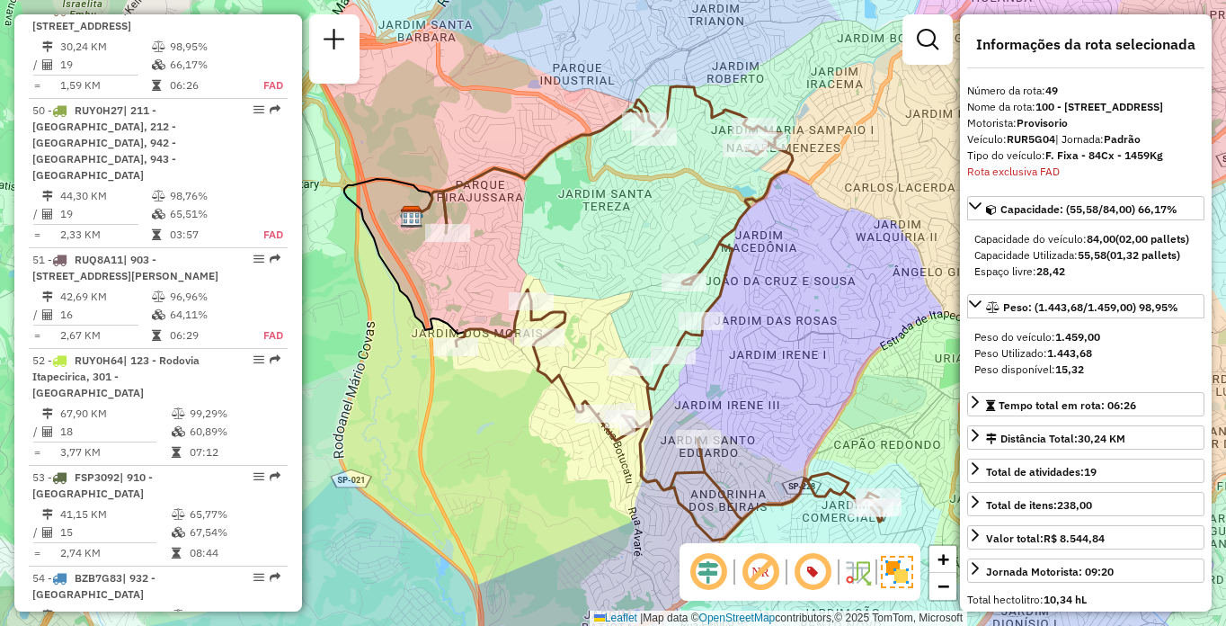
scroll to position [5683, 0]
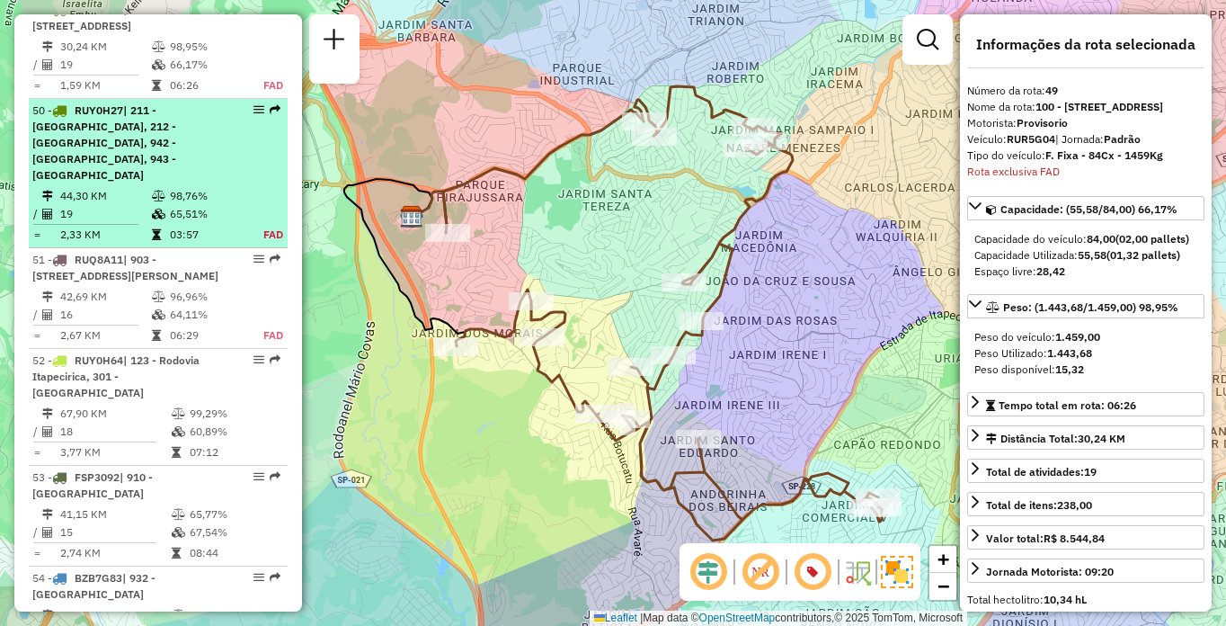
click at [164, 182] on span "| 211 - [GEOGRAPHIC_DATA], 212 - [GEOGRAPHIC_DATA], 942 - [GEOGRAPHIC_DATA], 94…" at bounding box center [104, 142] width 144 height 78
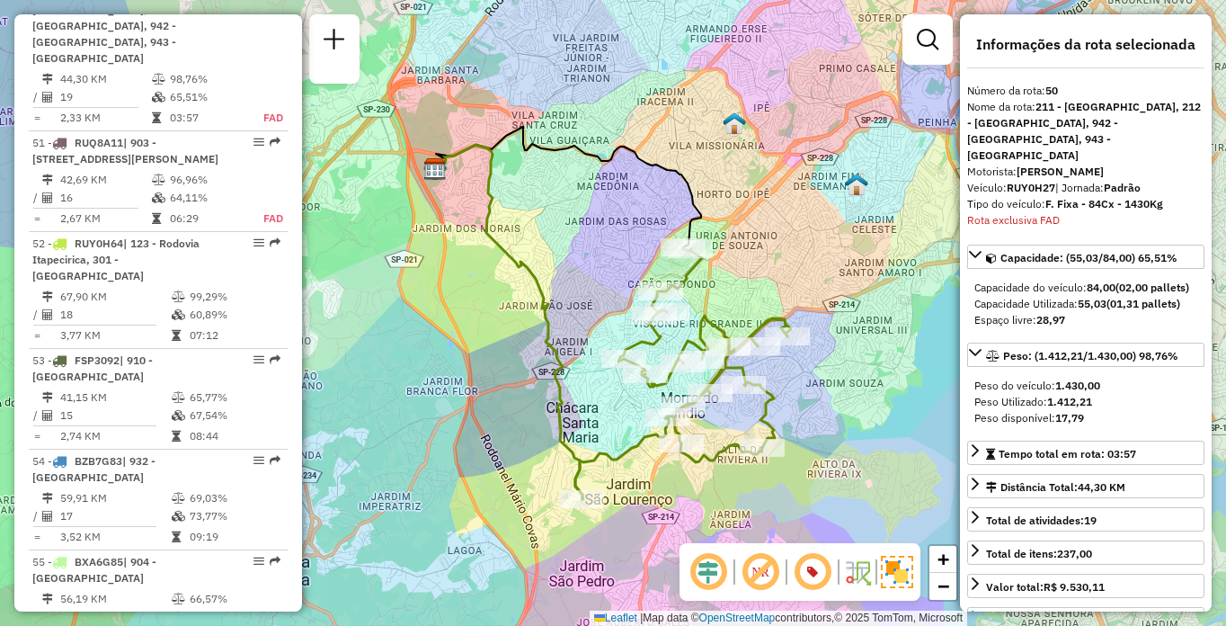
scroll to position [6414, 0]
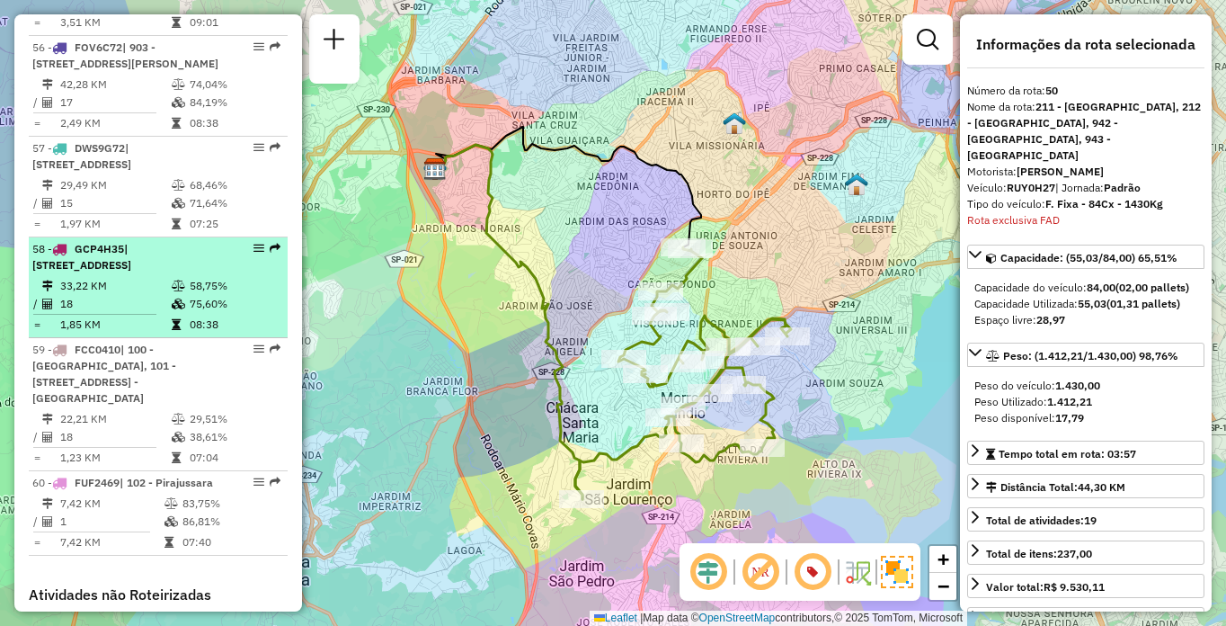
click at [180, 309] on icon at bounding box center [178, 303] width 13 height 11
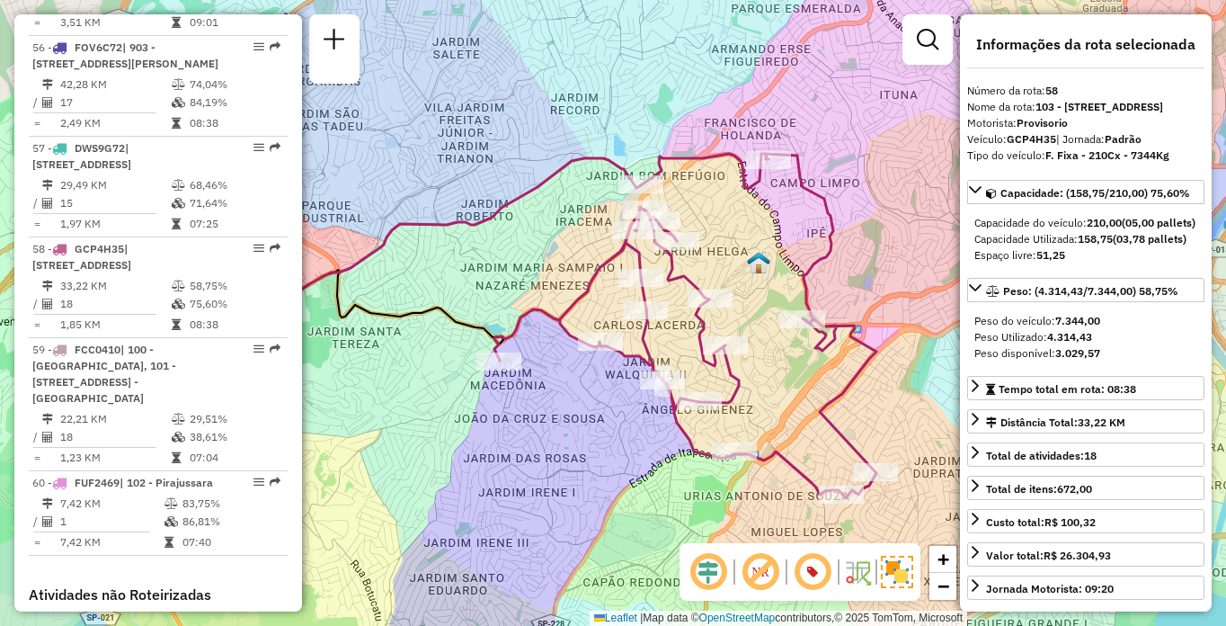
drag, startPoint x: 916, startPoint y: 356, endPoint x: 822, endPoint y: 369, distance: 94.3
click at [822, 369] on div "Janela de atendimento Grade de atendimento Capacidade Transportadoras Veículos …" at bounding box center [613, 313] width 1226 height 626
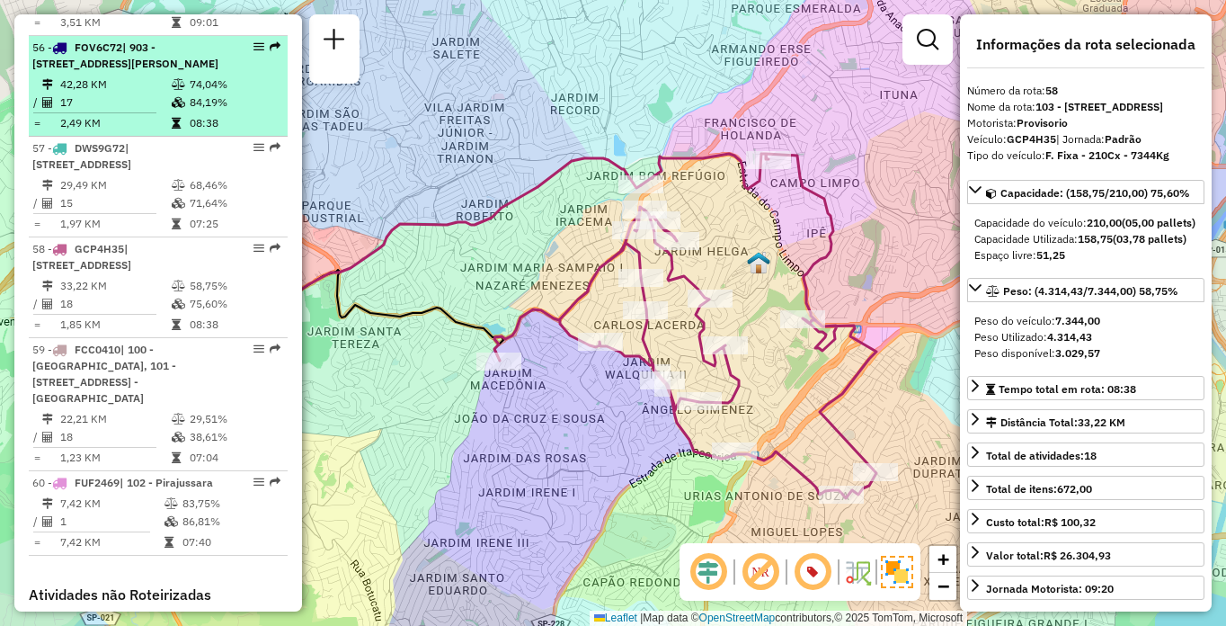
click at [170, 137] on li "56 - FOV6C72 | 903 - [GEOGRAPHIC_DATA][PERSON_NAME], 910 - [STREET_ADDRESS] 42,…" at bounding box center [158, 86] width 259 height 101
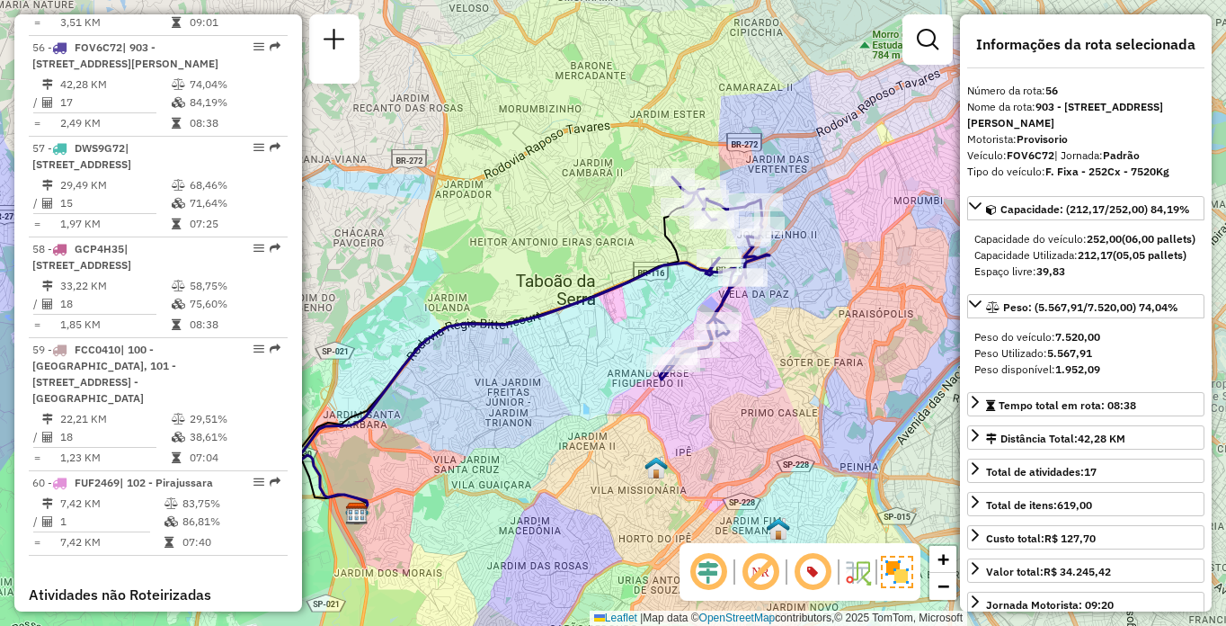
drag, startPoint x: 787, startPoint y: 382, endPoint x: 756, endPoint y: 397, distance: 35.0
click at [756, 397] on div "Janela de atendimento Grade de atendimento Capacidade Transportadoras Veículos …" at bounding box center [613, 313] width 1226 height 626
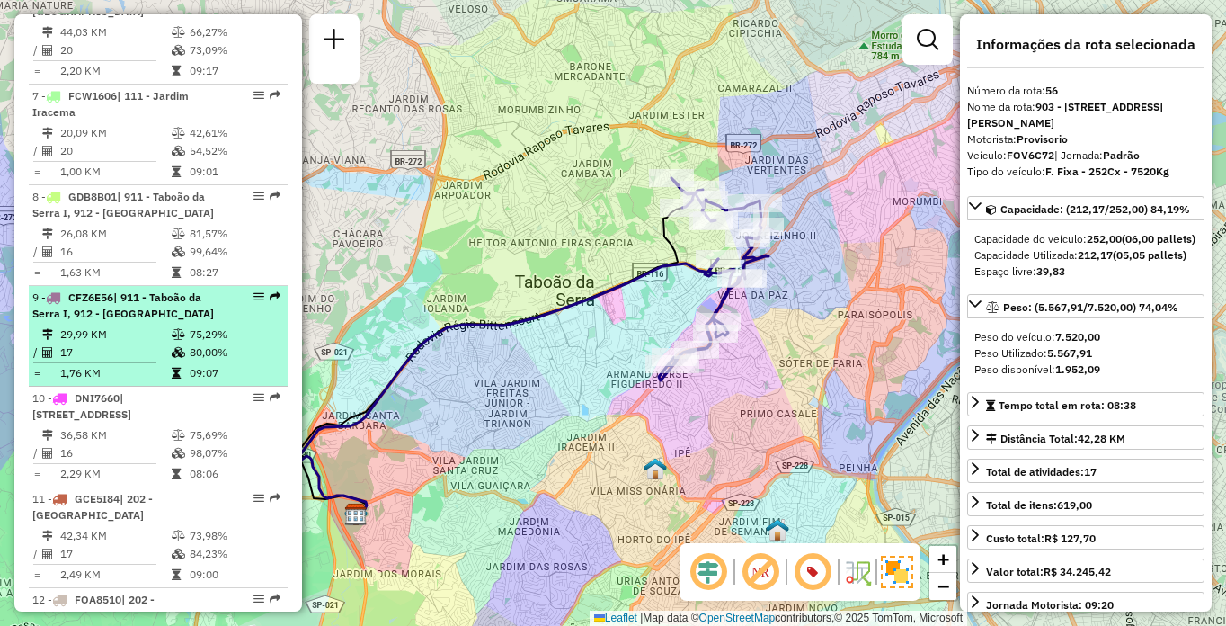
click at [178, 338] on li "9 - CFZ6E56 | 911 - [GEOGRAPHIC_DATA], 912 - [GEOGRAPHIC_DATA] 29,99 KM 75,29% …" at bounding box center [158, 336] width 259 height 101
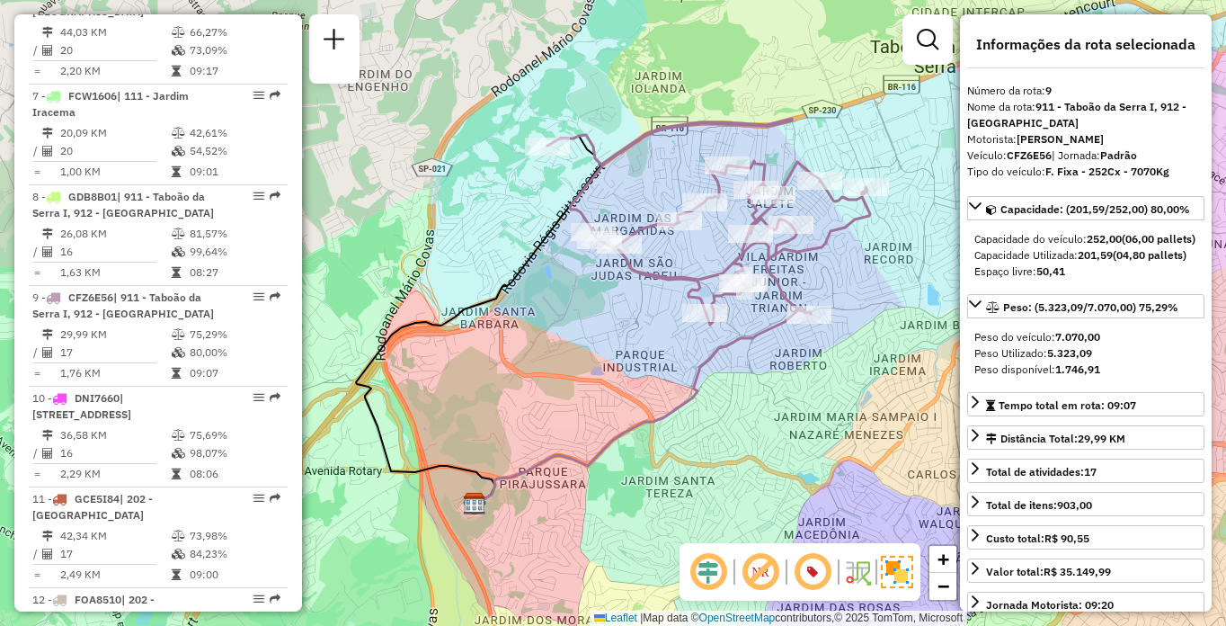
scroll to position [6080, 0]
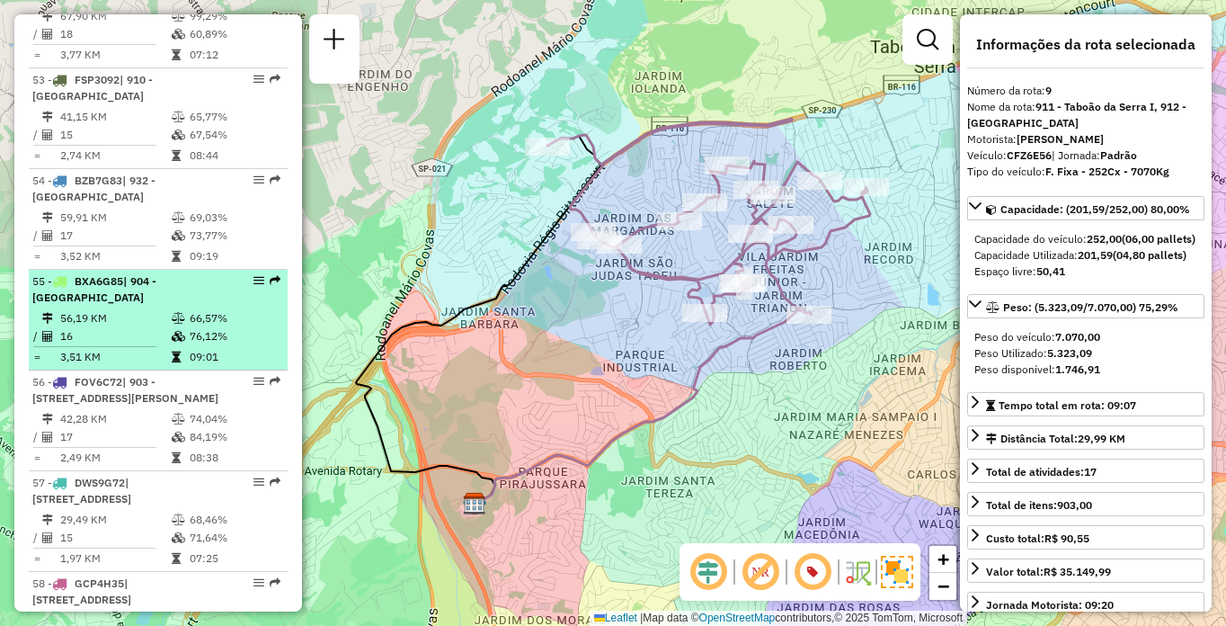
click at [169, 306] on div "55 - BXA6G85 | 904 - [GEOGRAPHIC_DATA]" at bounding box center [127, 289] width 191 height 32
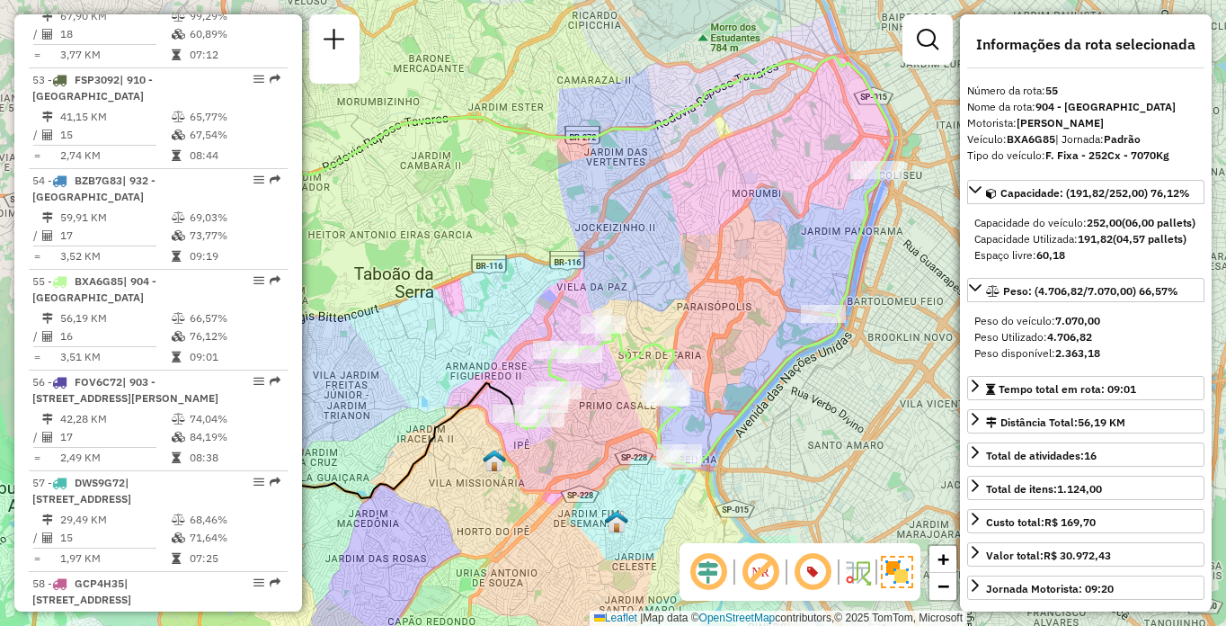
drag, startPoint x: 805, startPoint y: 383, endPoint x: 681, endPoint y: 343, distance: 130.2
click at [681, 343] on div "Janela de atendimento Grade de atendimento Capacidade Transportadoras Veículos …" at bounding box center [613, 313] width 1226 height 626
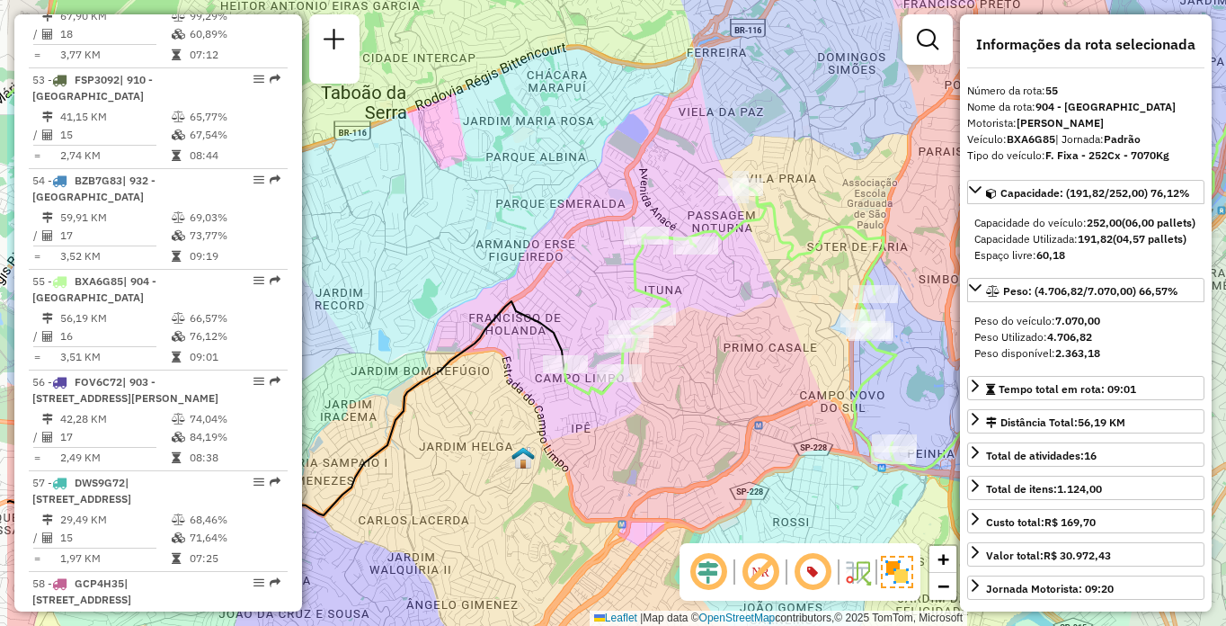
drag, startPoint x: 579, startPoint y: 380, endPoint x: 710, endPoint y: 372, distance: 131.5
click at [710, 372] on div "Janela de atendimento Grade de atendimento Capacidade Transportadoras Veículos …" at bounding box center [613, 313] width 1226 height 626
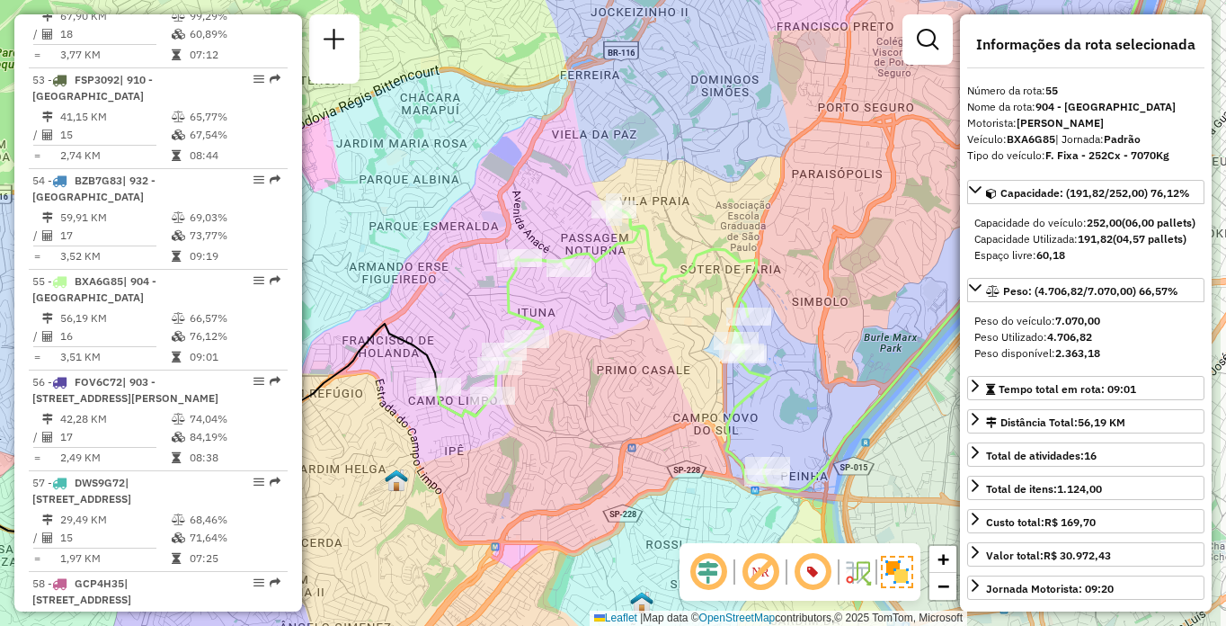
drag, startPoint x: 912, startPoint y: 402, endPoint x: 755, endPoint y: 424, distance: 158.9
click at [761, 425] on div "Janela de atendimento Grade de atendimento Capacidade Transportadoras Veículos …" at bounding box center [613, 313] width 1226 height 626
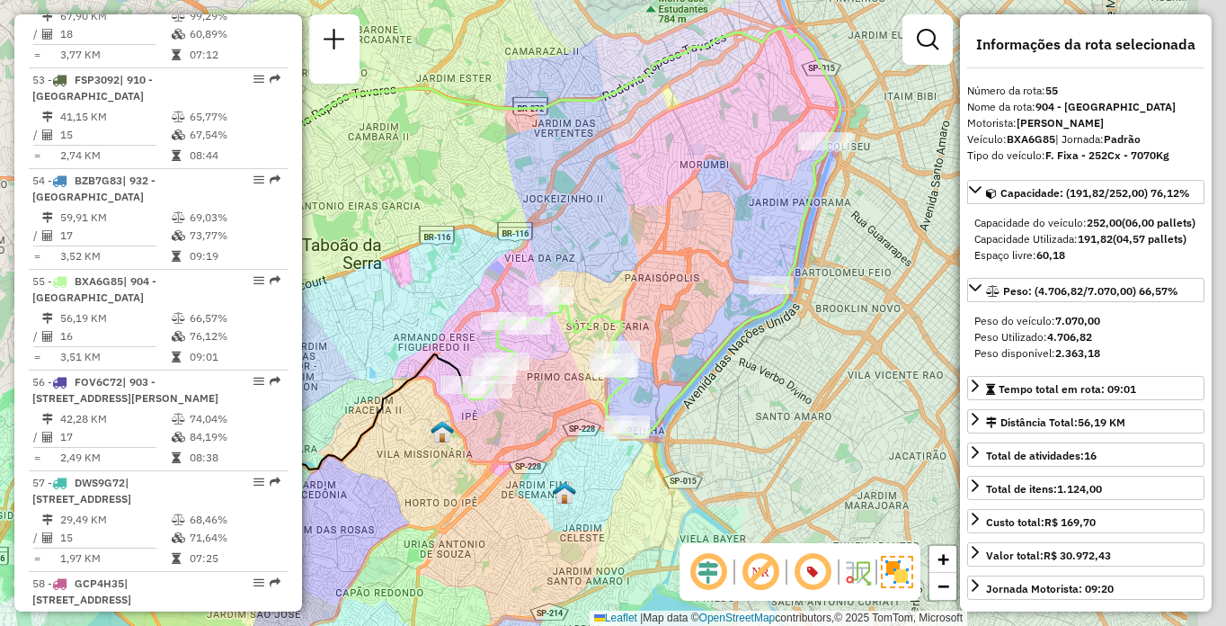
drag, startPoint x: 755, startPoint y: 271, endPoint x: 705, endPoint y: 259, distance: 51.7
click at [705, 259] on div "Janela de atendimento Grade de atendimento Capacidade Transportadoras Veículos …" at bounding box center [613, 313] width 1226 height 626
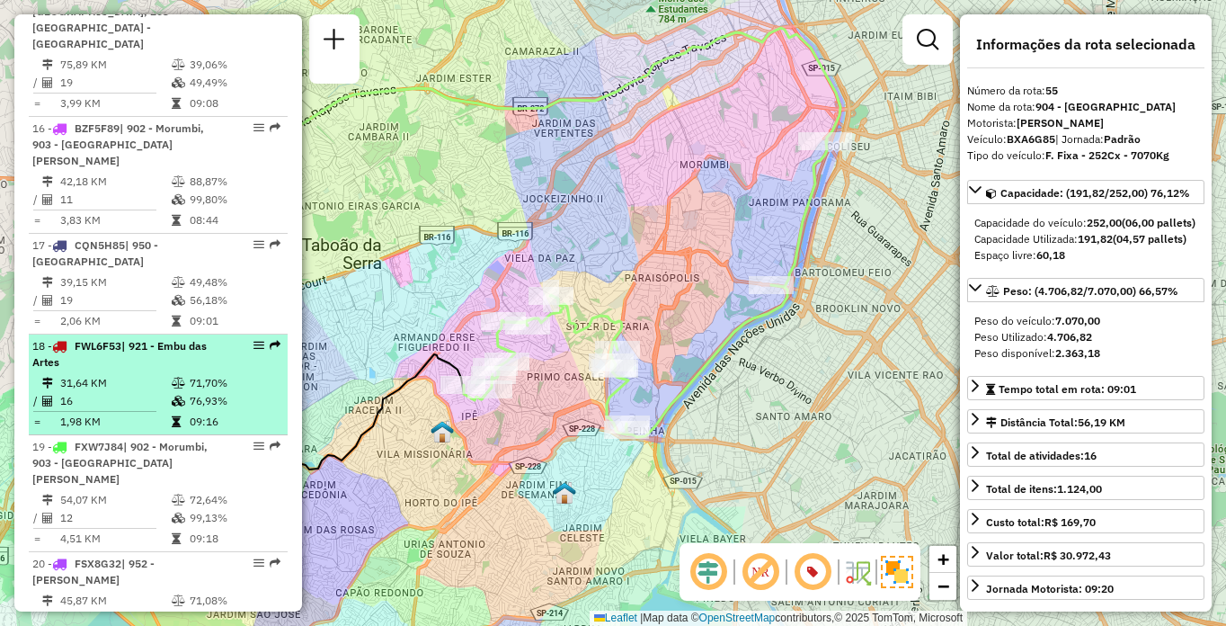
click at [100, 338] on div "18 - FWL6F53 | 921 - Embu das Artes" at bounding box center [127, 354] width 191 height 32
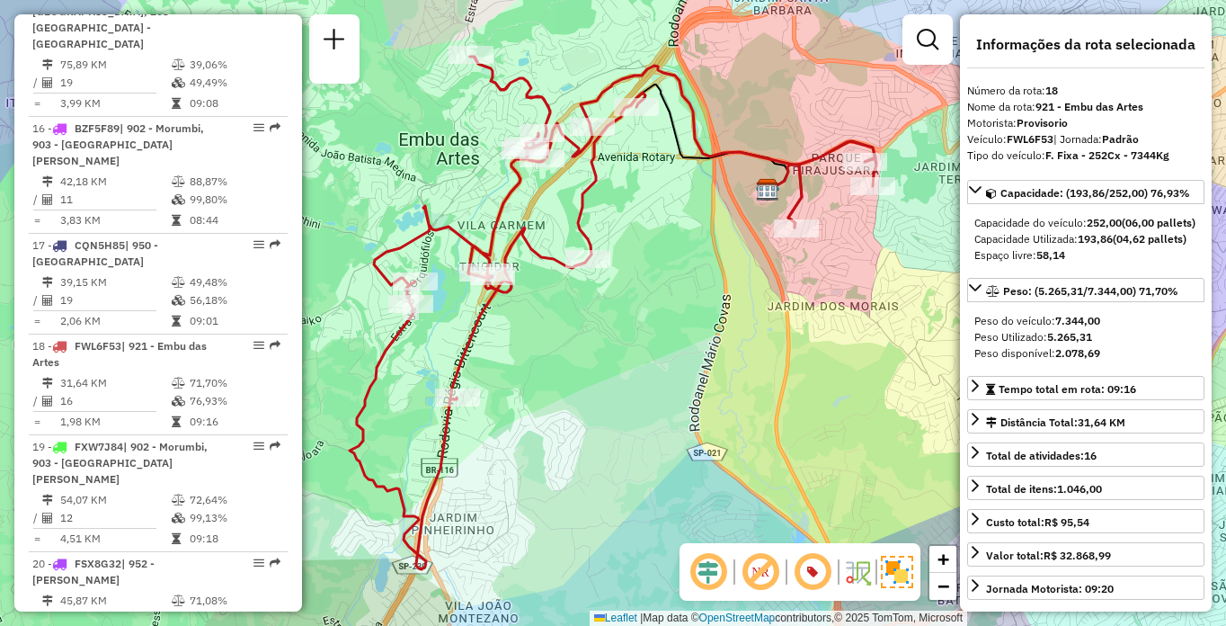
scroll to position [1154, 0]
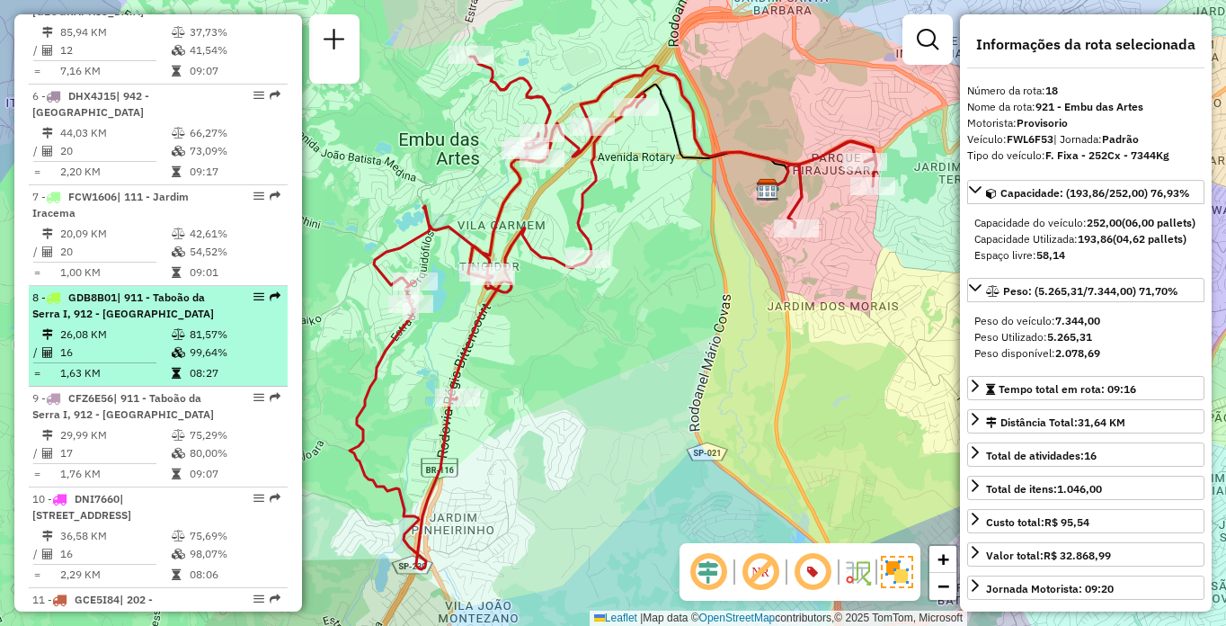
click at [120, 343] on td "26,08 KM" at bounding box center [114, 334] width 111 height 18
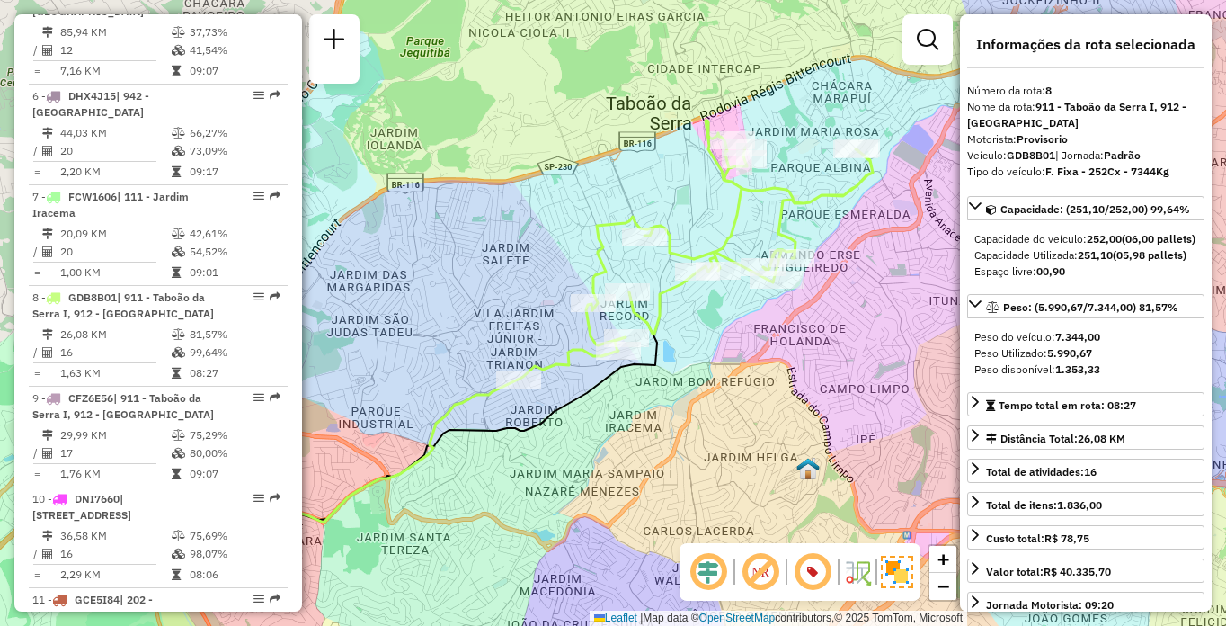
drag, startPoint x: 890, startPoint y: 318, endPoint x: 831, endPoint y: 342, distance: 64.1
click at [831, 342] on div "Janela de atendimento Grade de atendimento Capacidade Transportadoras Veículos …" at bounding box center [613, 313] width 1226 height 626
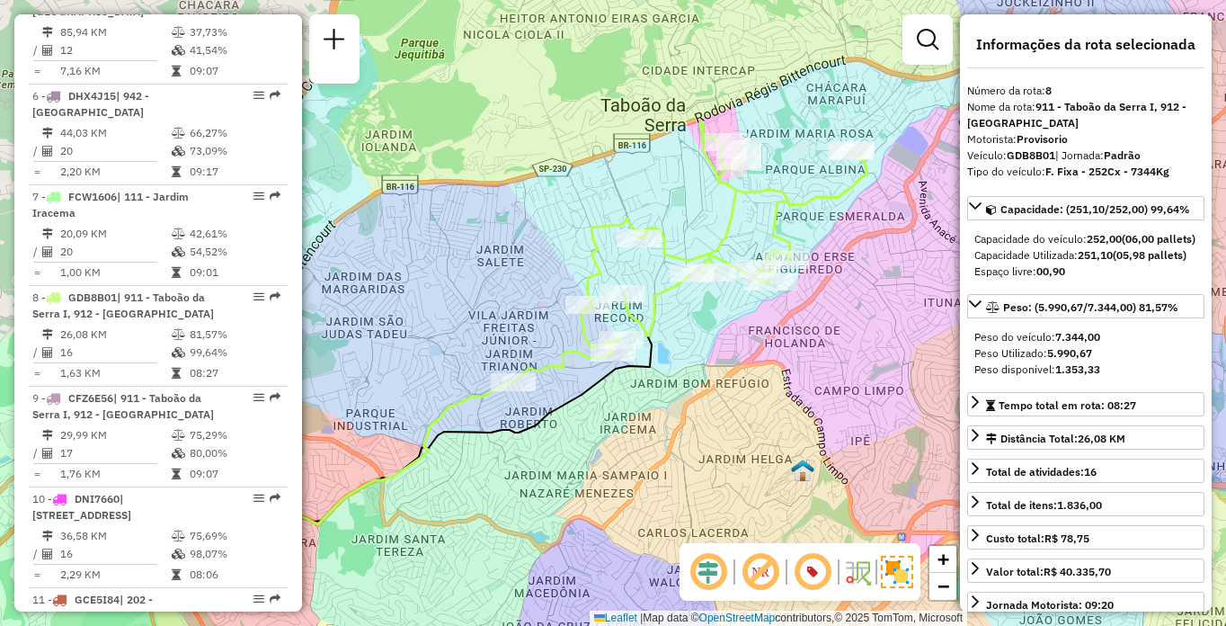
scroll to position [5895, 0]
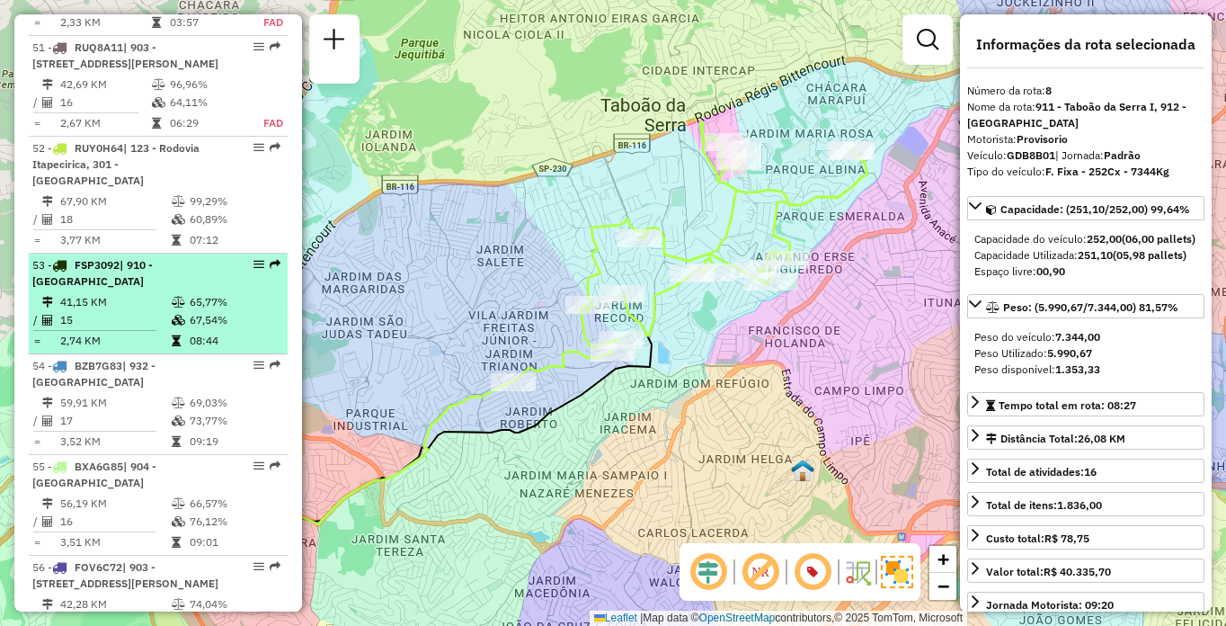
click at [164, 311] on td "41,15 KM" at bounding box center [114, 302] width 111 height 18
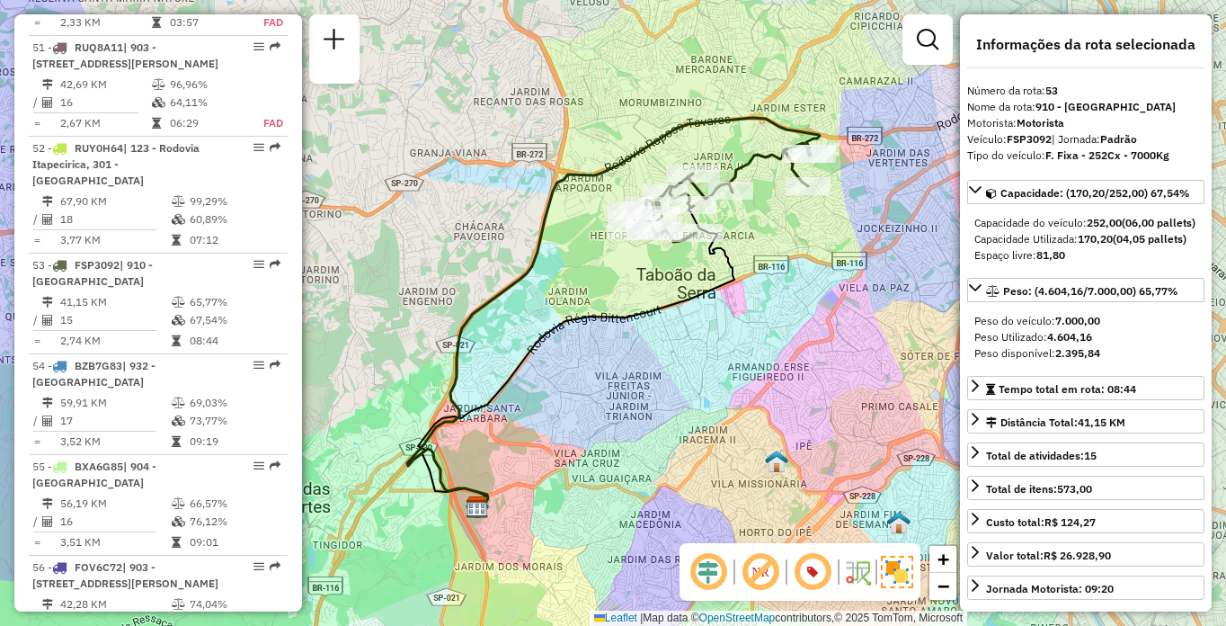
scroll to position [5161, 0]
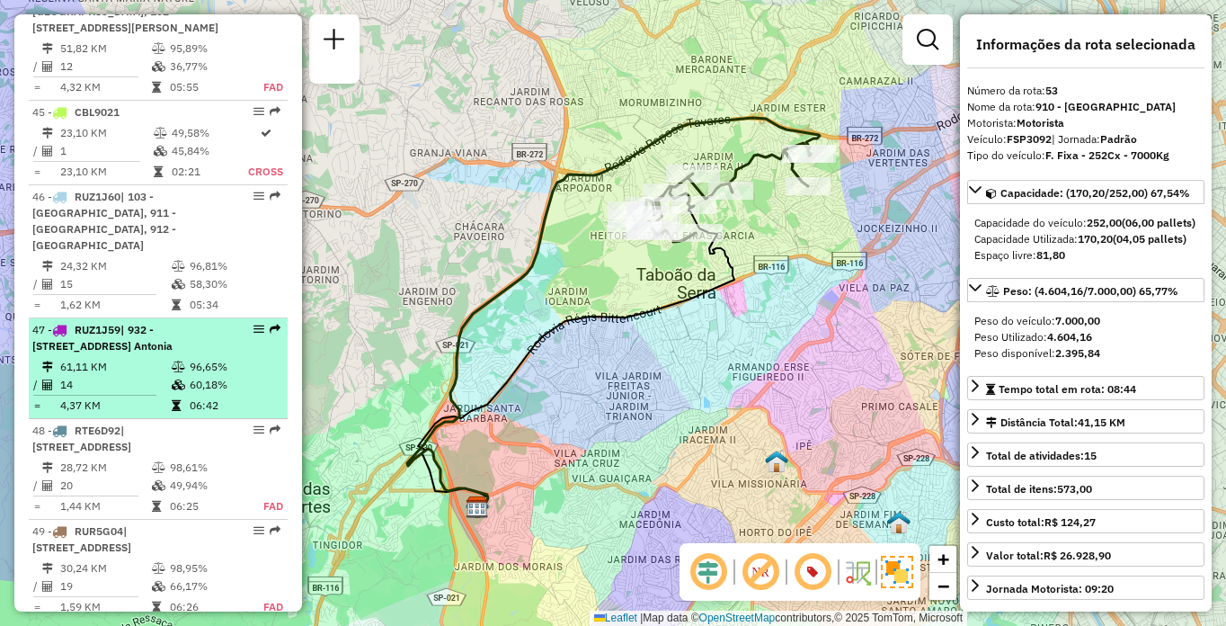
click at [173, 323] on span "| 932 - [STREET_ADDRESS] Antonia" at bounding box center [102, 338] width 140 height 30
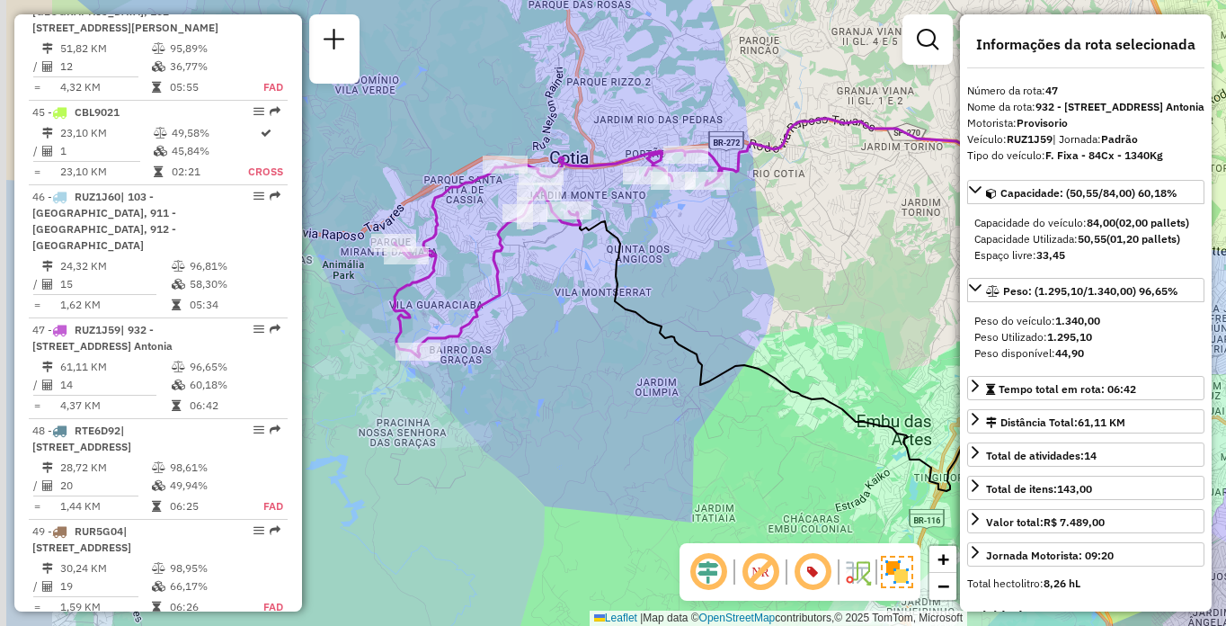
drag, startPoint x: 661, startPoint y: 271, endPoint x: 671, endPoint y: 271, distance: 9.9
click at [671, 271] on div "Janela de atendimento Grade de atendimento Capacidade Transportadoras Veículos …" at bounding box center [613, 313] width 1226 height 626
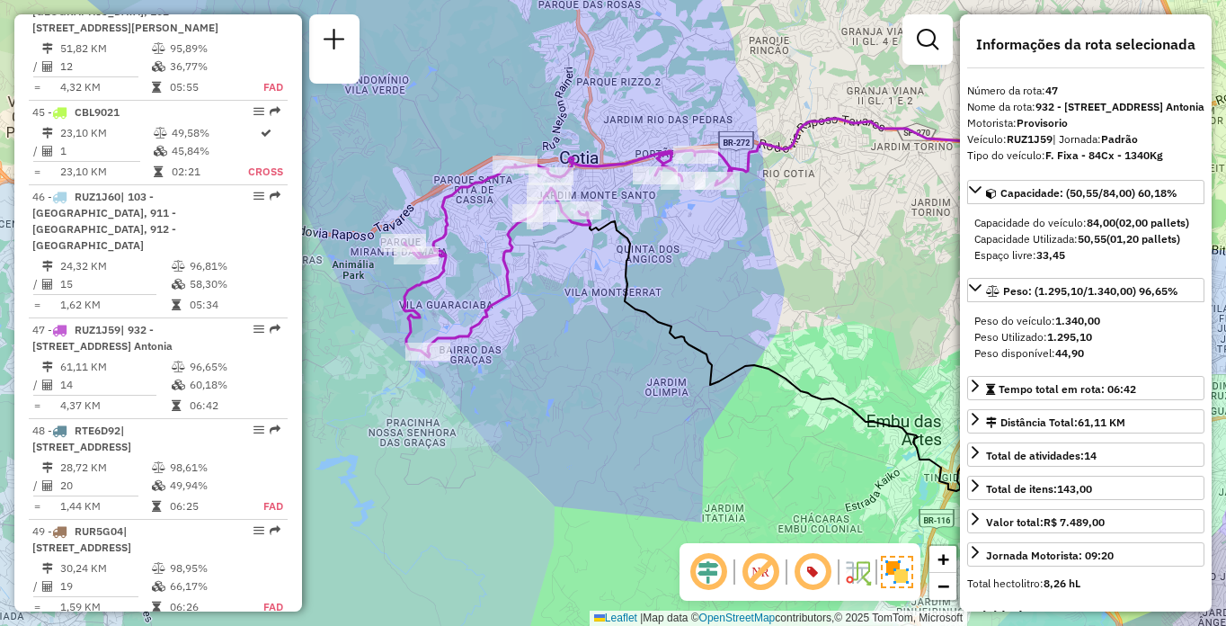
scroll to position [735, 0]
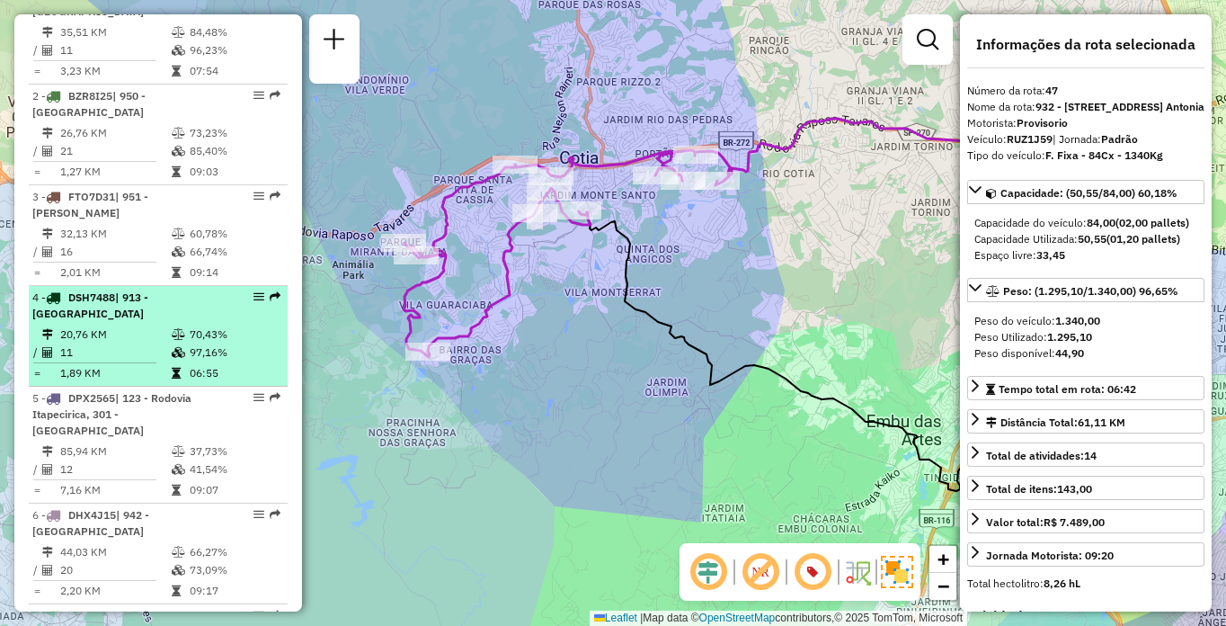
click at [124, 322] on div "4 - DSH7488 | 913 - [GEOGRAPHIC_DATA]" at bounding box center [127, 305] width 191 height 32
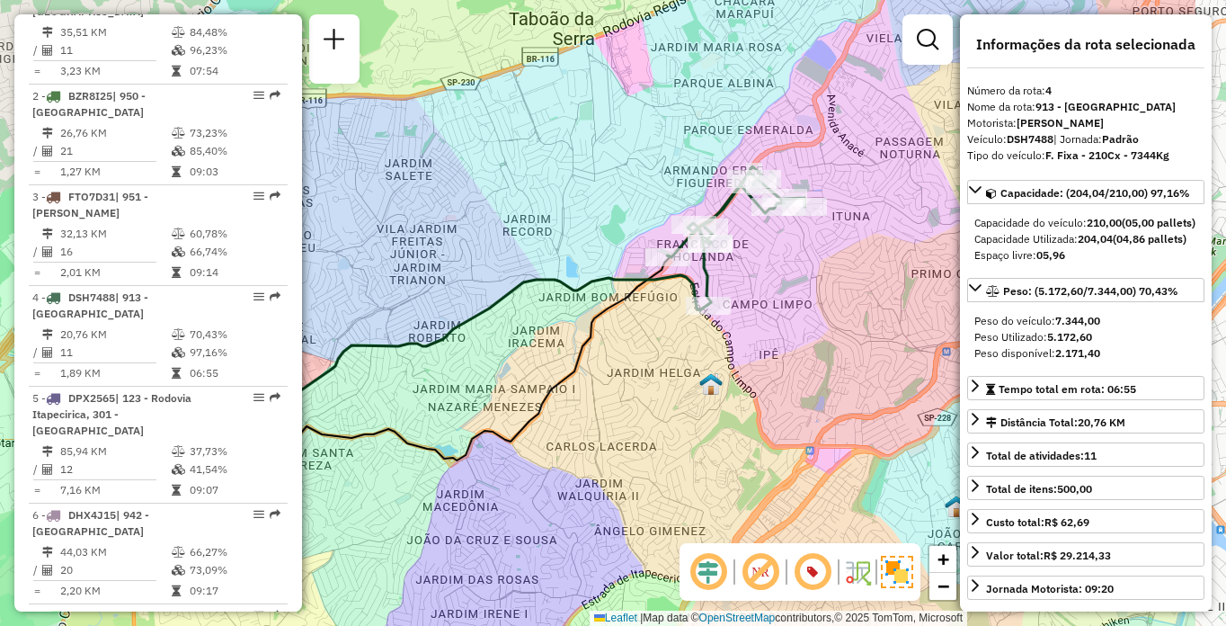
drag, startPoint x: 786, startPoint y: 348, endPoint x: 687, endPoint y: 359, distance: 99.5
click at [687, 359] on div "Janela de atendimento Grade de atendimento Capacidade Transportadoras Veículos …" at bounding box center [613, 313] width 1226 height 626
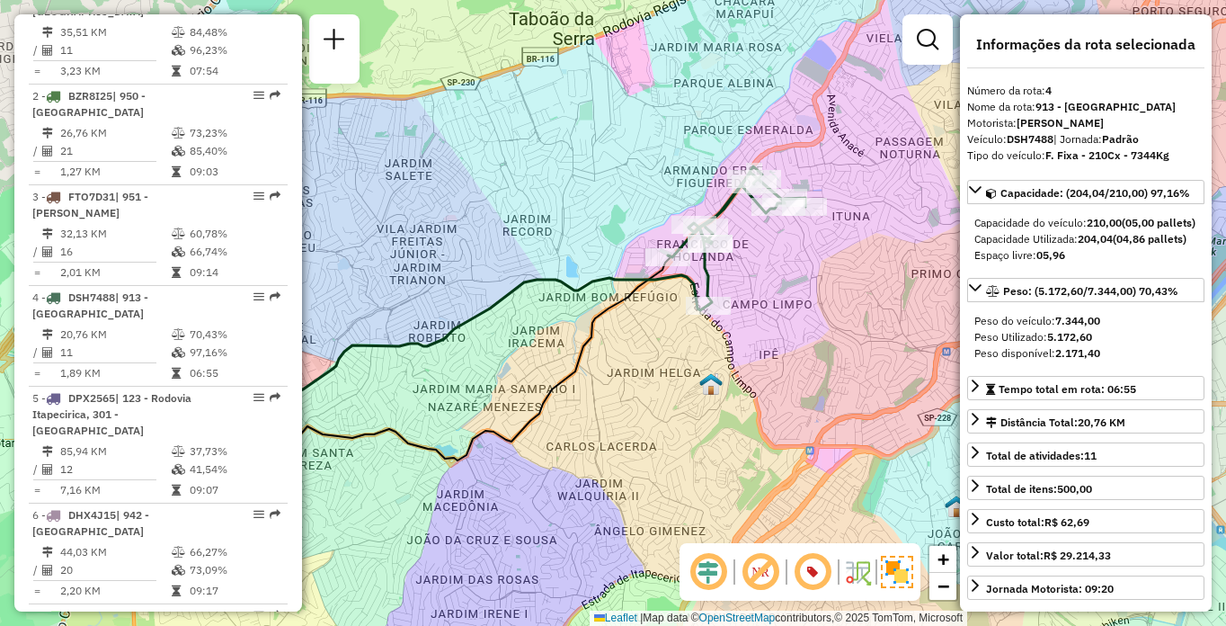
scroll to position [6181, 0]
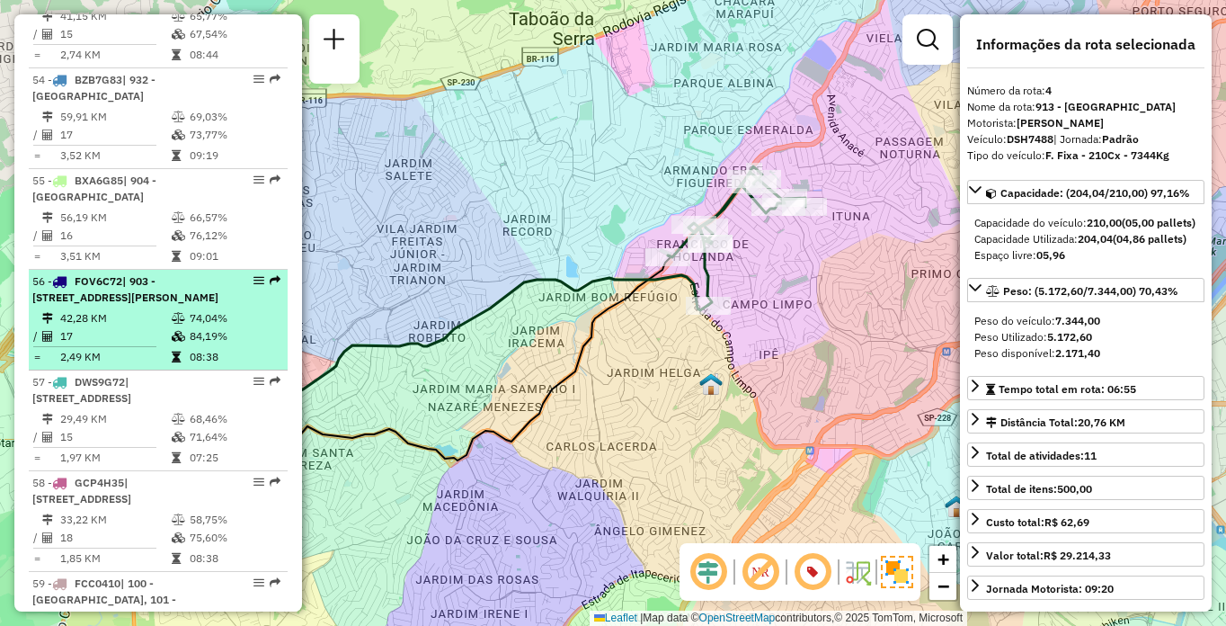
click at [192, 306] on div "56 - FOV6C72 | 903 - Parque [PERSON_NAME][STREET_ADDRESS]" at bounding box center [127, 289] width 191 height 32
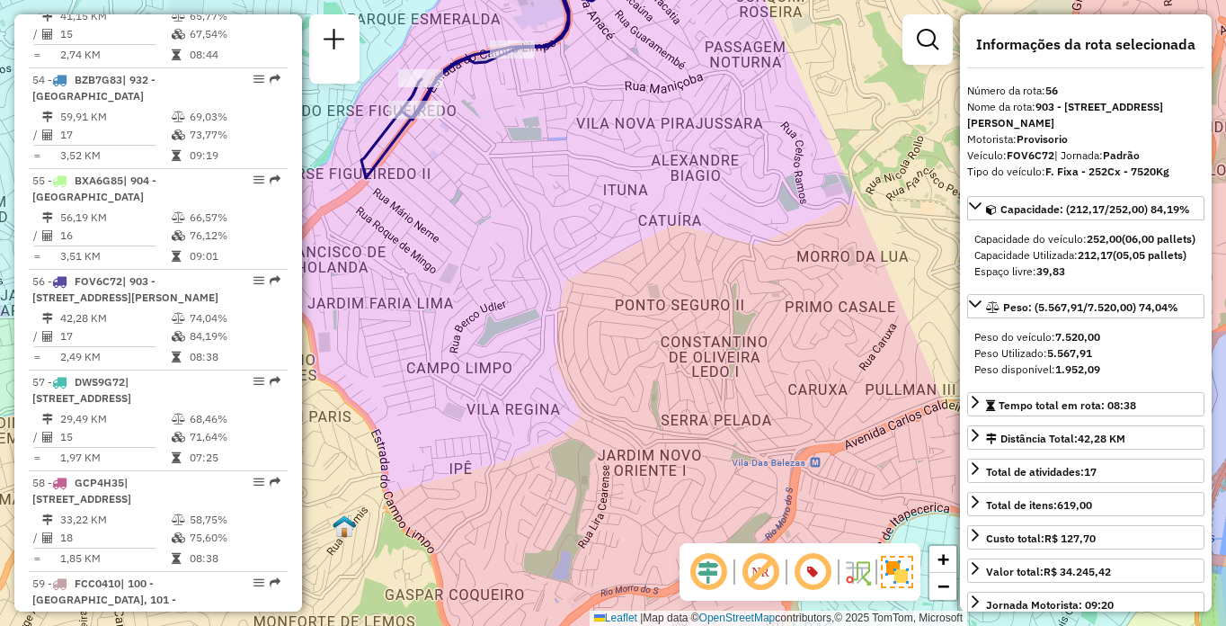
drag, startPoint x: 779, startPoint y: 184, endPoint x: 848, endPoint y: 404, distance: 230.6
click at [848, 404] on div "Janela de atendimento Grade de atendimento Capacidade Transportadoras Veículos …" at bounding box center [613, 313] width 1226 height 626
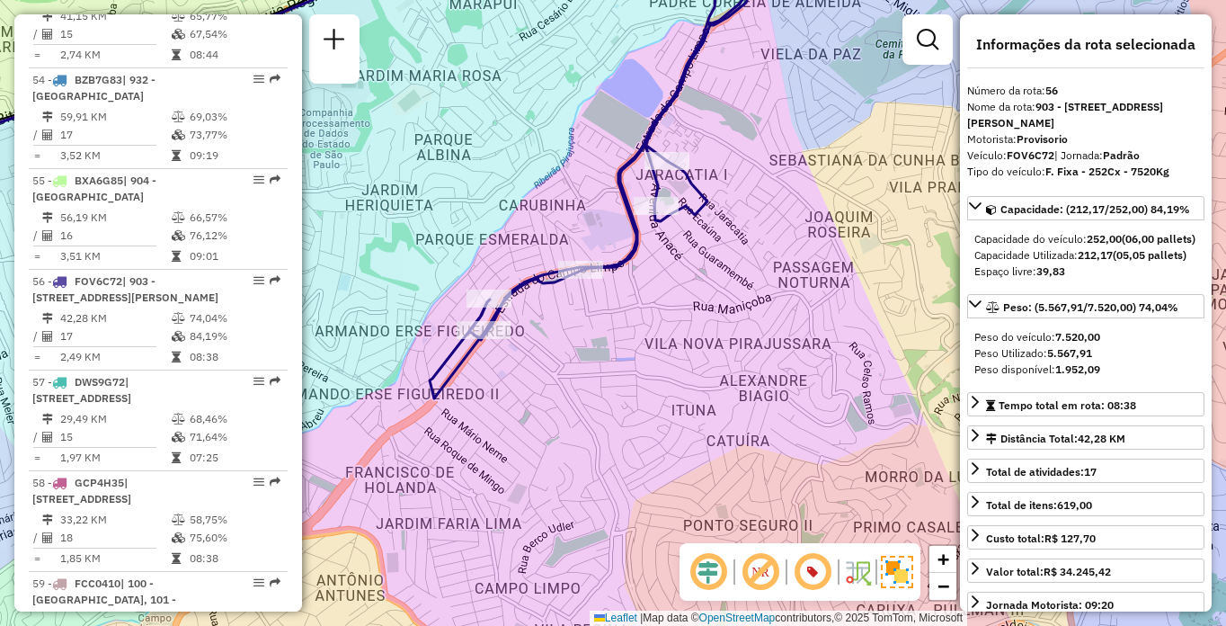
drag, startPoint x: 776, startPoint y: 196, endPoint x: 800, endPoint y: 395, distance: 200.1
click at [800, 395] on div "Janela de atendimento Grade de atendimento Capacidade Transportadoras Veículos …" at bounding box center [613, 313] width 1226 height 626
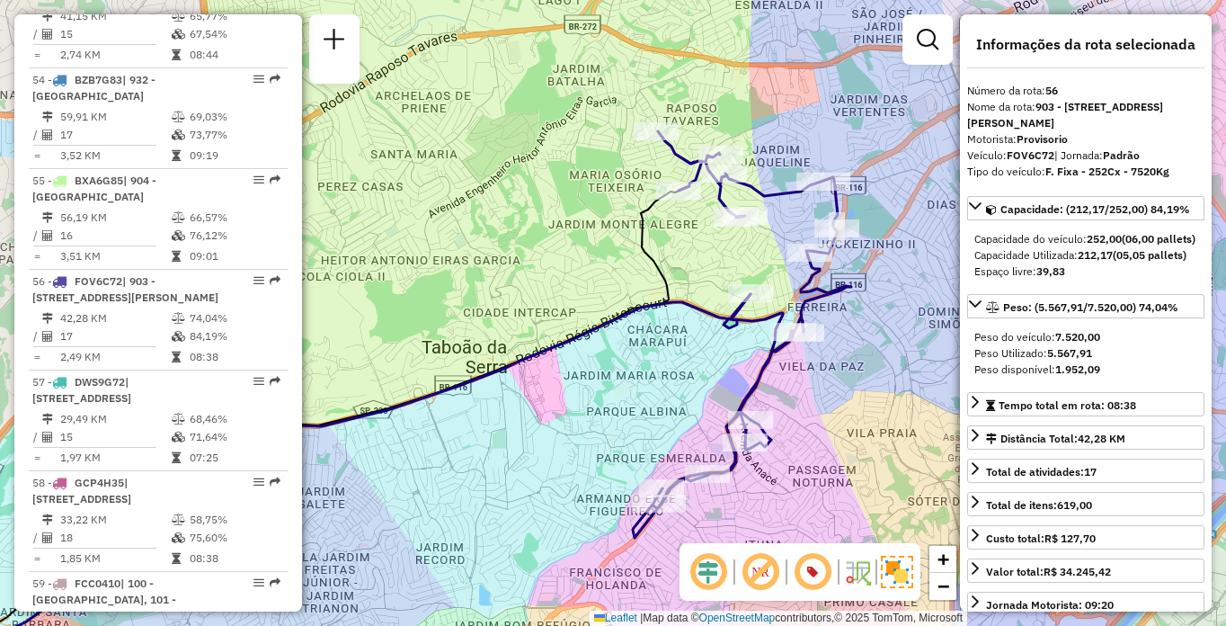
scroll to position [1976, 0]
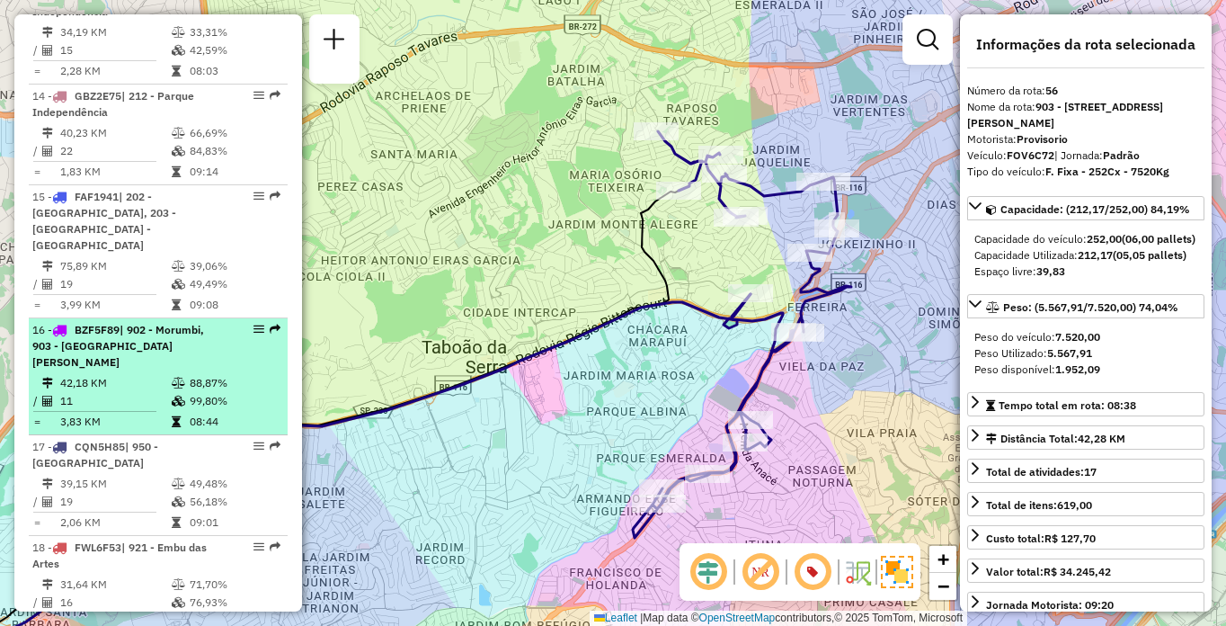
click at [138, 323] on span "| 902 - Morumbi, 903 - [GEOGRAPHIC_DATA][PERSON_NAME]" at bounding box center [118, 346] width 172 height 46
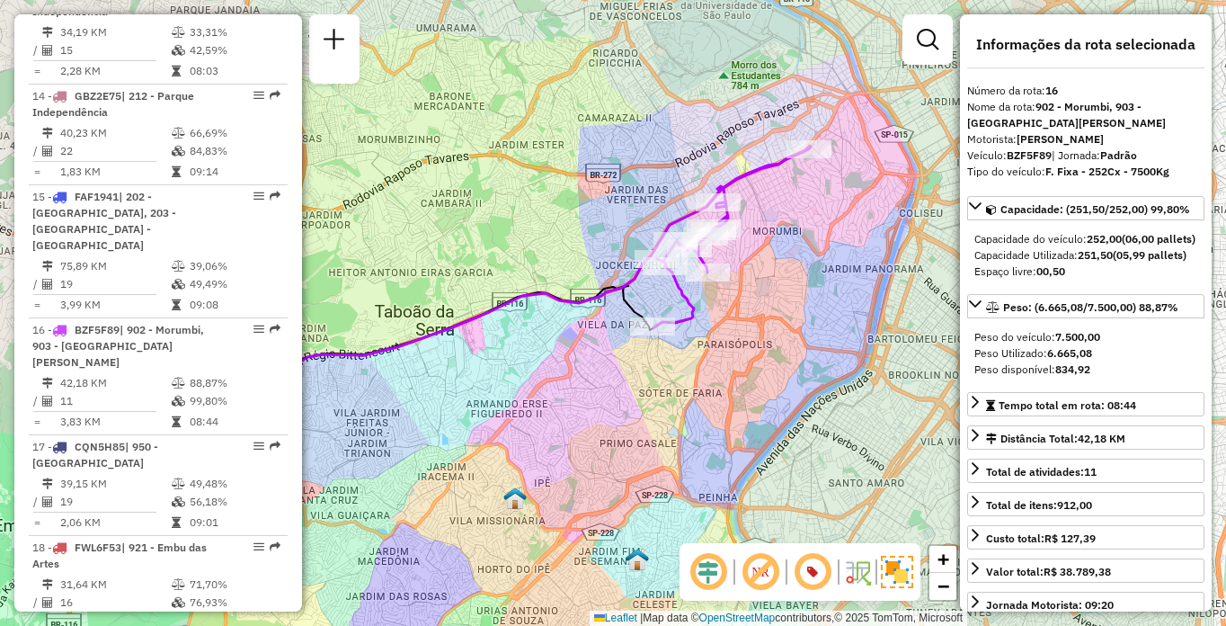
drag, startPoint x: 857, startPoint y: 318, endPoint x: 717, endPoint y: 352, distance: 143.5
click at [717, 352] on div "Janela de atendimento Grade de atendimento Capacidade Transportadoras Veículos …" at bounding box center [613, 313] width 1226 height 626
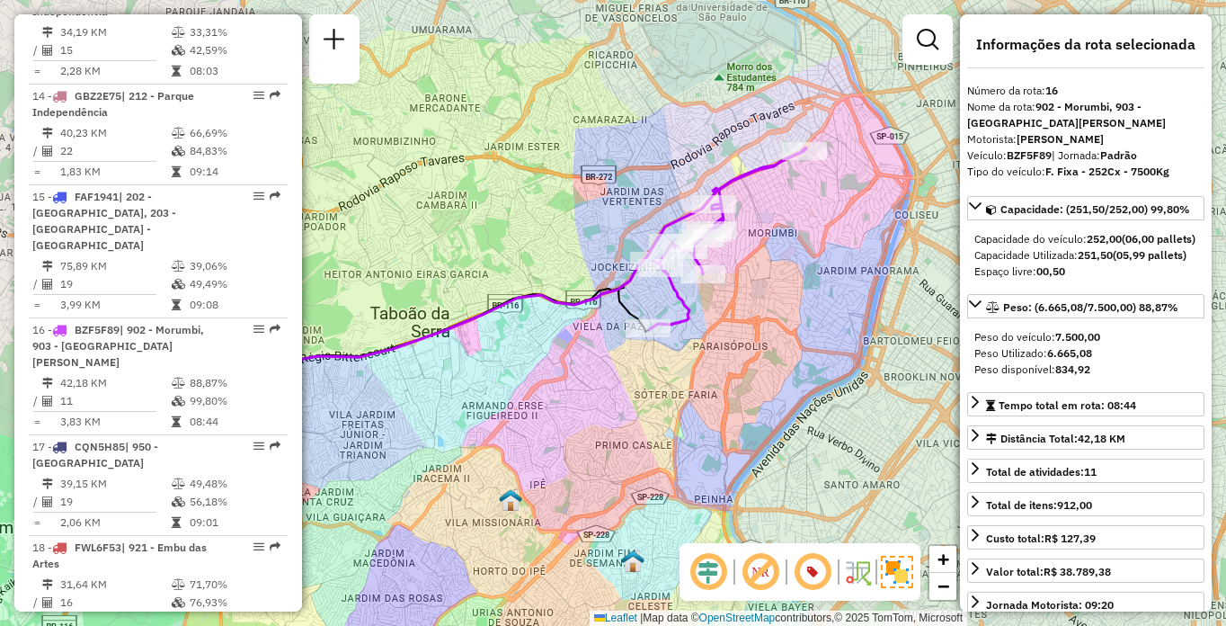
scroll to position [449, 0]
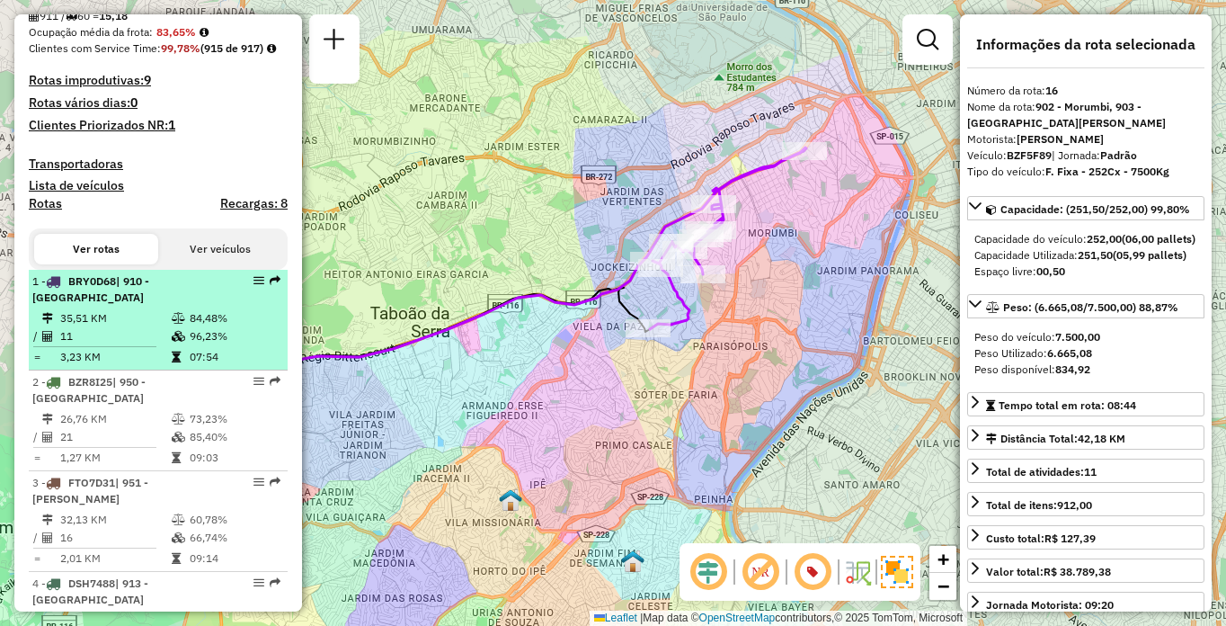
click at [171, 345] on td at bounding box center [180, 336] width 18 height 18
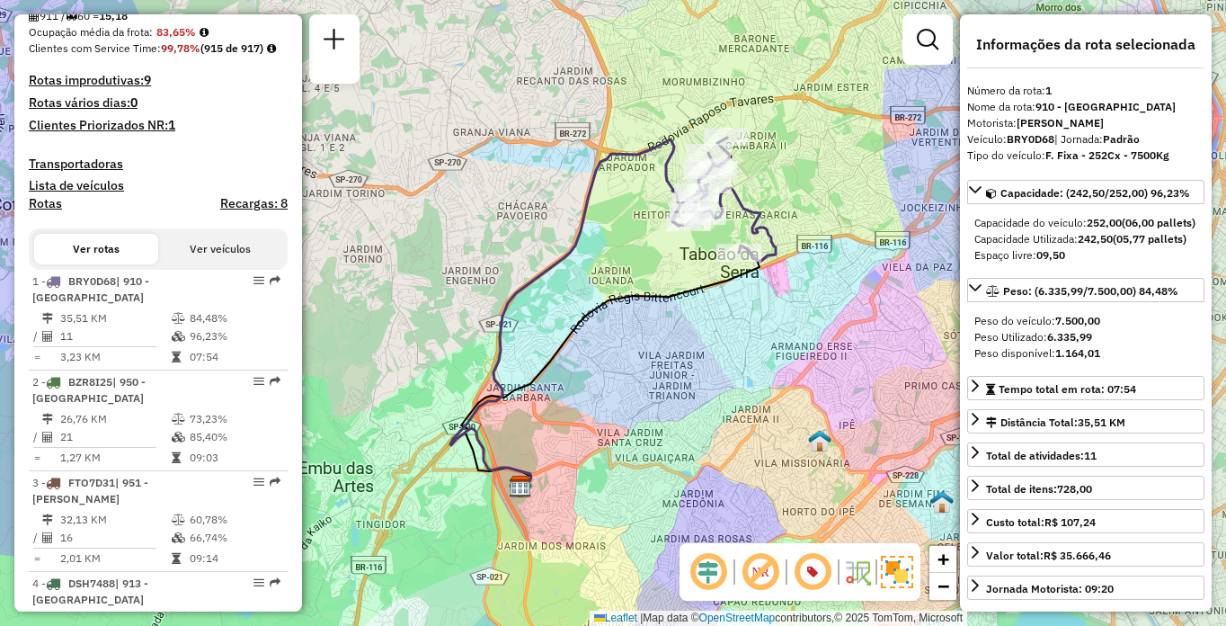
scroll to position [6664, 0]
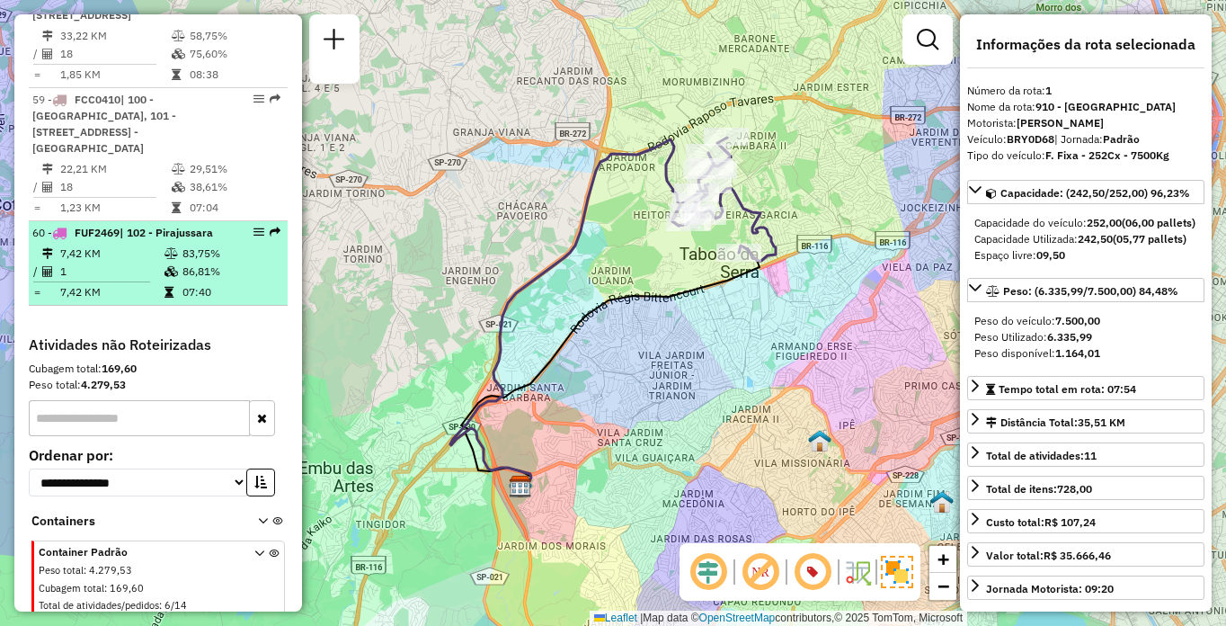
click at [64, 280] on td "1" at bounding box center [111, 271] width 104 height 18
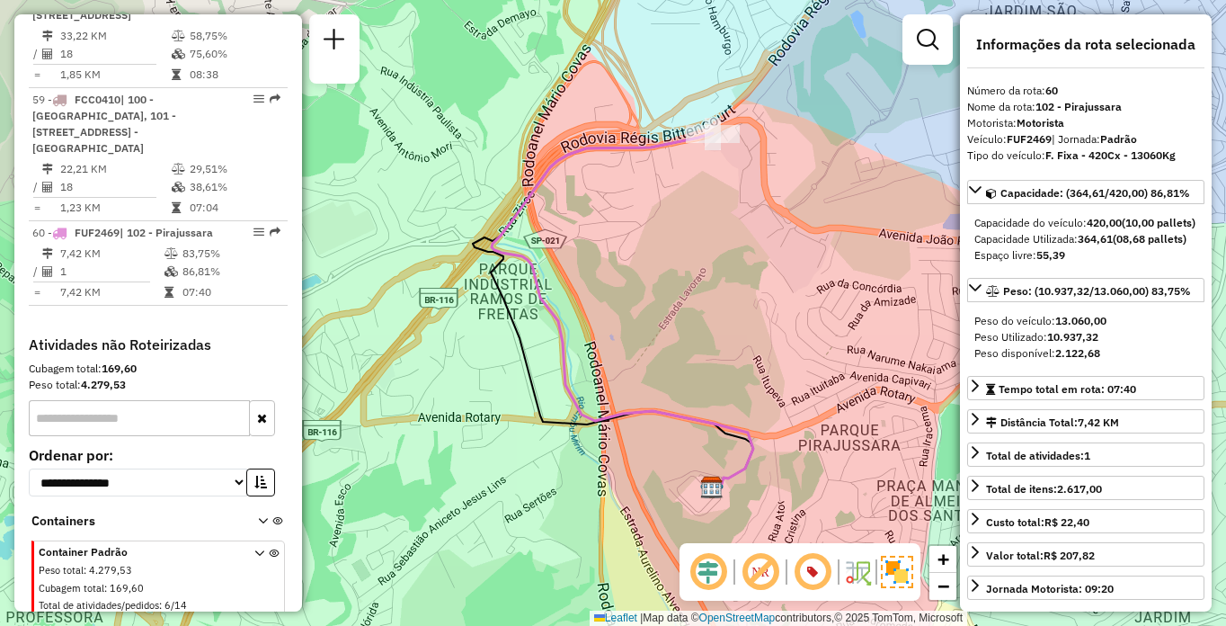
scroll to position [2076, 0]
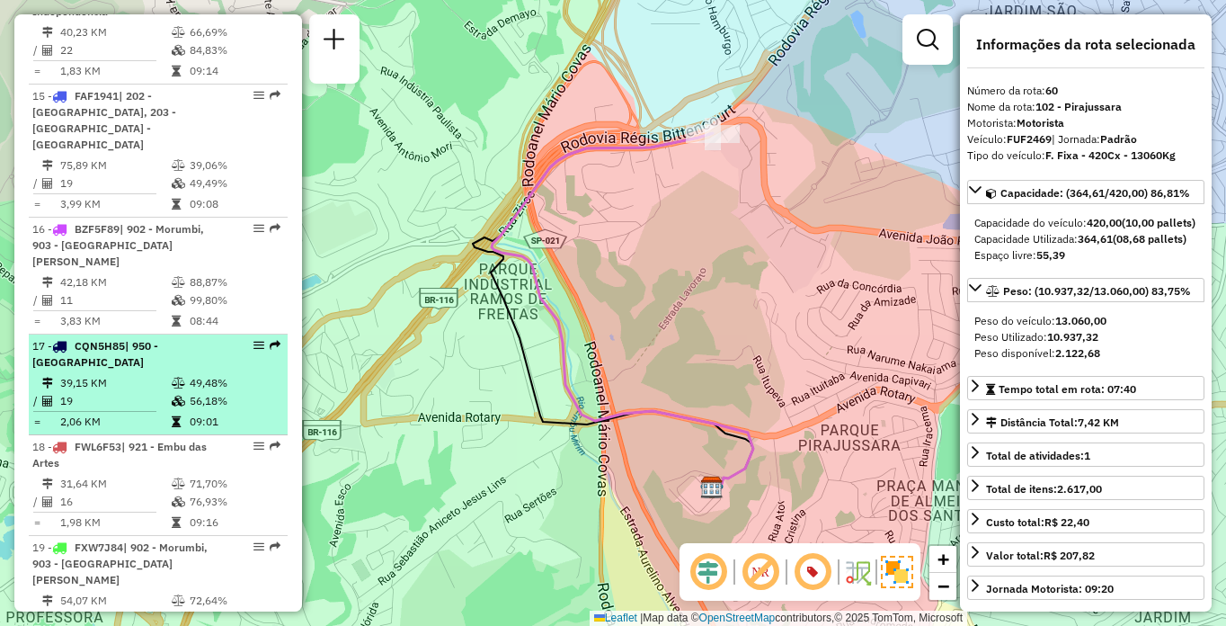
click at [151, 338] on div "17 - CQN5H85 | 950 - [GEOGRAPHIC_DATA]" at bounding box center [127, 354] width 191 height 32
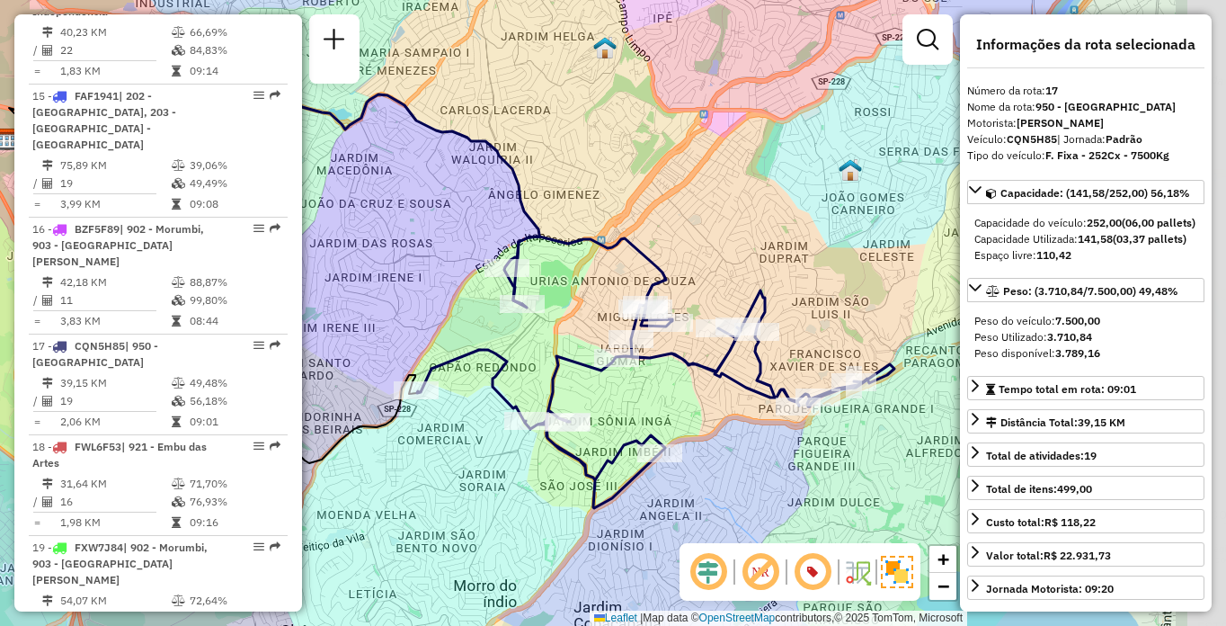
drag, startPoint x: 884, startPoint y: 478, endPoint x: 721, endPoint y: 447, distance: 165.7
click at [721, 447] on div "Janela de atendimento Grade de atendimento Capacidade Transportadoras Veículos …" at bounding box center [613, 313] width 1226 height 626
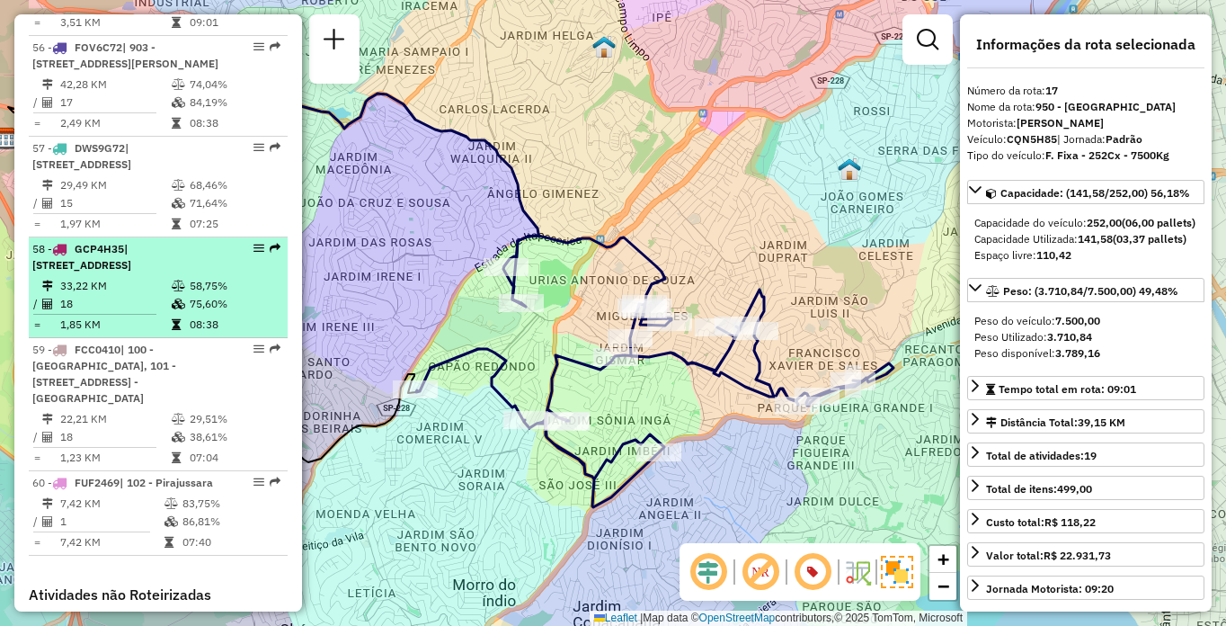
click at [113, 333] on td "1,85 KM" at bounding box center [114, 325] width 111 height 18
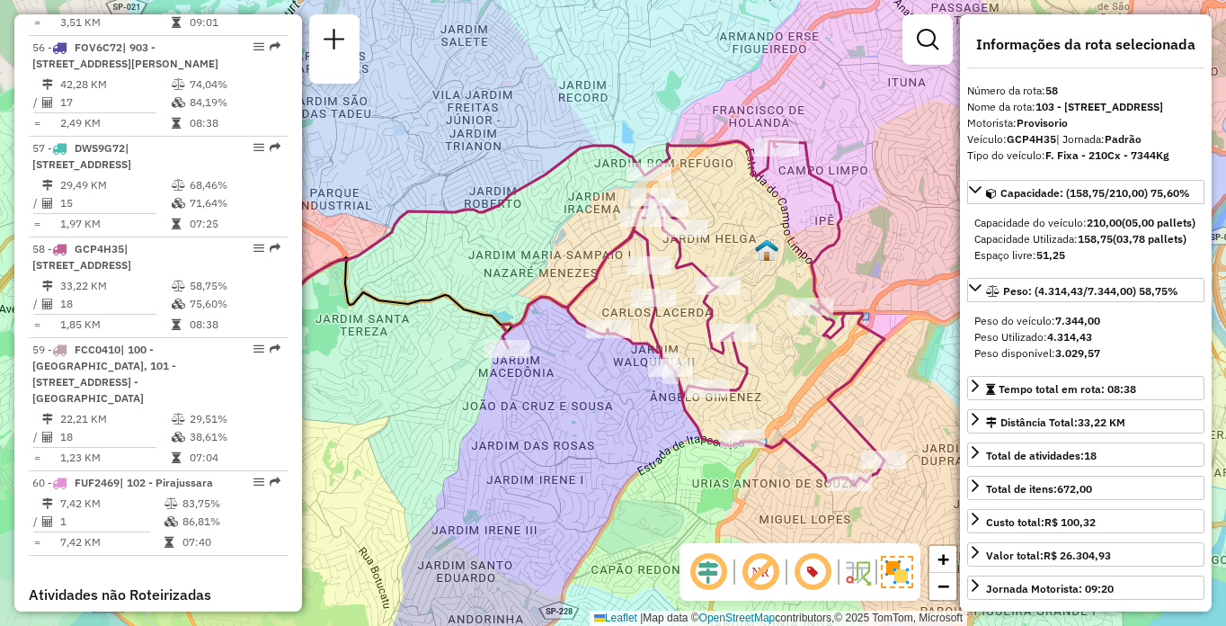
drag, startPoint x: 888, startPoint y: 384, endPoint x: 750, endPoint y: 383, distance: 138.4
click at [750, 383] on div "Rota 58 - Placa GCP4H35 97083911 - BAR DA [PERSON_NAME] de atendimento Grade de…" at bounding box center [613, 313] width 1226 height 626
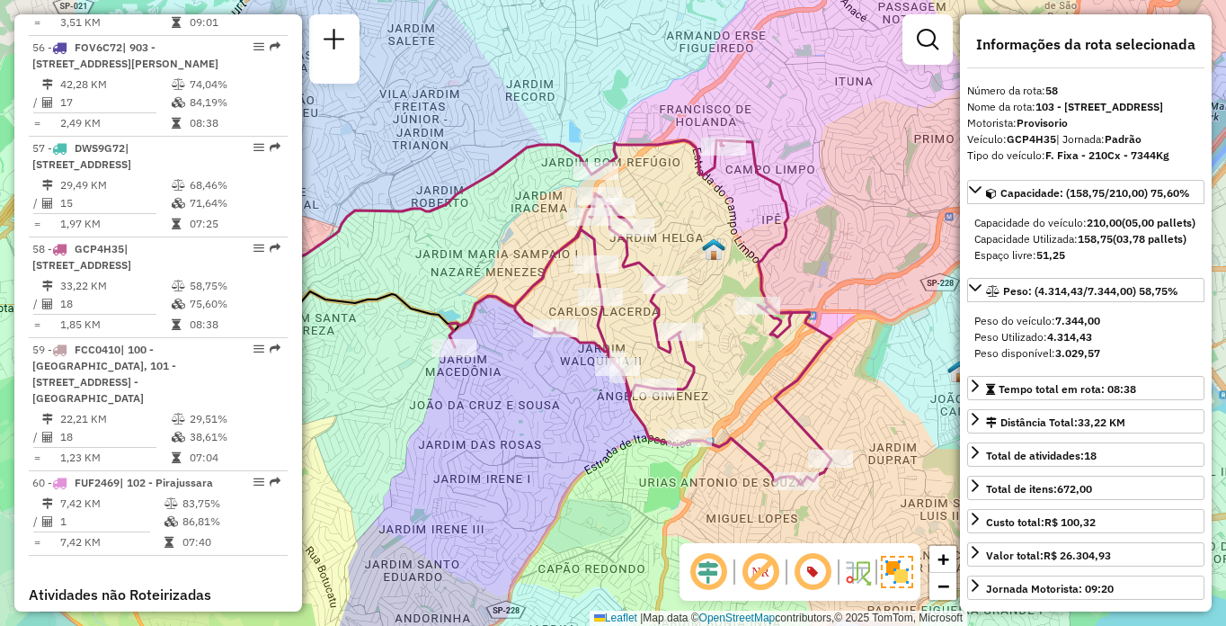
scroll to position [735, 0]
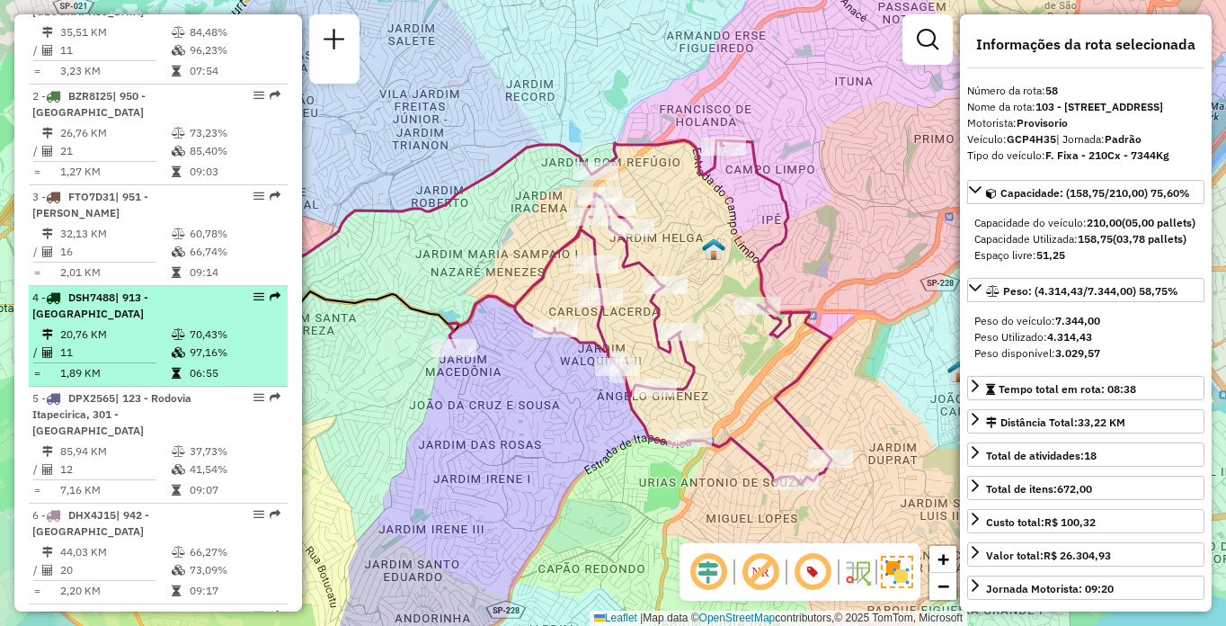
click at [166, 343] on tr "20,76 KM 70,43%" at bounding box center [158, 334] width 252 height 18
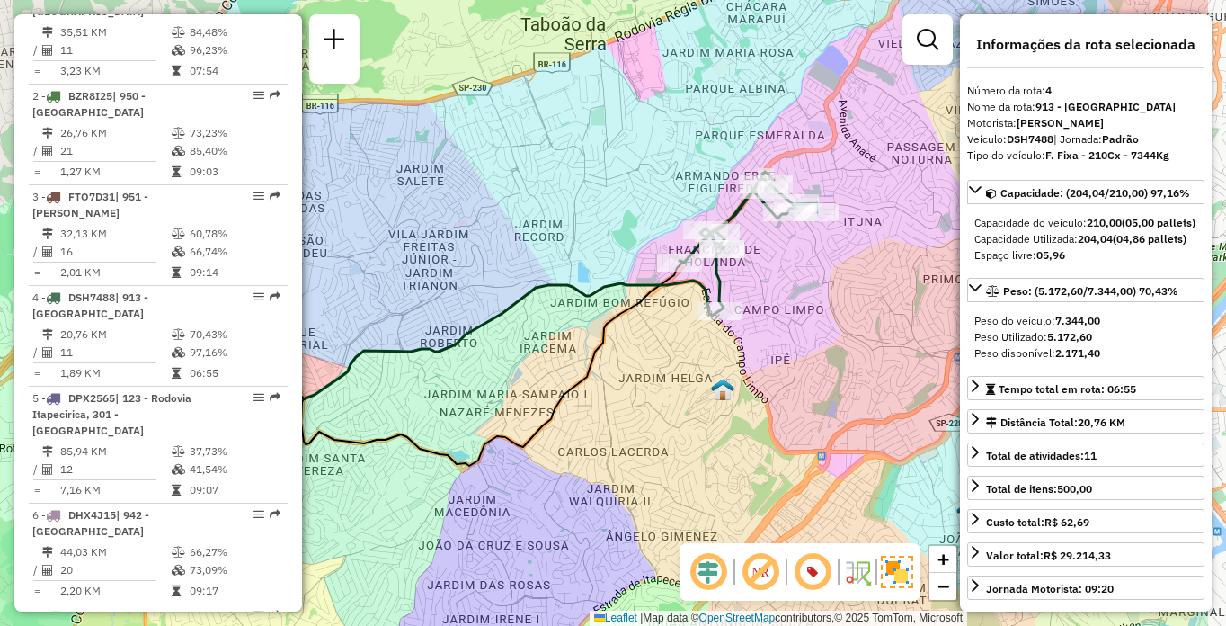
drag, startPoint x: 904, startPoint y: 436, endPoint x: 763, endPoint y: 451, distance: 142.0
click at [763, 451] on div "Janela de atendimento Grade de atendimento Capacidade Transportadoras Veículos …" at bounding box center [613, 313] width 1226 height 626
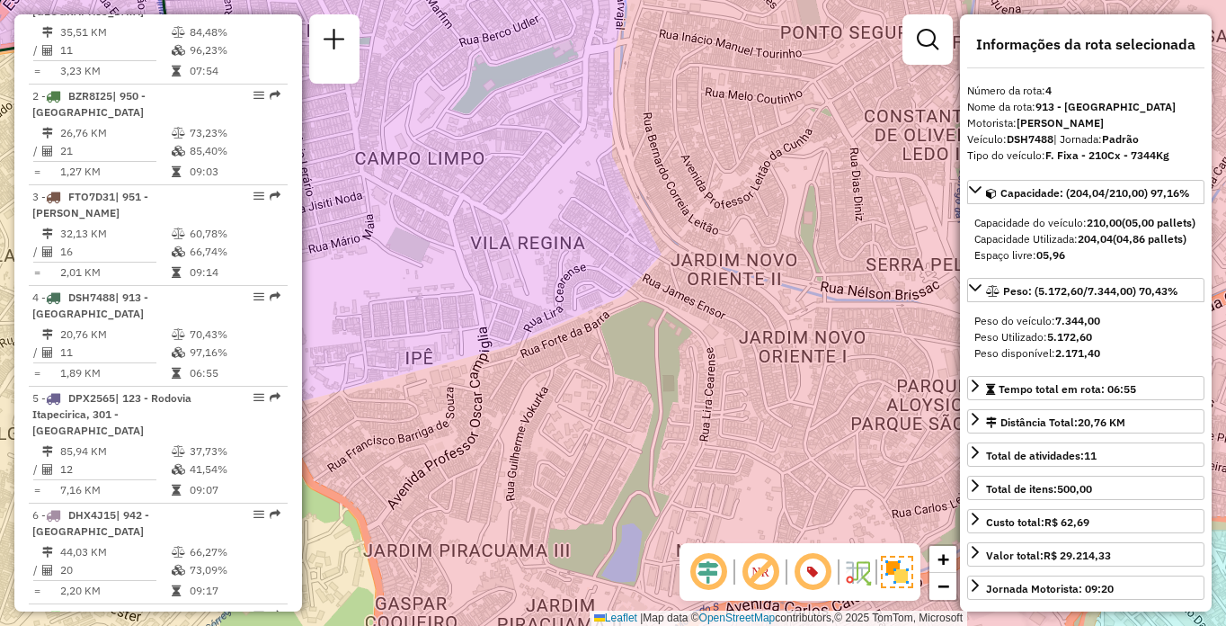
drag, startPoint x: 744, startPoint y: 263, endPoint x: 890, endPoint y: 343, distance: 166.1
click at [890, 343] on div "Janela de atendimento Grade de atendimento Capacidade Transportadoras Veículos …" at bounding box center [613, 313] width 1226 height 626
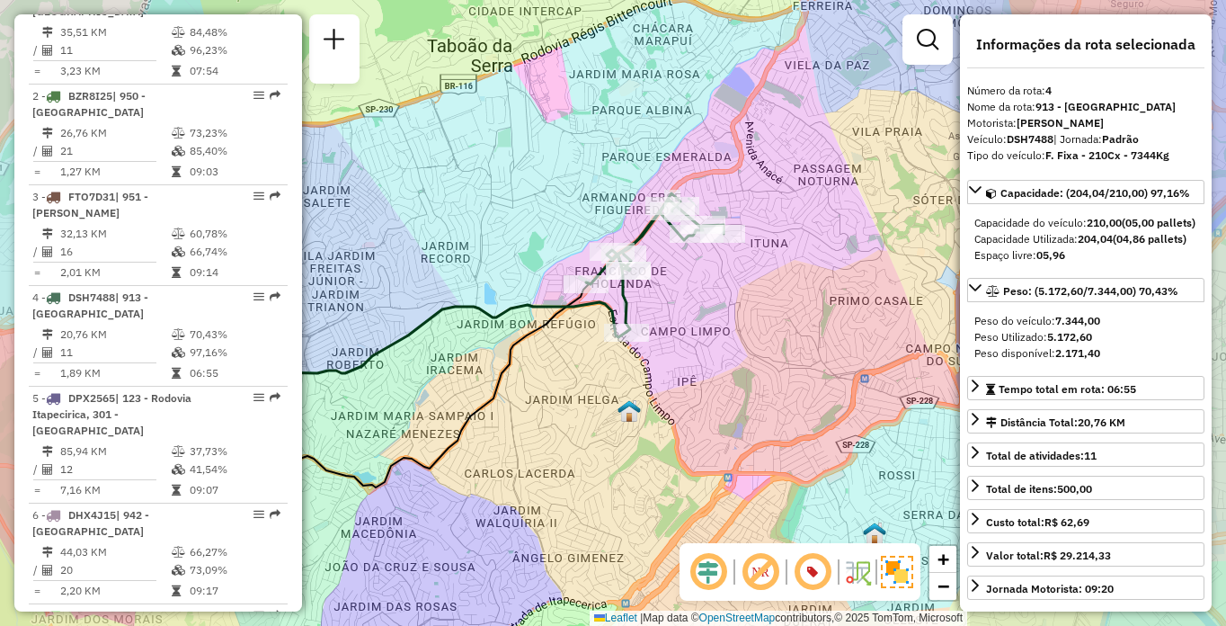
click at [722, 378] on div "Janela de atendimento Grade de atendimento Capacidade Transportadoras Veículos …" at bounding box center [613, 313] width 1226 height 626
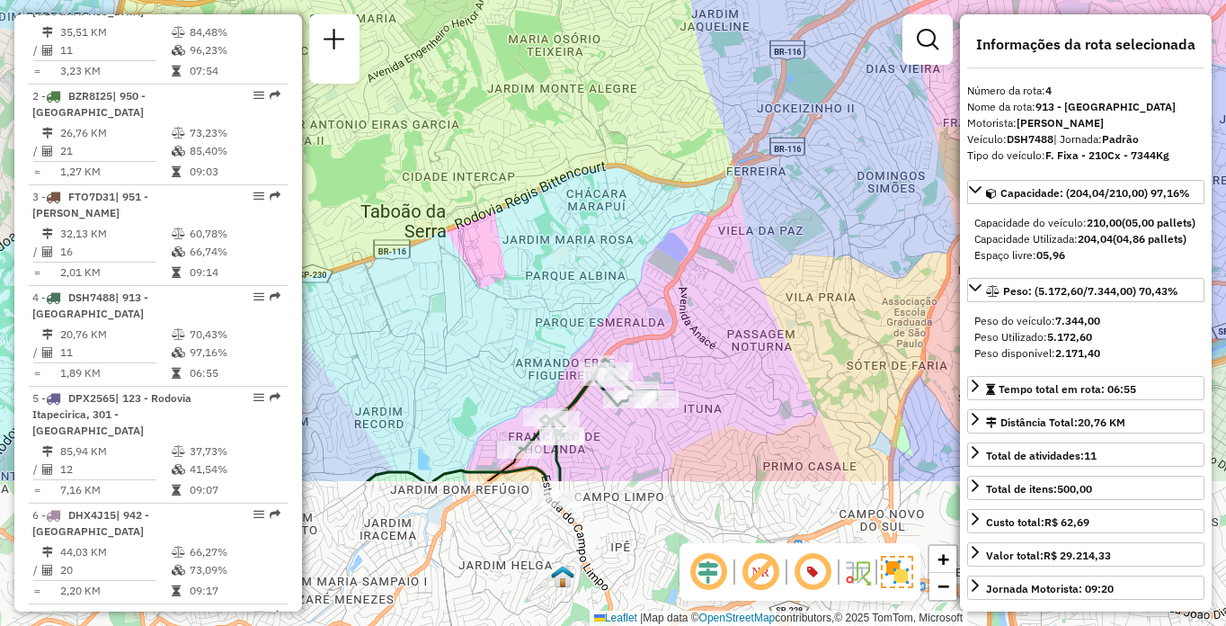
drag, startPoint x: 711, startPoint y: 372, endPoint x: 710, endPoint y: 188, distance: 184.3
click at [710, 188] on div "Janela de atendimento Grade de atendimento Capacidade Transportadoras Veículos …" at bounding box center [613, 313] width 1226 height 626
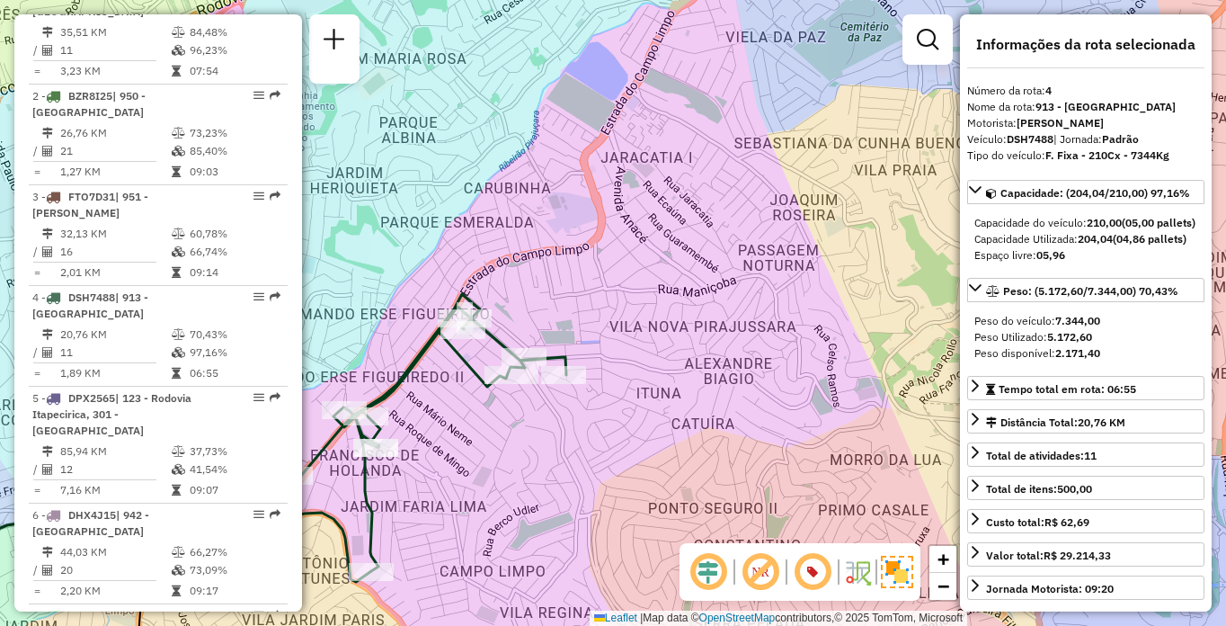
scroll to position [2076, 0]
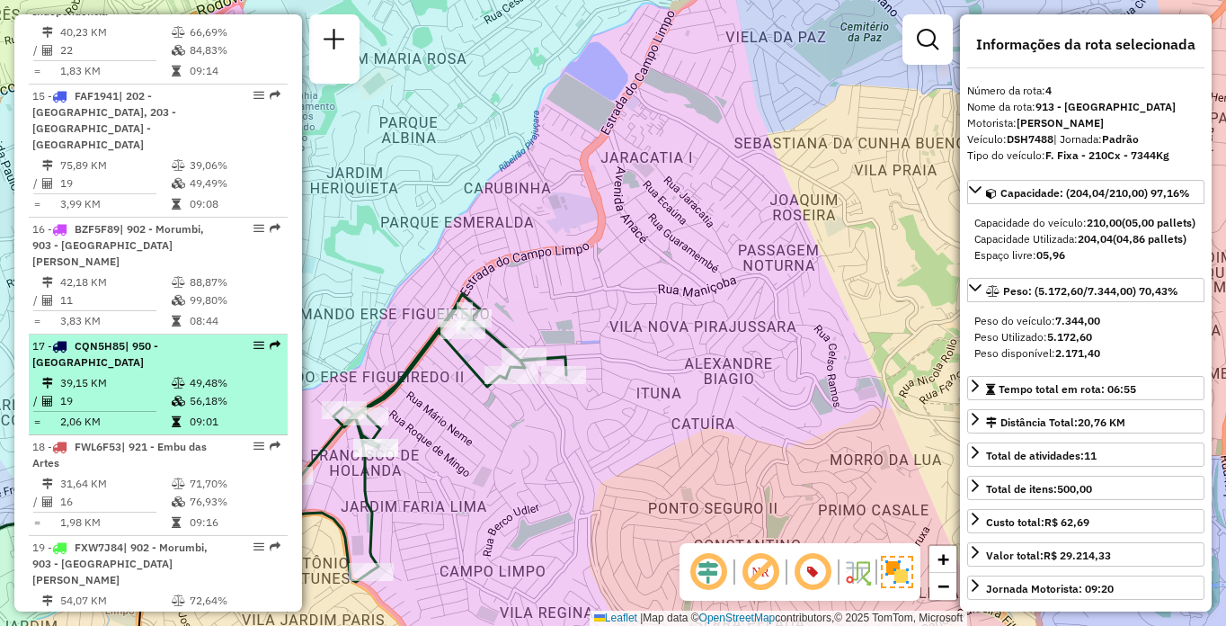
click at [196, 339] on li "17 - CQN5H85 | 950 - [GEOGRAPHIC_DATA] 39,15 KM 49,48% / 19 56,18% = 2,06 KM 09…" at bounding box center [158, 384] width 259 height 101
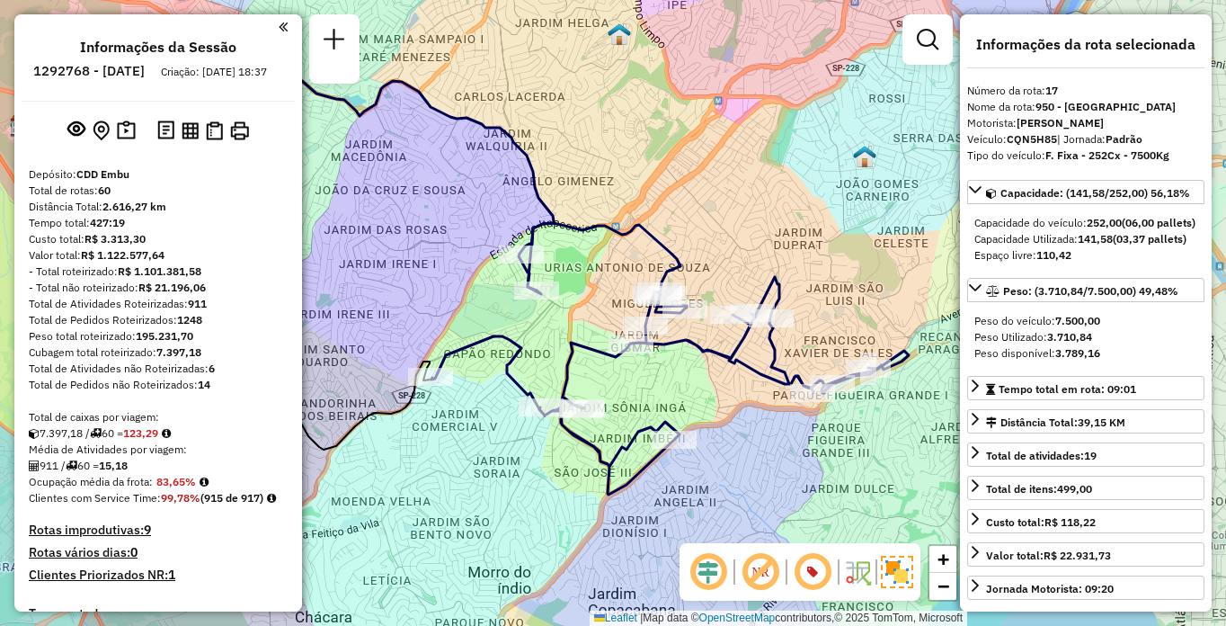
select select "**********"
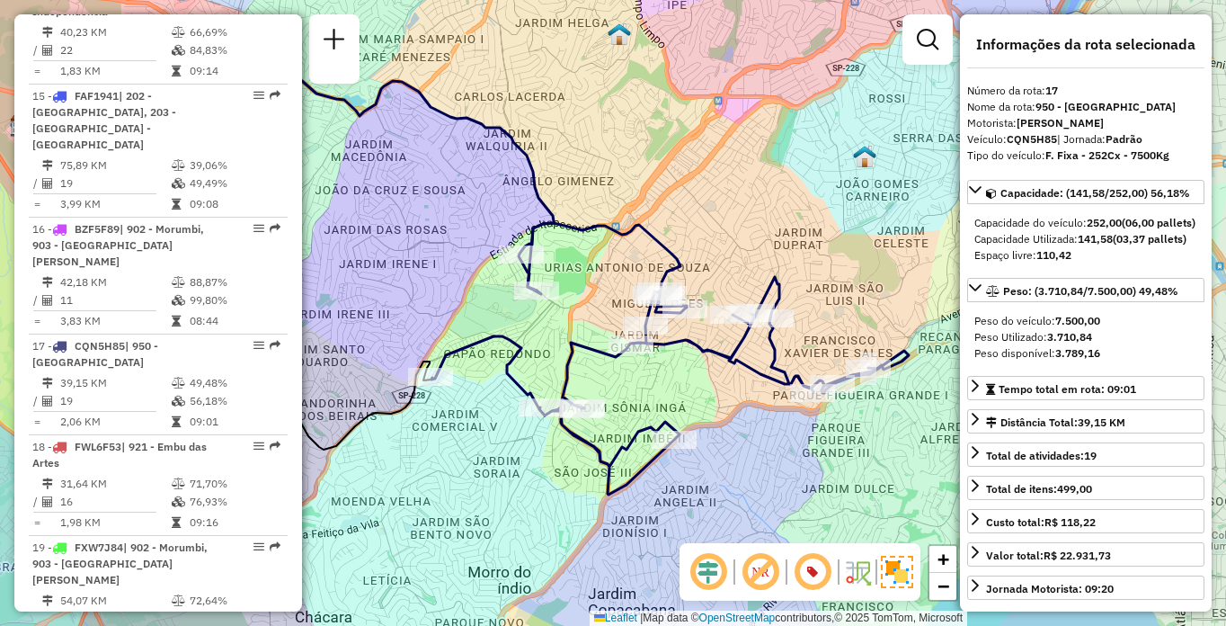
scroll to position [6414, 0]
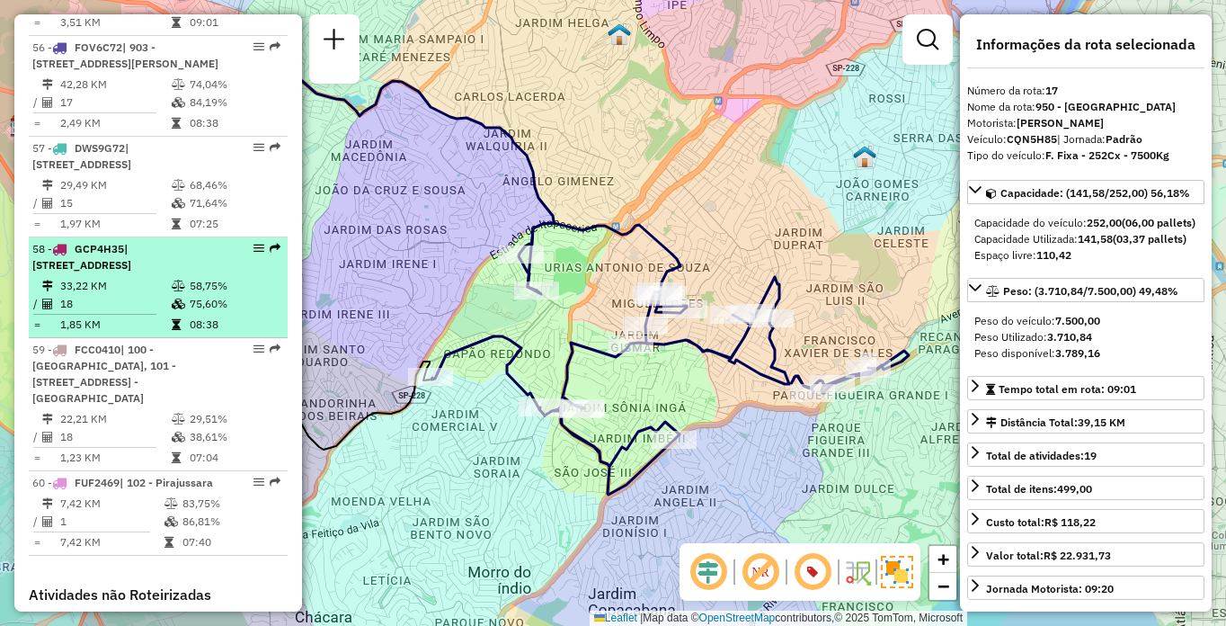
click at [158, 273] on div "58 - GCP4H35 | 103 - Vila Regina, 111 - Jardim Iracema, 913 - Campo Limpo" at bounding box center [127, 257] width 191 height 32
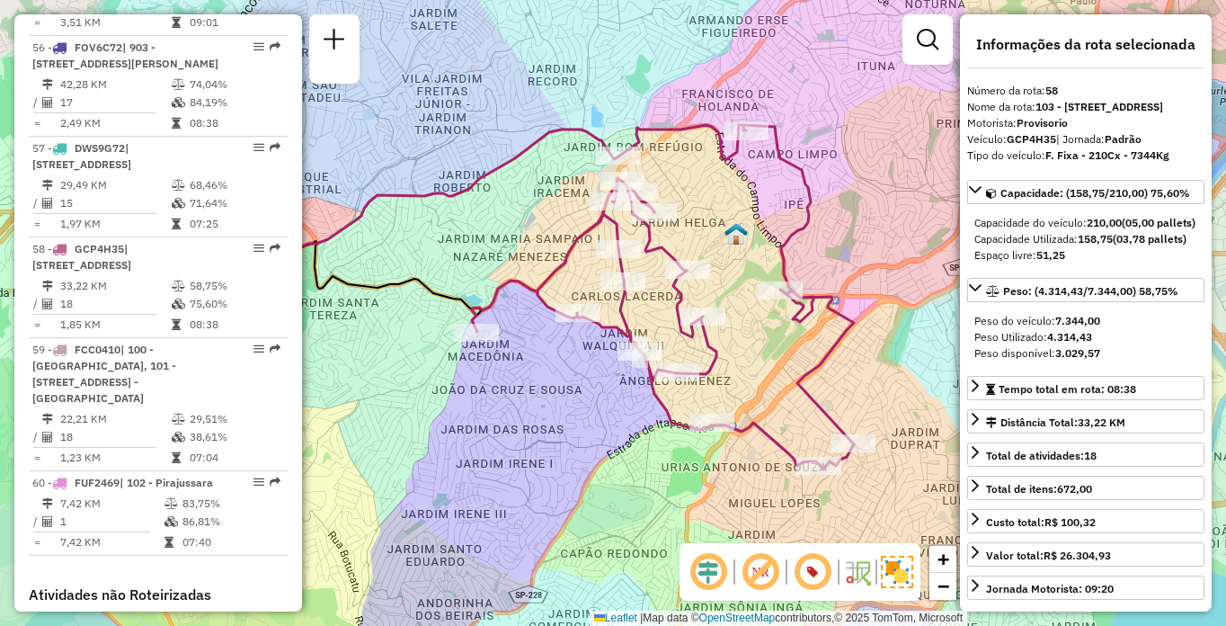
drag, startPoint x: 787, startPoint y: 482, endPoint x: 666, endPoint y: 464, distance: 121.8
click at [666, 465] on div "Janela de atendimento Grade de atendimento Capacidade Transportadoras Veículos …" at bounding box center [613, 313] width 1226 height 626
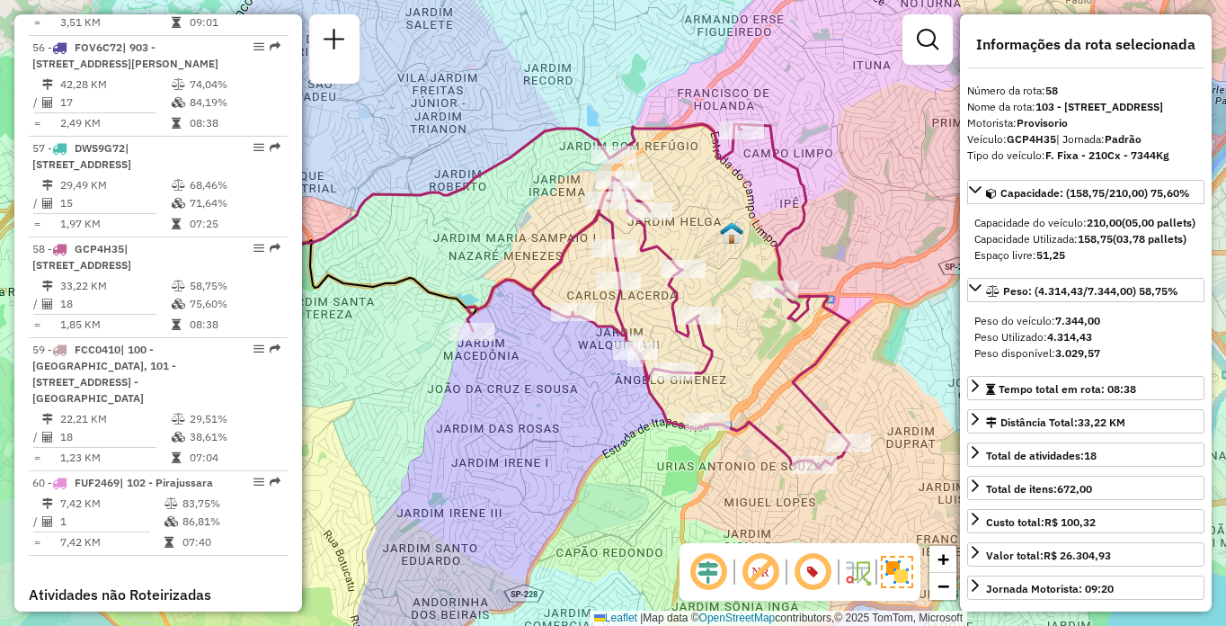
scroll to position [1053, 0]
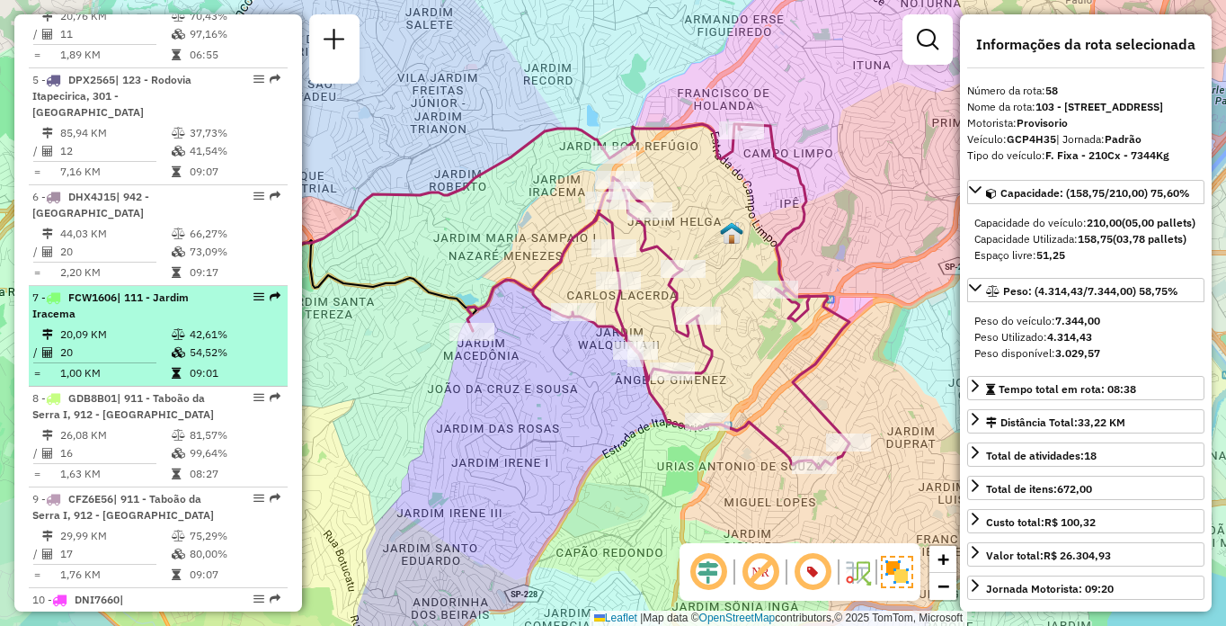
click at [184, 322] on div "7 - FCW1606 | 111 - Jardim Iracema" at bounding box center [127, 305] width 191 height 32
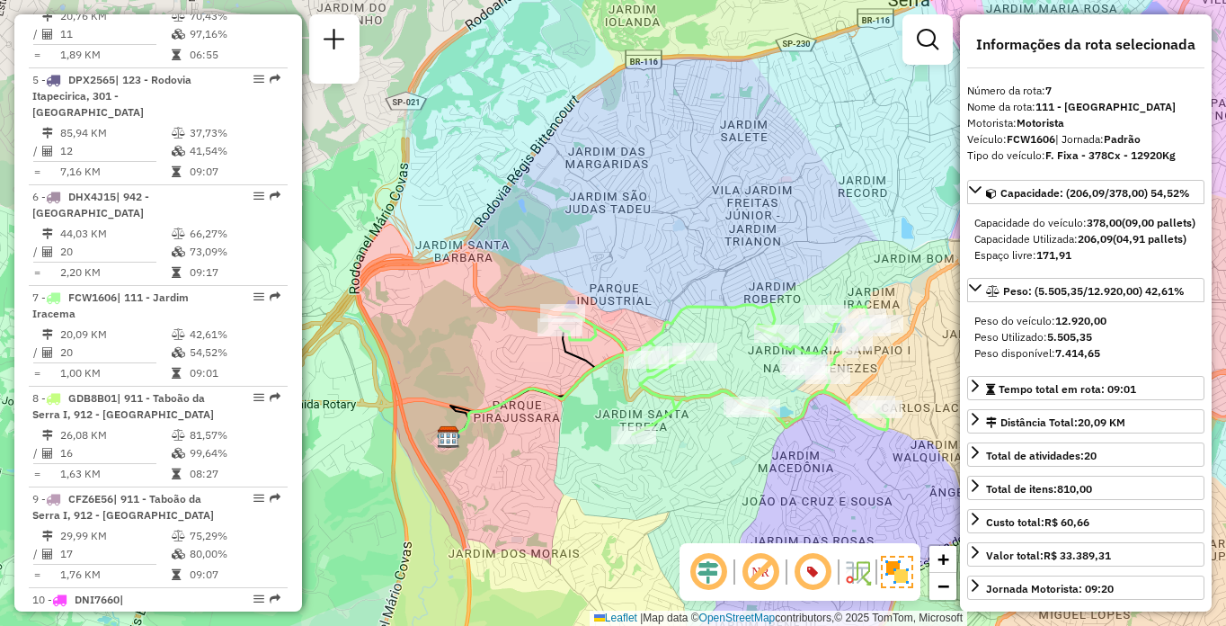
drag, startPoint x: 890, startPoint y: 446, endPoint x: 810, endPoint y: 446, distance: 80.0
click at [810, 446] on div "Janela de atendimento Grade de atendimento Capacidade Transportadoras Veículos …" at bounding box center [613, 313] width 1226 height 626
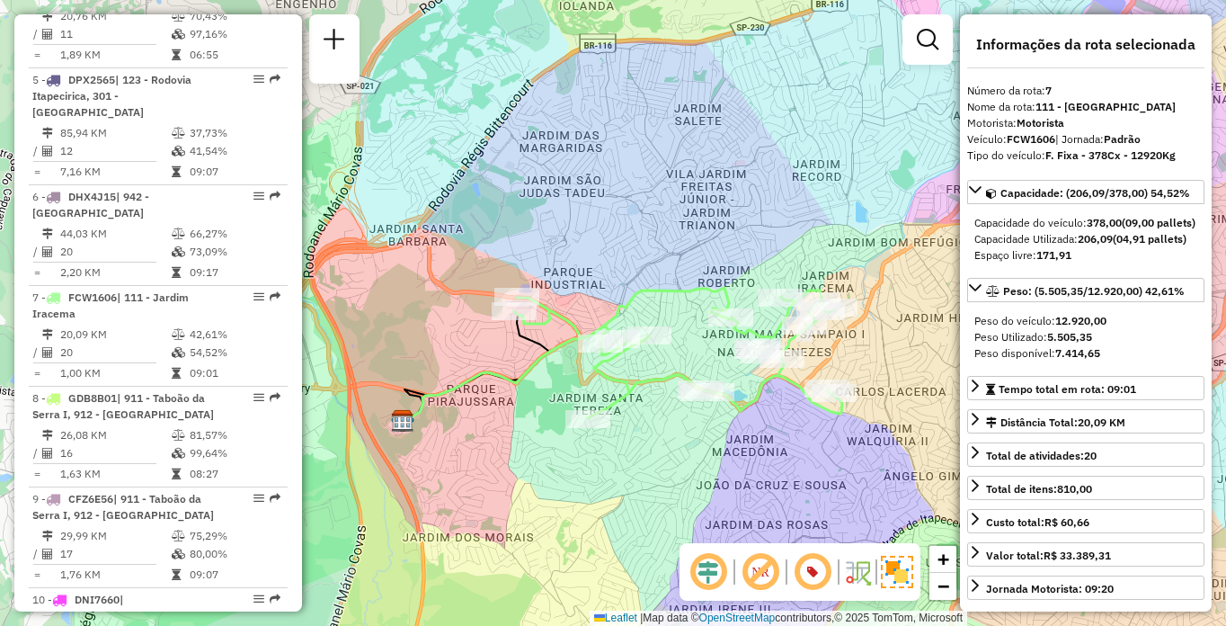
drag, startPoint x: 561, startPoint y: 467, endPoint x: 728, endPoint y: 433, distance: 170.5
click at [728, 433] on div "Janela de atendimento Grade de atendimento Capacidade Transportadoras Veículos …" at bounding box center [613, 313] width 1226 height 626
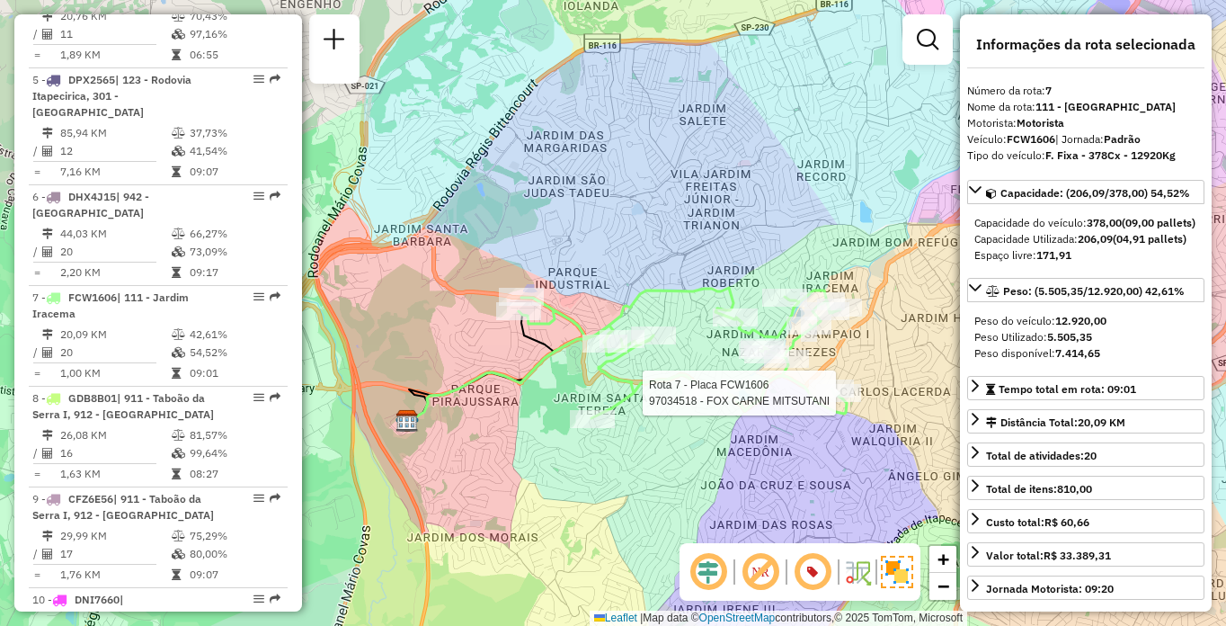
scroll to position [2076, 0]
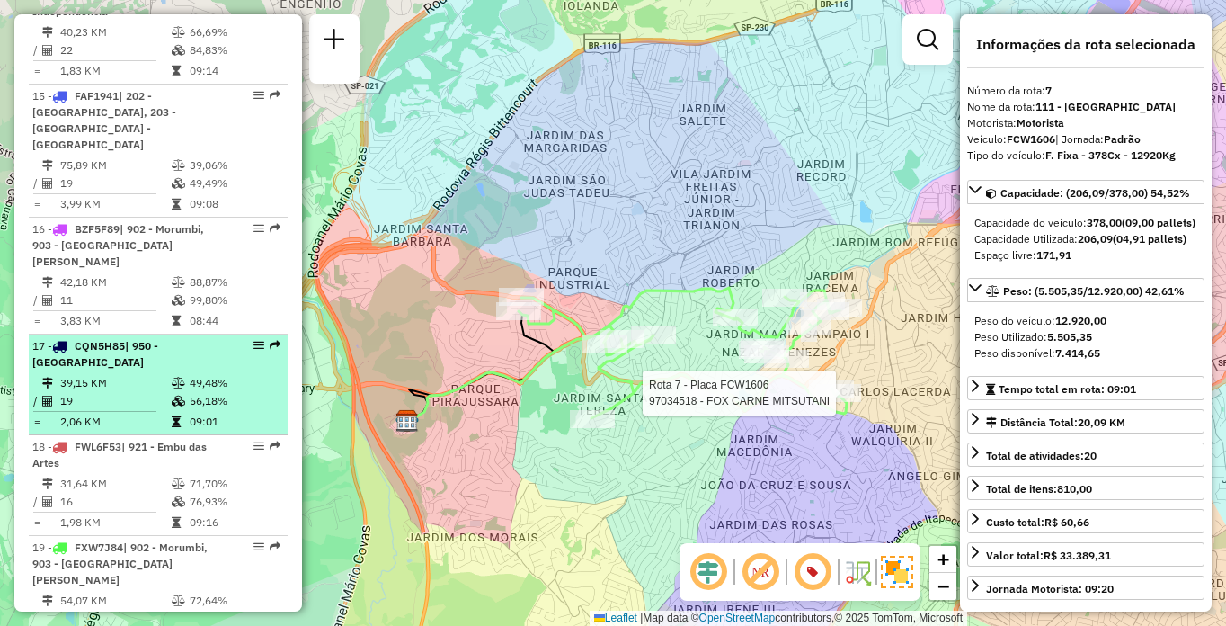
click at [158, 339] on span "| 950 - [GEOGRAPHIC_DATA]" at bounding box center [95, 354] width 126 height 30
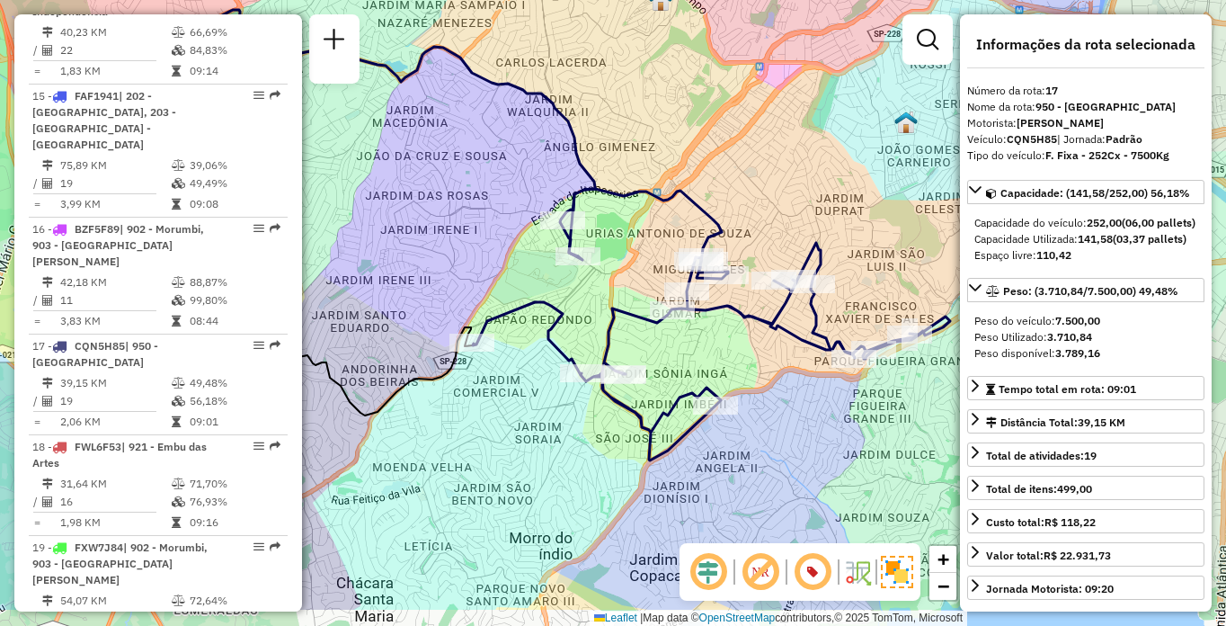
drag, startPoint x: 743, startPoint y: 404, endPoint x: 672, endPoint y: 351, distance: 88.6
click at [672, 351] on div "Janela de atendimento Grade de atendimento Capacidade Transportadoras Veículos …" at bounding box center [613, 313] width 1226 height 626
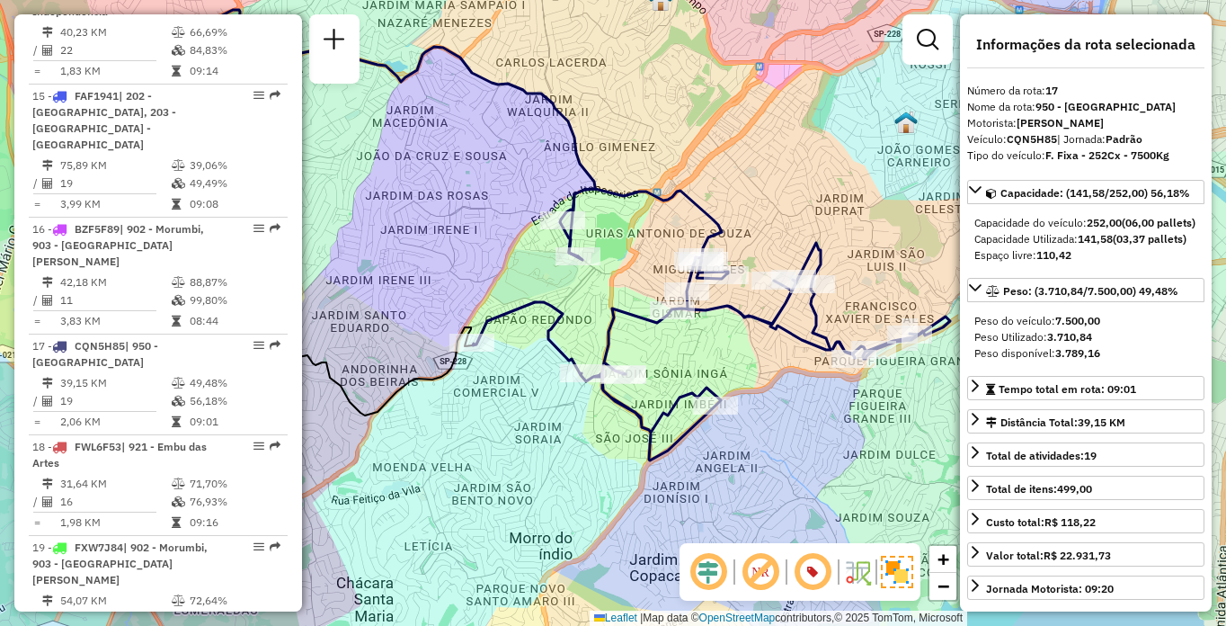
scroll to position [6414, 0]
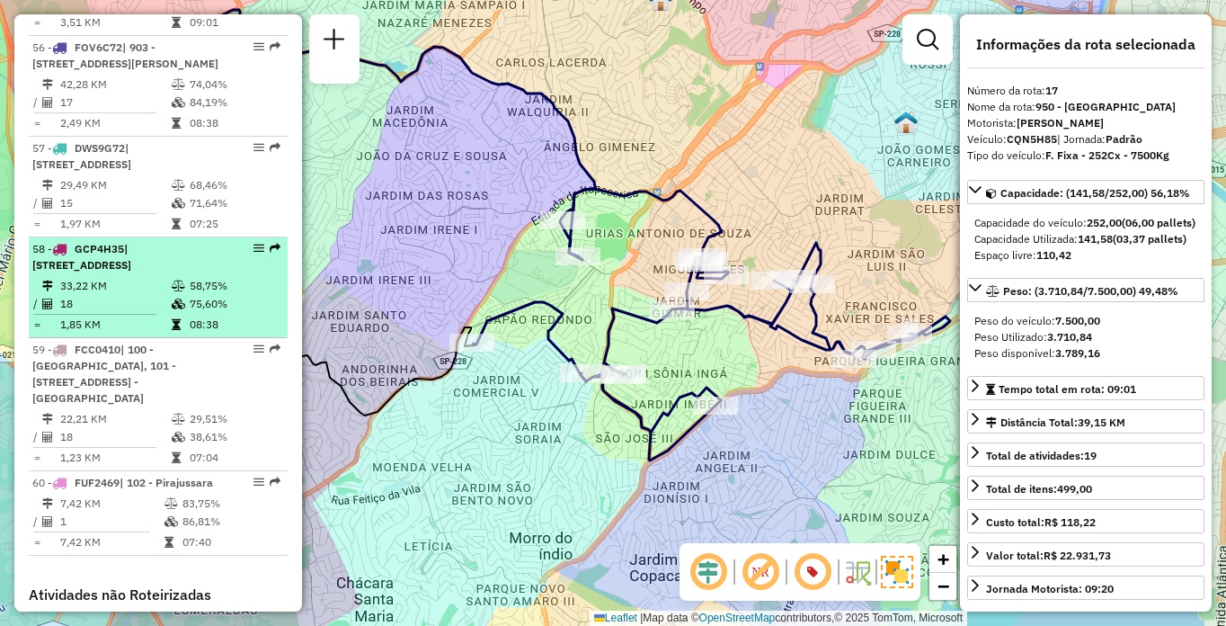
click at [138, 273] on div "58 - GCP4H35 | 103 - Vila Regina, 111 - Jardim Iracema, 913 - Campo Limpo" at bounding box center [127, 257] width 191 height 32
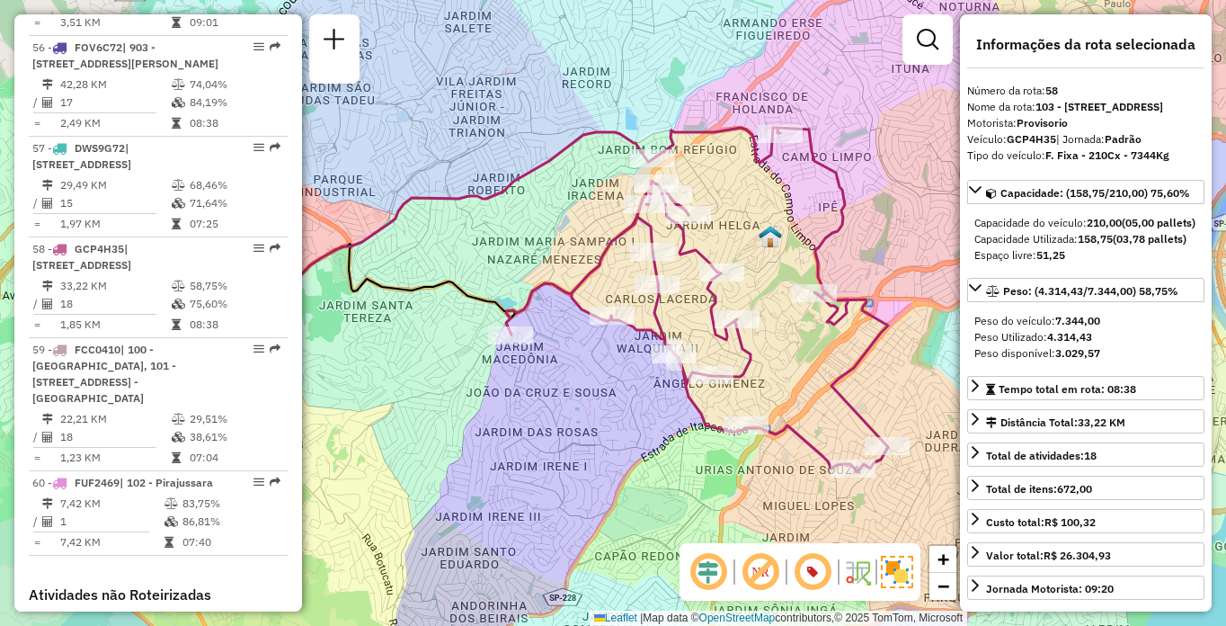
drag, startPoint x: 863, startPoint y: 447, endPoint x: 772, endPoint y: 431, distance: 92.1
click at [772, 431] on icon at bounding box center [697, 300] width 382 height 344
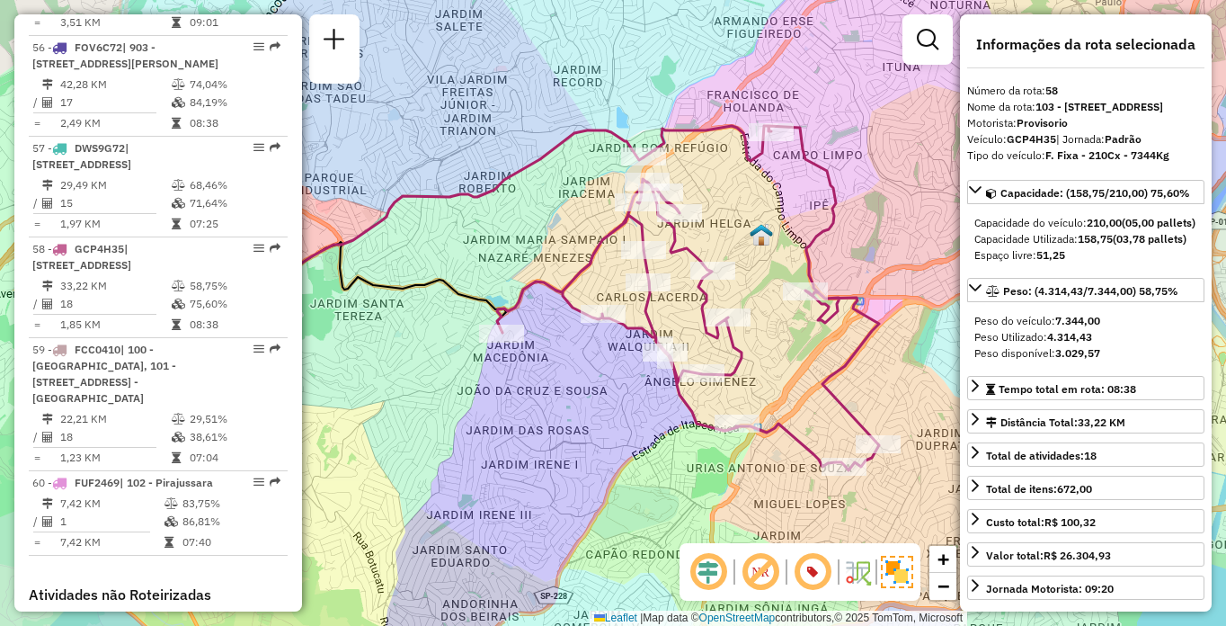
scroll to position [1053, 0]
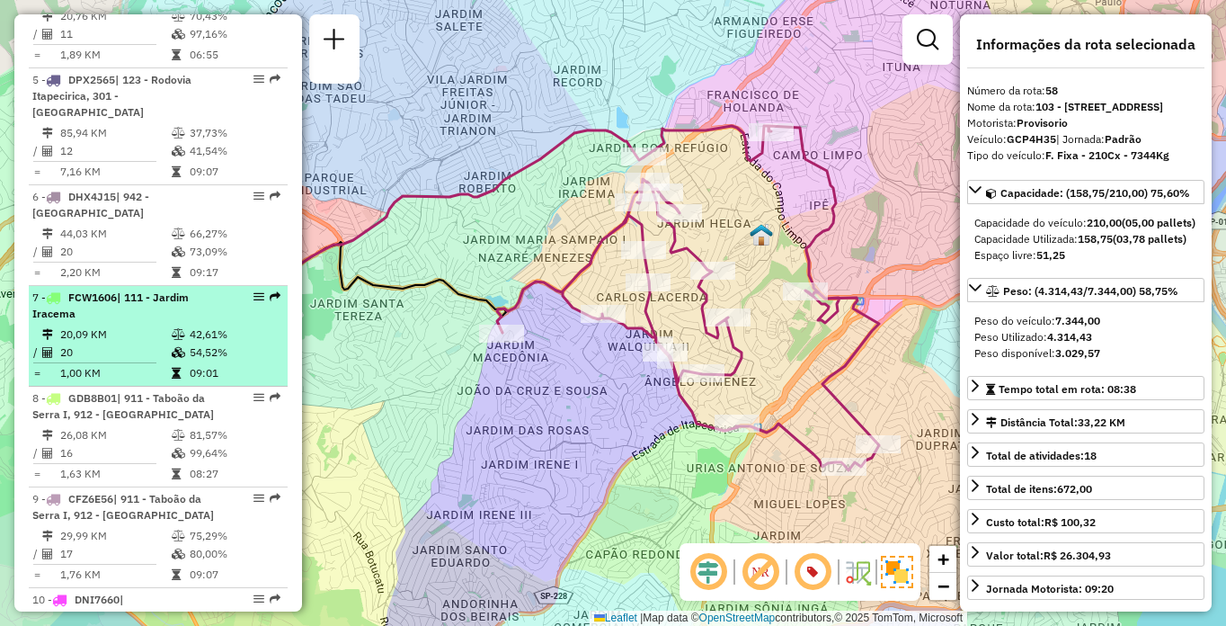
click at [118, 340] on li "7 - FCW1606 | 111 - [GEOGRAPHIC_DATA] 20,09 KM 42,61% / 20 54,52% = 1,00 KM 09:…" at bounding box center [158, 336] width 259 height 101
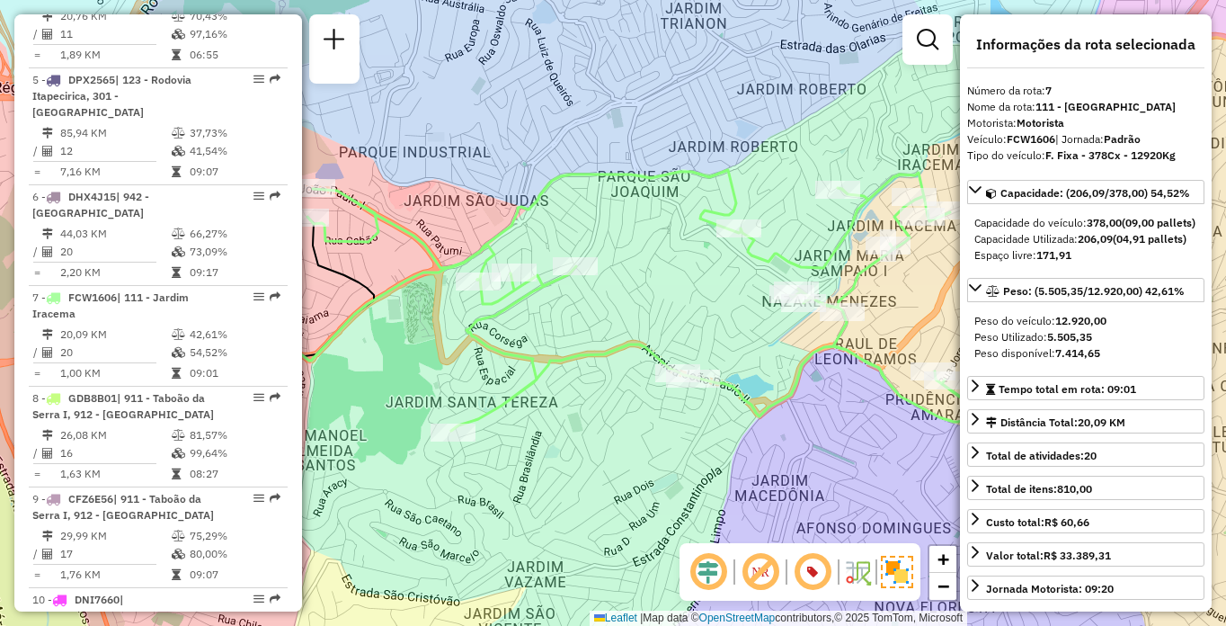
drag, startPoint x: 659, startPoint y: 413, endPoint x: 620, endPoint y: 409, distance: 38.9
click at [620, 409] on div "Janela de atendimento Grade de atendimento Capacidade Transportadoras Veículos …" at bounding box center [613, 313] width 1226 height 626
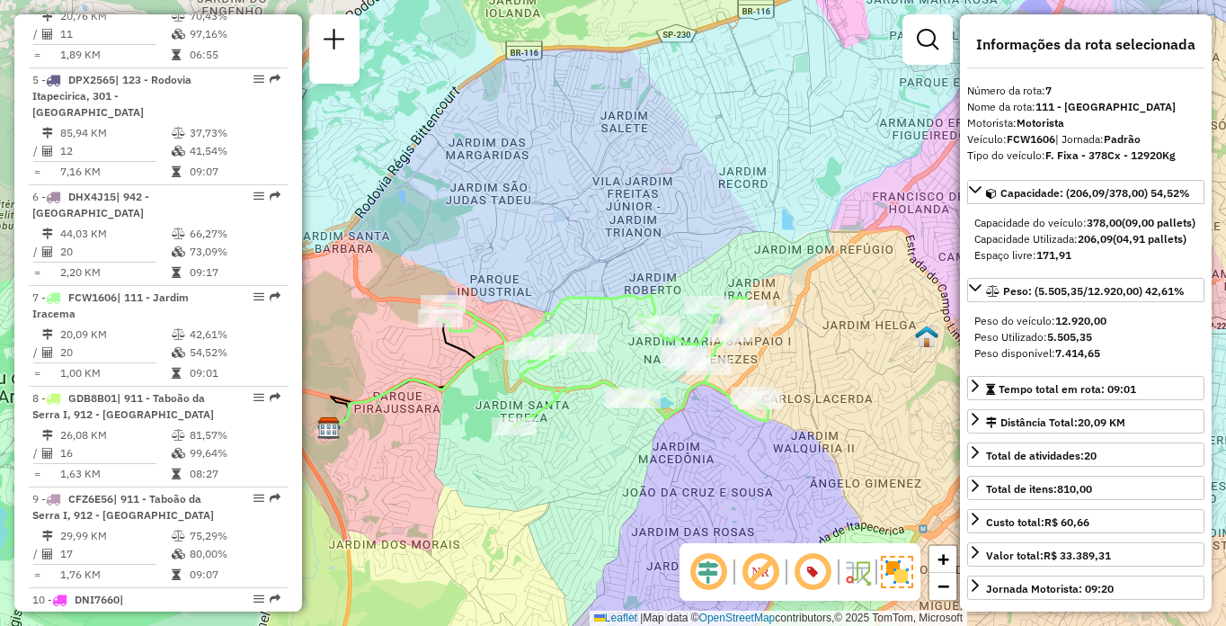
scroll to position [2076, 0]
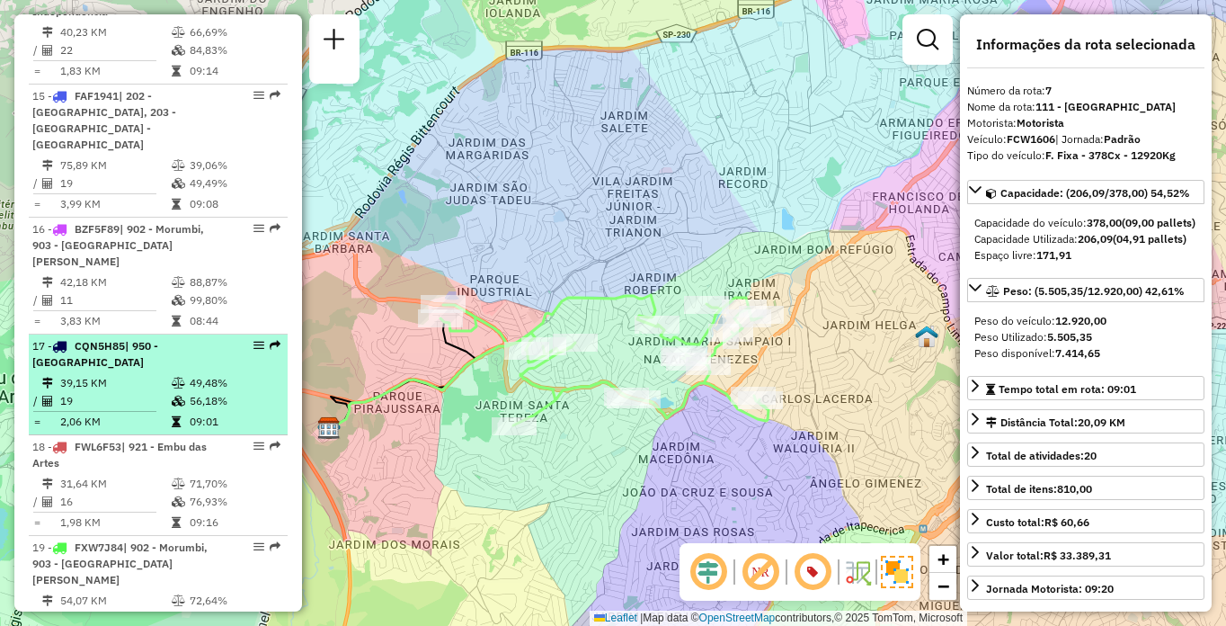
click at [159, 374] on td "39,15 KM" at bounding box center [114, 383] width 111 height 18
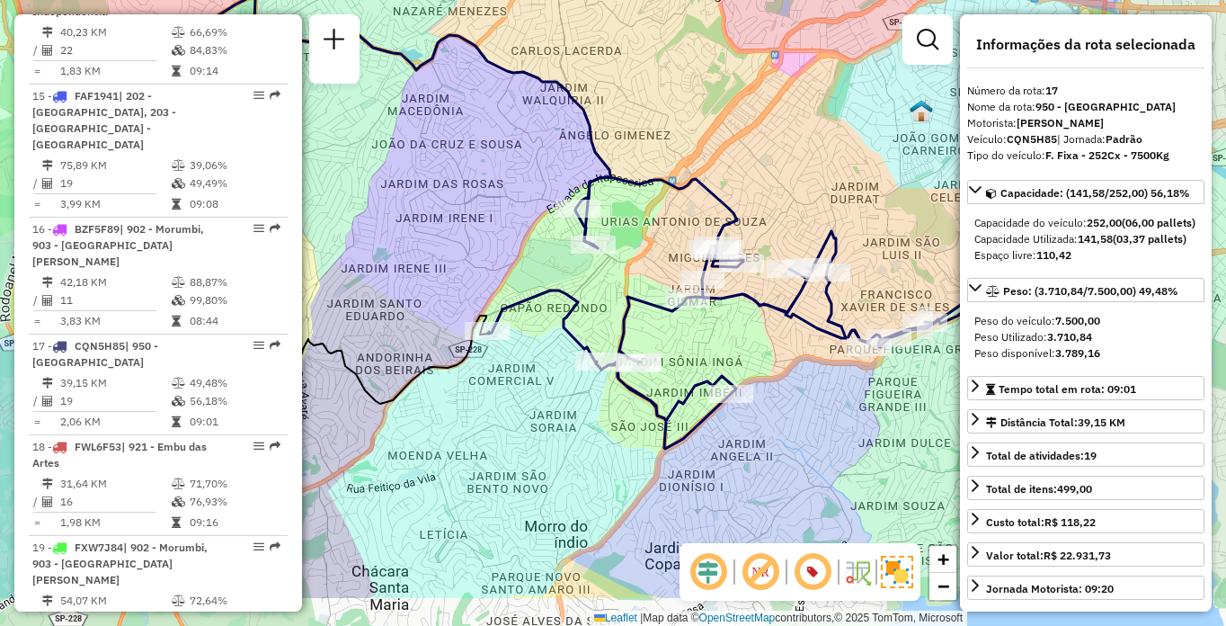
drag, startPoint x: 754, startPoint y: 397, endPoint x: 702, endPoint y: 337, distance: 79.7
click at [702, 337] on div "Janela de atendimento Grade de atendimento Capacidade Transportadoras Veículos …" at bounding box center [613, 313] width 1226 height 626
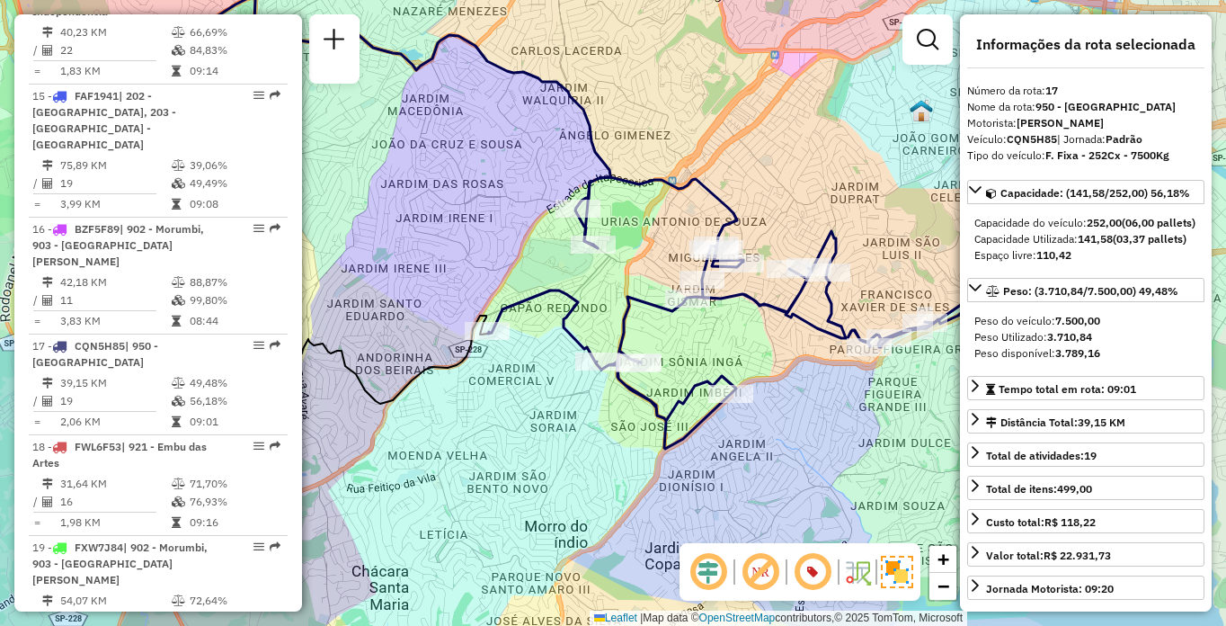
scroll to position [735, 0]
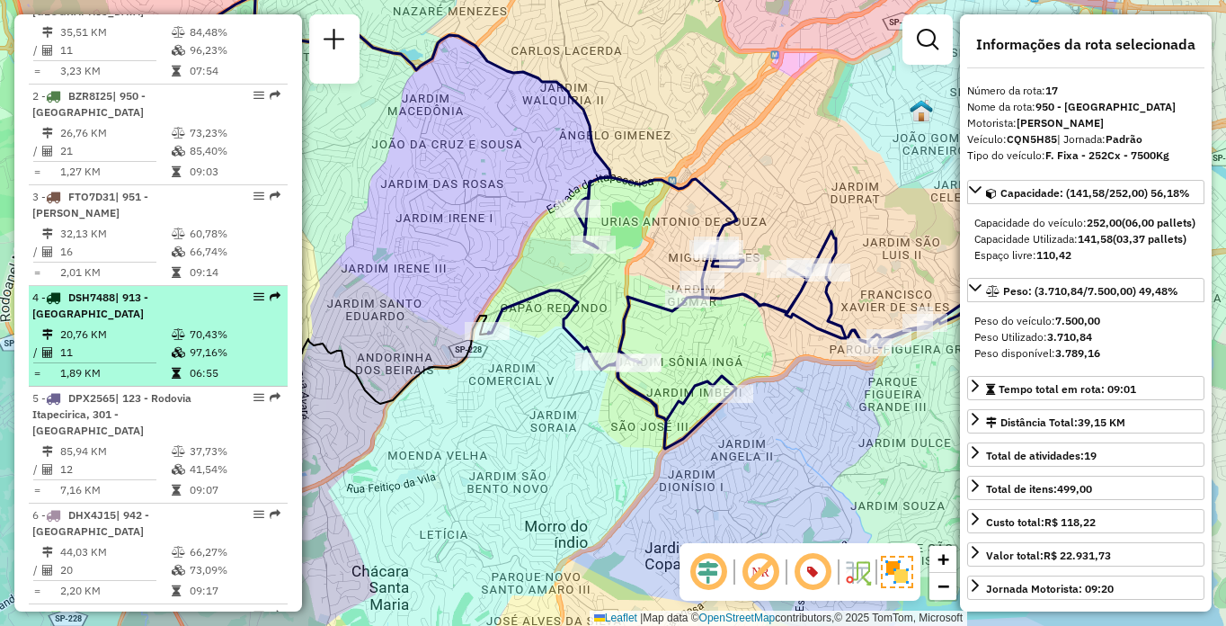
click at [153, 361] on td "11" at bounding box center [114, 352] width 111 height 18
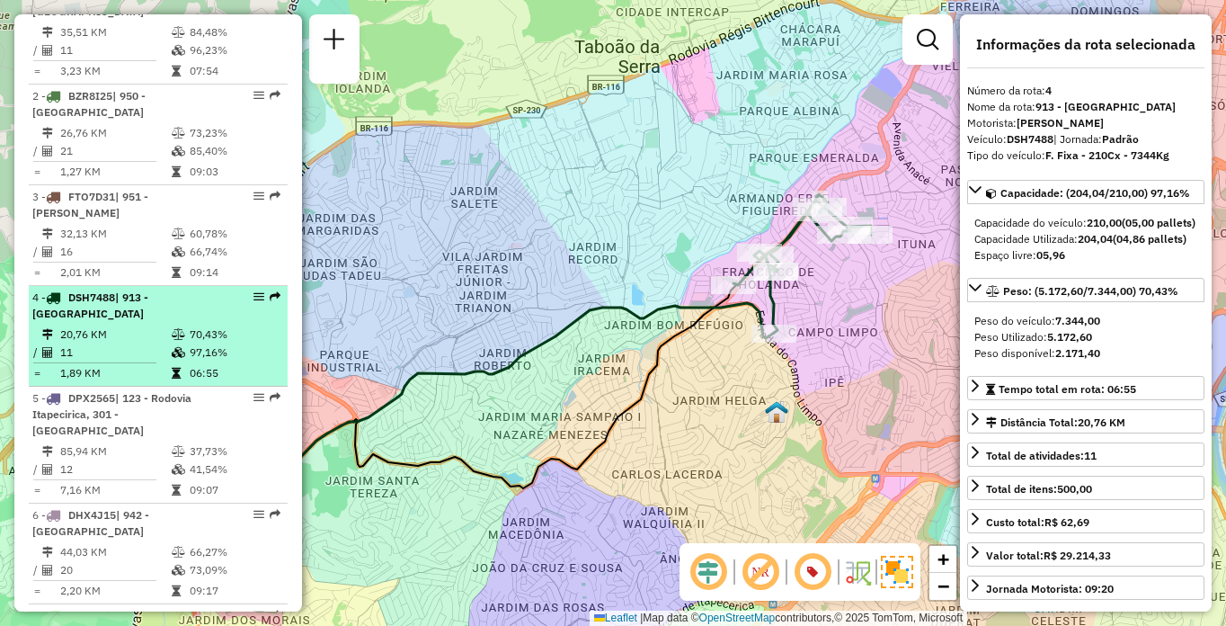
click at [53, 382] on td at bounding box center [50, 373] width 18 height 18
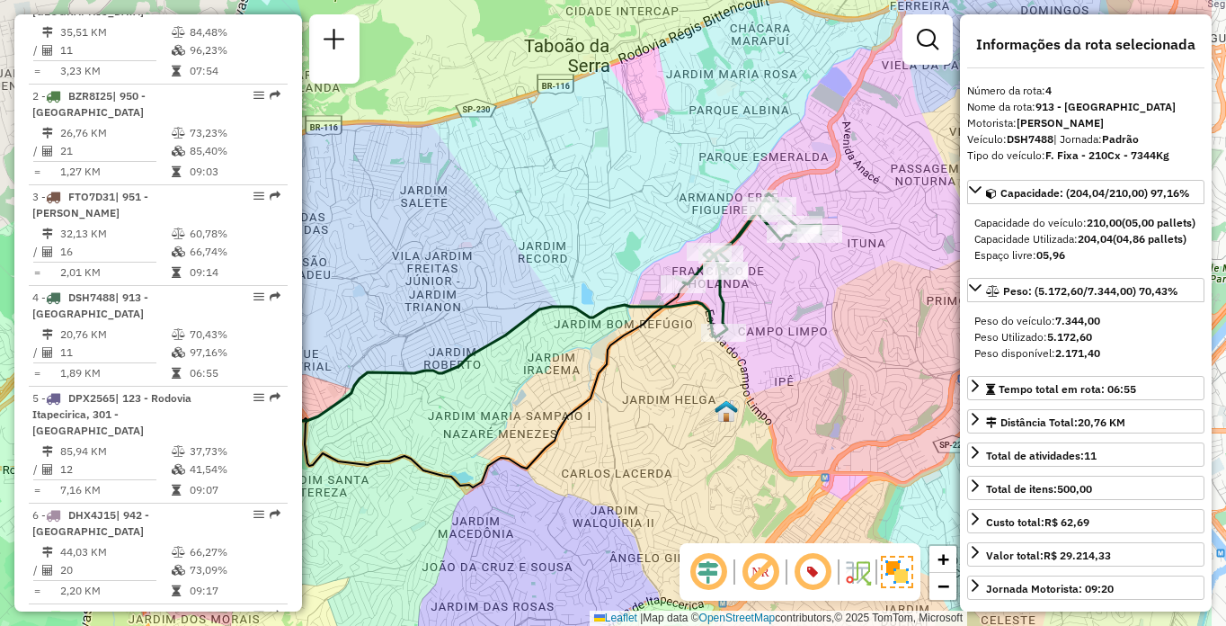
drag, startPoint x: 645, startPoint y: 347, endPoint x: 463, endPoint y: 397, distance: 188.4
click at [463, 397] on div "Janela de atendimento Grade de atendimento Capacidade Transportadoras Veículos …" at bounding box center [613, 313] width 1226 height 626
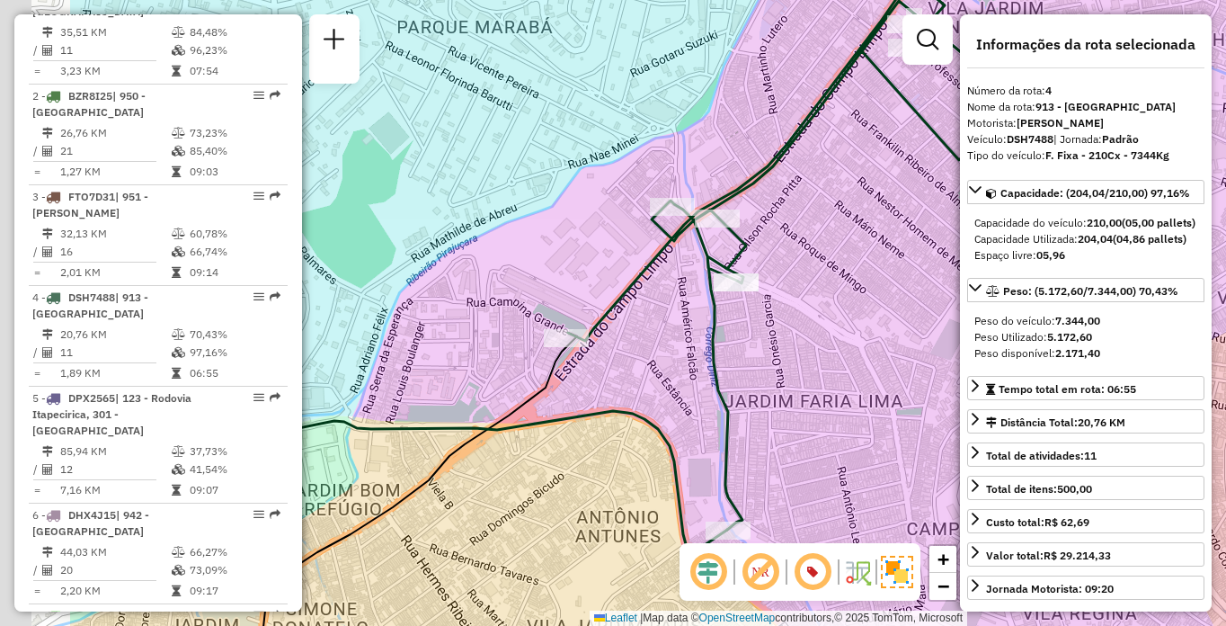
drag, startPoint x: 732, startPoint y: 271, endPoint x: 925, endPoint y: 287, distance: 193.9
click at [925, 287] on div "Janela de atendimento Grade de atendimento Capacidade Transportadoras Veículos …" at bounding box center [613, 313] width 1226 height 626
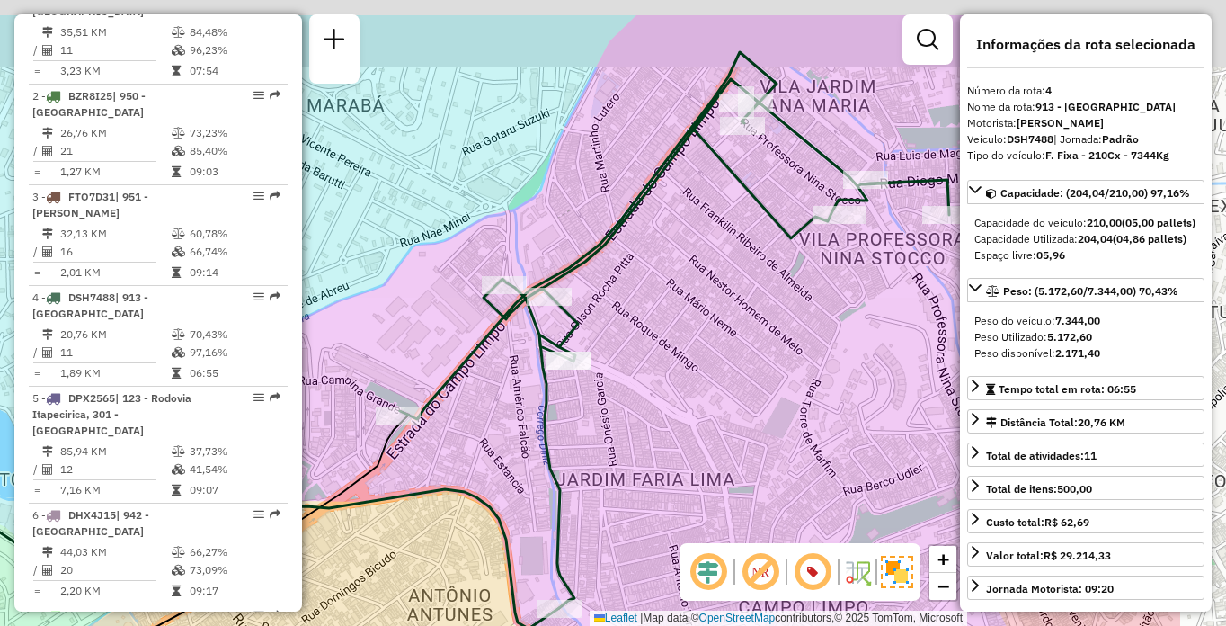
drag, startPoint x: 855, startPoint y: 313, endPoint x: 662, endPoint y: 421, distance: 220.5
click at [662, 421] on div "Janela de atendimento Grade de atendimento Capacidade Transportadoras Veículos …" at bounding box center [613, 313] width 1226 height 626
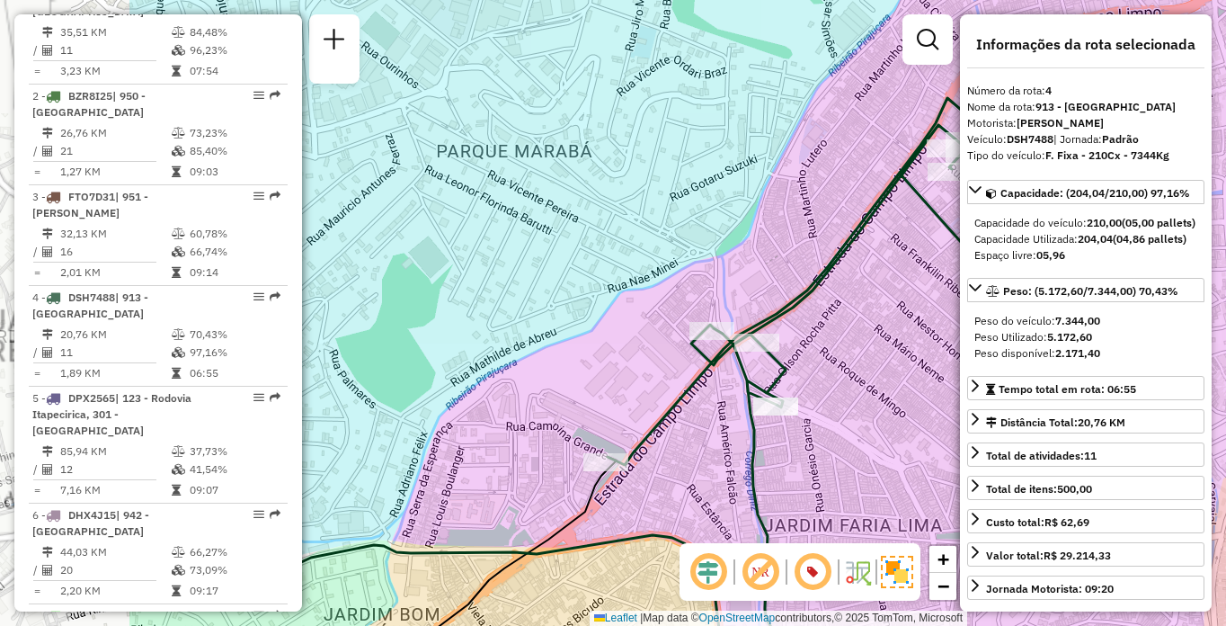
drag, startPoint x: 726, startPoint y: 353, endPoint x: 824, endPoint y: 339, distance: 99.0
click at [824, 339] on div "Janela de atendimento Grade de atendimento Capacidade Transportadoras Veículos …" at bounding box center [613, 313] width 1226 height 626
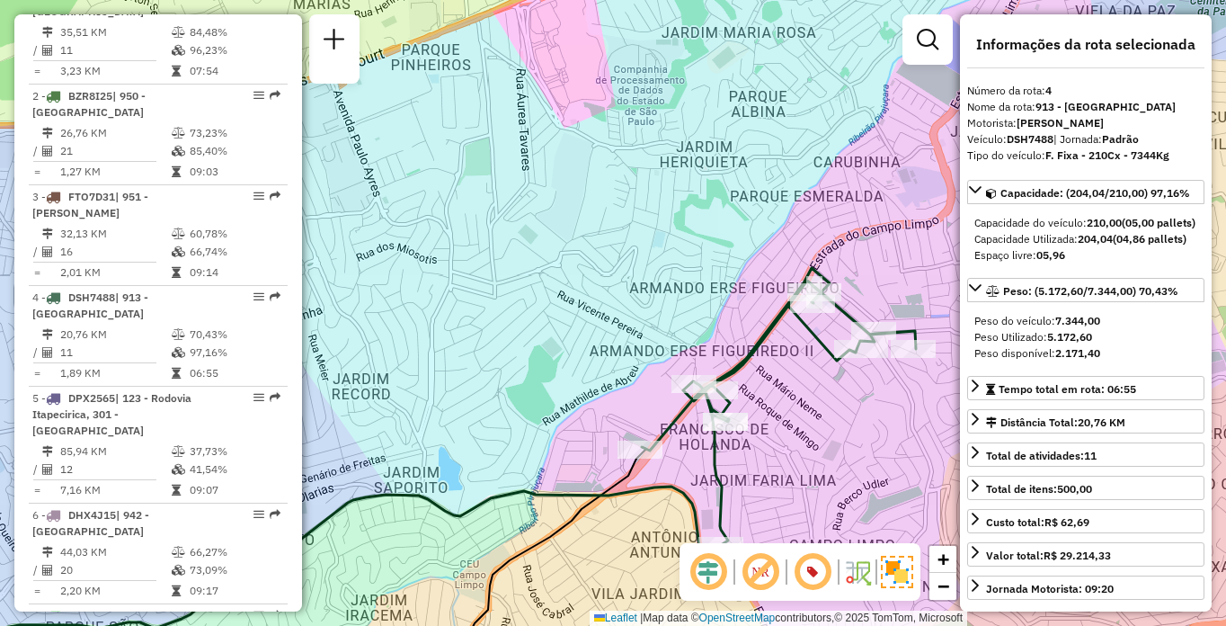
scroll to position [6664, 0]
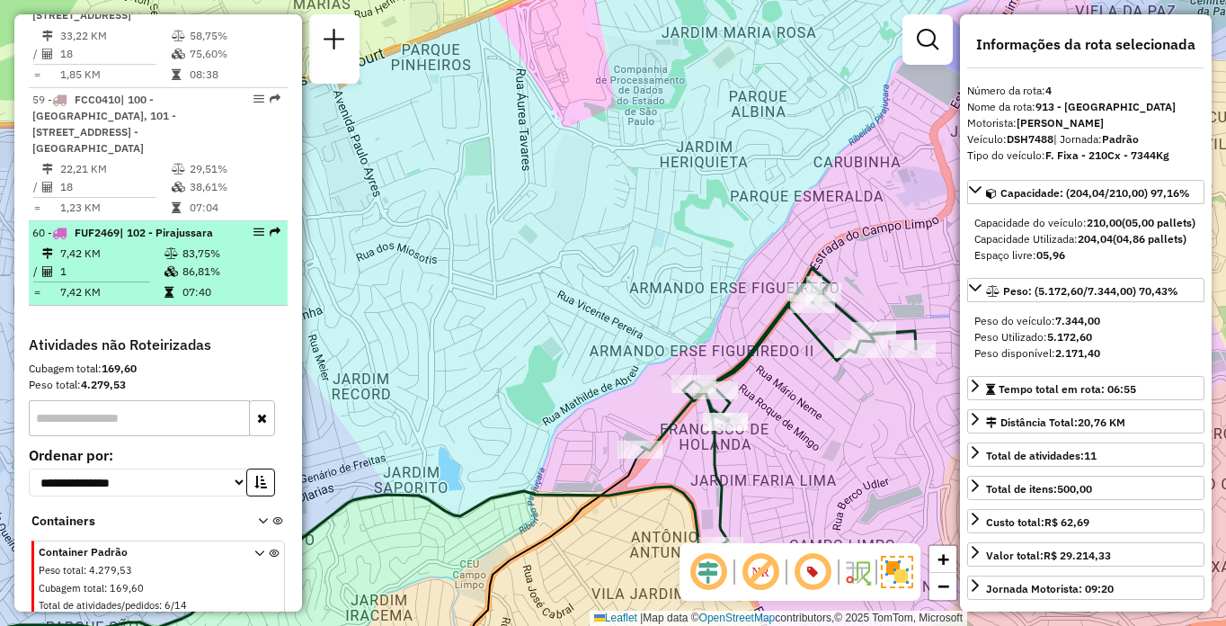
click at [120, 239] on span "| 102 - Pirajussara" at bounding box center [166, 232] width 93 height 13
